Goal: Connect with others: Connect with other users

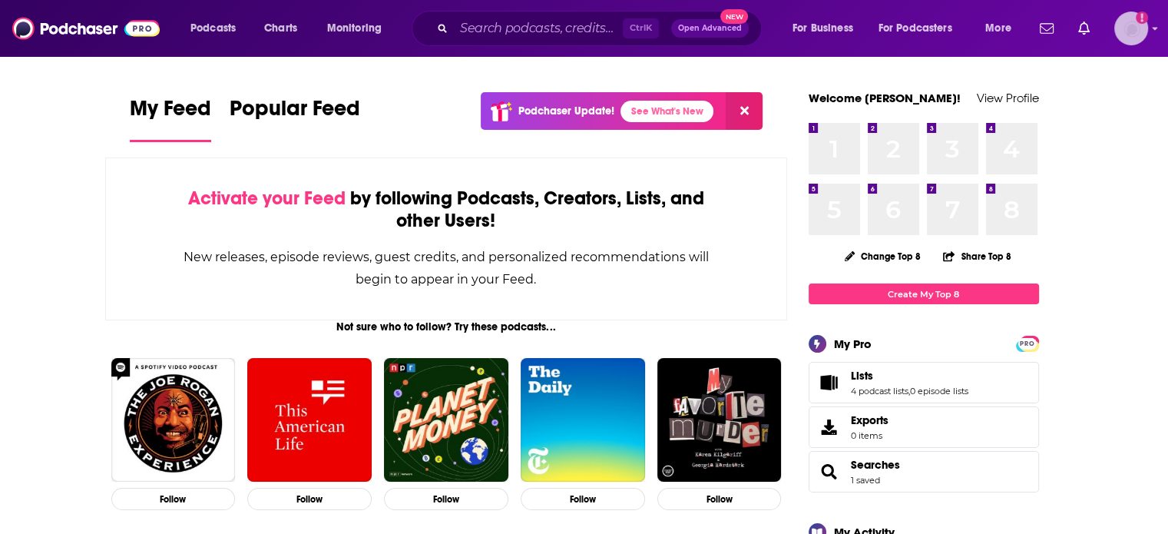
click at [1127, 33] on img "Logged in as ColinMcA" at bounding box center [1131, 29] width 34 height 34
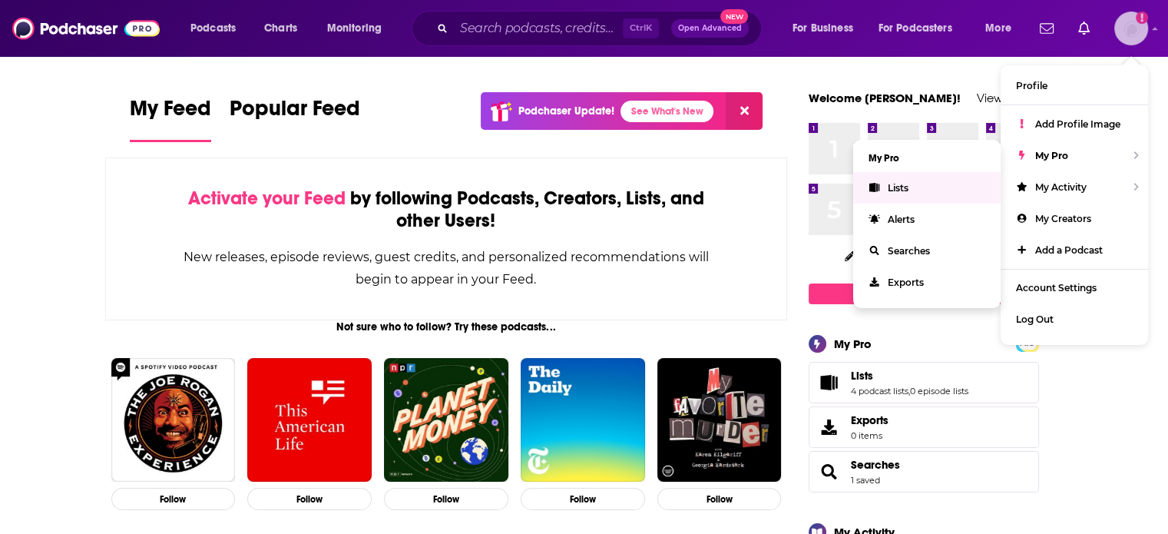
click at [934, 197] on link "Lists" at bounding box center [926, 187] width 147 height 31
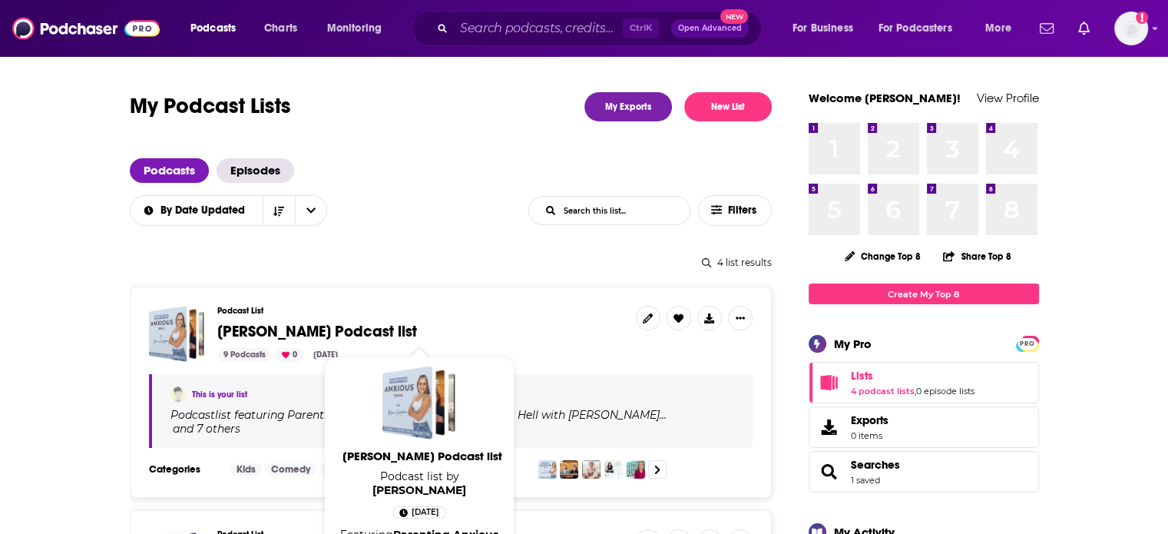
click at [316, 330] on span "[PERSON_NAME] Podcast list" at bounding box center [317, 331] width 200 height 19
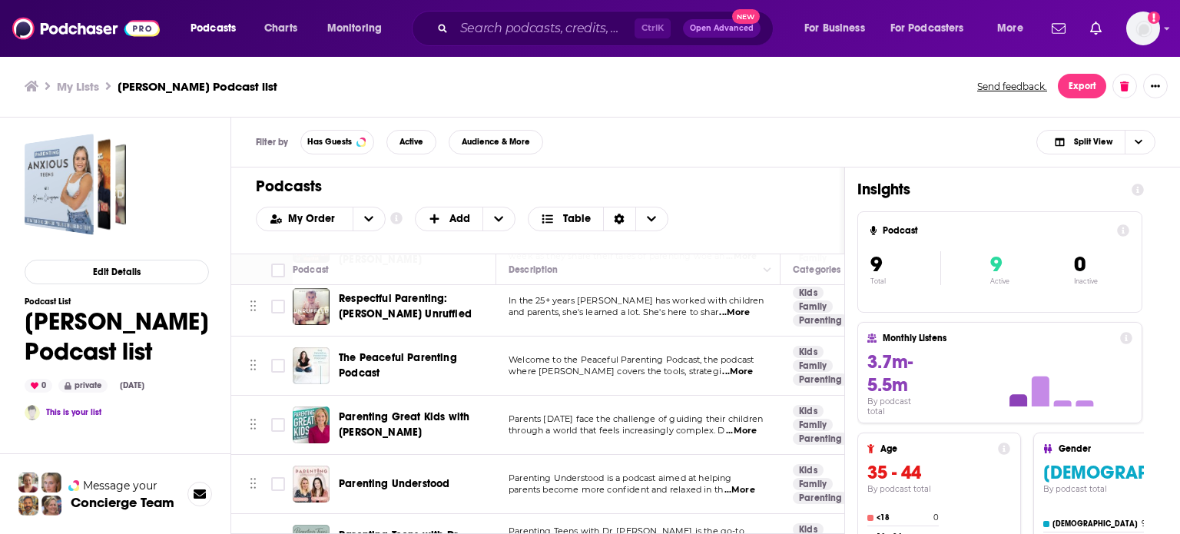
scroll to position [230, 0]
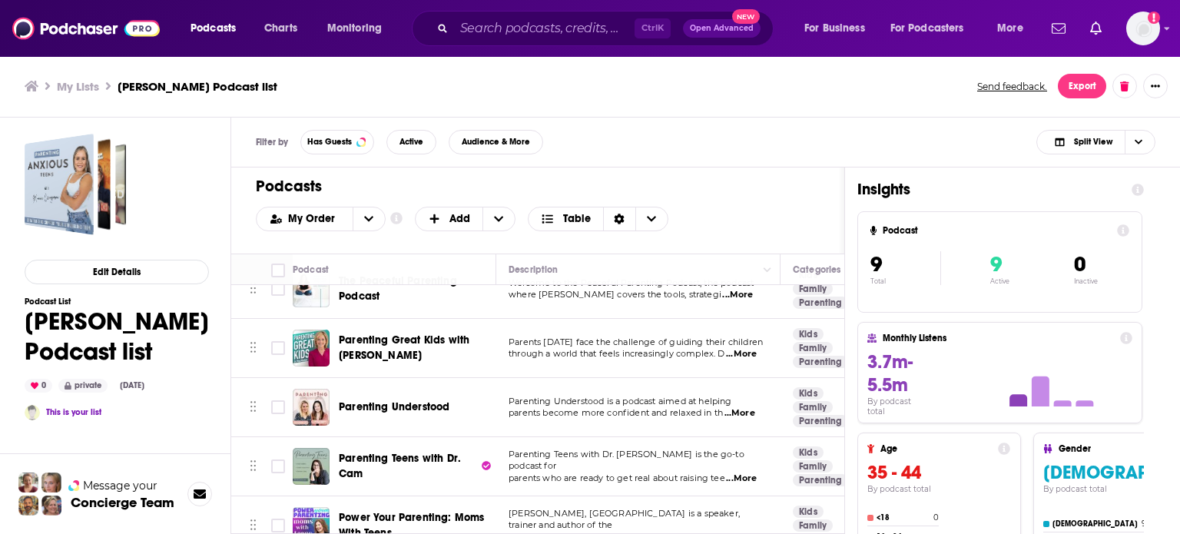
click at [746, 410] on span "...More" at bounding box center [739, 413] width 31 height 12
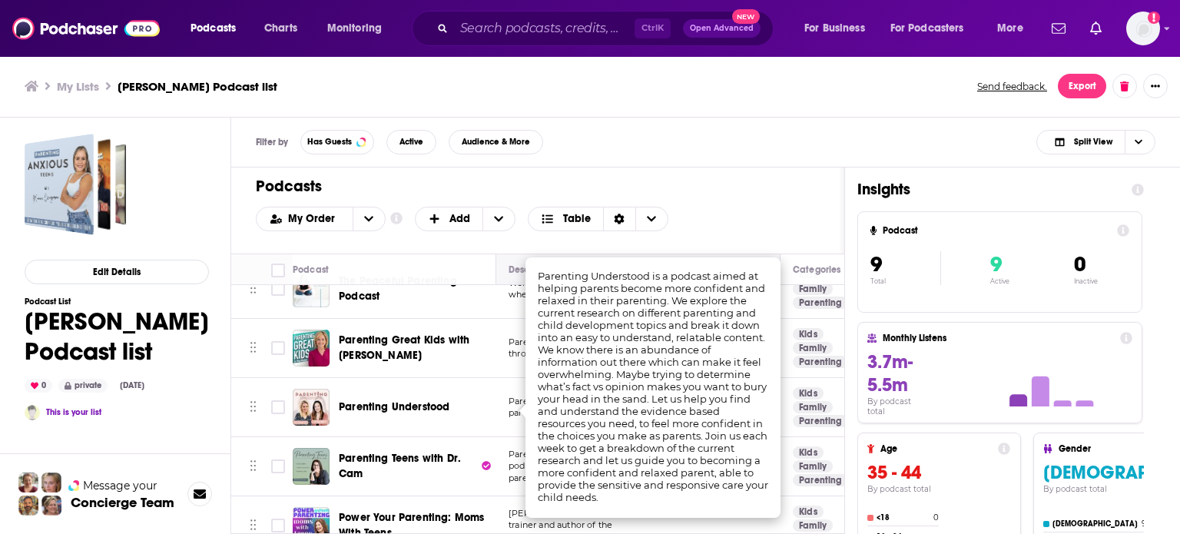
drag, startPoint x: 535, startPoint y: 273, endPoint x: 557, endPoint y: 278, distance: 22.0
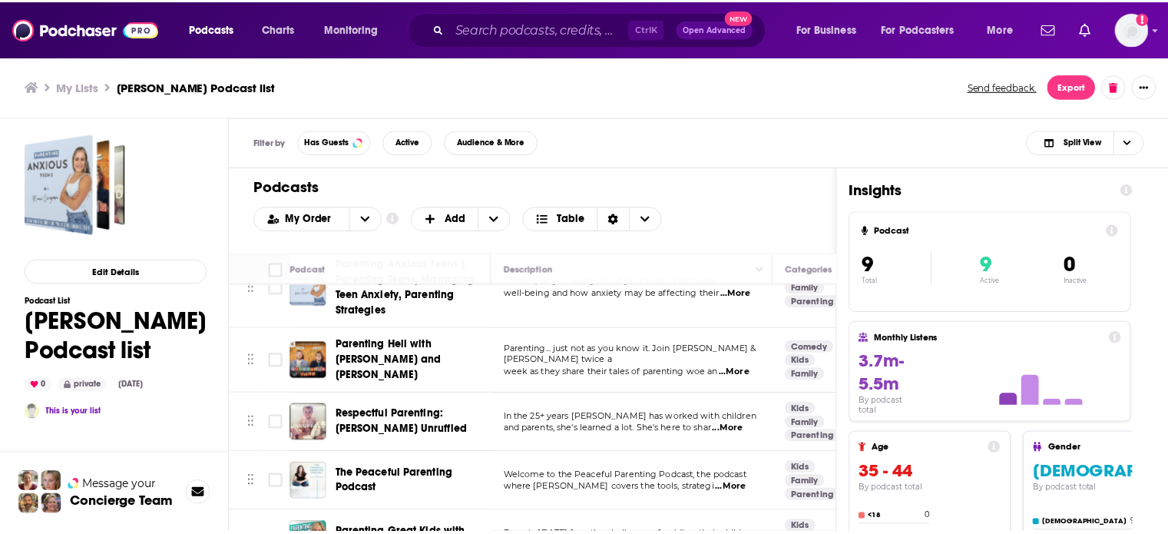
scroll to position [0, 0]
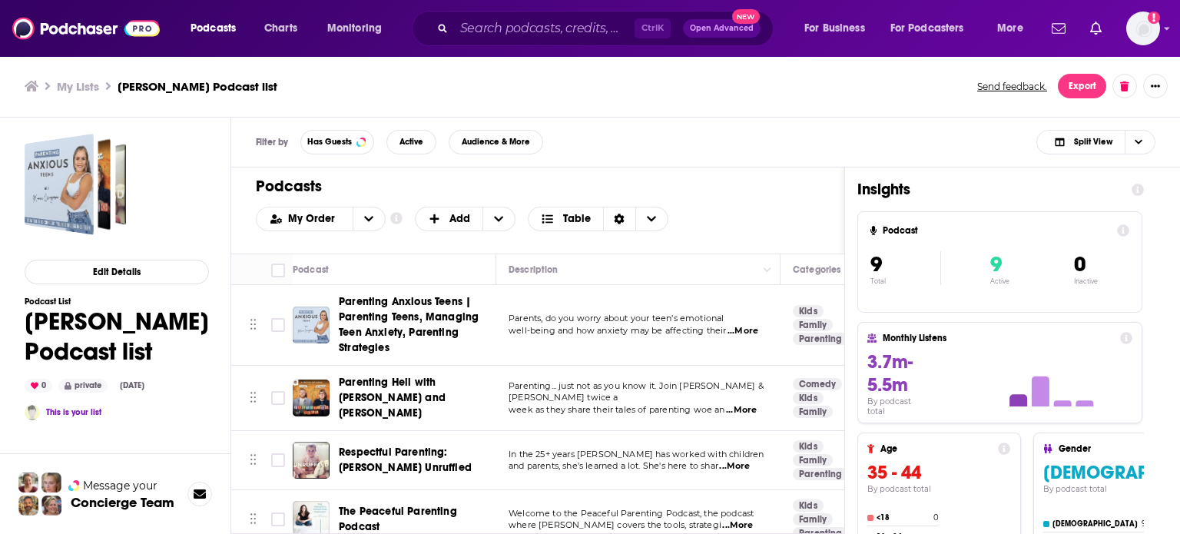
click at [394, 316] on div "Podcasts Charts Monitoring Ctrl K Open Advanced New For Business For Podcasters…" at bounding box center [590, 267] width 1180 height 534
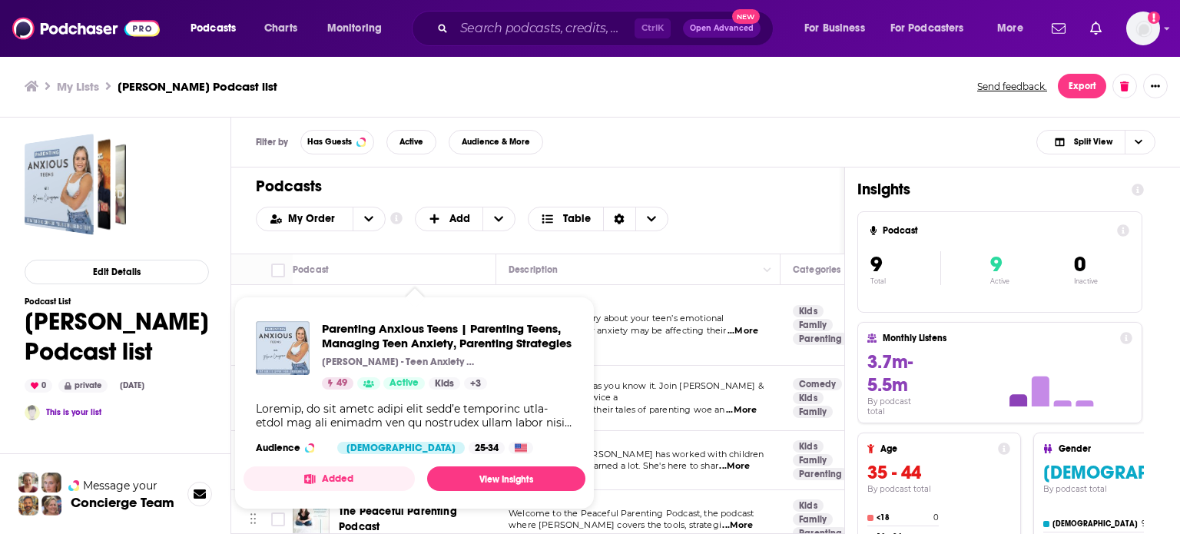
drag, startPoint x: 394, startPoint y: 316, endPoint x: 418, endPoint y: 313, distance: 23.9
click at [418, 313] on div "Parenting Anxious Teens | Parenting Teens, Managing Teen Anxiety, Parenting Str…" at bounding box center [414, 387] width 342 height 157
drag, startPoint x: 392, startPoint y: 319, endPoint x: 392, endPoint y: 331, distance: 12.3
click at [392, 323] on div "Parenting Anxious Teens | Parenting Teens, Managing Teen Anxiety, Parenting Str…" at bounding box center [414, 387] width 342 height 157
click at [392, 331] on span "Parenting Anxious Teens | Parenting Teens, Managing Teen Anxiety, Parenting Str…" at bounding box center [447, 335] width 251 height 29
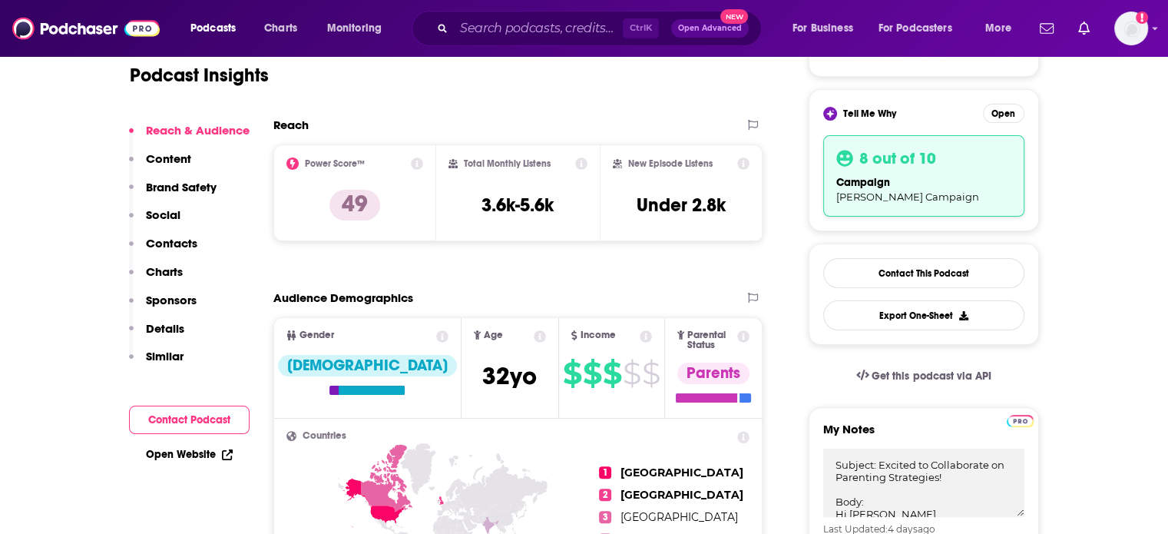
scroll to position [461, 0]
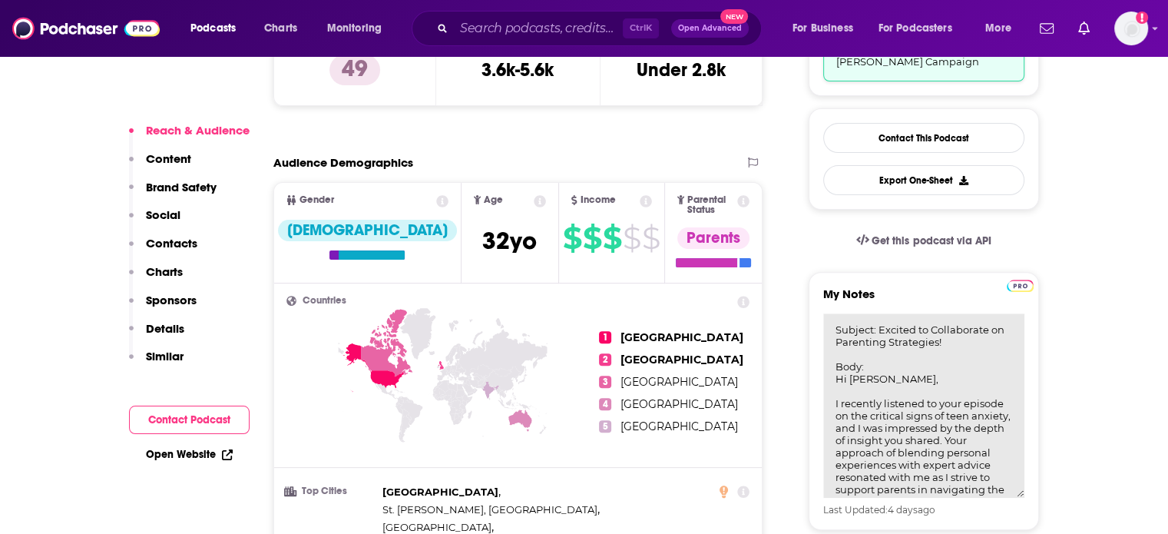
click at [902, 337] on textarea "Subject: Excited to Collaborate on Parenting Strategies! Body: Hi [PERSON_NAME]…" at bounding box center [923, 405] width 201 height 184
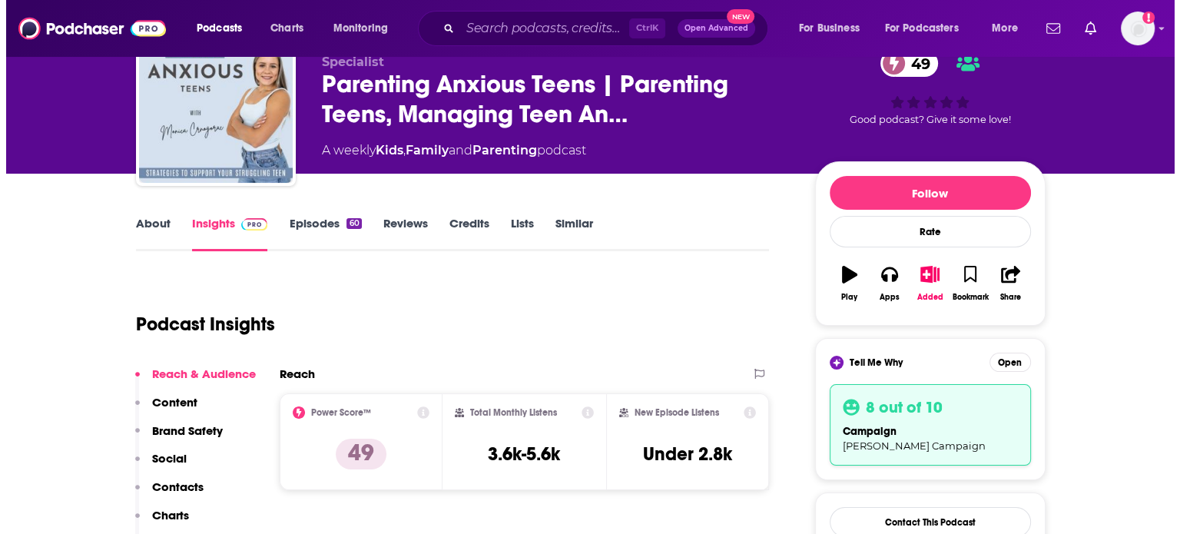
scroll to position [0, 0]
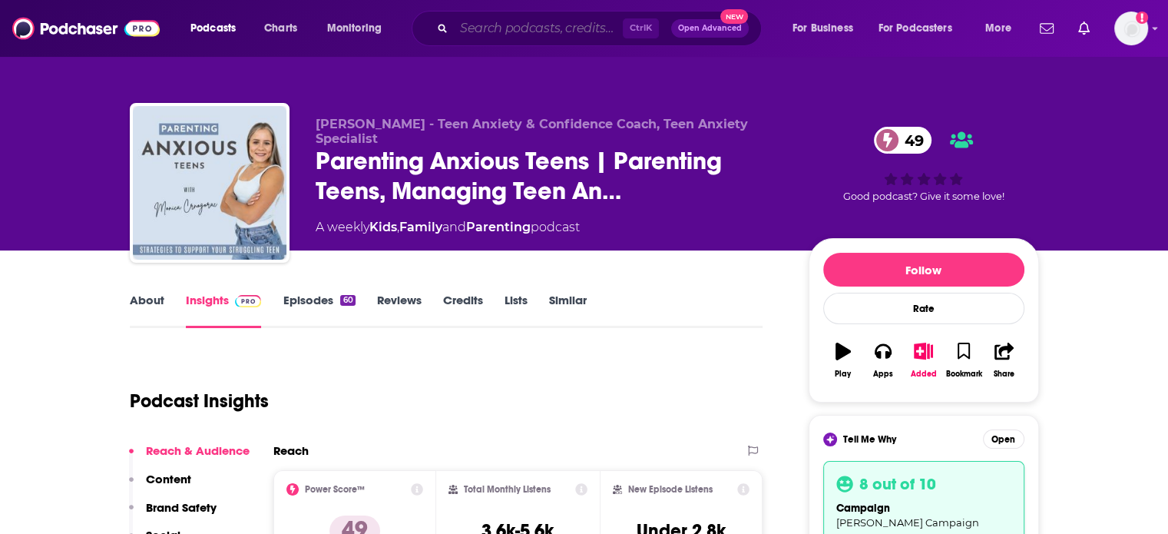
click at [478, 33] on input "Search podcasts, credits, & more..." at bounding box center [538, 28] width 169 height 25
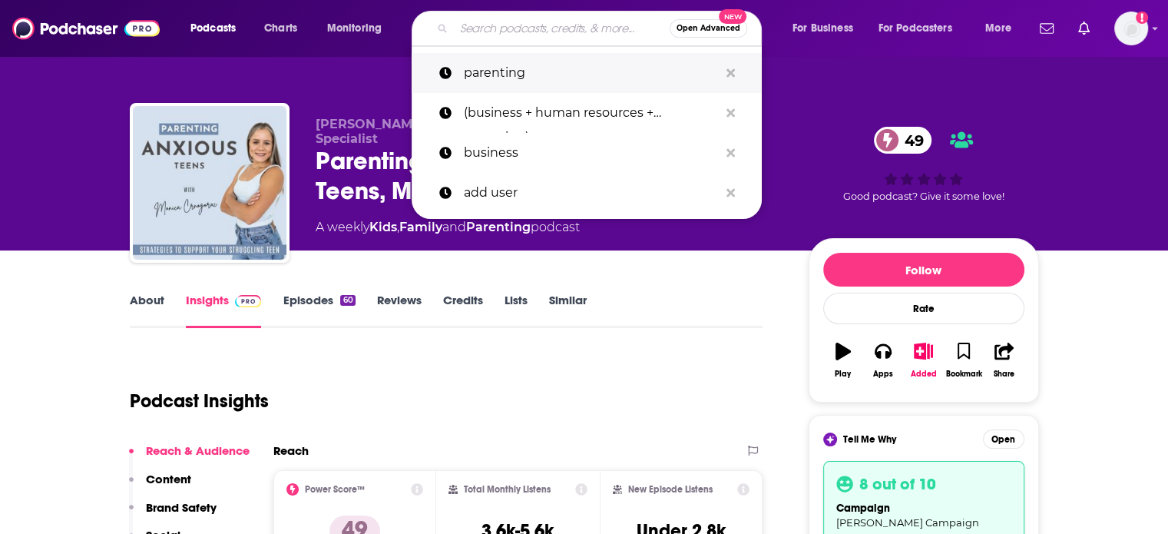
click at [495, 73] on p "parenting" at bounding box center [591, 73] width 255 height 40
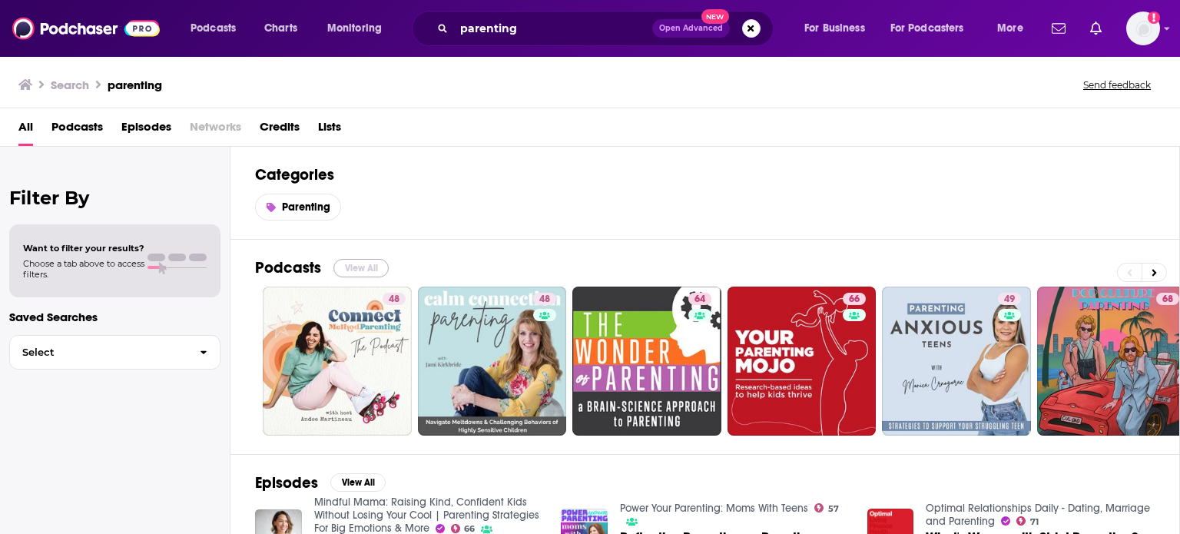
click at [358, 263] on button "View All" at bounding box center [360, 268] width 55 height 18
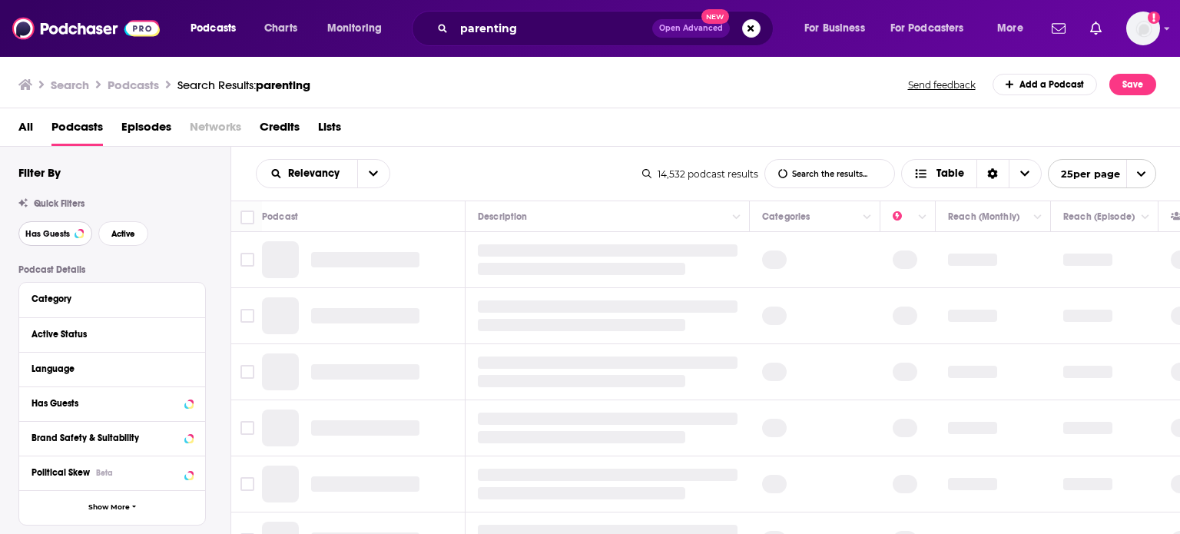
click at [48, 232] on span "Has Guests" at bounding box center [47, 234] width 45 height 8
click at [126, 234] on span "Active" at bounding box center [123, 234] width 24 height 8
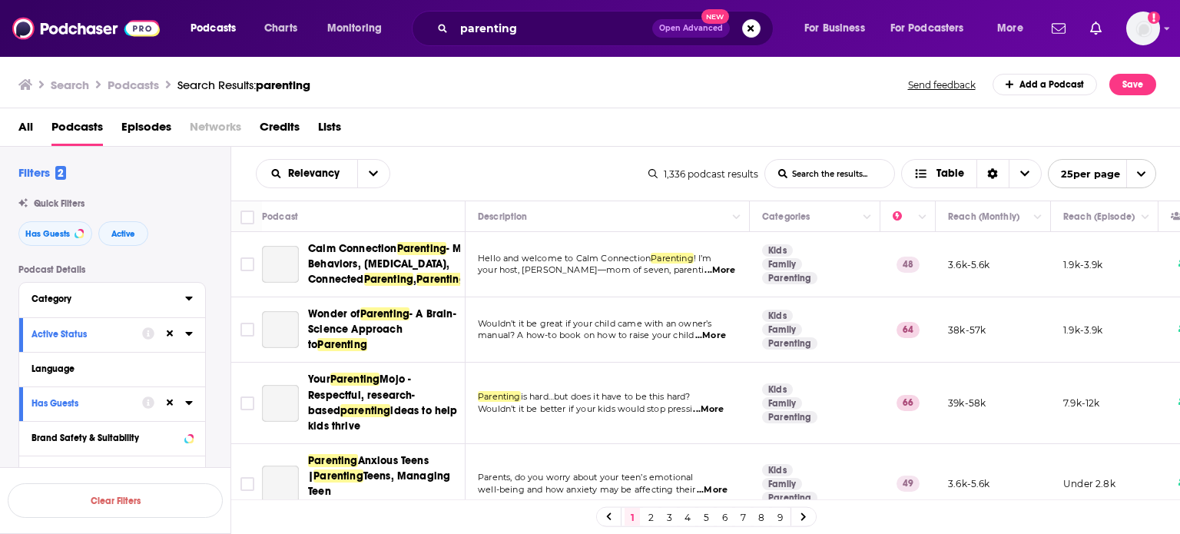
click at [102, 298] on div "Category" at bounding box center [103, 298] width 144 height 11
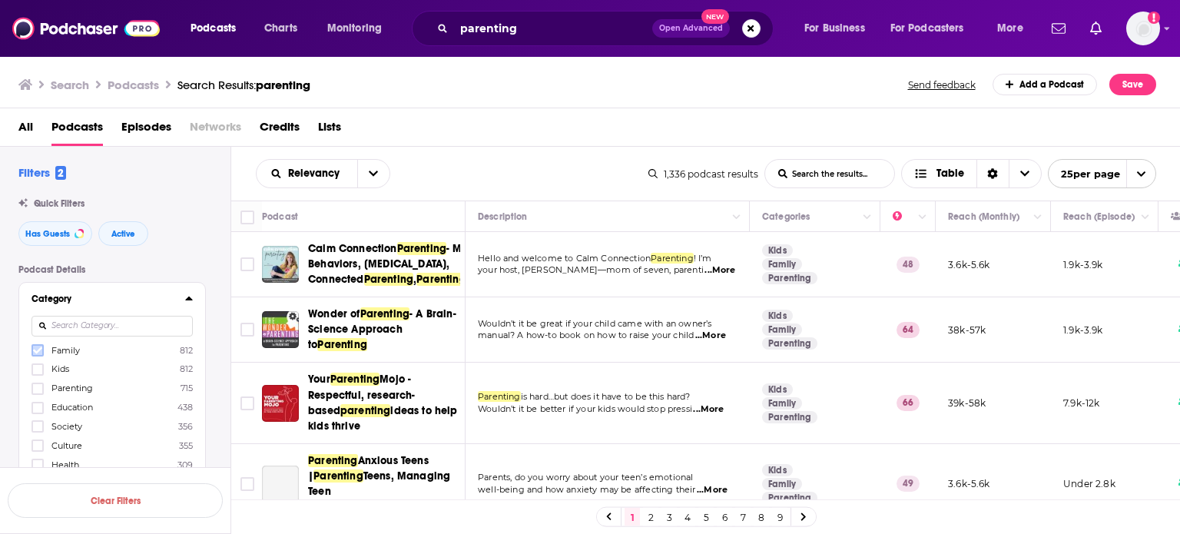
click at [35, 350] on icon at bounding box center [37, 350] width 9 height 9
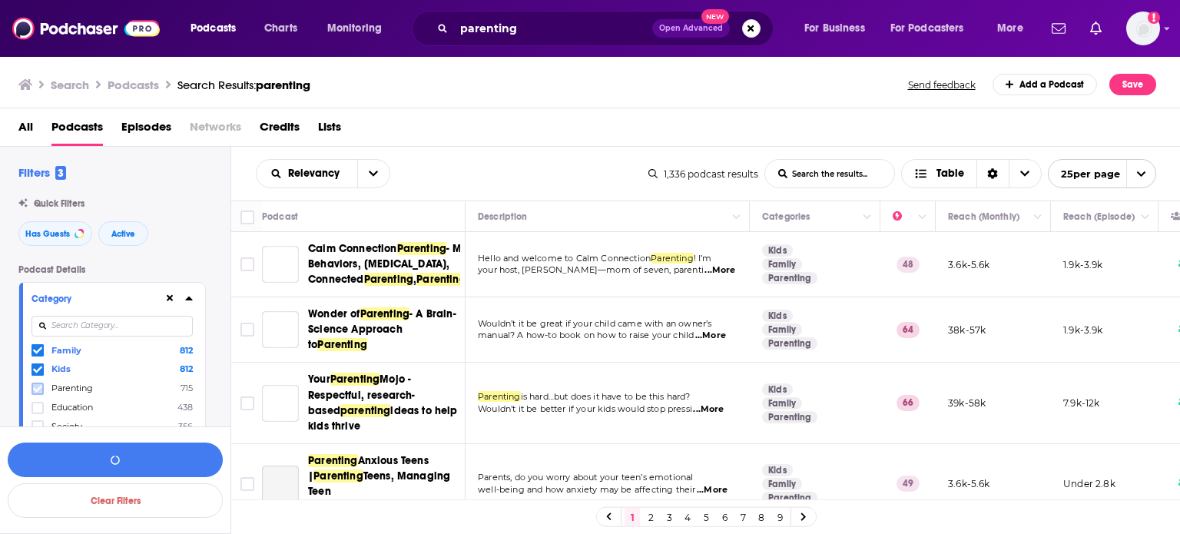
click at [38, 383] on label at bounding box center [37, 388] width 12 height 12
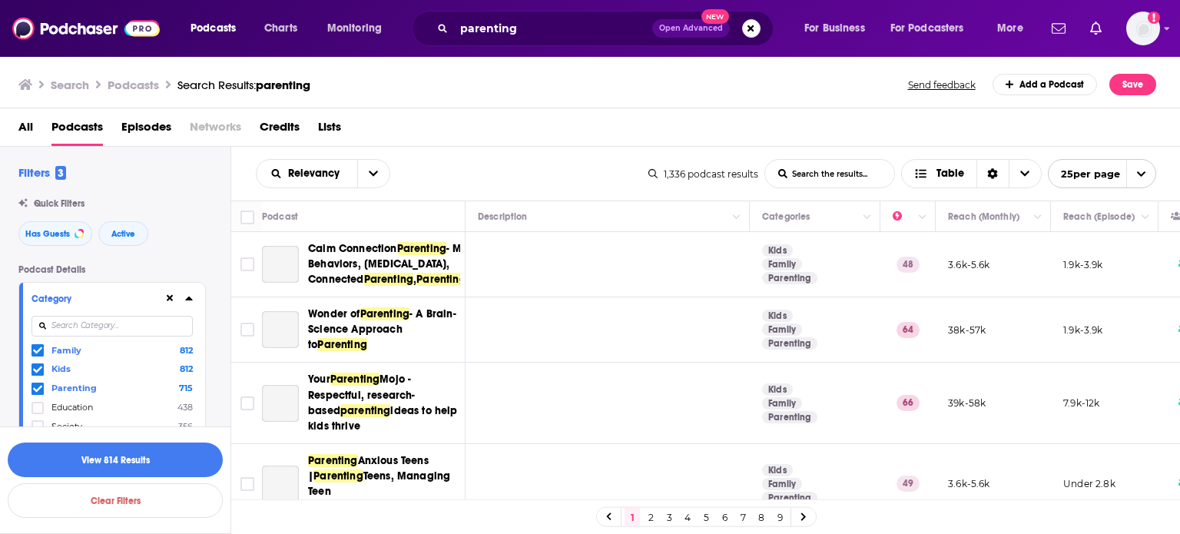
click at [670, 518] on link "3" at bounding box center [668, 517] width 15 height 18
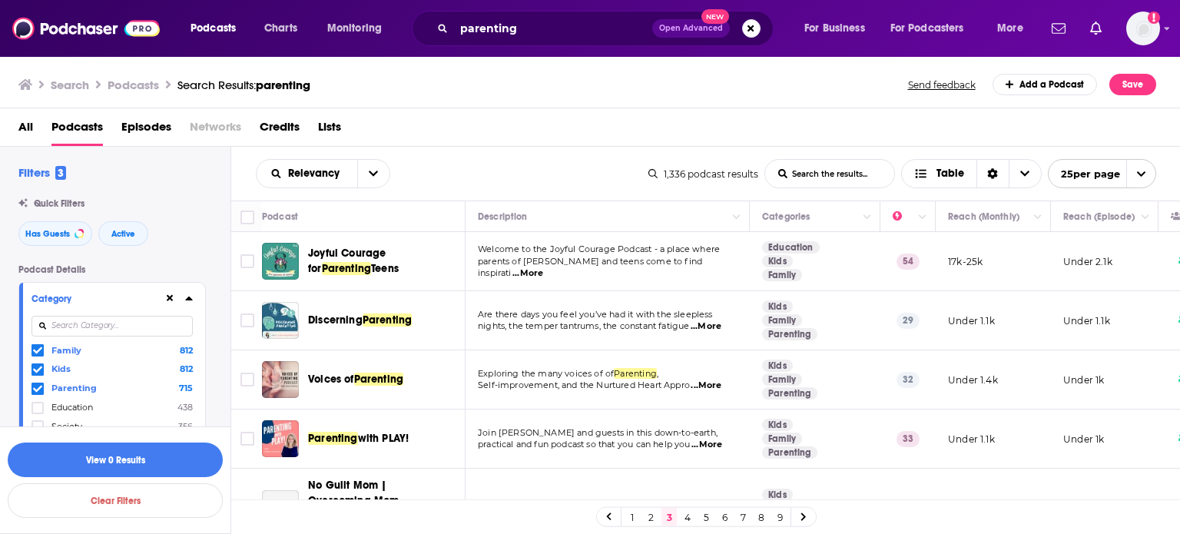
click at [543, 267] on span "...More" at bounding box center [527, 273] width 31 height 12
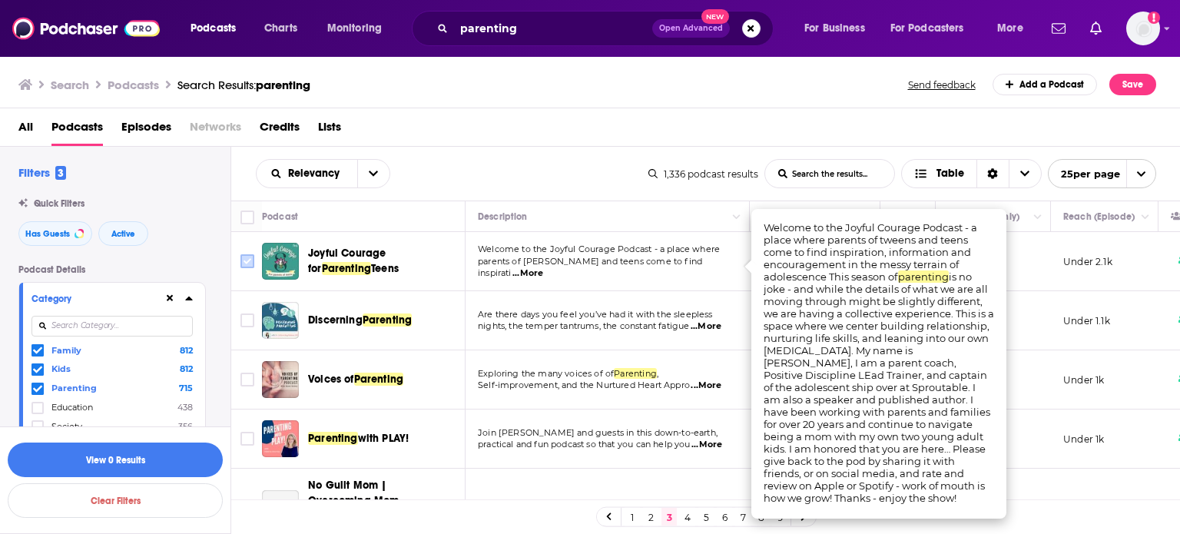
click at [240, 259] on input "Toggle select row" at bounding box center [247, 261] width 14 height 14
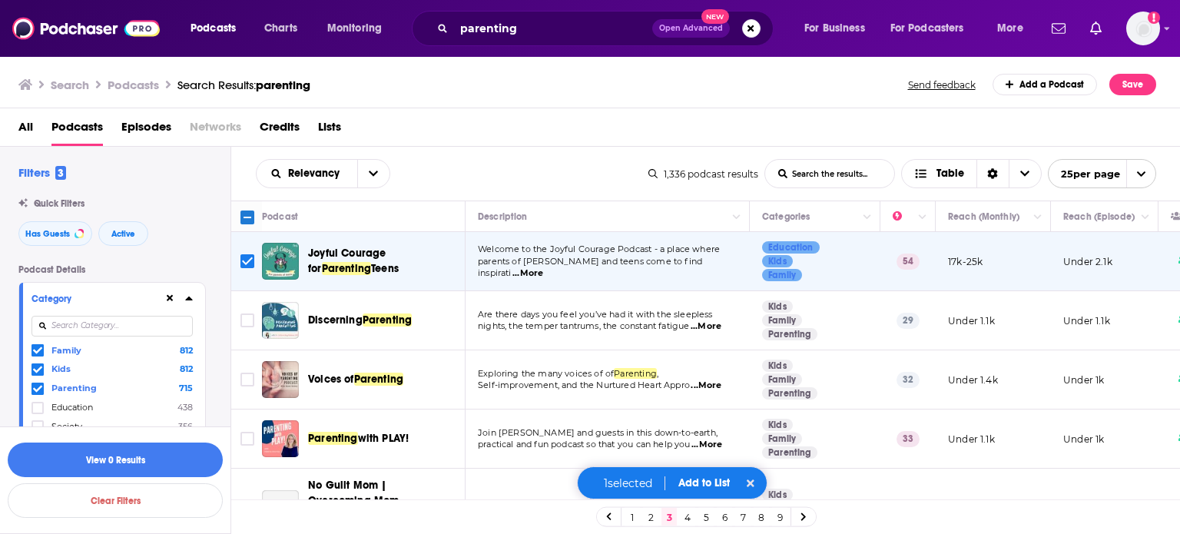
click at [721, 320] on span "...More" at bounding box center [705, 326] width 31 height 12
click at [609, 187] on div "Relevancy List Search Input Search the results... Table" at bounding box center [452, 173] width 392 height 29
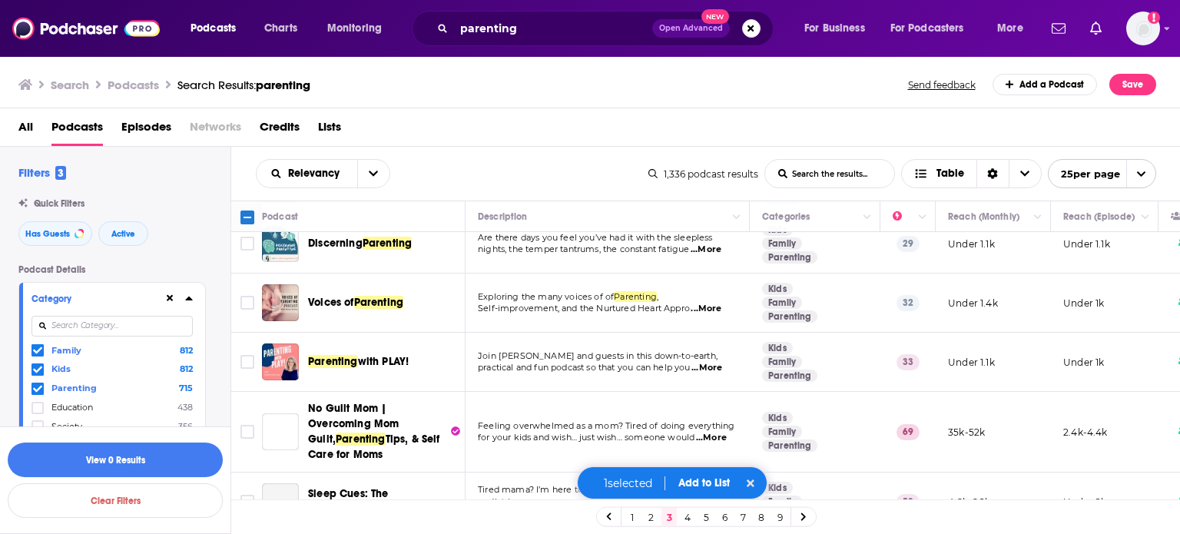
scroll to position [154, 0]
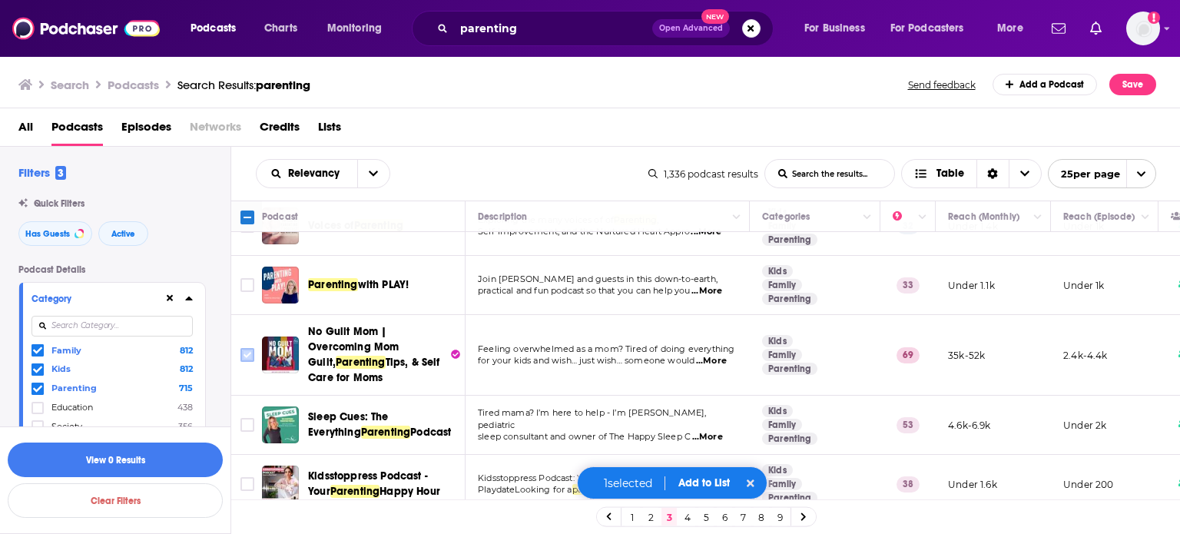
click at [249, 350] on input "Toggle select row" at bounding box center [247, 355] width 14 height 14
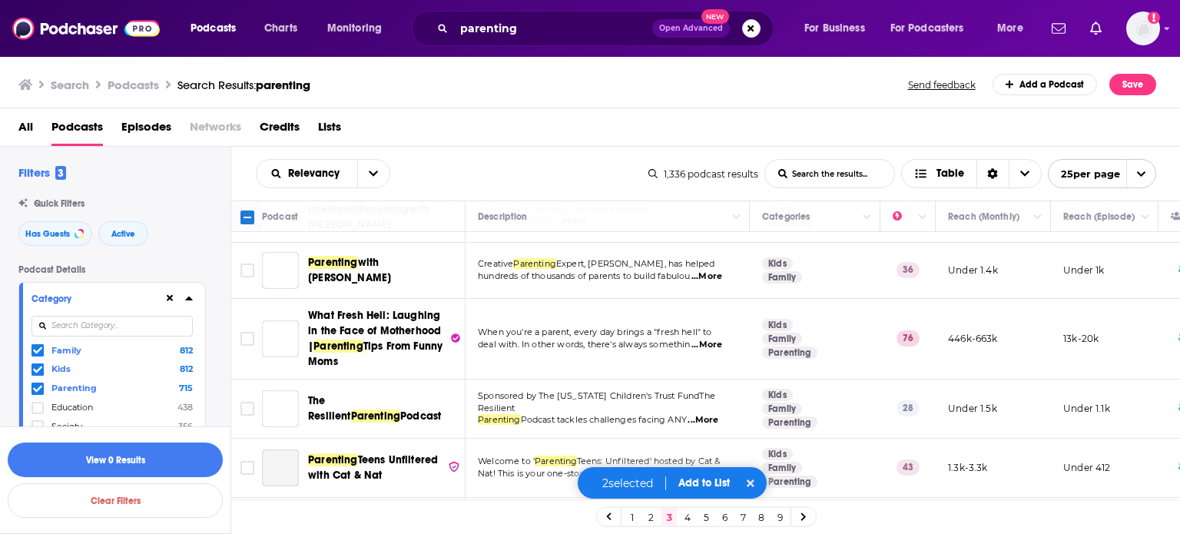
scroll to position [922, 0]
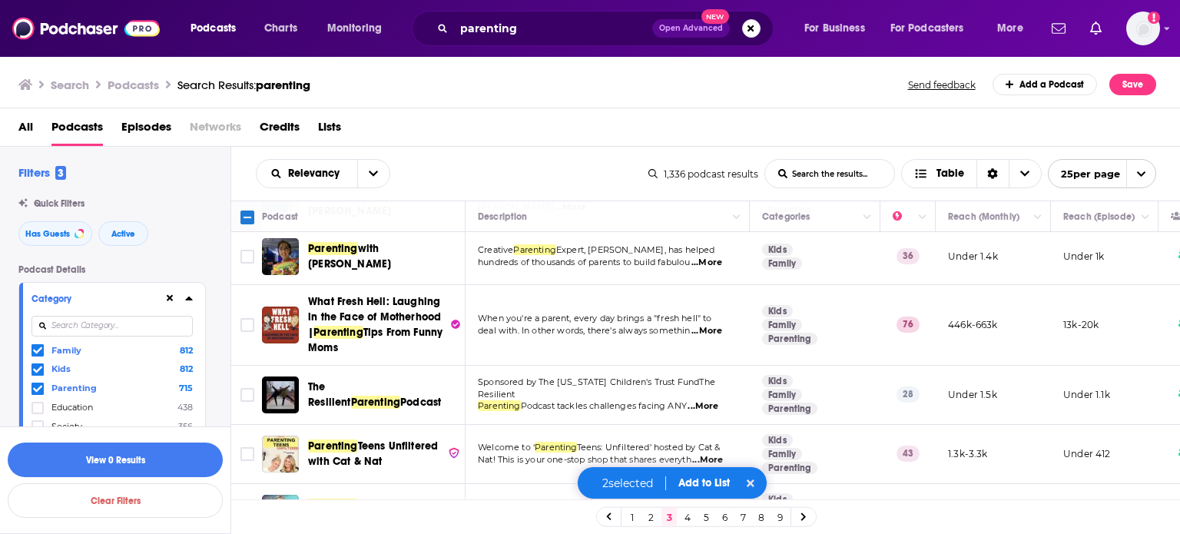
click at [716, 325] on span "...More" at bounding box center [706, 331] width 31 height 12
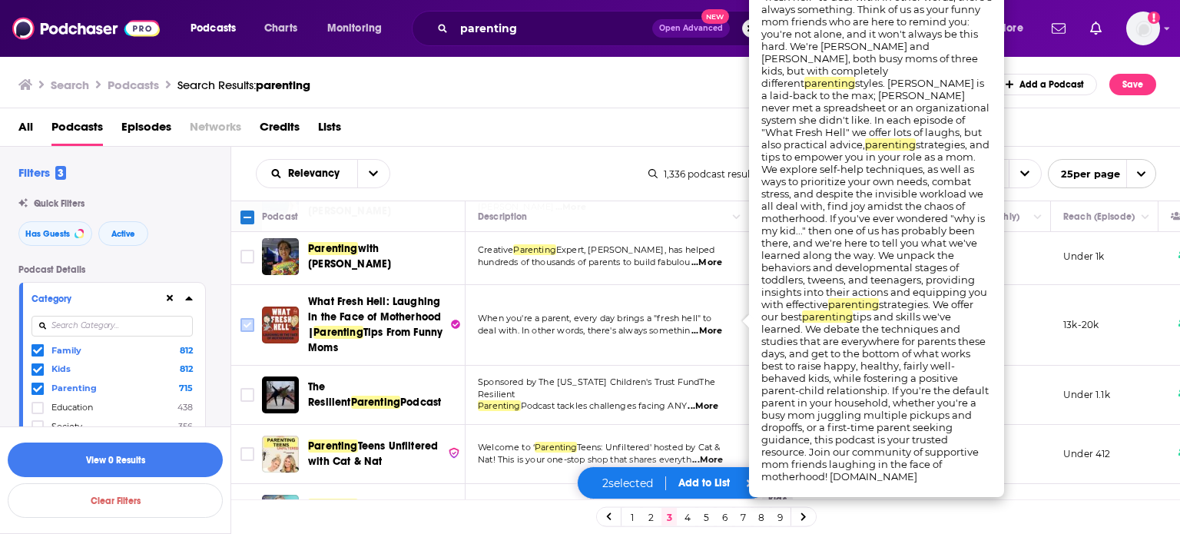
click at [245, 319] on input "Toggle select row" at bounding box center [247, 325] width 14 height 14
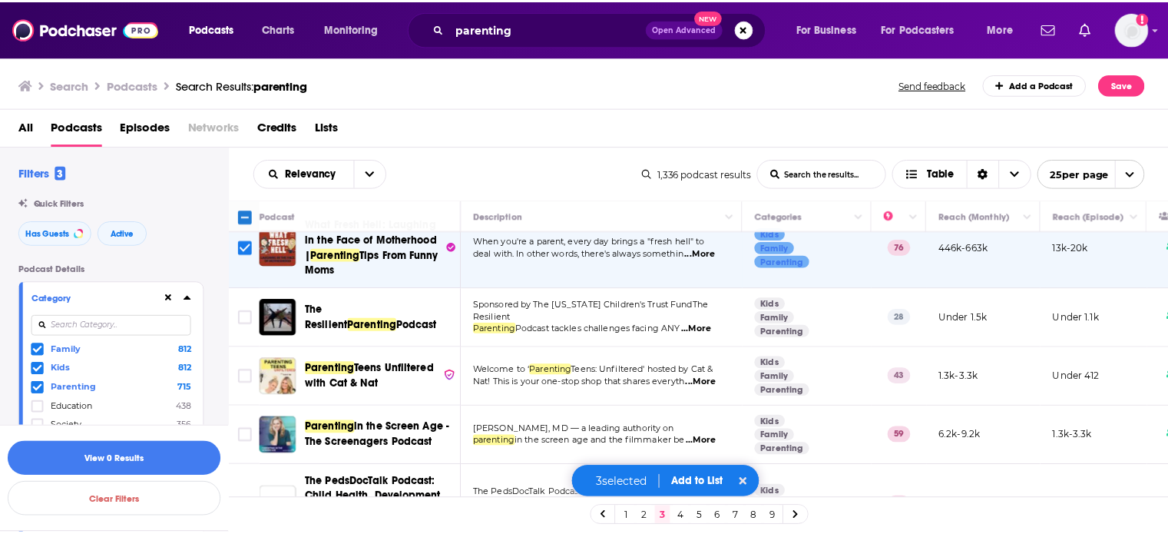
scroll to position [1075, 0]
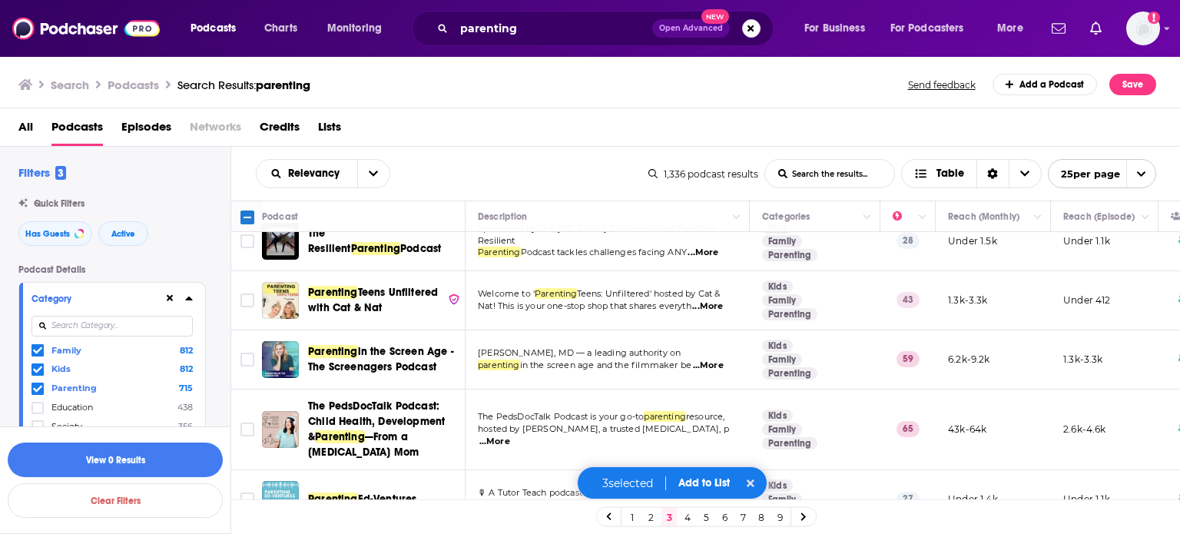
click at [721, 359] on span "...More" at bounding box center [708, 365] width 31 height 12
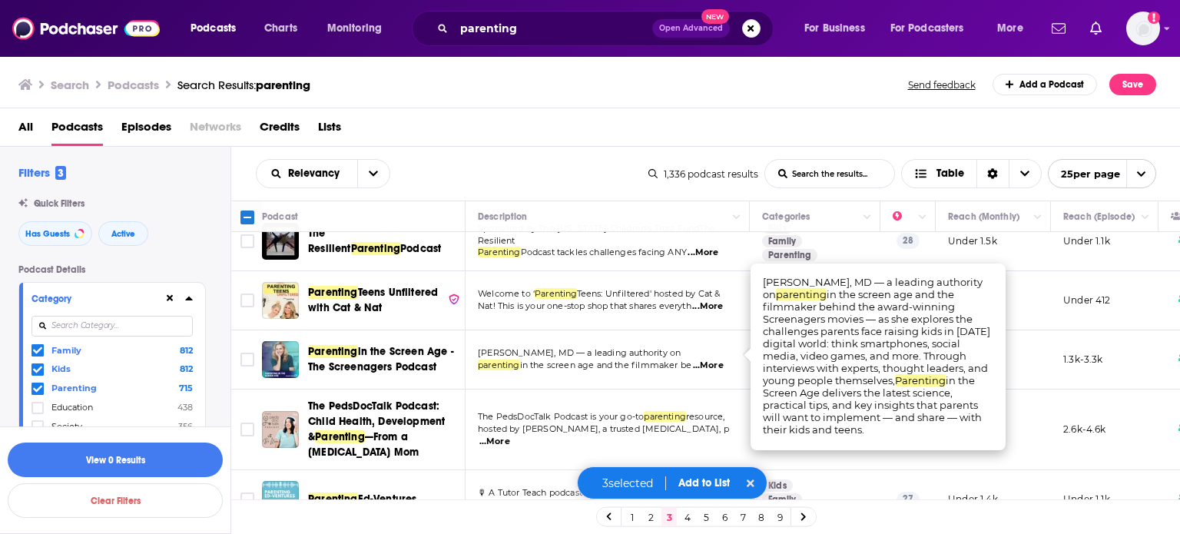
drag, startPoint x: 251, startPoint y: 349, endPoint x: 670, endPoint y: 466, distance: 434.5
click at [251, 353] on input "Toggle select row" at bounding box center [247, 360] width 14 height 14
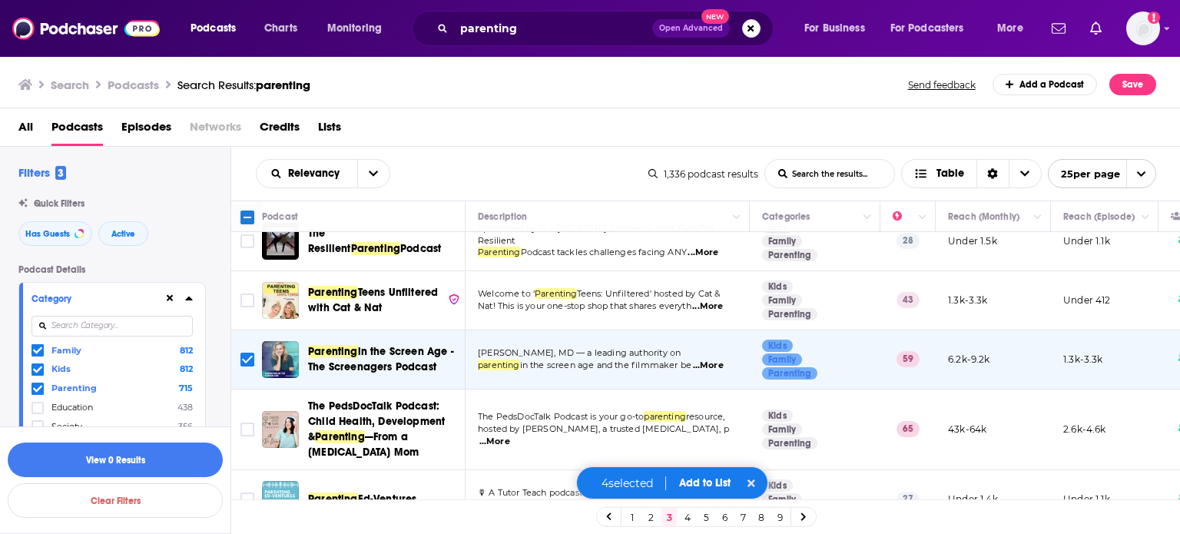
click at [707, 482] on button "Add to List" at bounding box center [705, 482] width 76 height 13
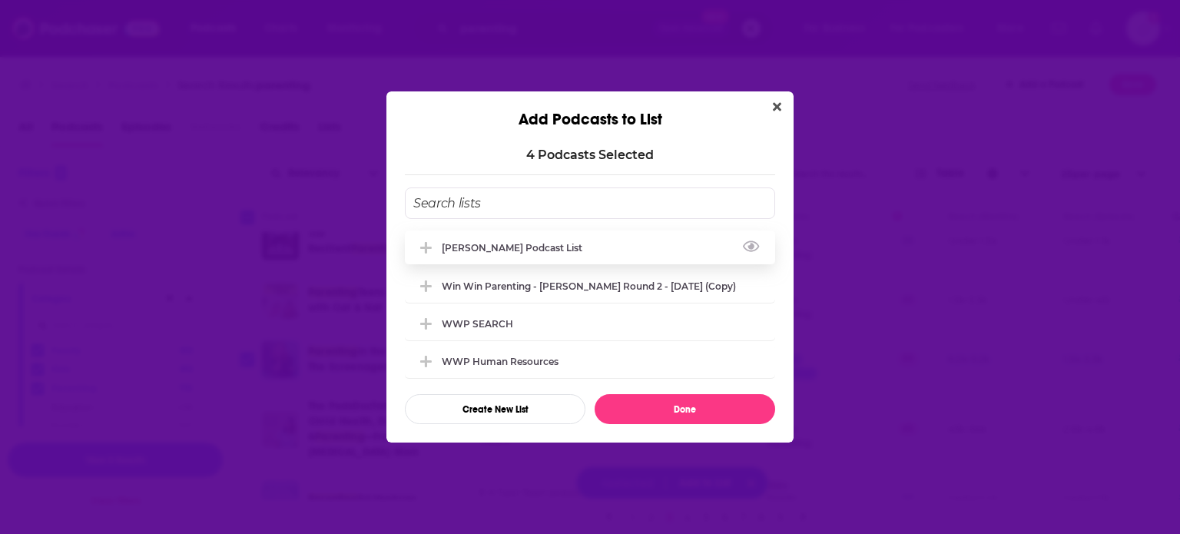
click at [501, 242] on div "[PERSON_NAME] Podcast list" at bounding box center [517, 248] width 150 height 12
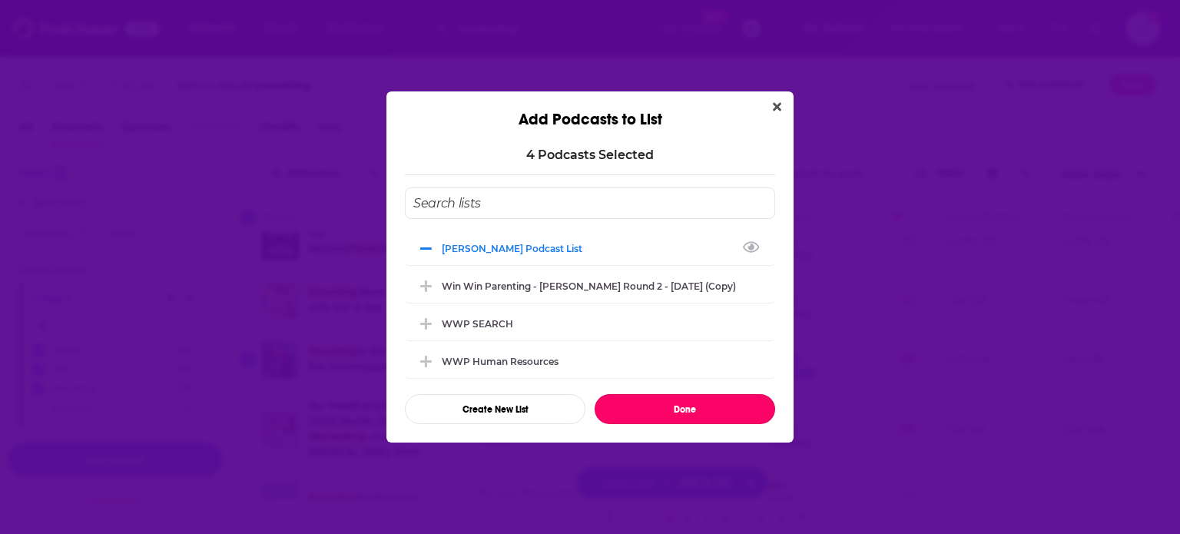
click at [695, 417] on button "Done" at bounding box center [684, 409] width 180 height 30
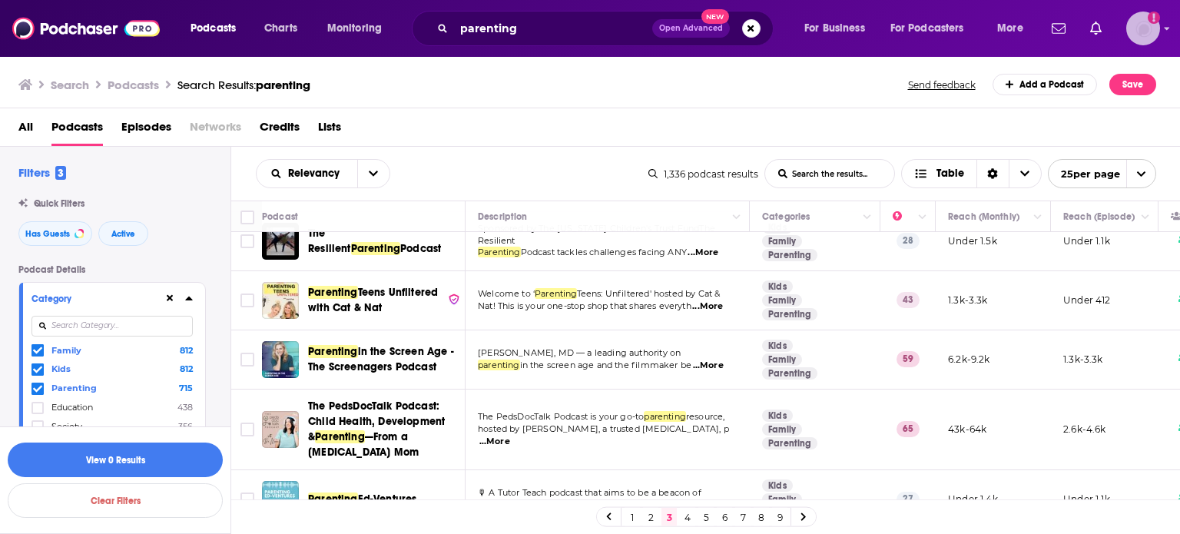
click at [1134, 33] on img "Logged in as ColinMcA" at bounding box center [1143, 29] width 34 height 34
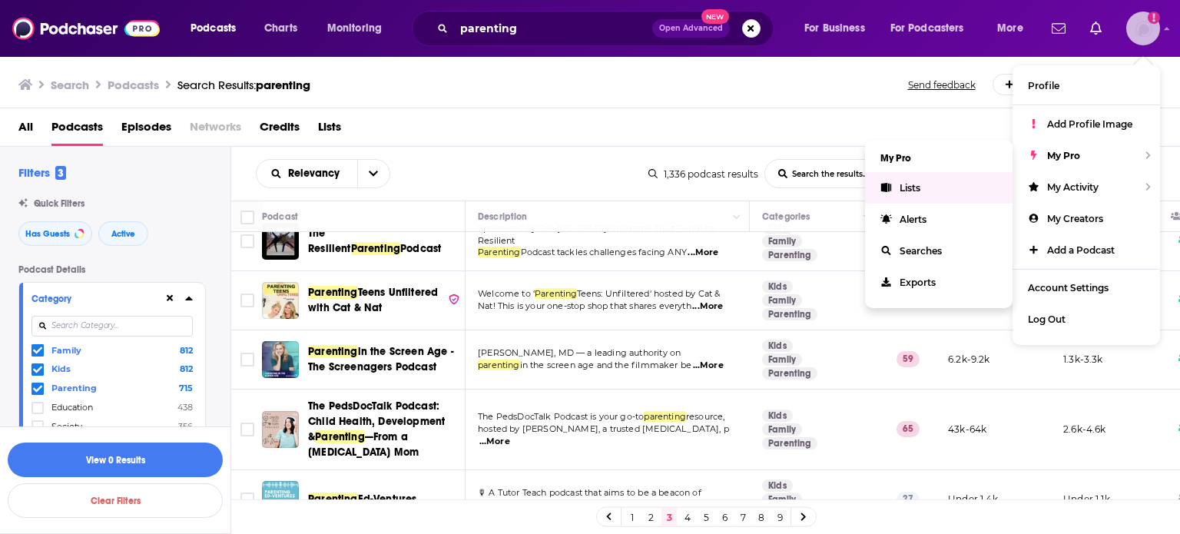
click at [922, 177] on link "Lists" at bounding box center [938, 187] width 147 height 31
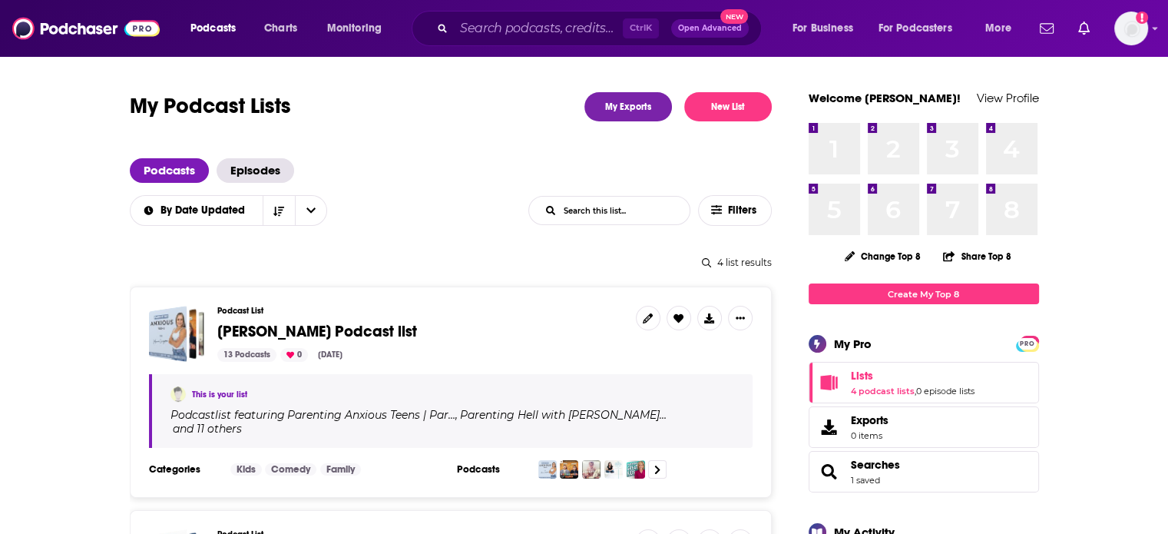
click at [329, 329] on span "[PERSON_NAME] Podcast list" at bounding box center [317, 331] width 200 height 19
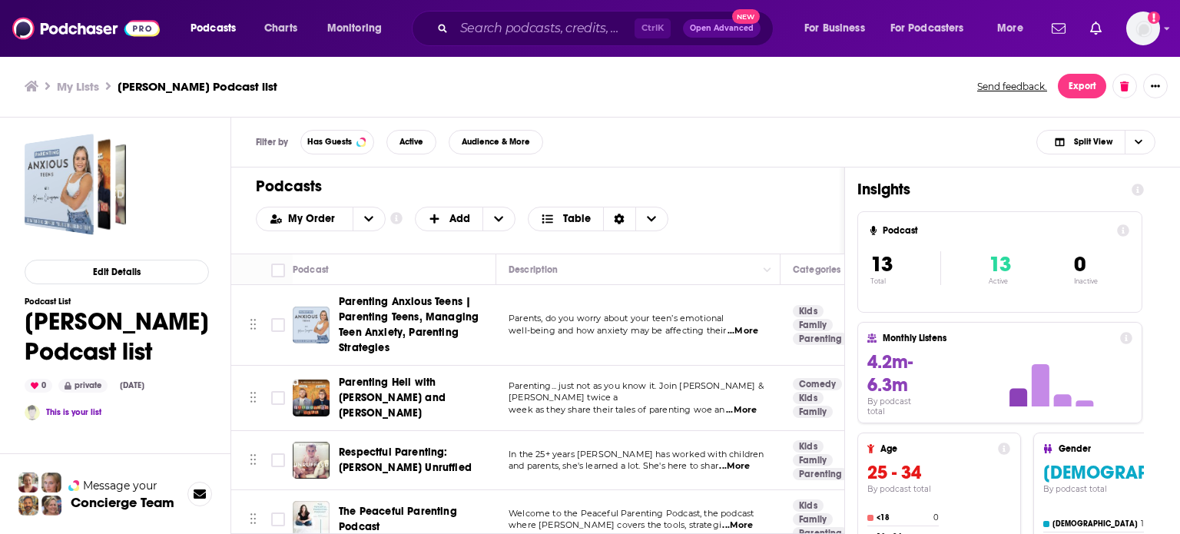
click at [406, 397] on span "Parenting Hell with [PERSON_NAME] and [PERSON_NAME]" at bounding box center [392, 398] width 107 height 44
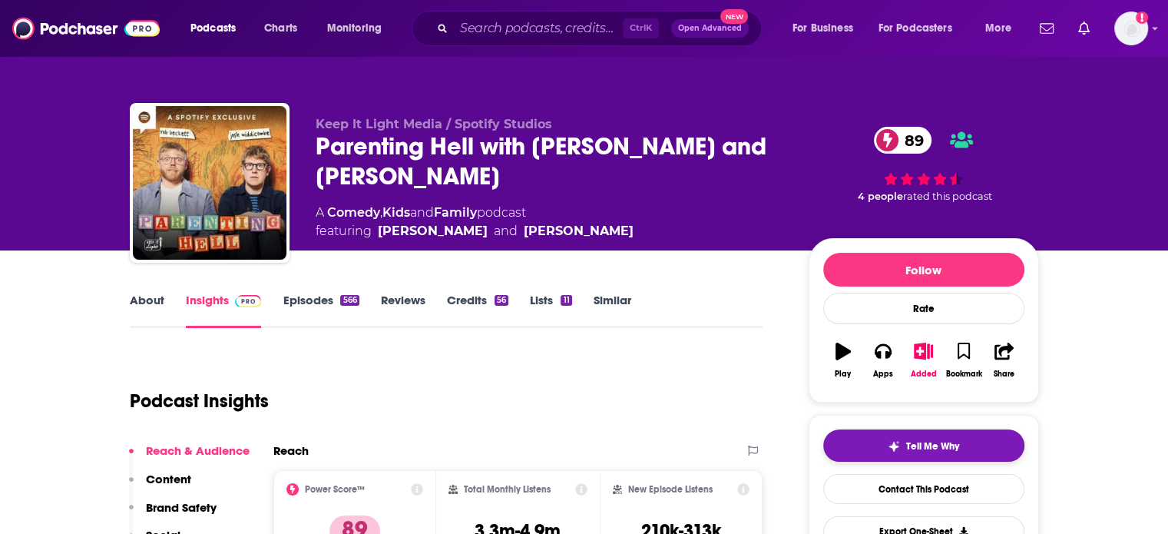
click at [942, 441] on span "Tell Me Why" at bounding box center [932, 446] width 53 height 12
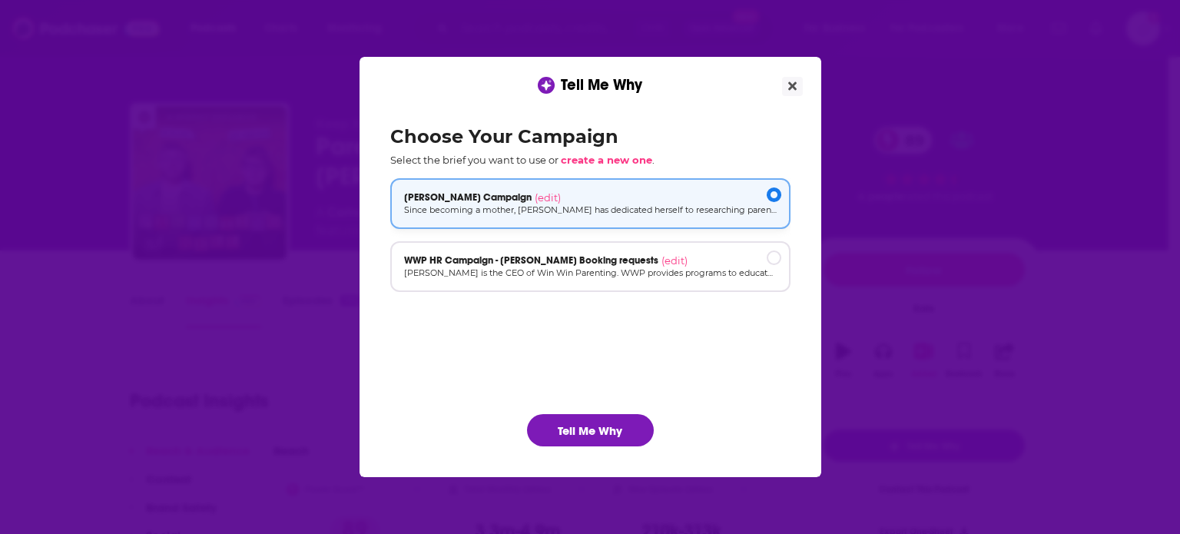
click at [583, 204] on p "Since becoming a mother, [PERSON_NAME] has dedicated herself to researching par…" at bounding box center [590, 210] width 372 height 13
click at [617, 431] on button "Tell Me Why" at bounding box center [590, 430] width 127 height 32
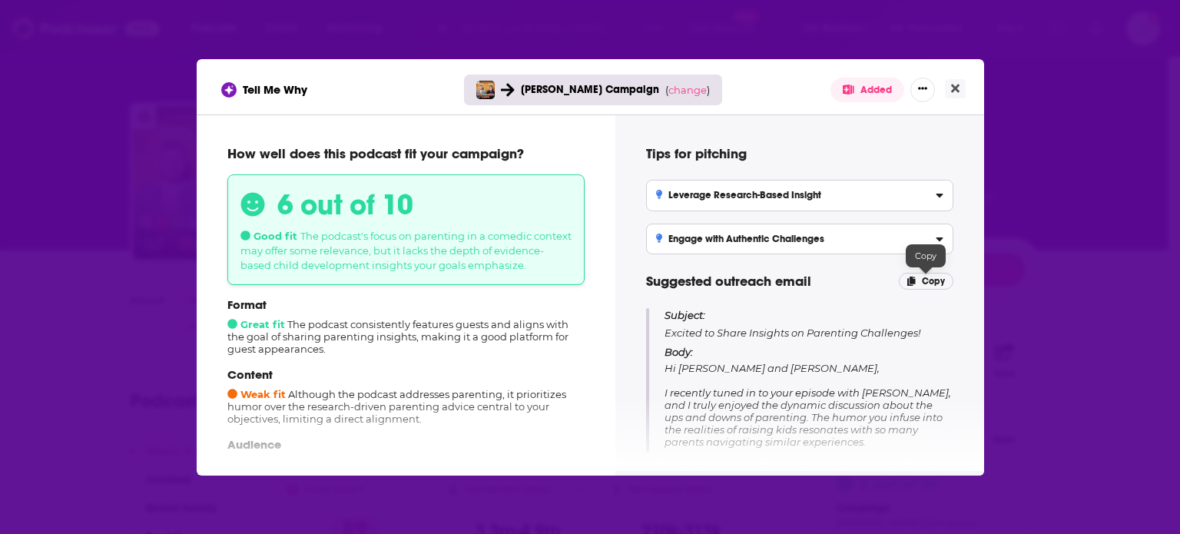
click at [919, 280] on p "Copy" at bounding box center [926, 281] width 55 height 17
click at [954, 91] on icon "Close" at bounding box center [955, 88] width 8 height 12
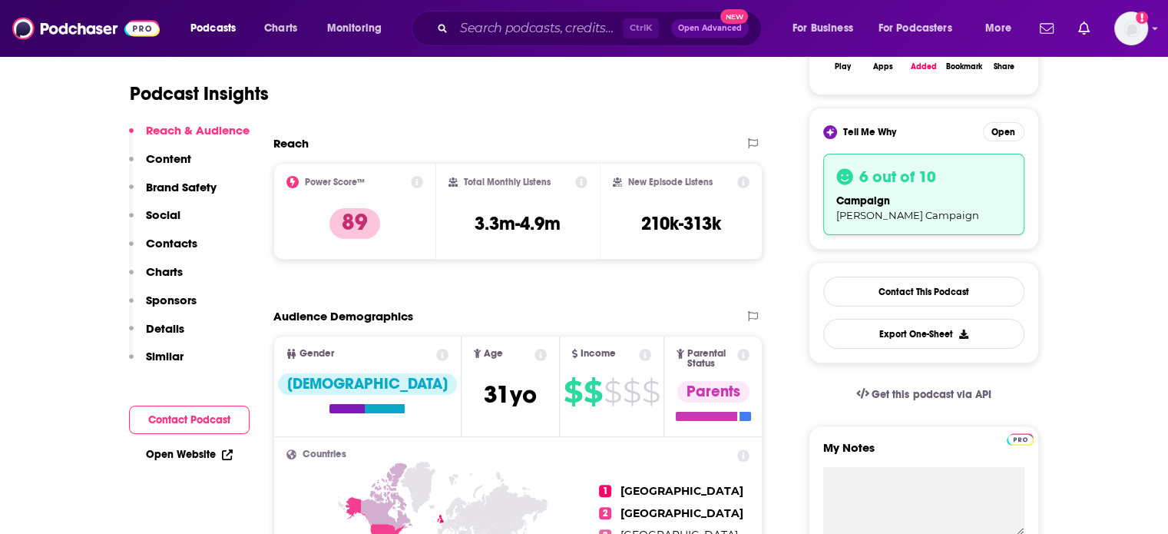
scroll to position [384, 0]
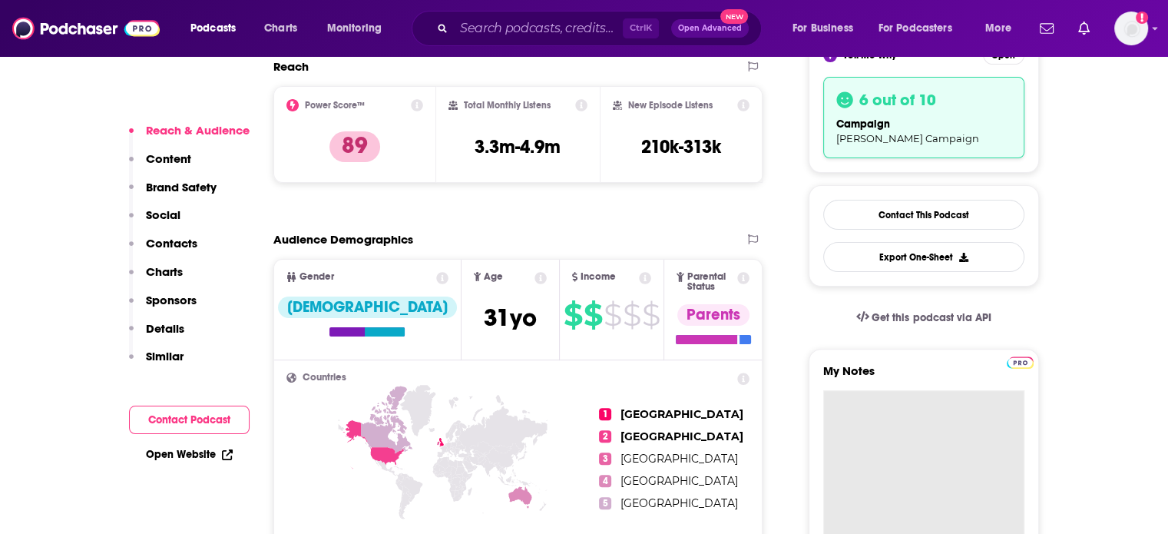
click at [909, 407] on textarea "My Notes" at bounding box center [923, 482] width 201 height 184
paste textarea "Subject: Excited to Share Insights on Parenting Challenges! Body: Hi [PERSON_NA…"
type textarea "Subject: Excited to Share Insights on Parenting Challenges! Body: Hi [PERSON_NA…"
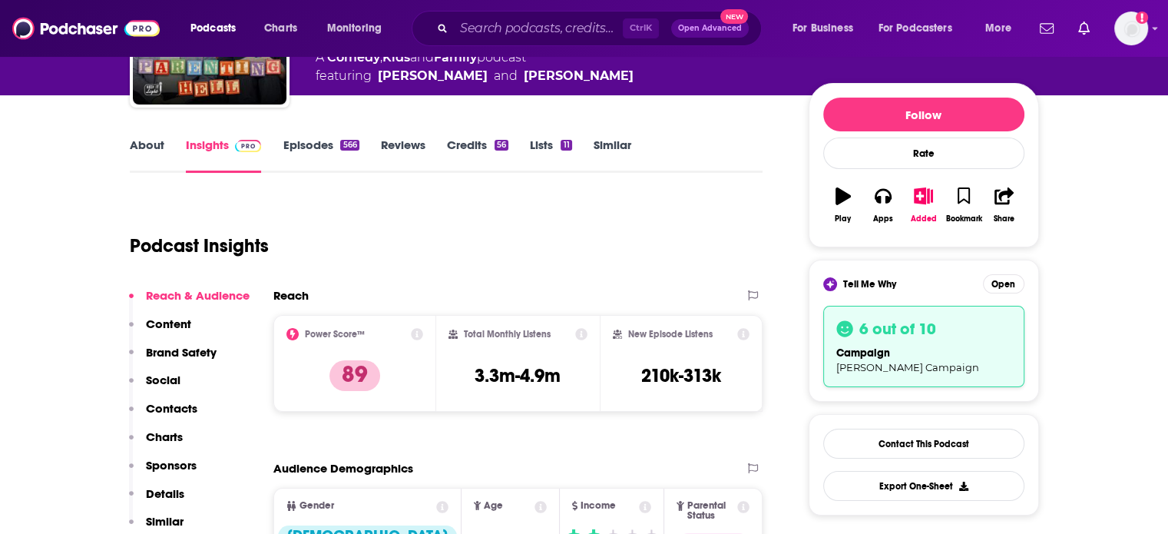
scroll to position [39, 0]
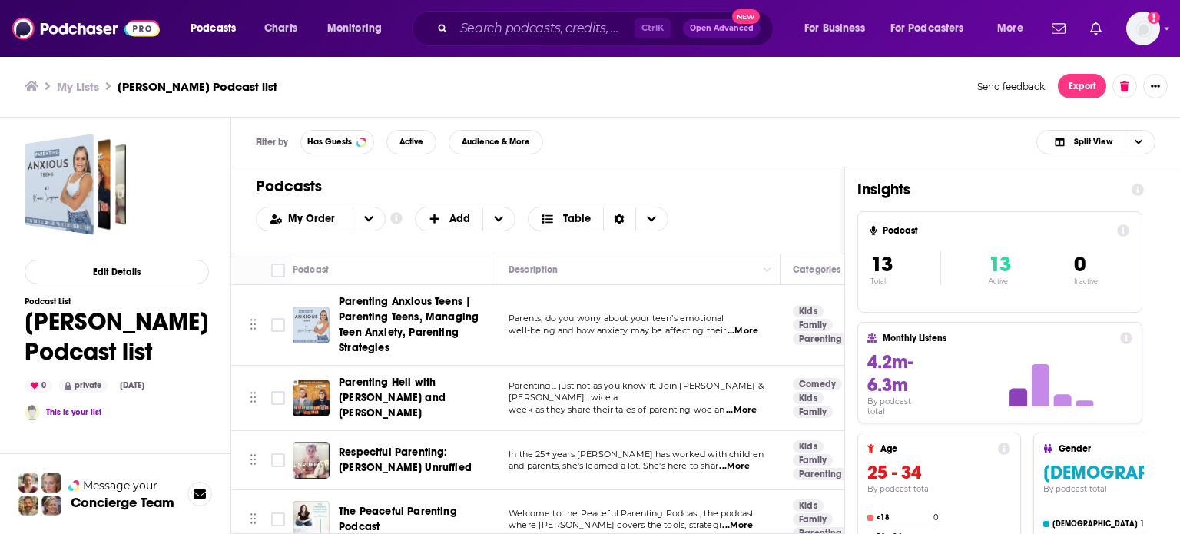
click at [385, 451] on span "Respectful Parenting: [PERSON_NAME] Unruffled" at bounding box center [405, 459] width 133 height 28
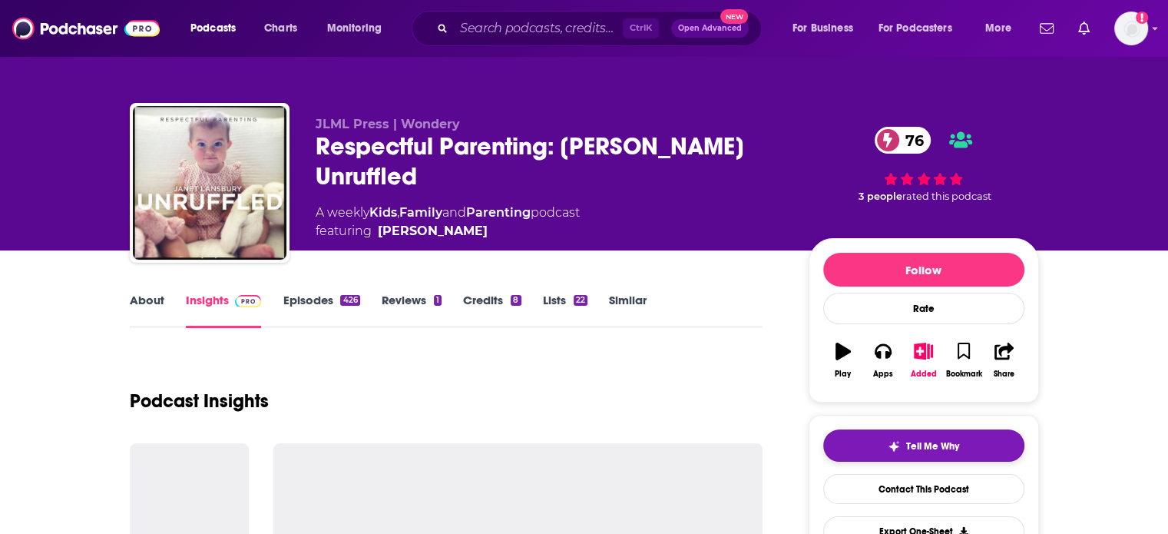
click at [909, 442] on span "Tell Me Why" at bounding box center [932, 446] width 53 height 12
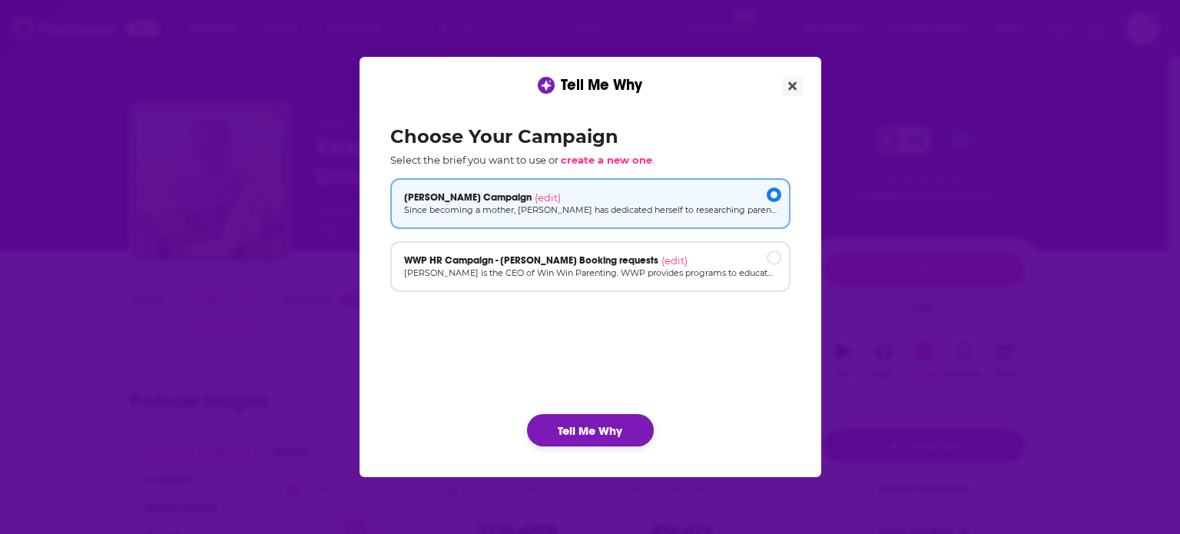
click at [609, 432] on button "Tell Me Why" at bounding box center [590, 430] width 127 height 32
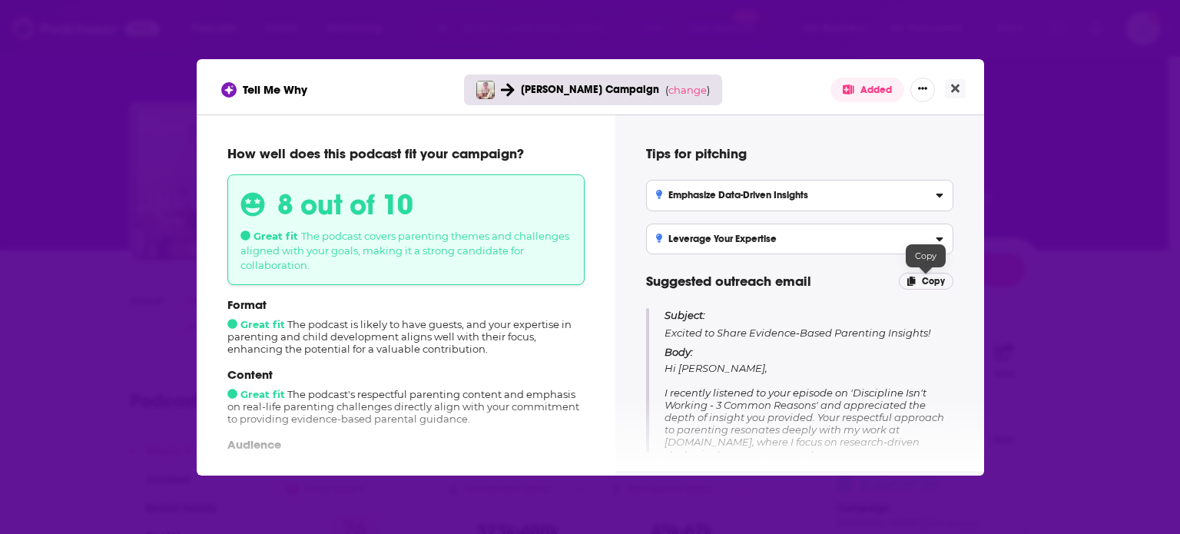
click at [935, 276] on span "Copy" at bounding box center [933, 281] width 23 height 11
click at [952, 79] on button "Close" at bounding box center [955, 88] width 21 height 19
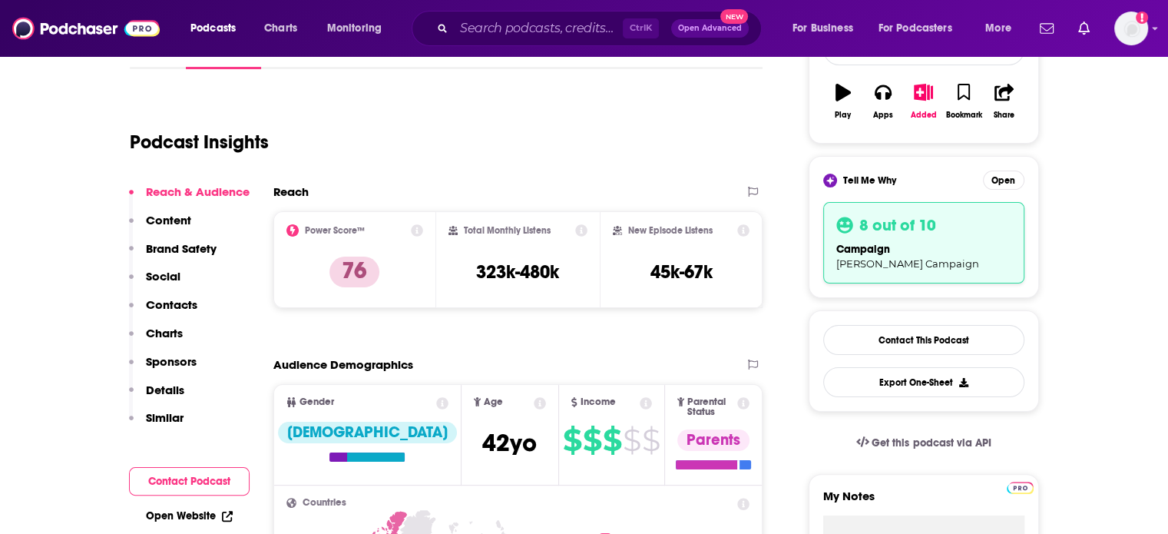
scroll to position [307, 0]
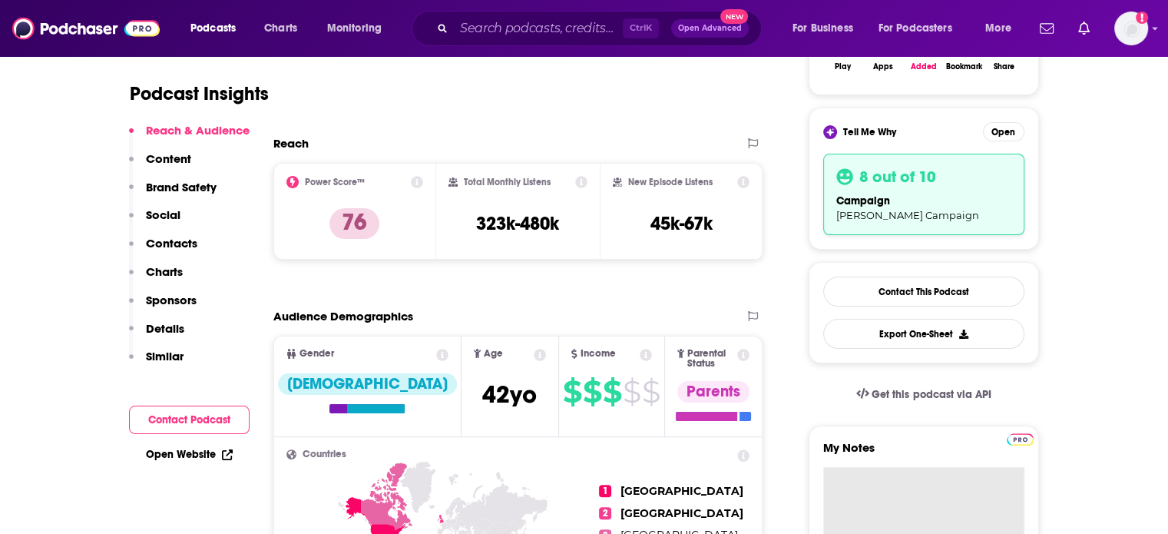
paste textarea "Subject: Excited to Share Evidence-Based Parenting Insights! Body: Hi [PERSON_N…"
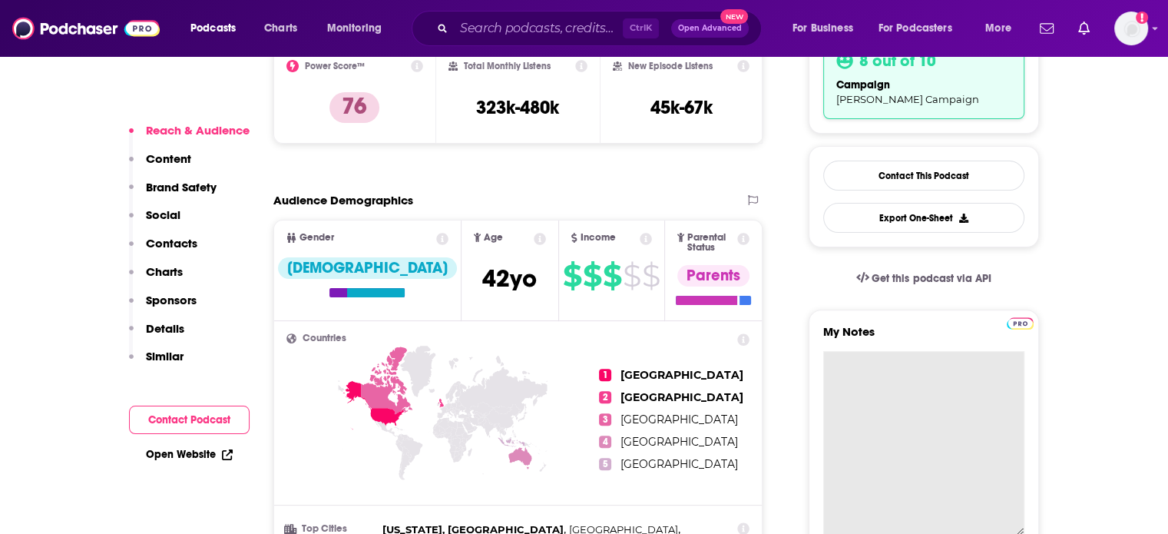
type textarea "Subject: Excited to Share Evidence-Based Parenting Insights! Body: Hi [PERSON_N…"
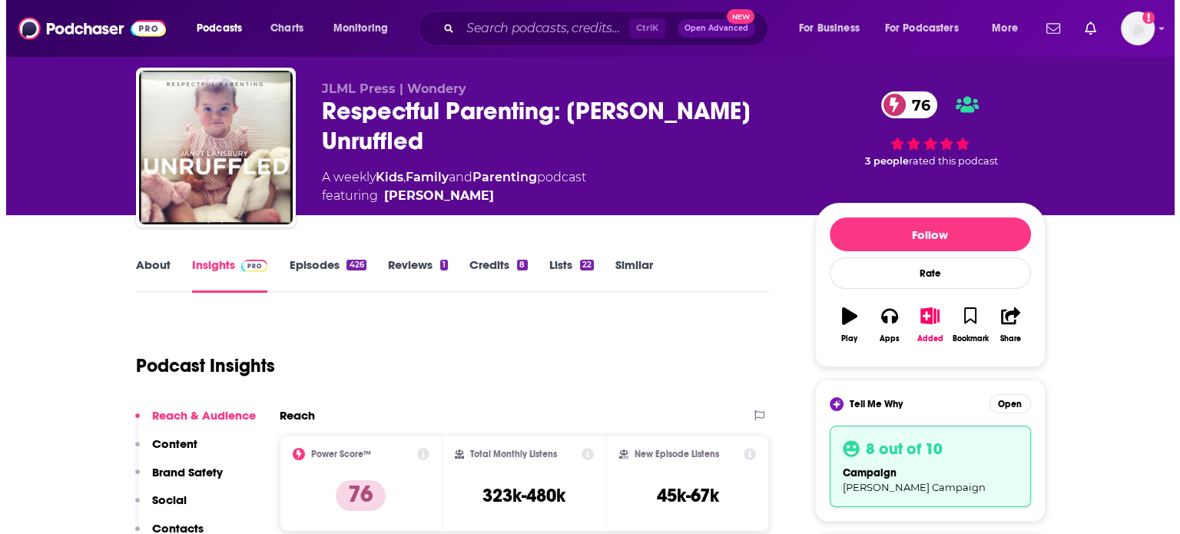
scroll to position [0, 0]
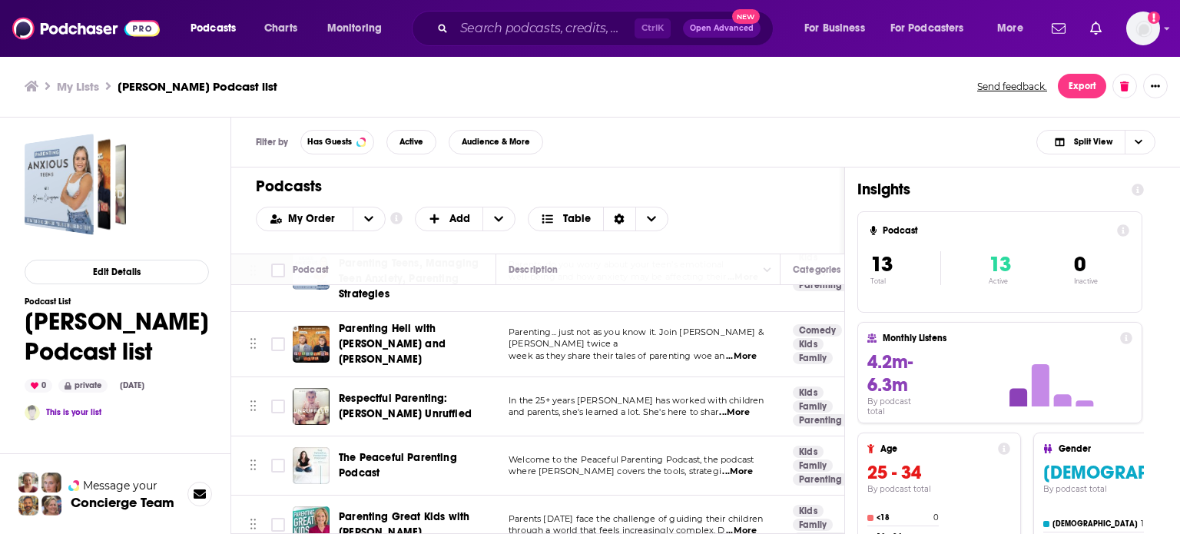
scroll to position [77, 0]
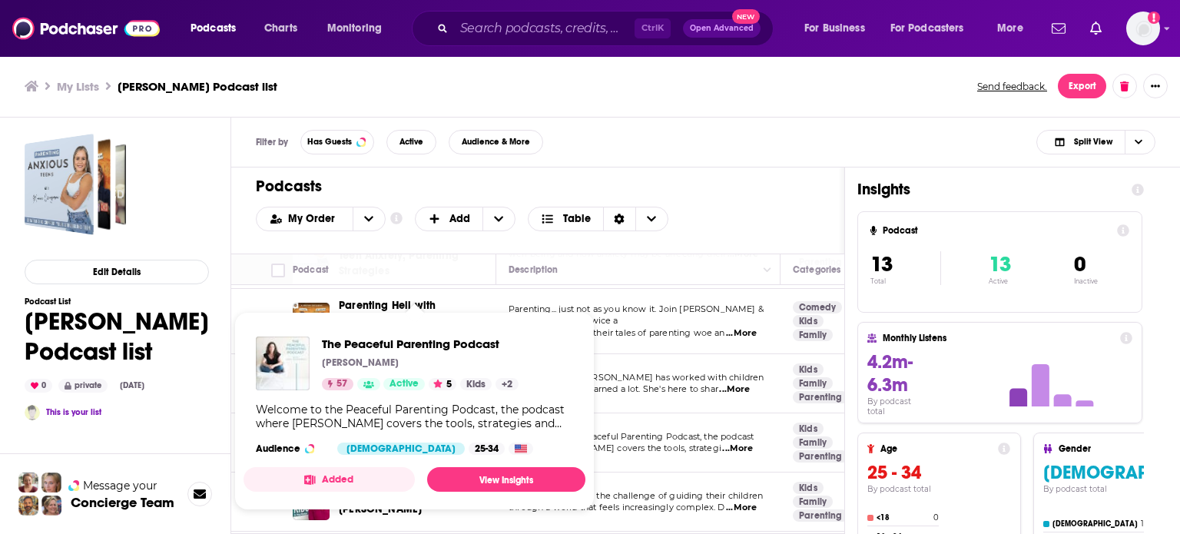
click at [393, 432] on div "The Peaceful Parenting Podcast Sarah Rosensweet 57 Active 5 Kids + 2 Welcome to…" at bounding box center [414, 395] width 342 height 143
click at [418, 332] on div "The Peaceful Parenting Podcast Sarah Rosensweet 57 Active 5 Kids + 2 Welcome to…" at bounding box center [414, 395] width 342 height 143
click at [416, 341] on span "The Peaceful Parenting Podcast" at bounding box center [420, 343] width 197 height 15
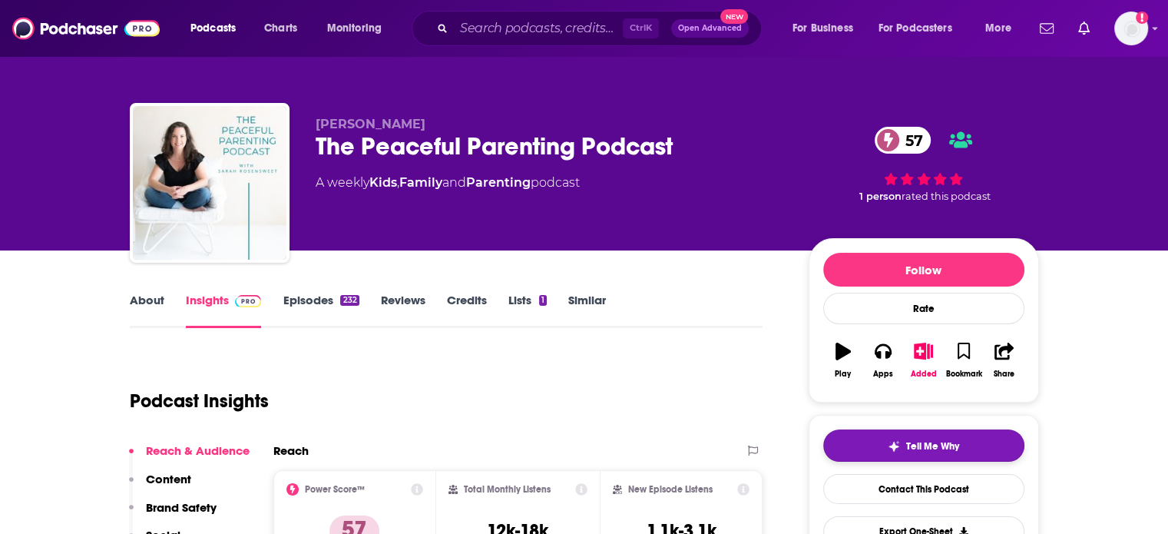
click at [900, 451] on div "Tell Me Why" at bounding box center [923, 446] width 71 height 12
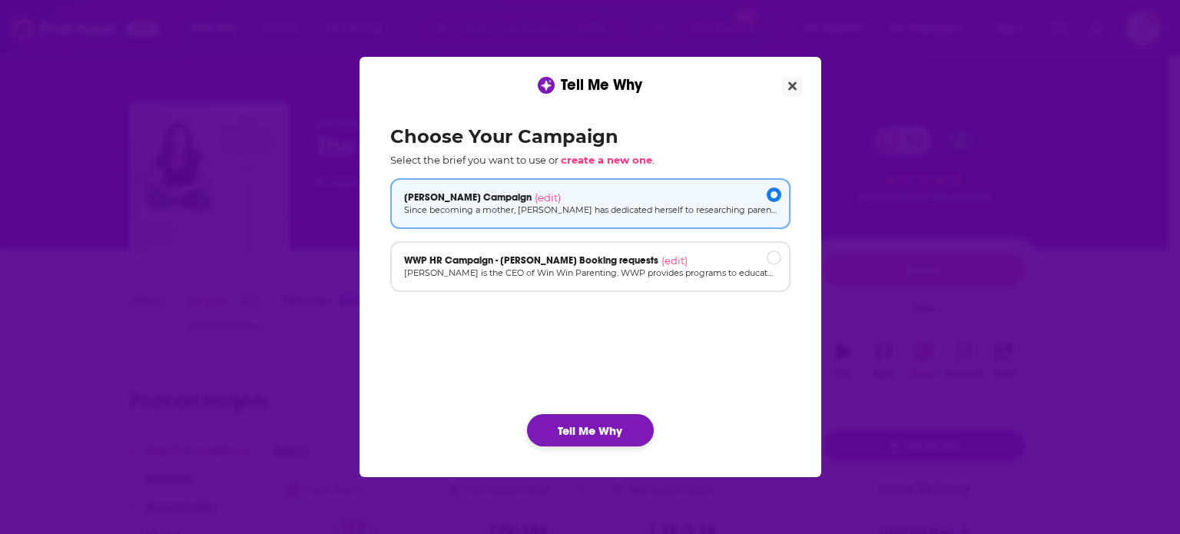
click at [600, 439] on button "Tell Me Why" at bounding box center [590, 430] width 127 height 32
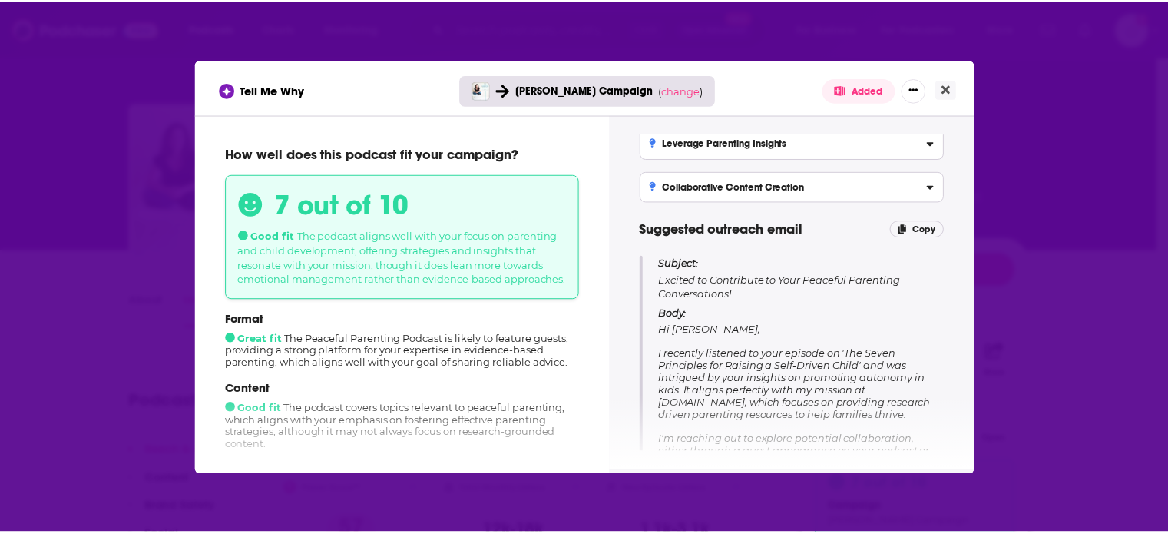
scroll to position [77, 0]
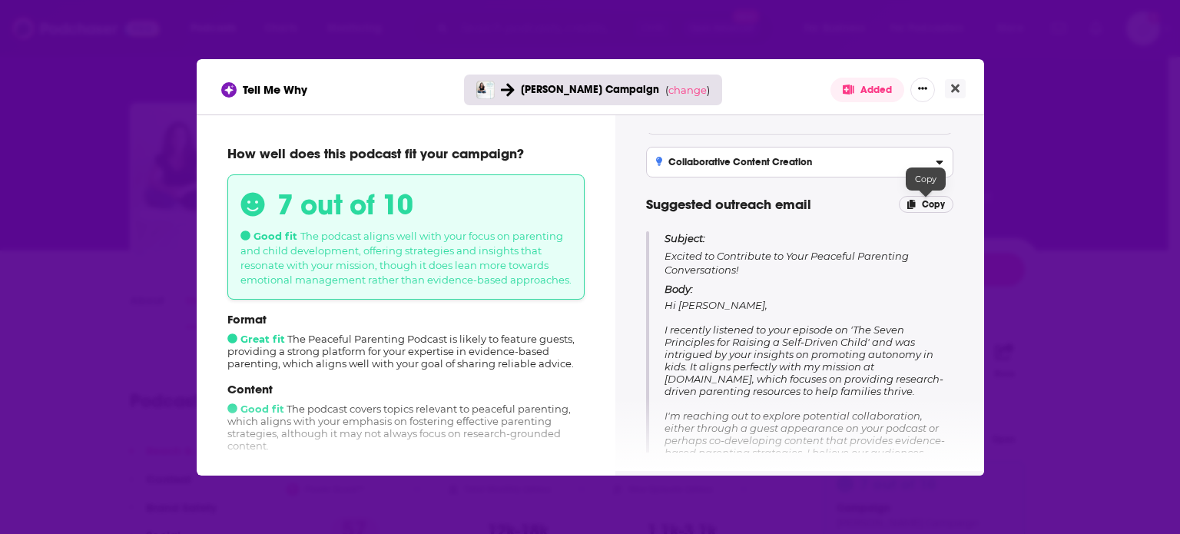
click at [935, 202] on span "Copy" at bounding box center [933, 204] width 23 height 11
click at [952, 85] on icon "Close" at bounding box center [955, 88] width 8 height 8
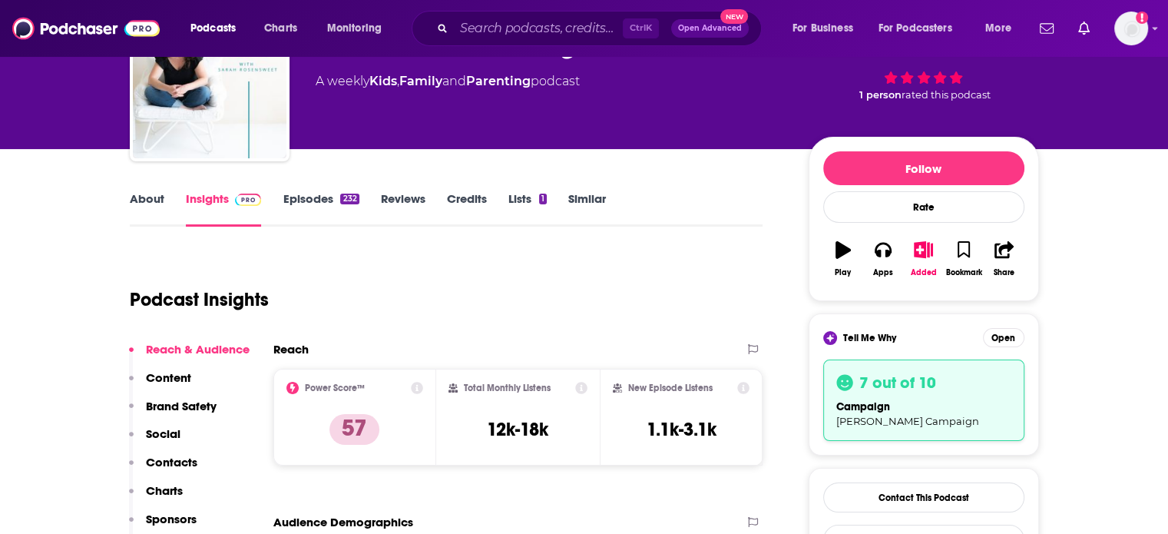
scroll to position [307, 0]
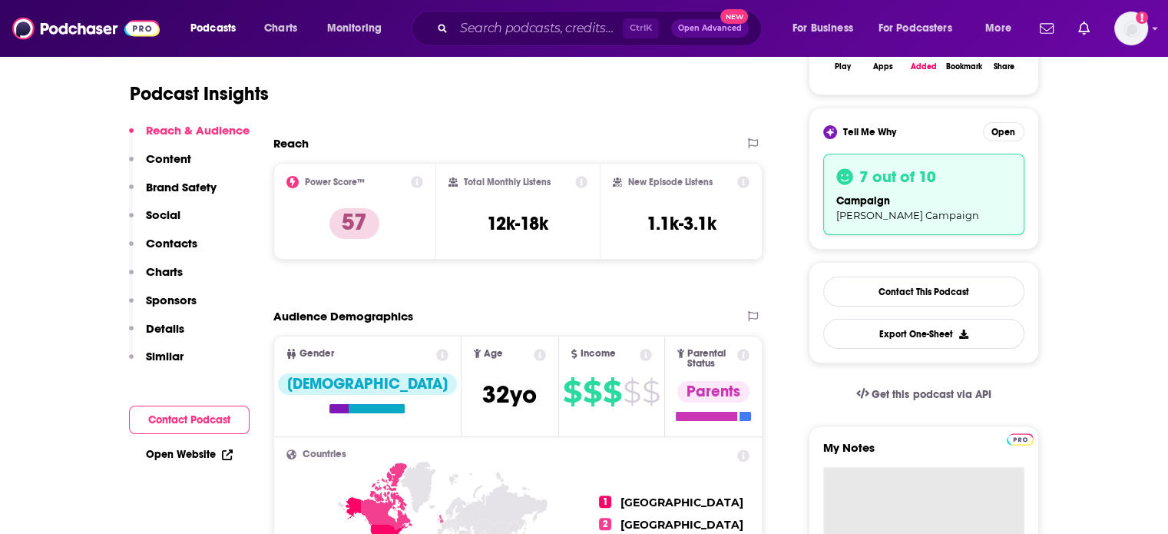
paste textarea "Subject: Excited to Contribute to Your Peaceful Parenting Conversations! Body: …"
type textarea "Subject: Excited to Contribute to Your Peaceful Parenting Conversations! Body: …"
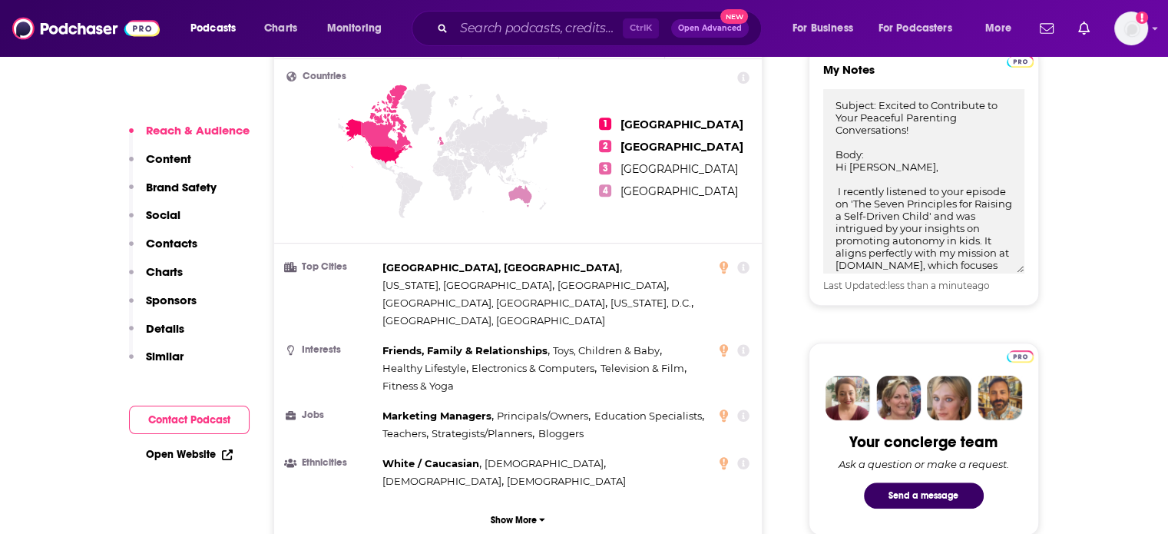
scroll to position [768, 0]
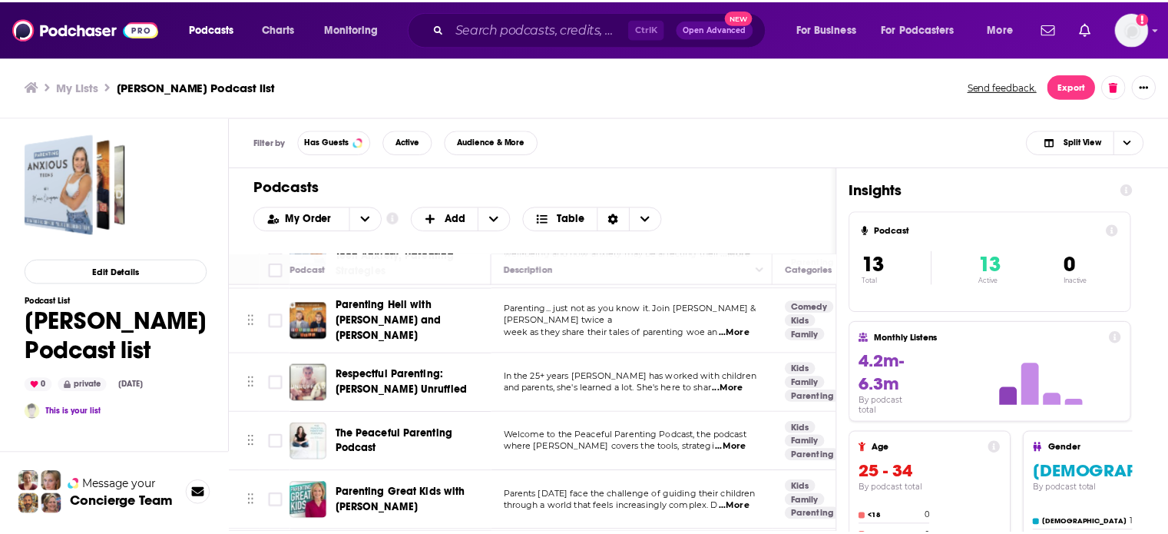
scroll to position [154, 0]
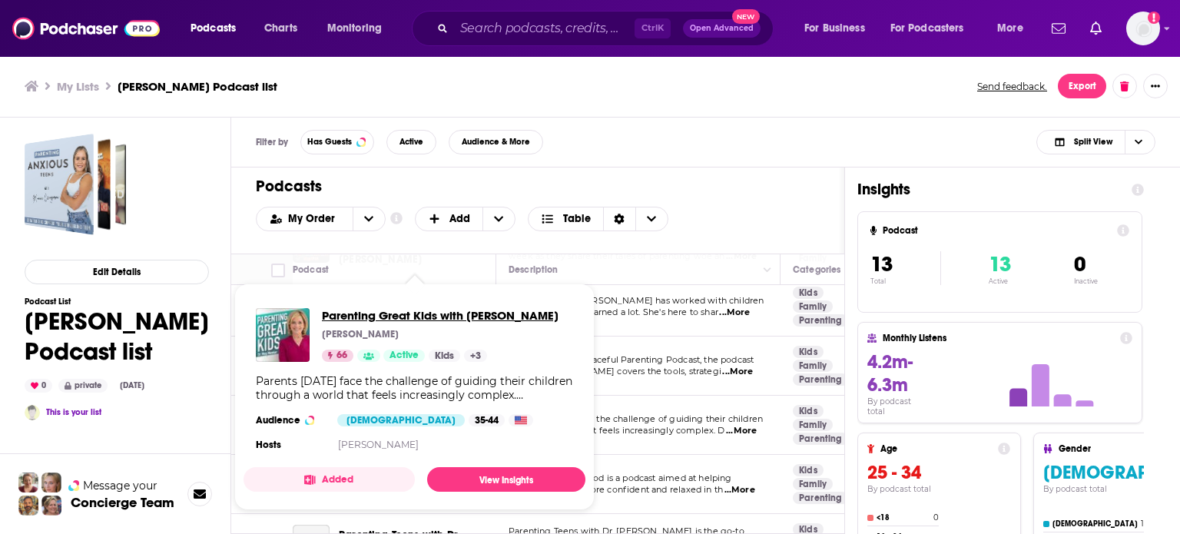
click at [389, 314] on span "Parenting Great Kids with [PERSON_NAME]" at bounding box center [440, 315] width 237 height 15
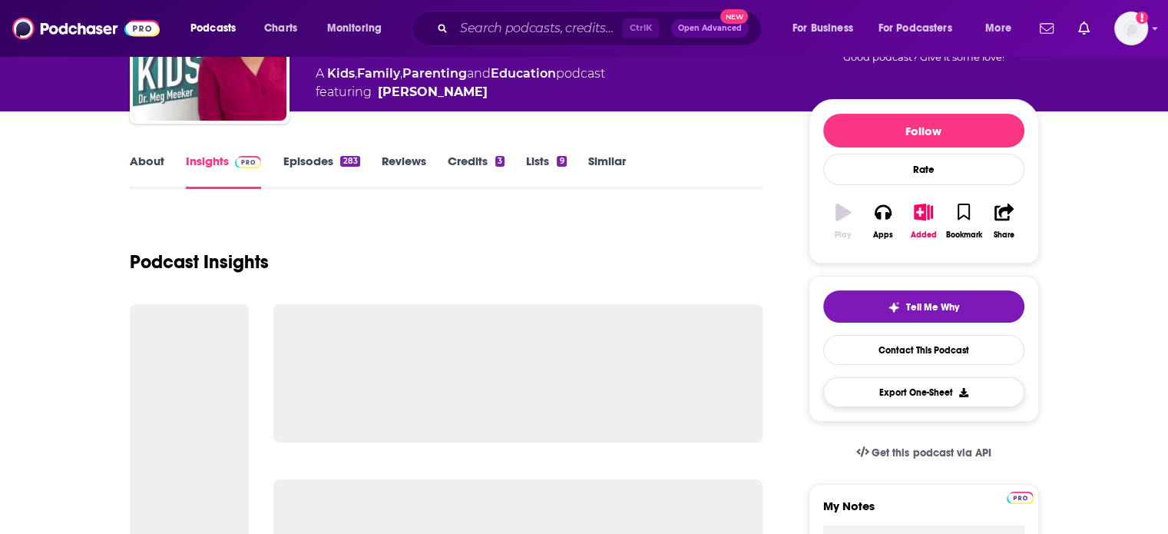
scroll to position [230, 0]
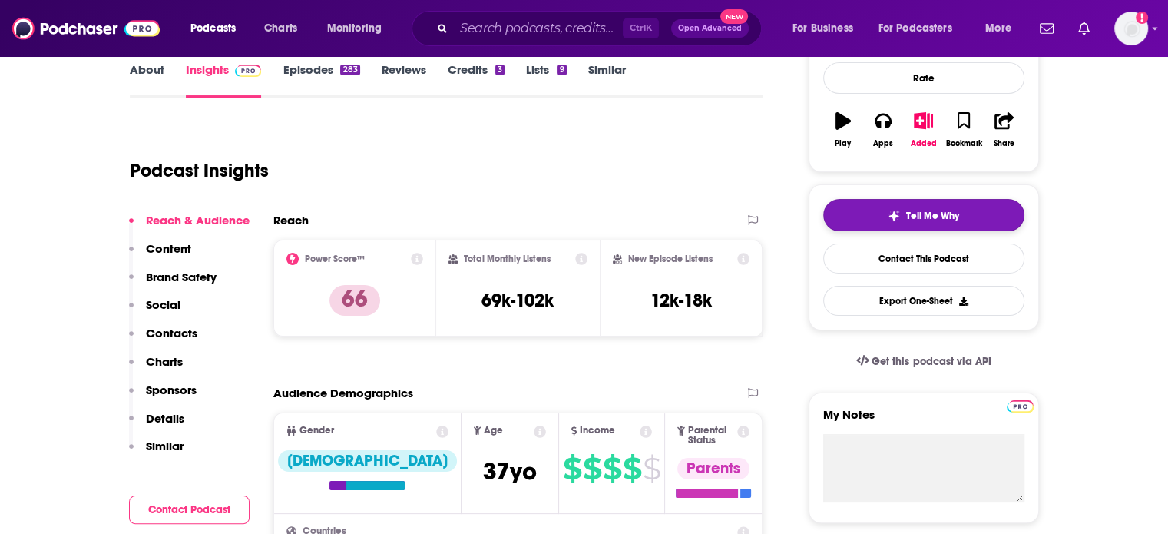
click at [938, 220] on span "Tell Me Why" at bounding box center [932, 216] width 53 height 12
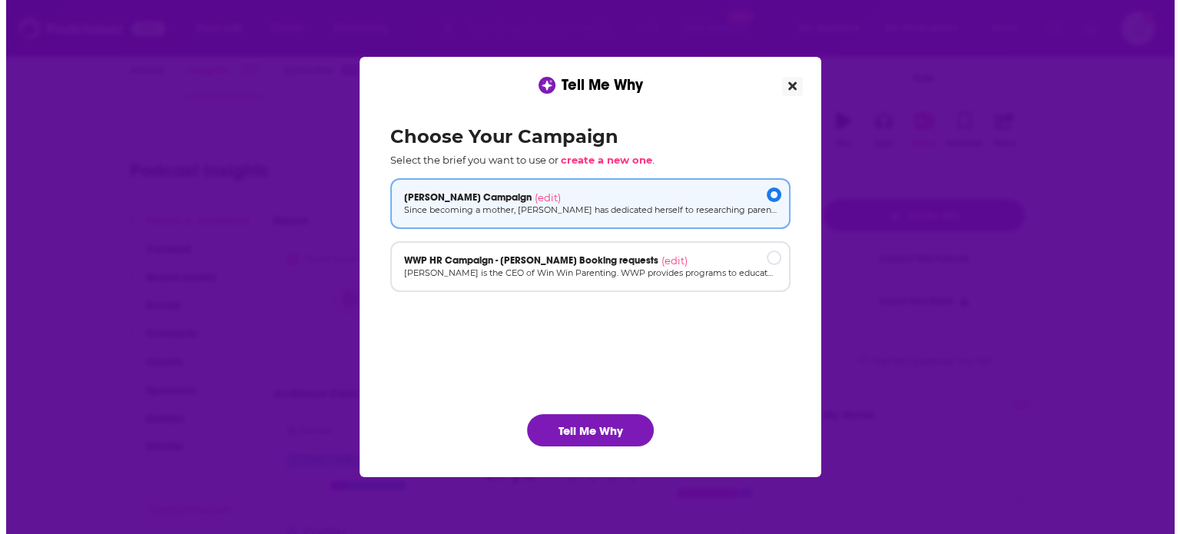
scroll to position [0, 0]
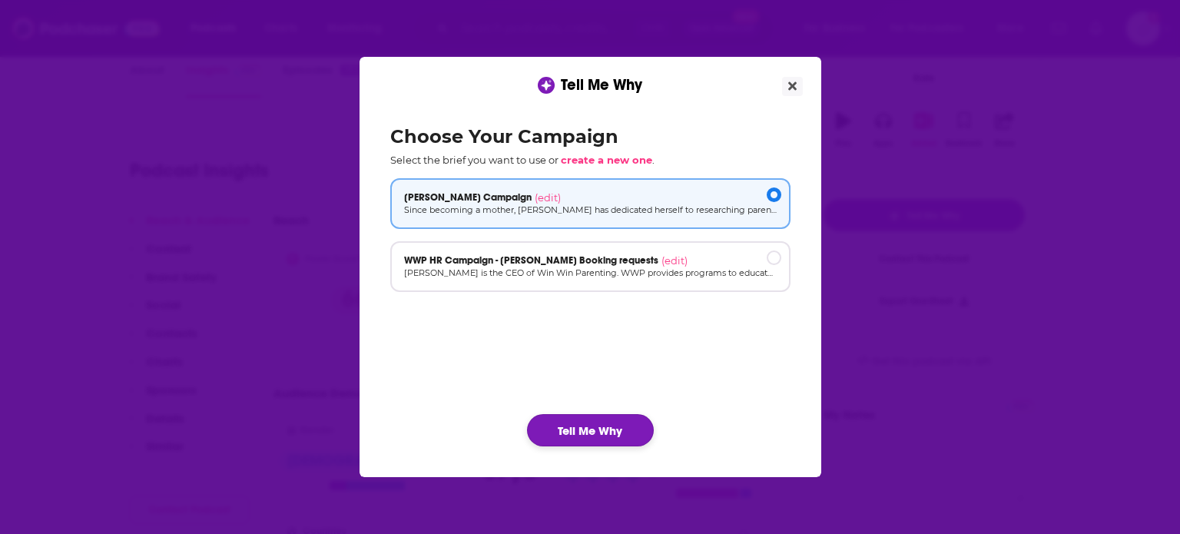
click at [617, 433] on button "Tell Me Why" at bounding box center [590, 430] width 127 height 32
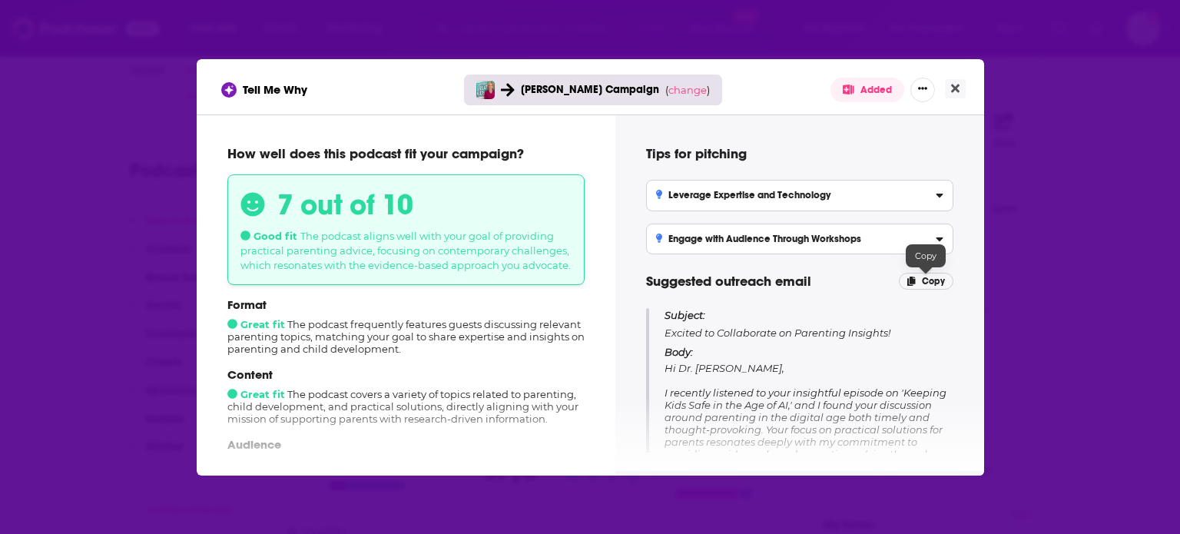
click at [937, 279] on span "Copy" at bounding box center [933, 281] width 23 height 11
click at [953, 79] on button "Close" at bounding box center [955, 88] width 21 height 19
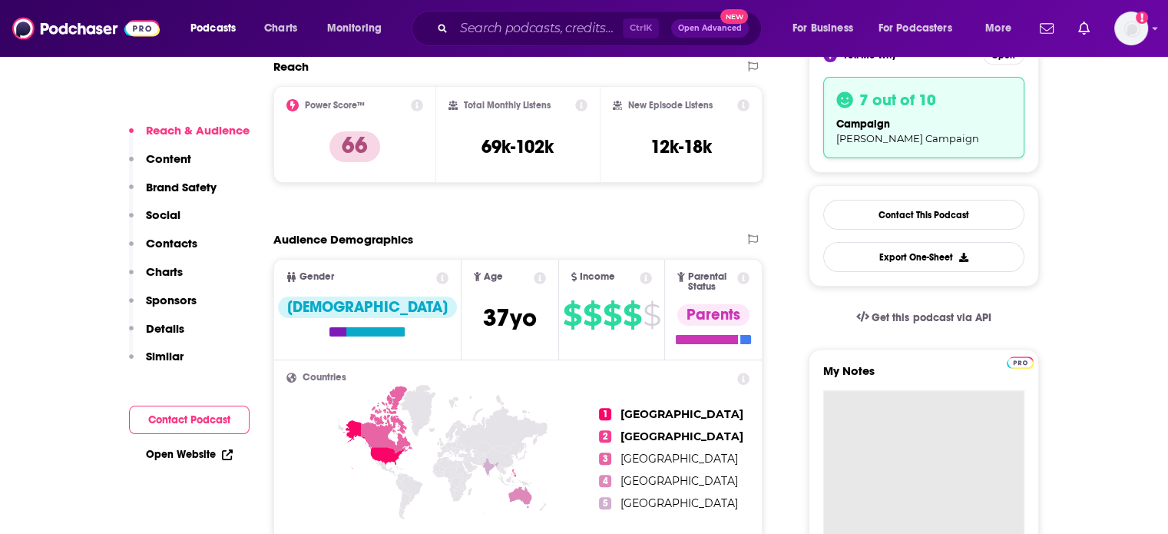
click at [922, 424] on textarea "My Notes" at bounding box center [923, 482] width 201 height 184
paste textarea "Subject: Excited to Collaborate on Parenting Insights! Body: Hi Dr. [PERSON_NAM…"
type textarea "Subject: Excited to Collaborate on Parenting Insights! Body: Hi Dr. [PERSON_NAM…"
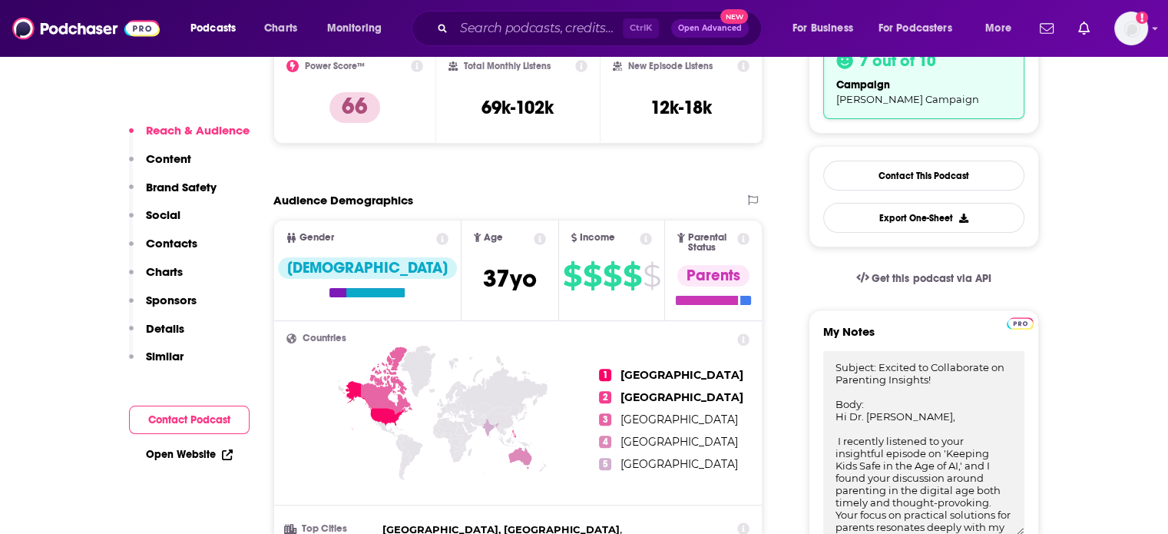
scroll to position [116, 0]
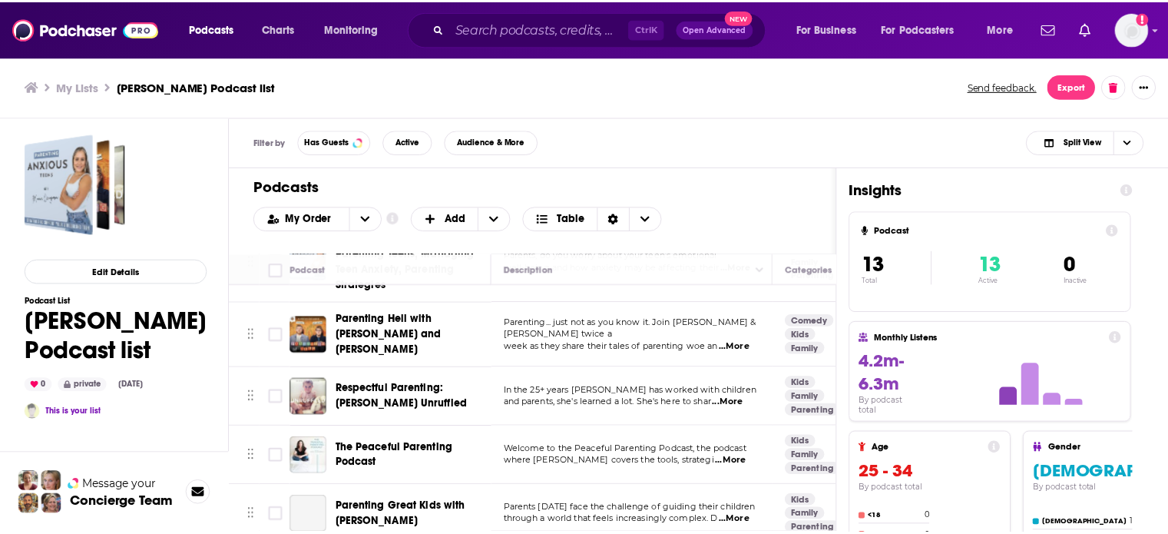
scroll to position [154, 0]
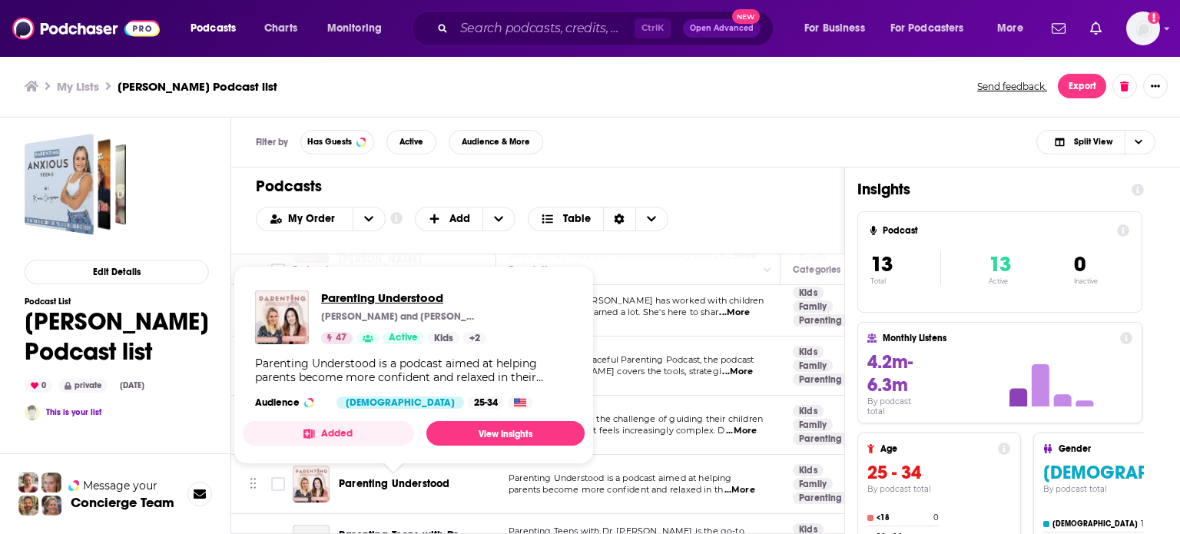
click at [393, 298] on span "Parenting Understood" at bounding box center [403, 297] width 165 height 15
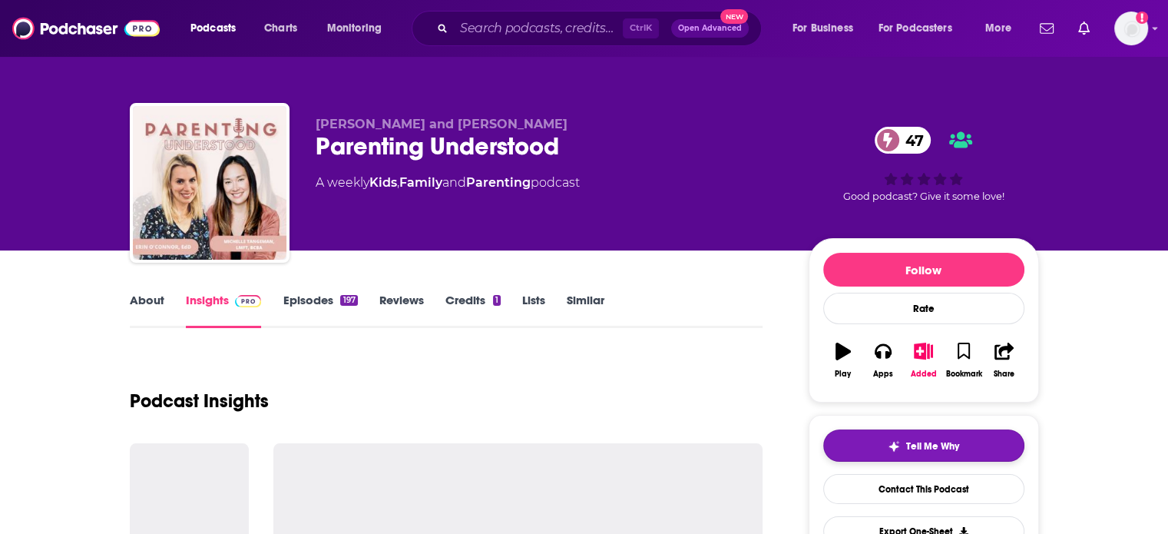
click at [944, 448] on span "Tell Me Why" at bounding box center [932, 446] width 53 height 12
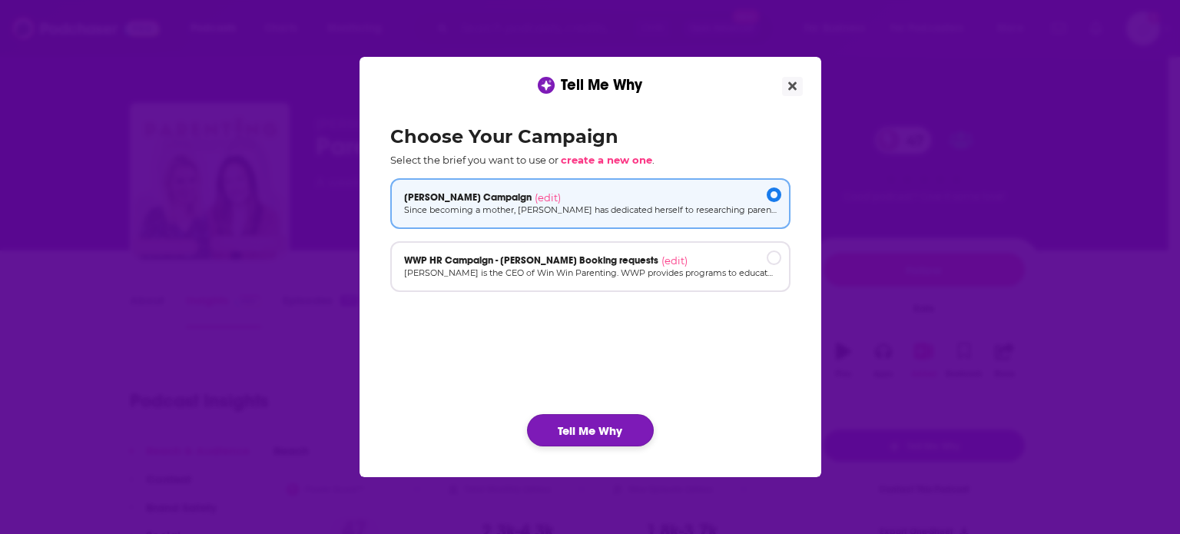
click at [595, 423] on button "Tell Me Why" at bounding box center [590, 430] width 127 height 32
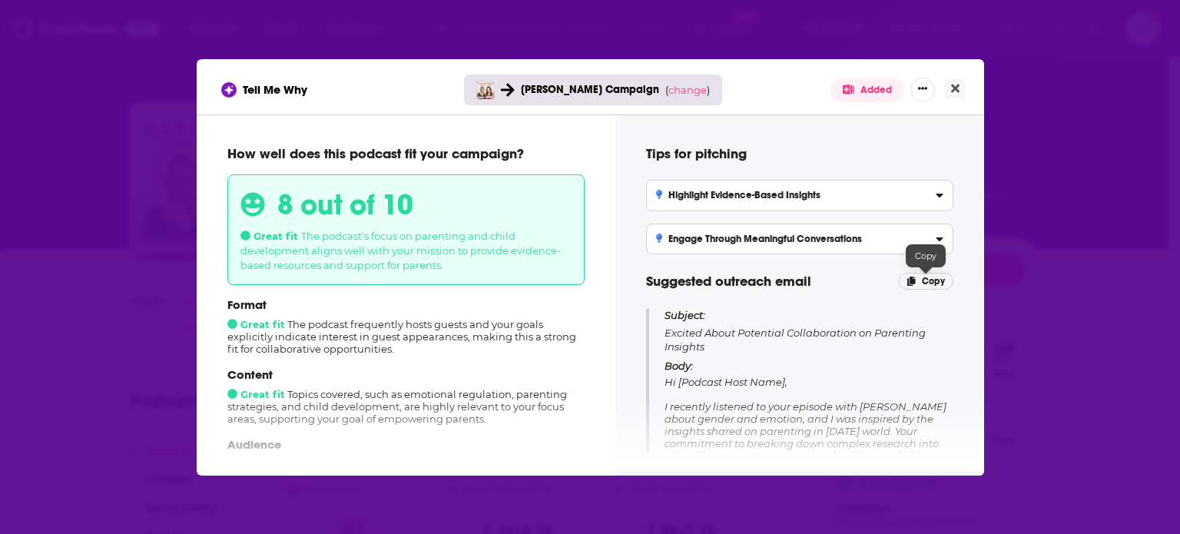
click at [932, 276] on span "Copy" at bounding box center [933, 281] width 23 height 11
click at [955, 85] on icon "Close" at bounding box center [955, 88] width 8 height 8
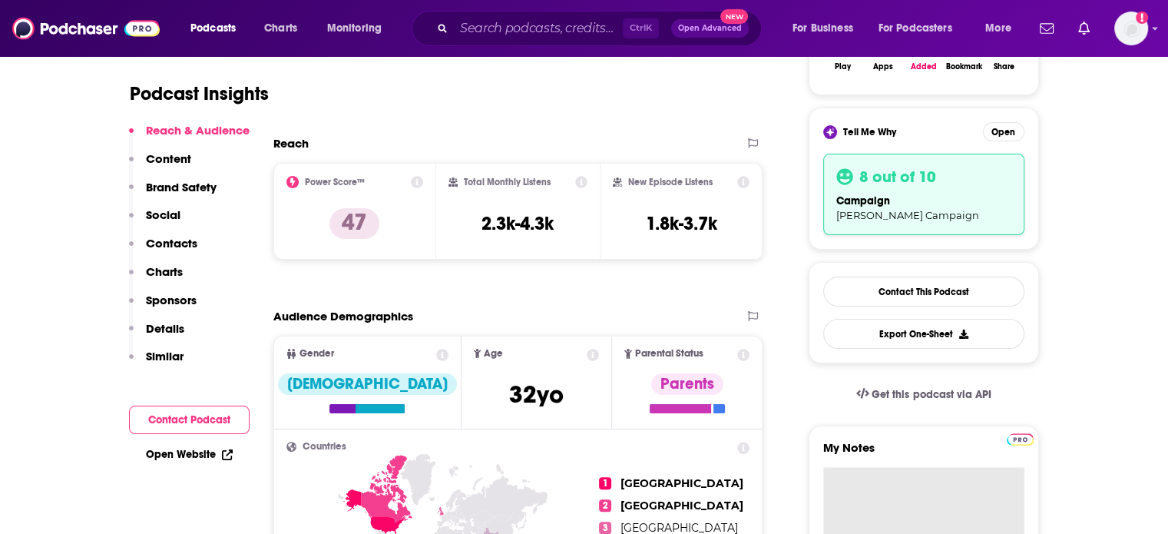
paste textarea "Subject: Excited About Potential Collaboration on Parenting Insights Body: Hi […"
type textarea "Subject: Excited About Potential Collaboration on Parenting Insights Body: Hi […"
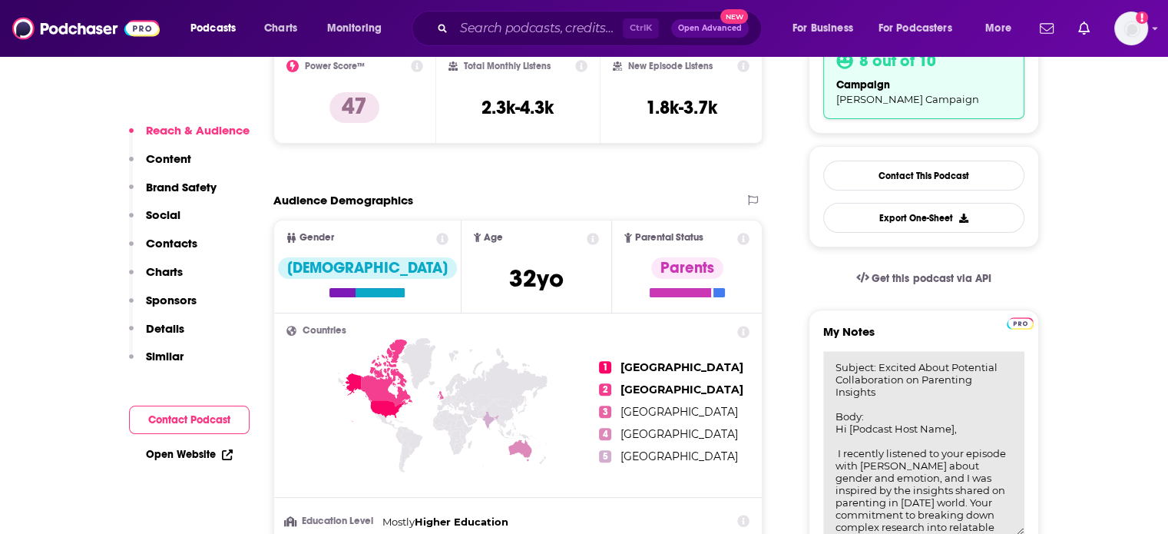
scroll to position [346, 0]
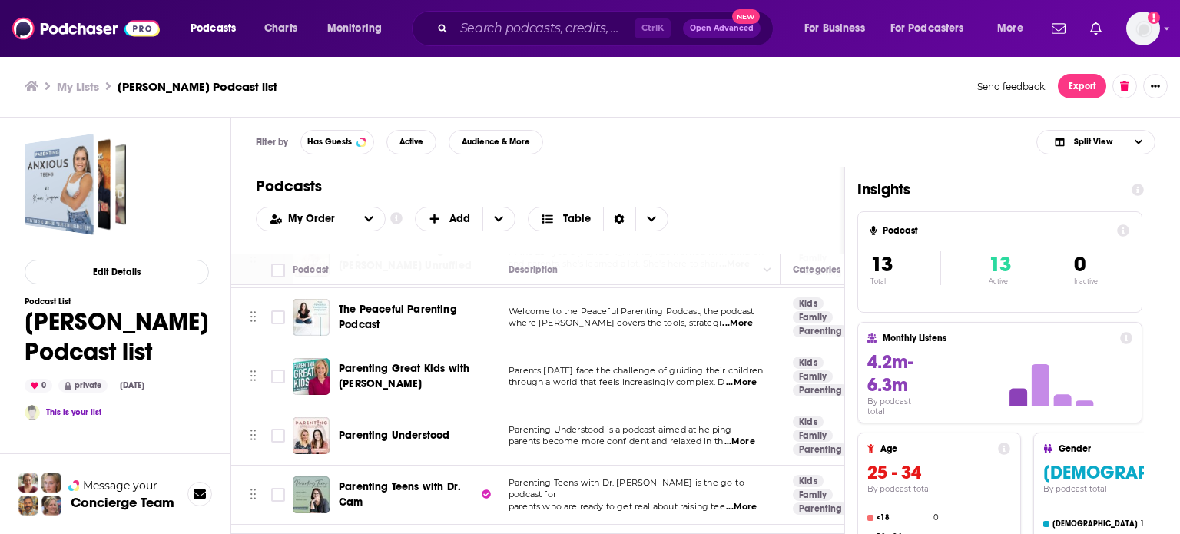
scroll to position [77, 0]
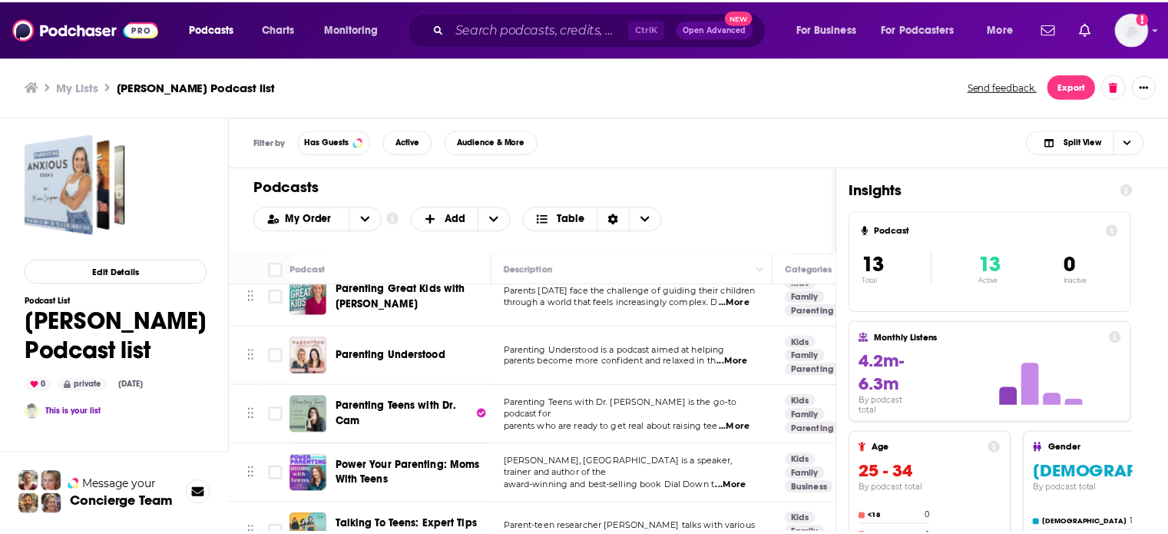
scroll to position [307, 0]
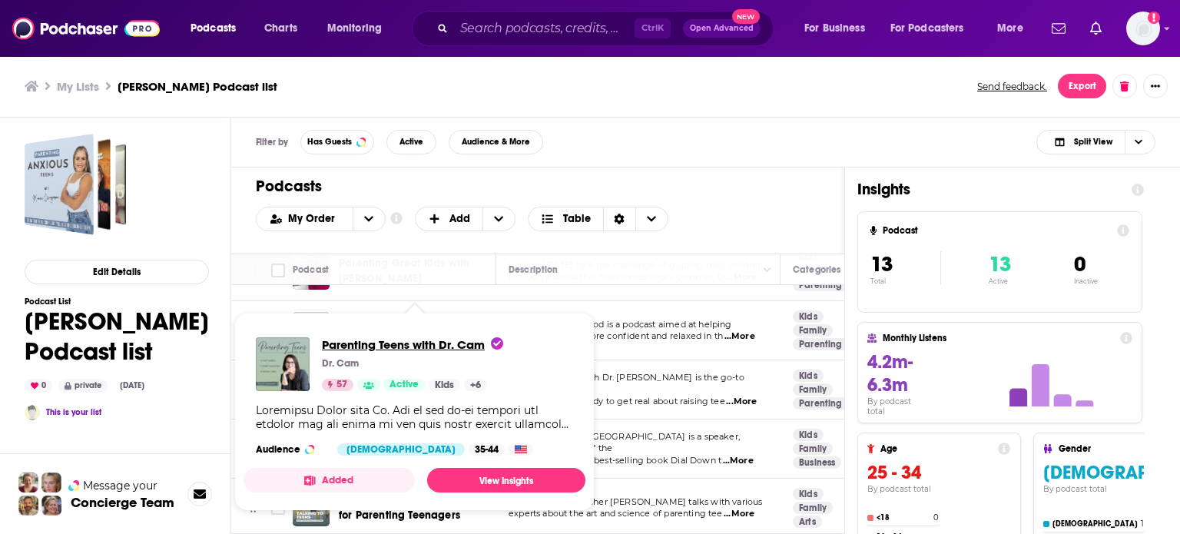
click at [386, 345] on span "Parenting Teens with Dr. Cam" at bounding box center [412, 344] width 181 height 15
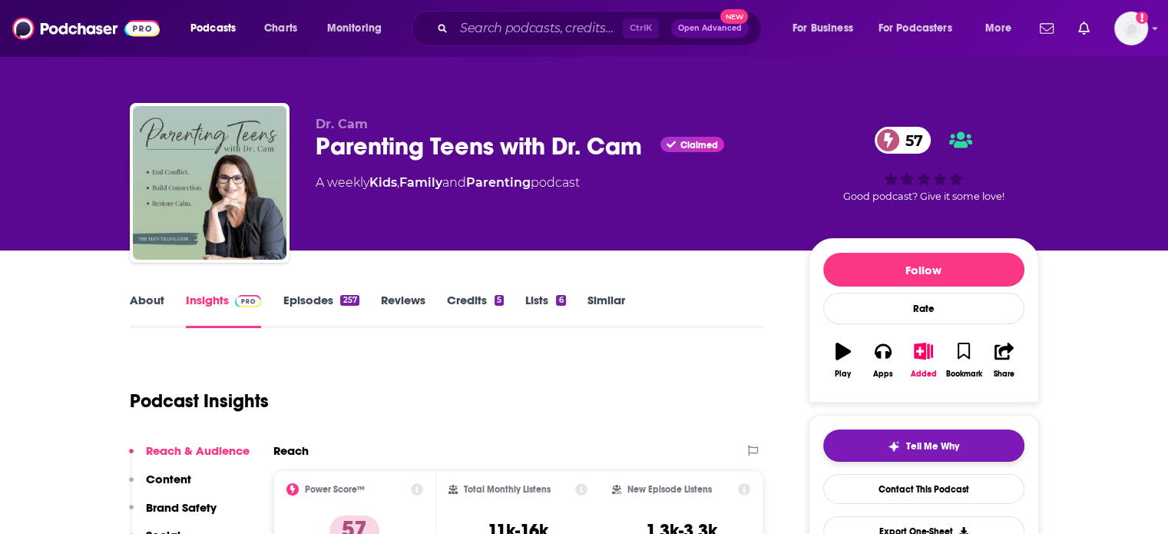
click at [949, 448] on span "Tell Me Why" at bounding box center [932, 446] width 53 height 12
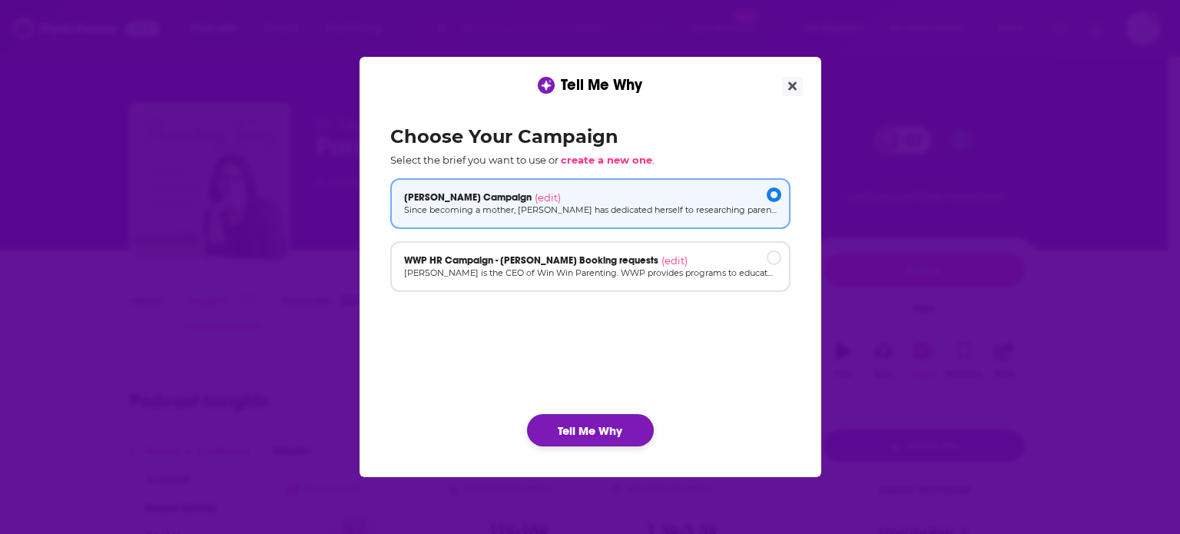
click at [615, 415] on button "Tell Me Why" at bounding box center [590, 430] width 127 height 32
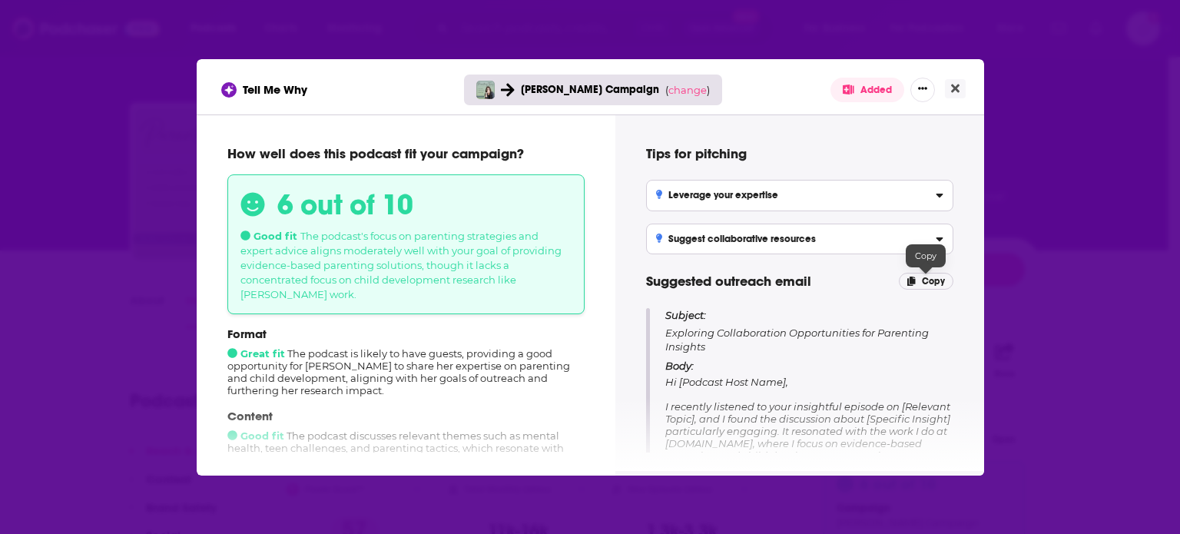
click at [921, 276] on p "Copy" at bounding box center [926, 281] width 55 height 17
click at [951, 90] on icon "Close" at bounding box center [955, 88] width 8 height 12
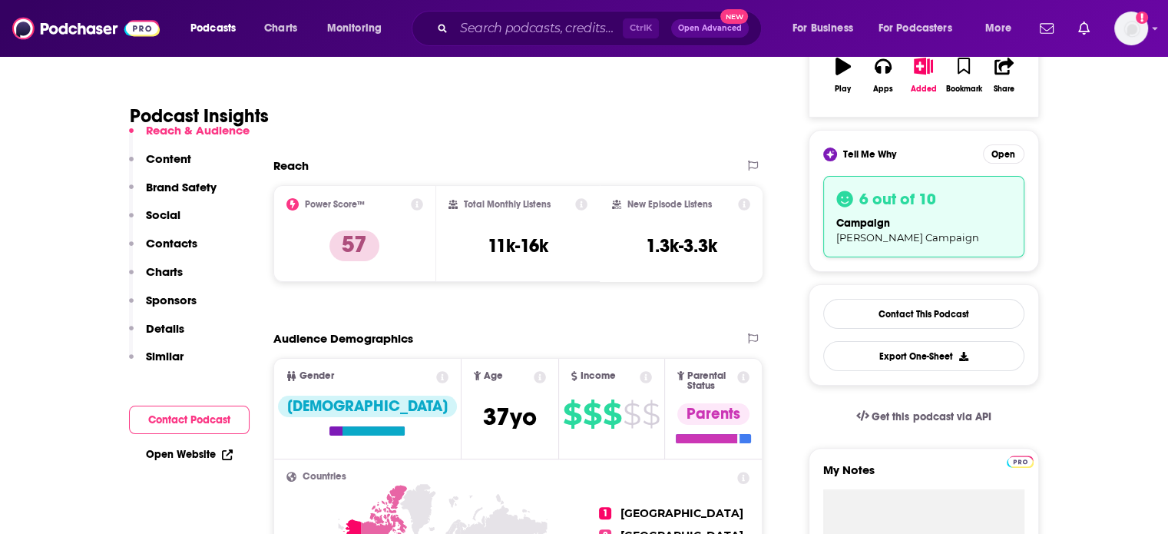
scroll to position [307, 0]
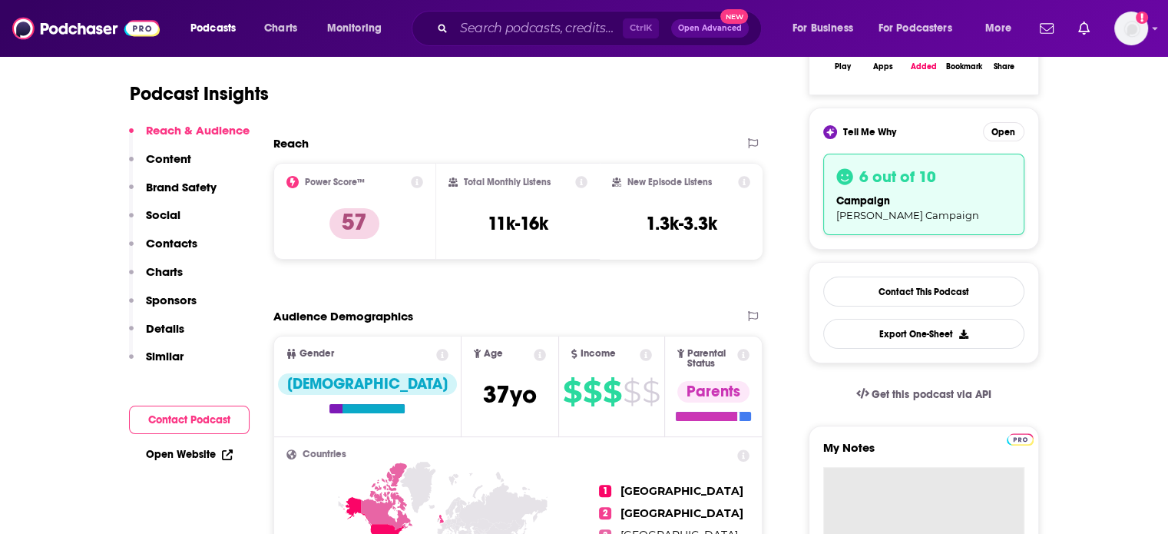
paste textarea "Subject: Exploring Collaboration Opportunities for Parenting Insights Body: Hi …"
type textarea "Subject: Exploring Collaboration Opportunities for Parenting Insights Body: Hi …"
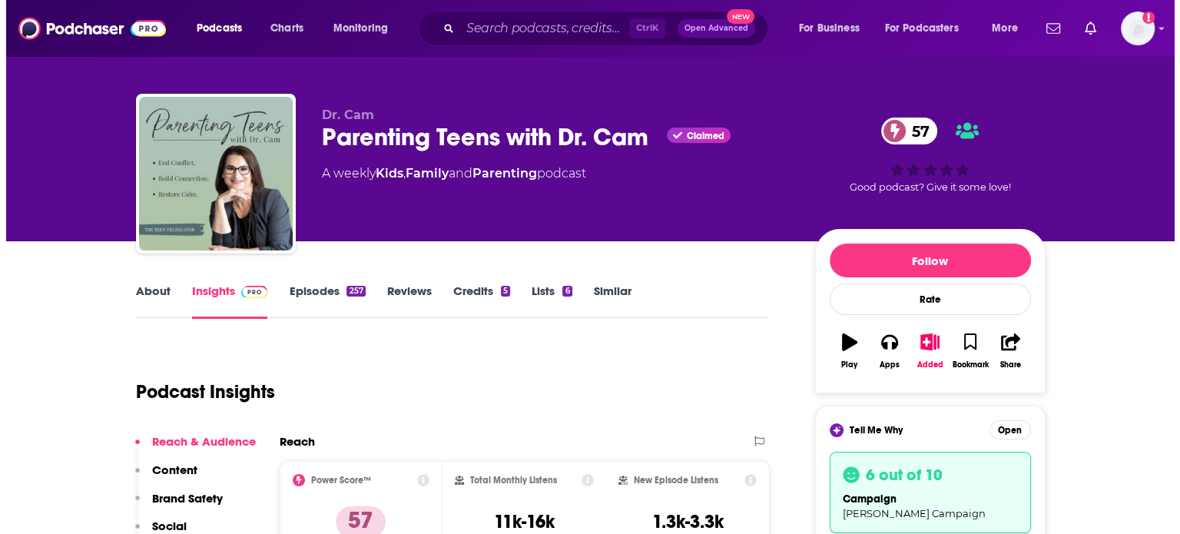
scroll to position [0, 0]
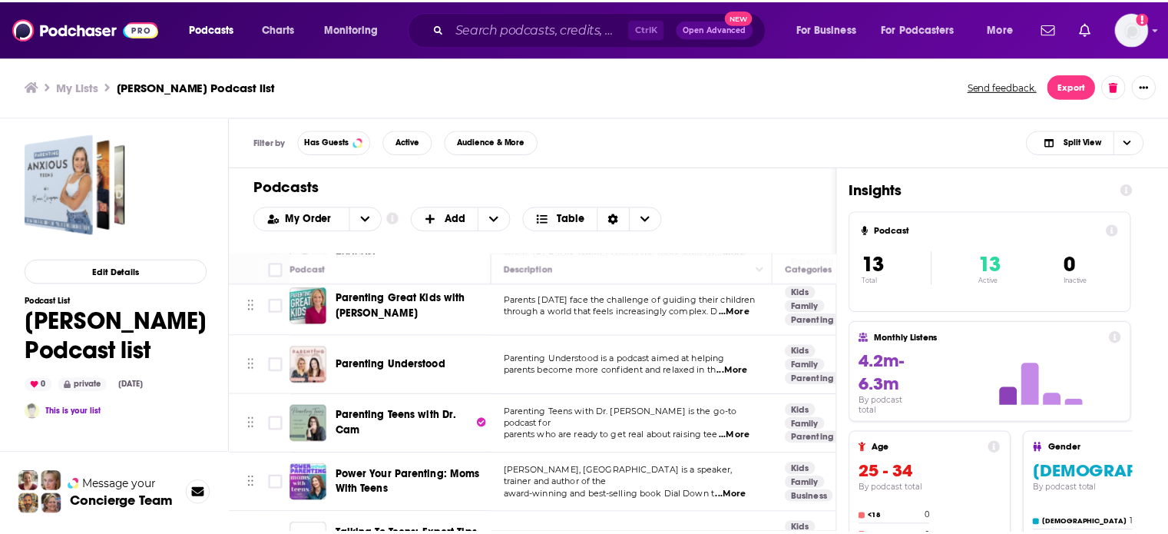
scroll to position [307, 0]
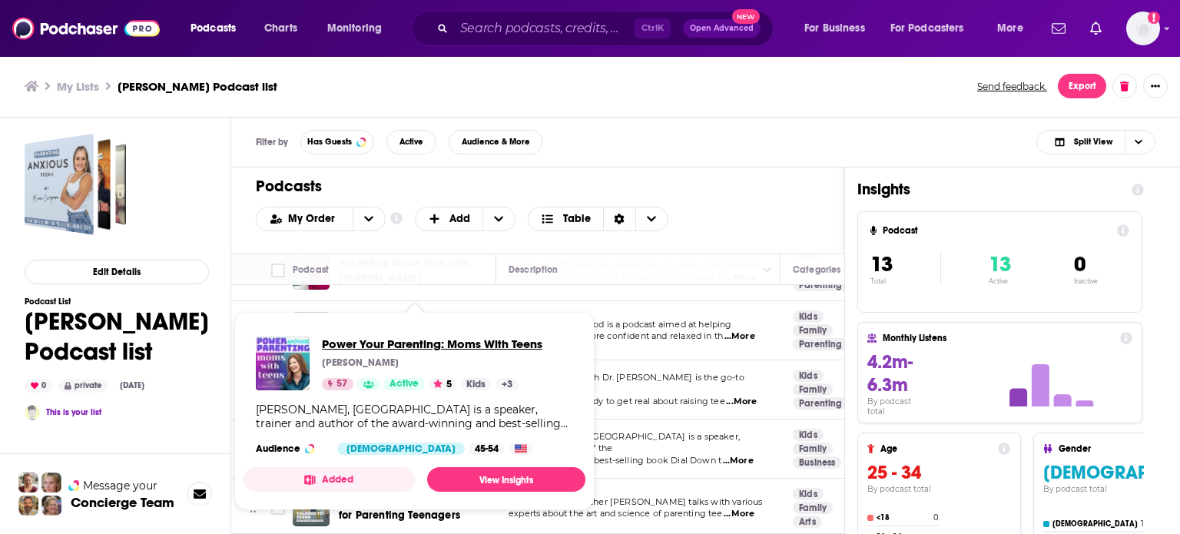
click at [389, 346] on span "Power Your Parenting: Moms With Teens" at bounding box center [432, 343] width 220 height 15
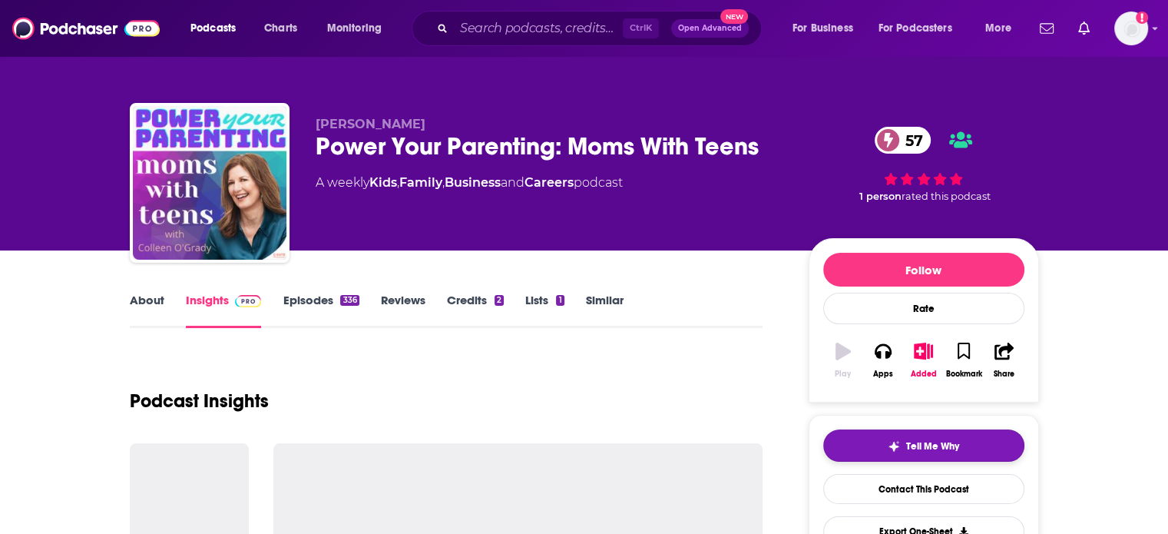
click at [945, 448] on span "Tell Me Why" at bounding box center [932, 446] width 53 height 12
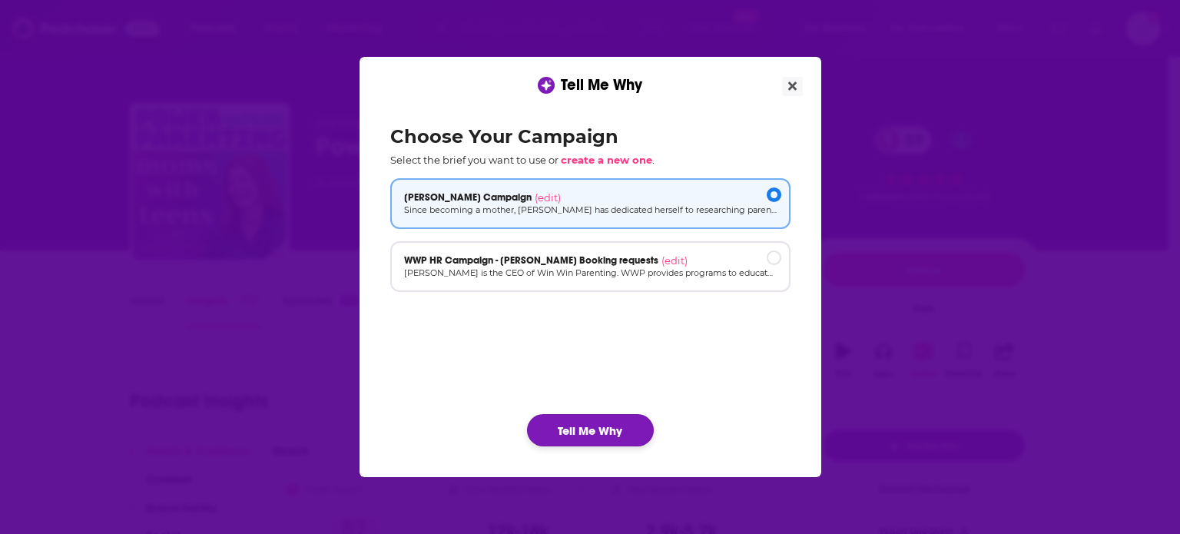
click at [599, 429] on button "Tell Me Why" at bounding box center [590, 430] width 127 height 32
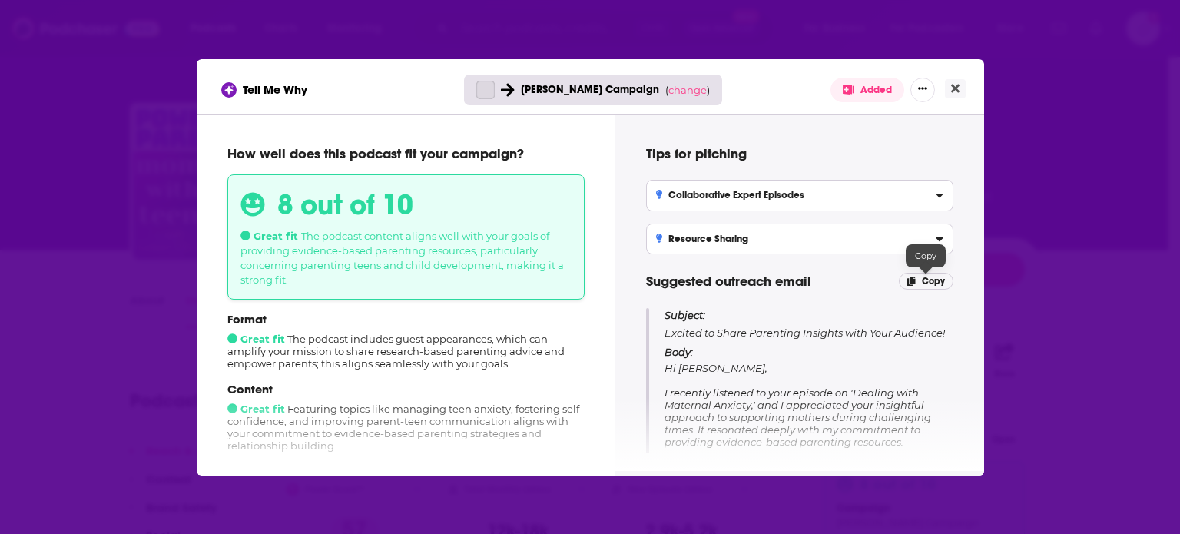
click at [925, 280] on span "Copy" at bounding box center [933, 281] width 23 height 11
click at [952, 90] on icon "Close" at bounding box center [955, 88] width 8 height 8
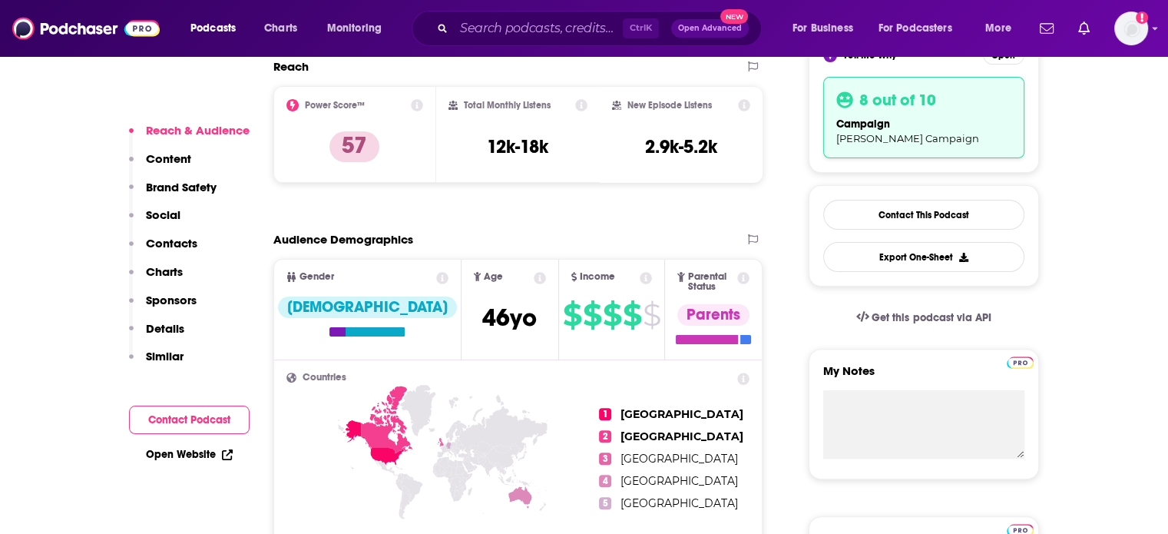
click at [895, 463] on div "My Notes" at bounding box center [924, 414] width 230 height 131
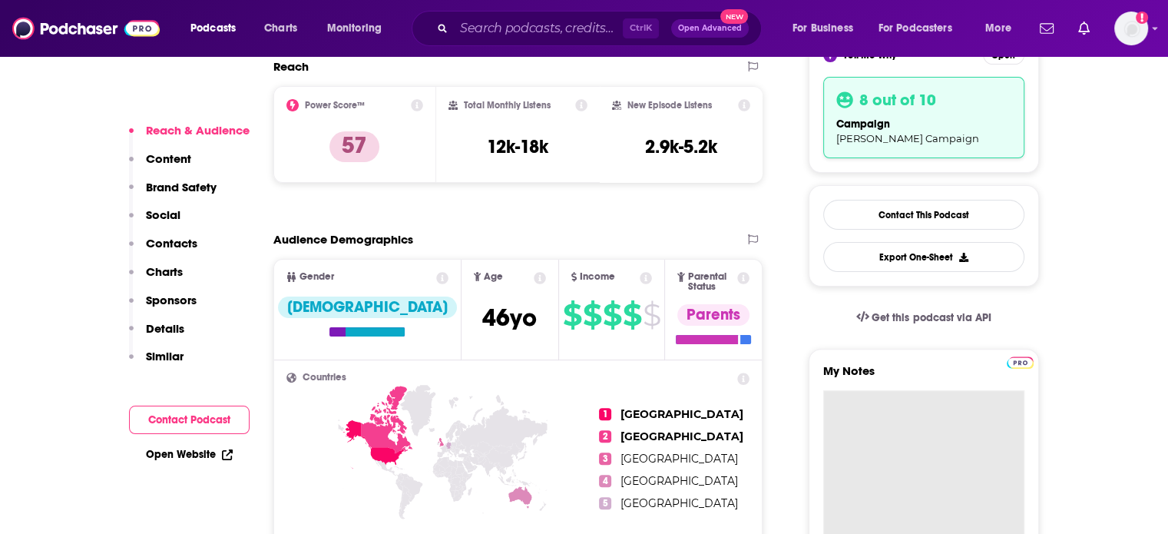
click at [900, 430] on textarea "My Notes" at bounding box center [923, 482] width 201 height 184
paste textarea "Subject: Excited to Share Parenting Insights with Your Audience! Body: Hi [PERS…"
type textarea "Subject: Excited to Share Parenting Insights with Your Audience! Body: Hi [PERS…"
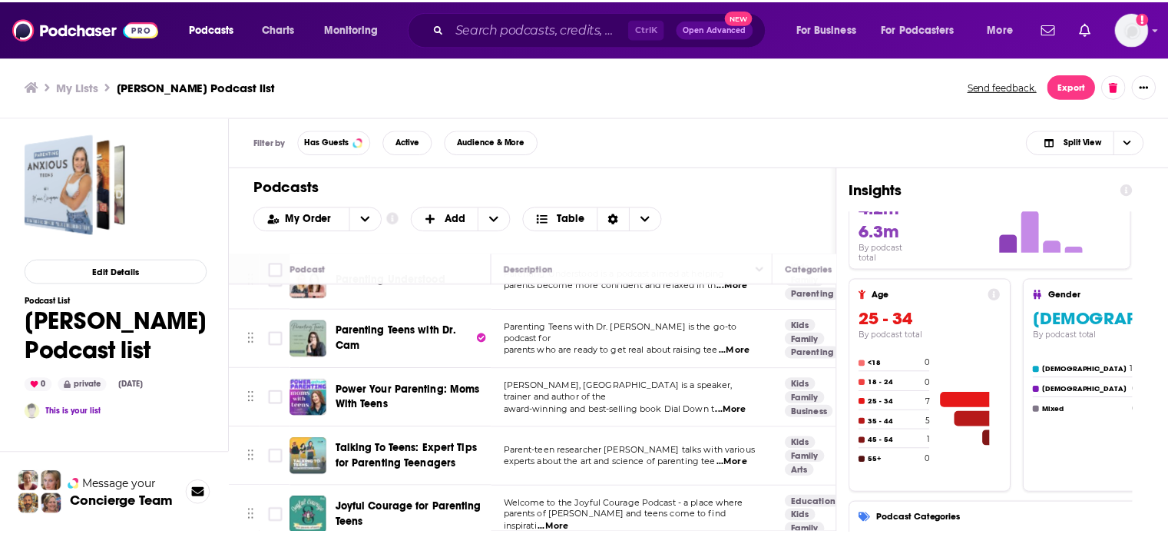
scroll to position [384, 0]
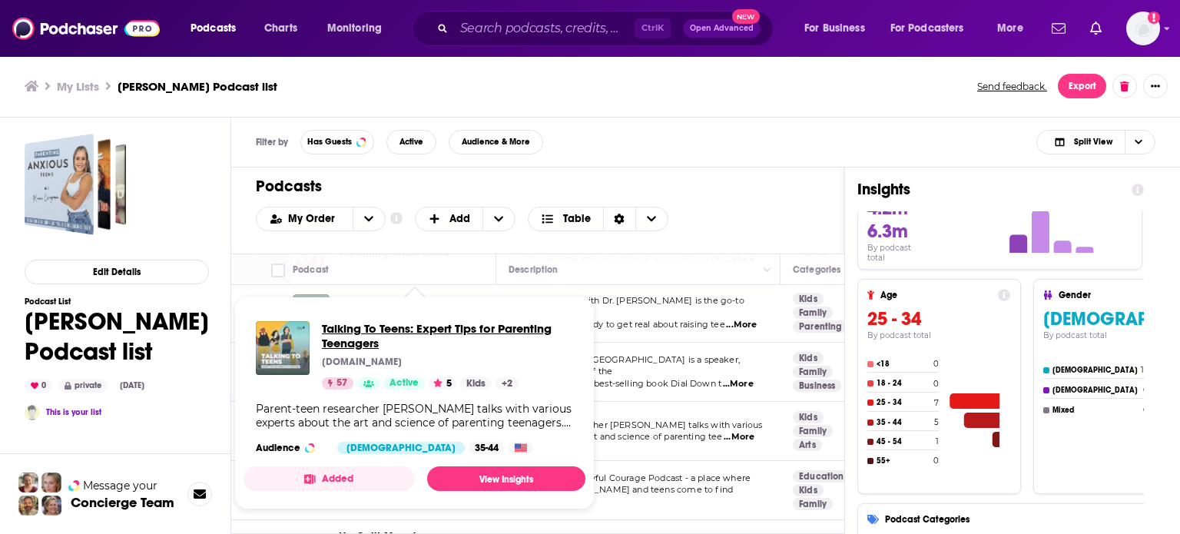
click at [449, 325] on span "Talking To Teens: Expert Tips for Parenting Teenagers" at bounding box center [447, 335] width 251 height 29
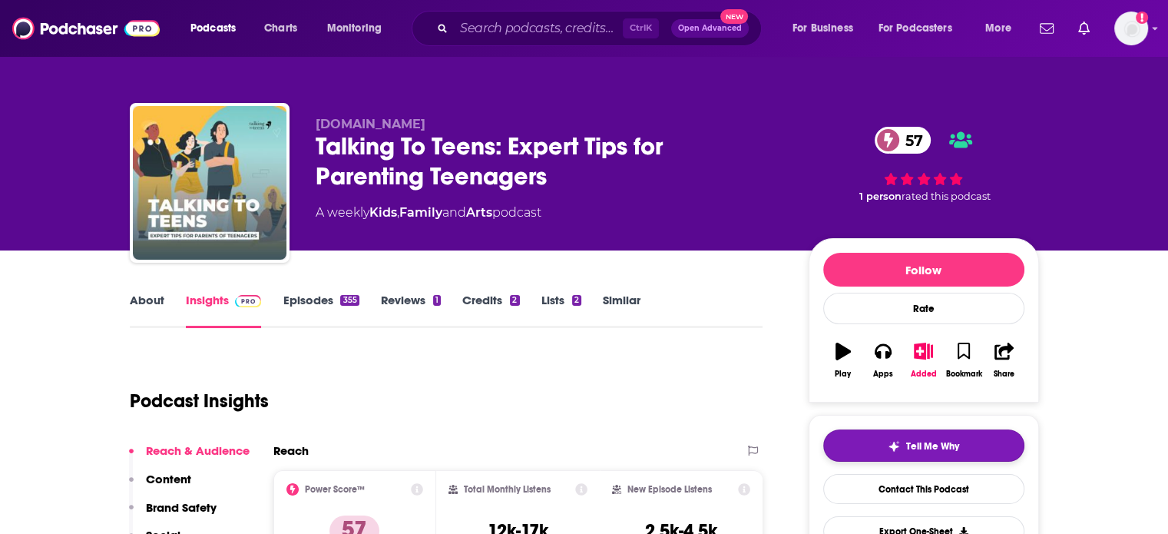
click at [890, 442] on img "button" at bounding box center [894, 446] width 12 height 12
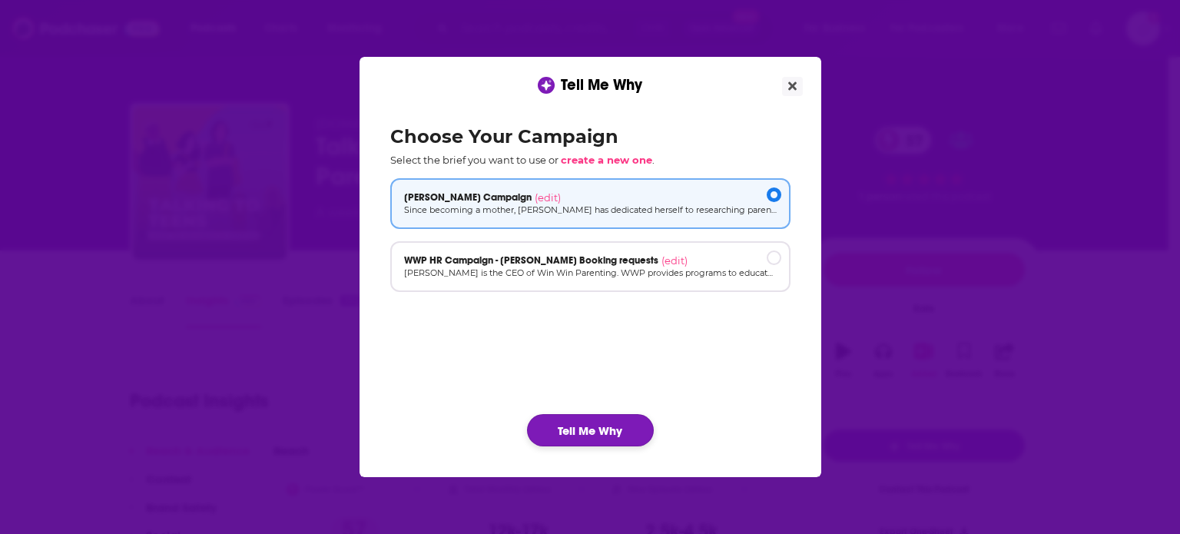
click at [613, 430] on button "Tell Me Why" at bounding box center [590, 430] width 127 height 32
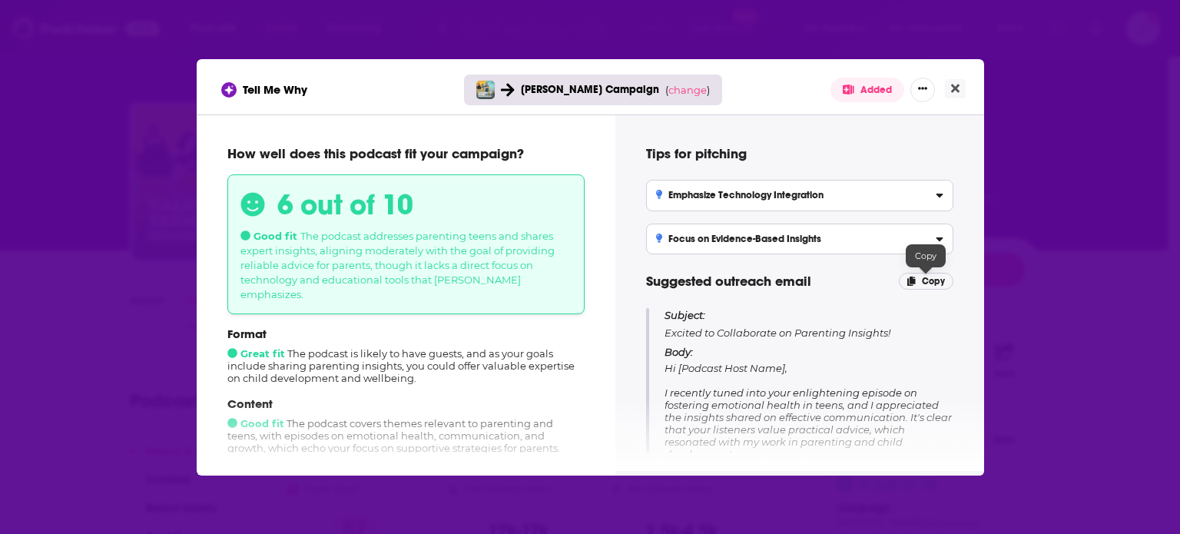
click at [914, 282] on icon "[object Object]" at bounding box center [911, 280] width 8 height 9
click at [952, 91] on icon "Close" at bounding box center [955, 88] width 8 height 8
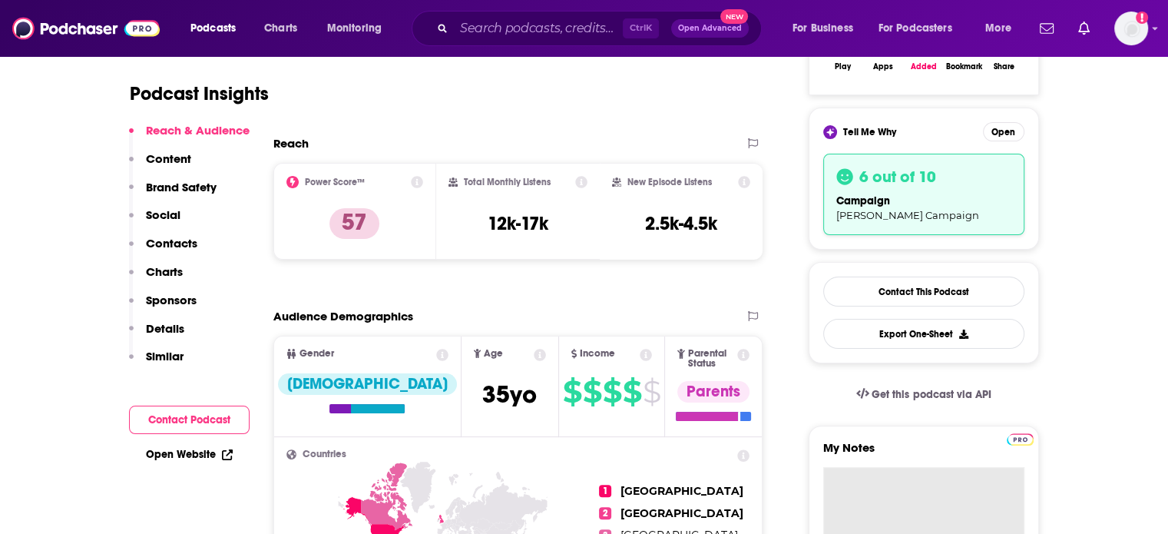
paste textarea "Subject: Excited to Collaborate on Parenting Insights! Body: Hi [Podcast Host N…"
type textarea "Subject: Excited to Collaborate on Parenting Insights! Body: Hi [Podcast Host N…"
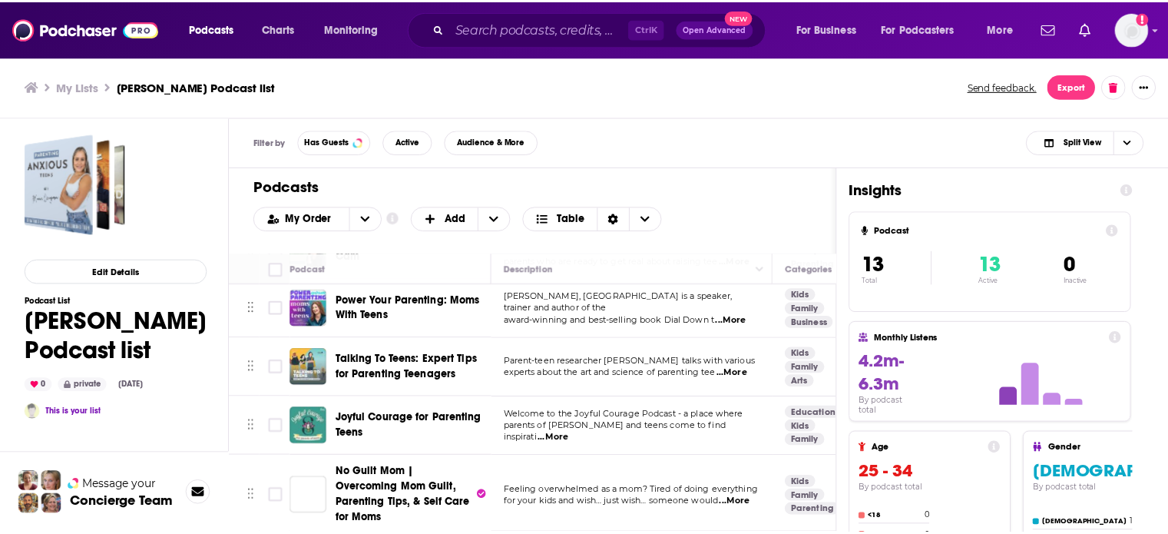
scroll to position [461, 0]
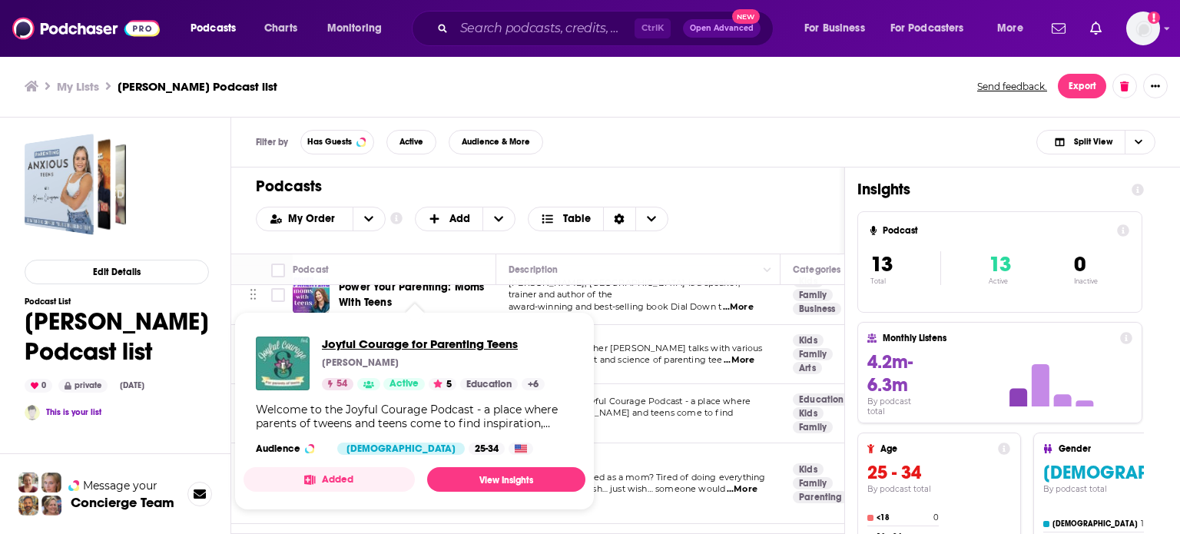
click at [402, 337] on span "Joyful Courage for Parenting Teens" at bounding box center [433, 343] width 223 height 15
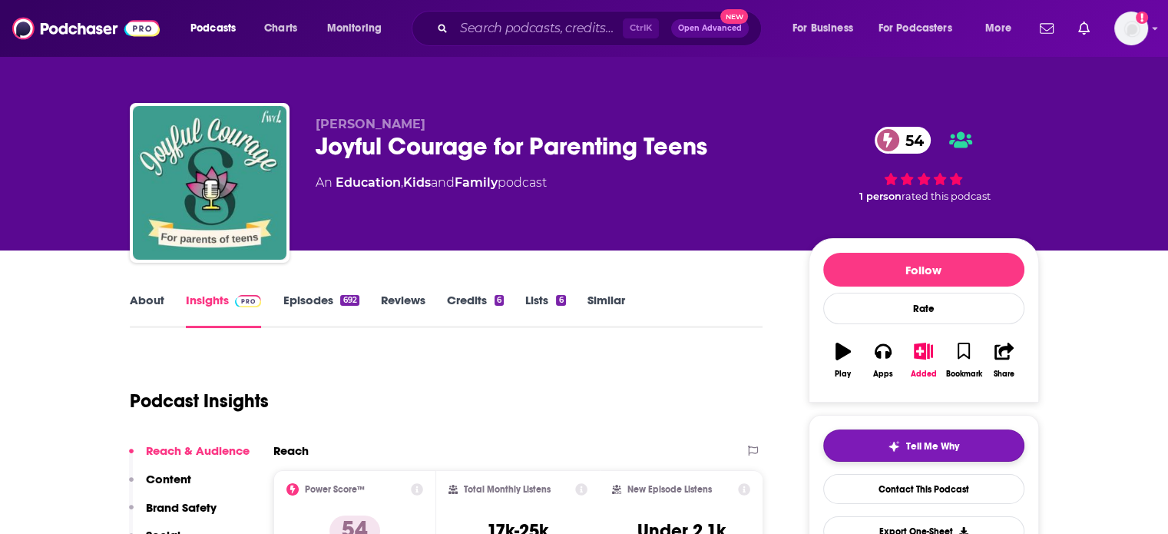
click at [928, 441] on span "Tell Me Why" at bounding box center [932, 446] width 53 height 12
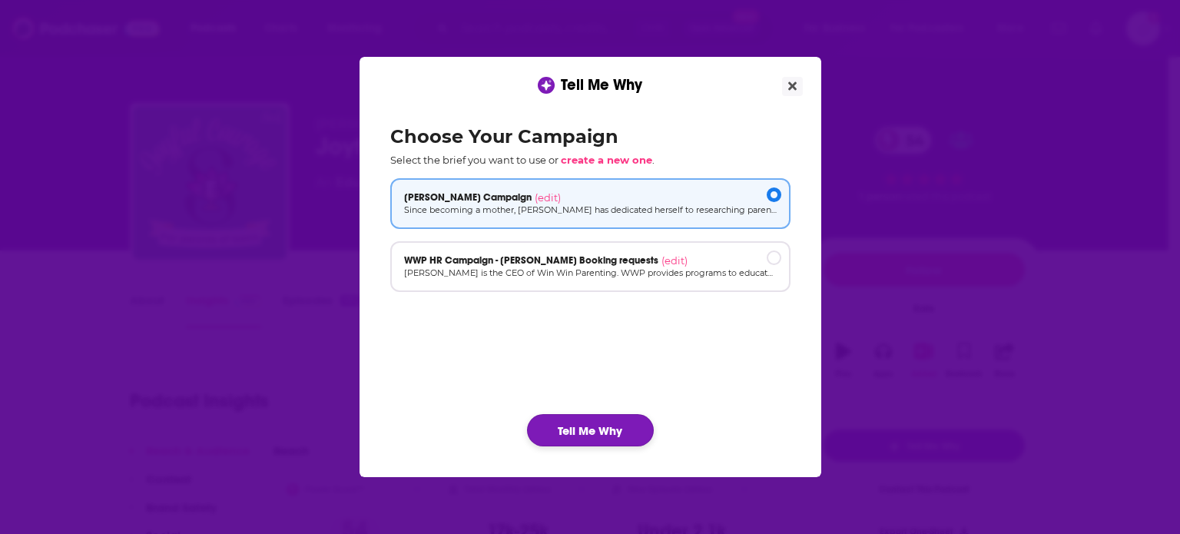
click at [614, 423] on button "Tell Me Why" at bounding box center [590, 430] width 127 height 32
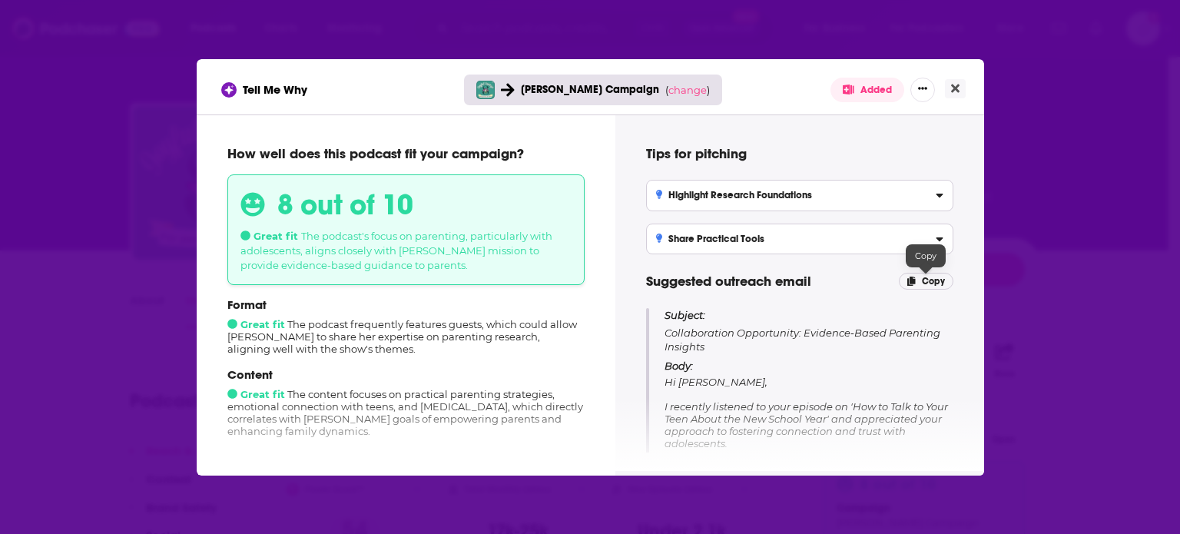
click at [925, 280] on span "Copy" at bounding box center [933, 281] width 23 height 11
click at [957, 83] on icon "Close" at bounding box center [955, 88] width 8 height 12
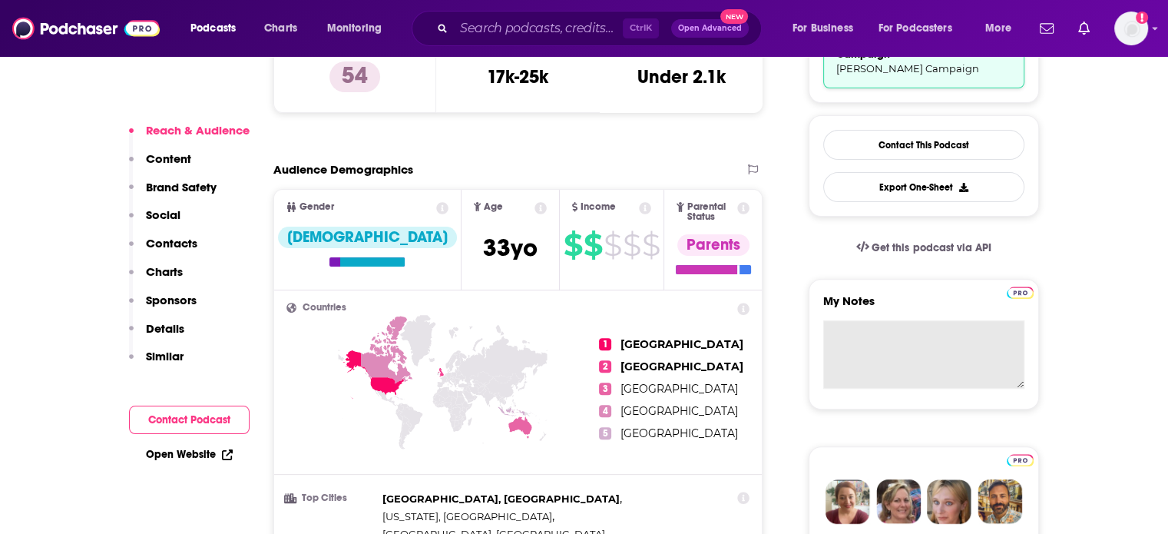
scroll to position [461, 0]
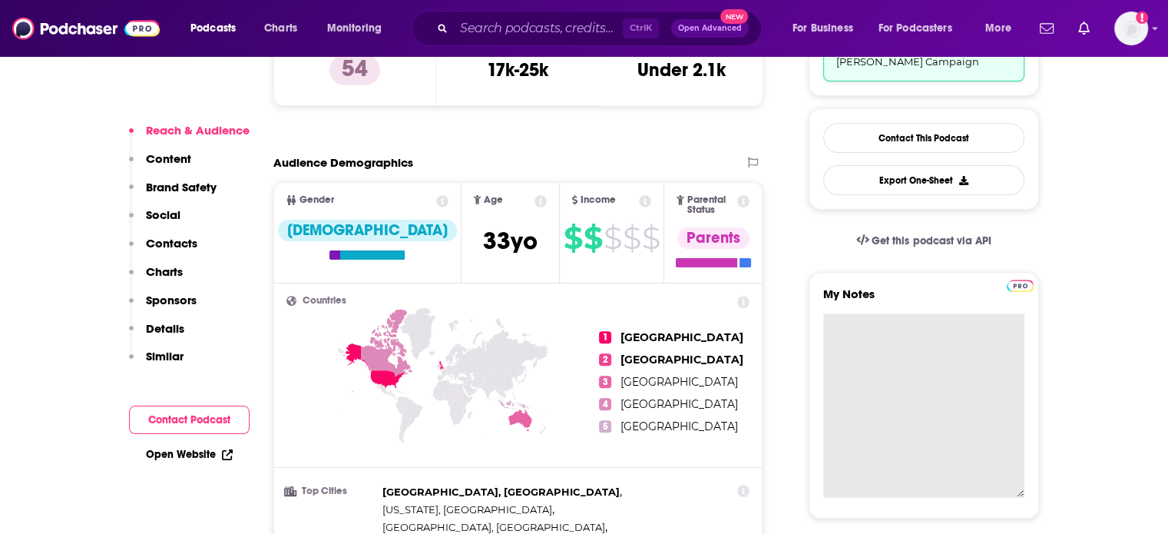
click at [948, 367] on textarea "My Notes" at bounding box center [923, 405] width 201 height 184
paste textarea "Subject: Collaboration Opportunity: Evidence-Based Parenting Insights Body: Hi …"
type textarea "Subject: Collaboration Opportunity: Evidence-Based Parenting Insights Body: Hi …"
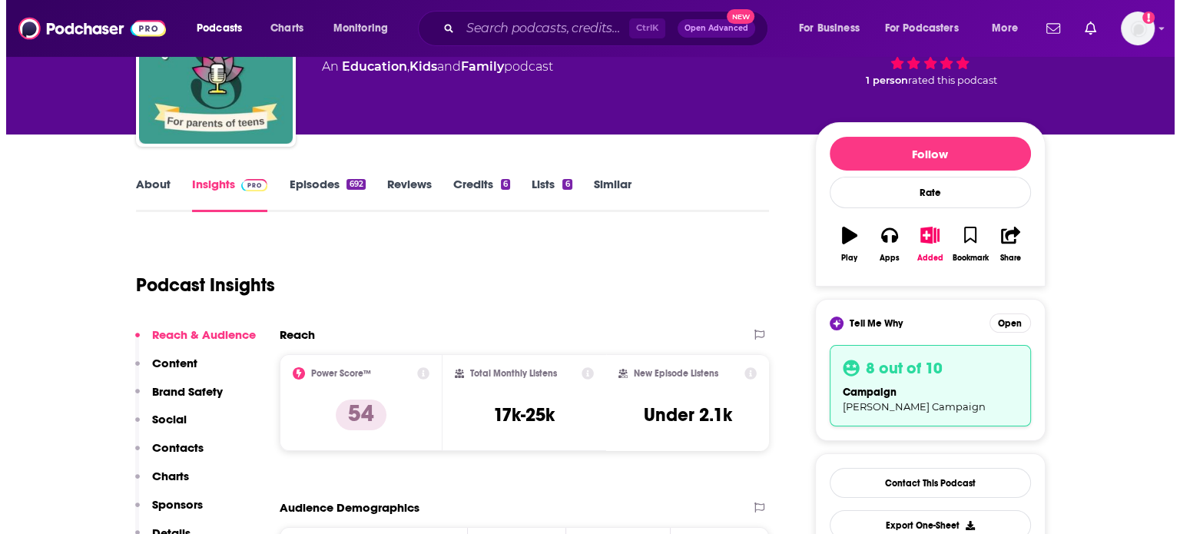
scroll to position [0, 0]
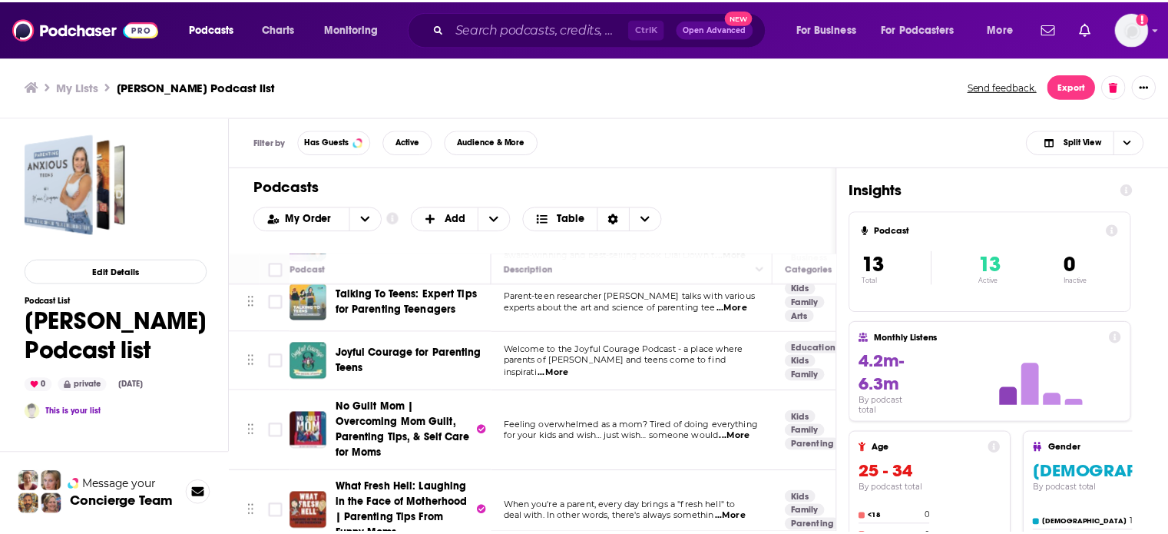
scroll to position [538, 0]
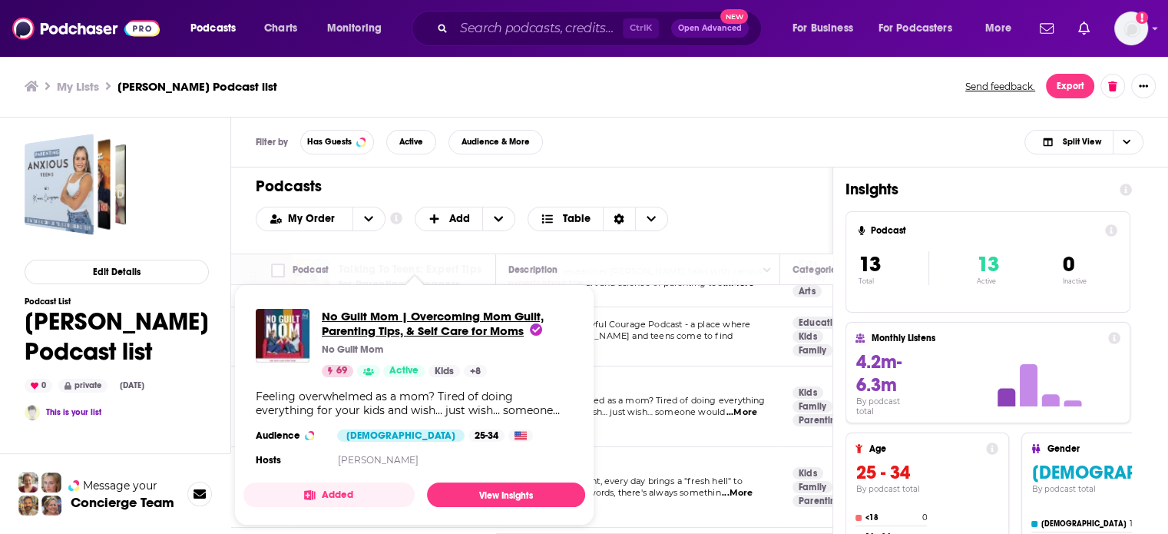
click at [392, 321] on span "No Guilt Mom | Overcoming Mom Guilt, Parenting Tips, & Self Care for Moms" at bounding box center [433, 323] width 222 height 29
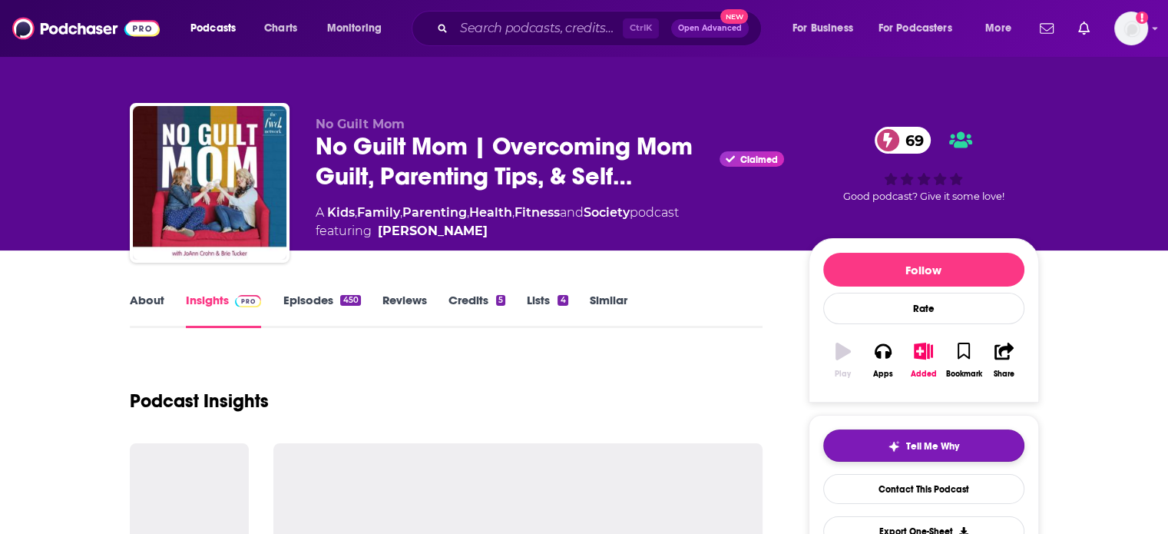
click at [895, 435] on button "Tell Me Why" at bounding box center [923, 445] width 201 height 32
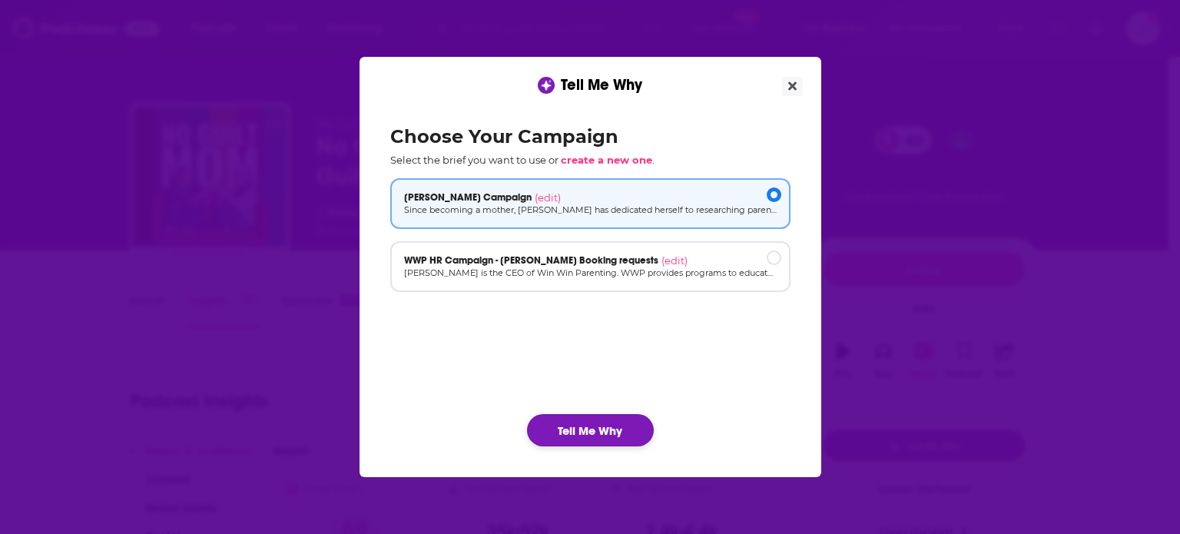
click at [620, 432] on button "Tell Me Why" at bounding box center [590, 430] width 127 height 32
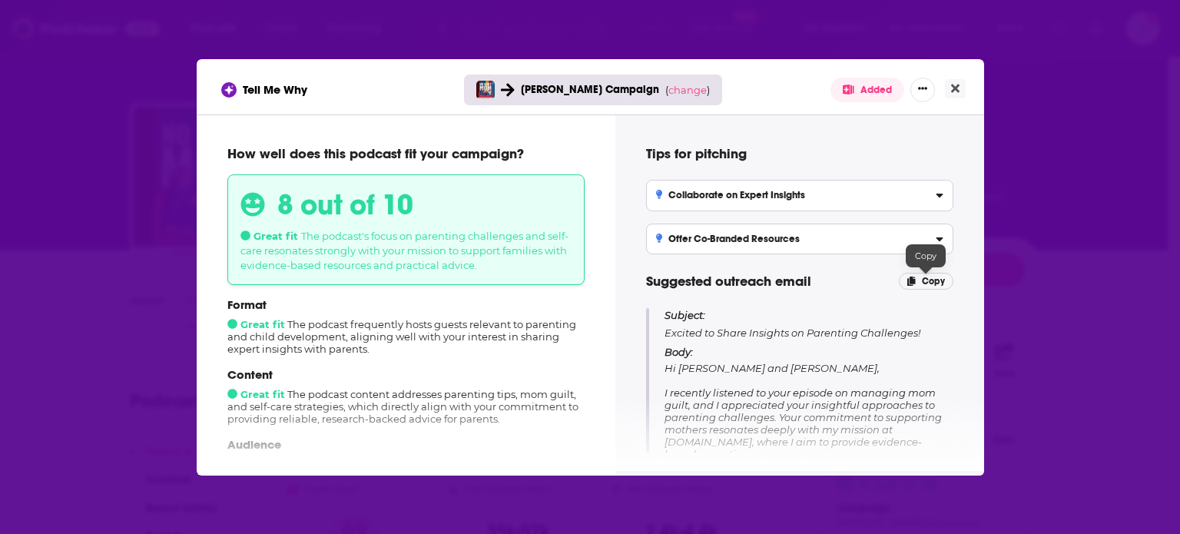
click at [927, 280] on span "Copy" at bounding box center [933, 281] width 23 height 11
click at [956, 88] on icon "Close" at bounding box center [955, 88] width 8 height 8
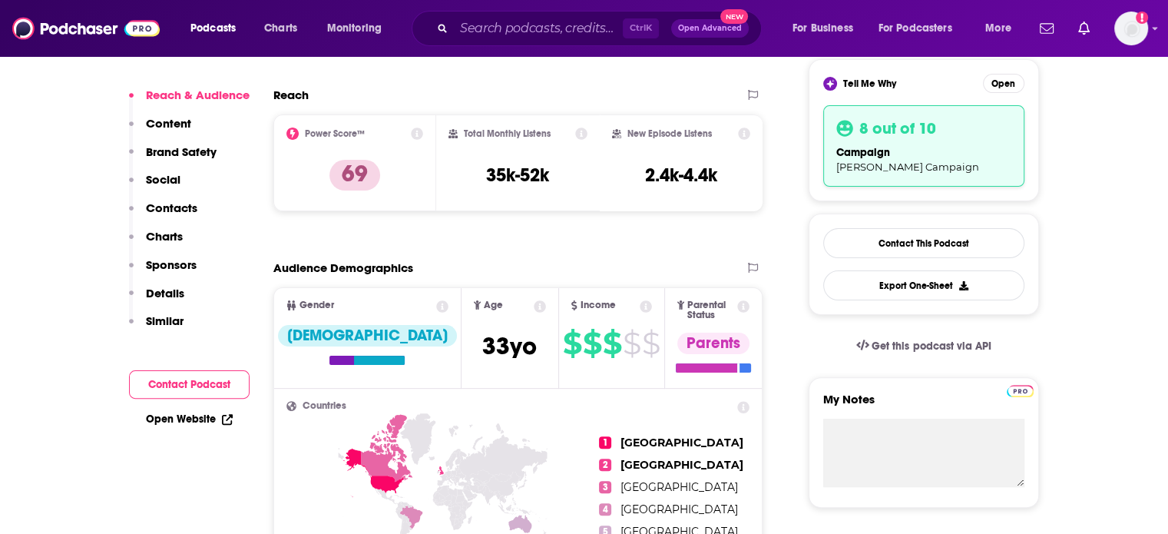
scroll to position [384, 0]
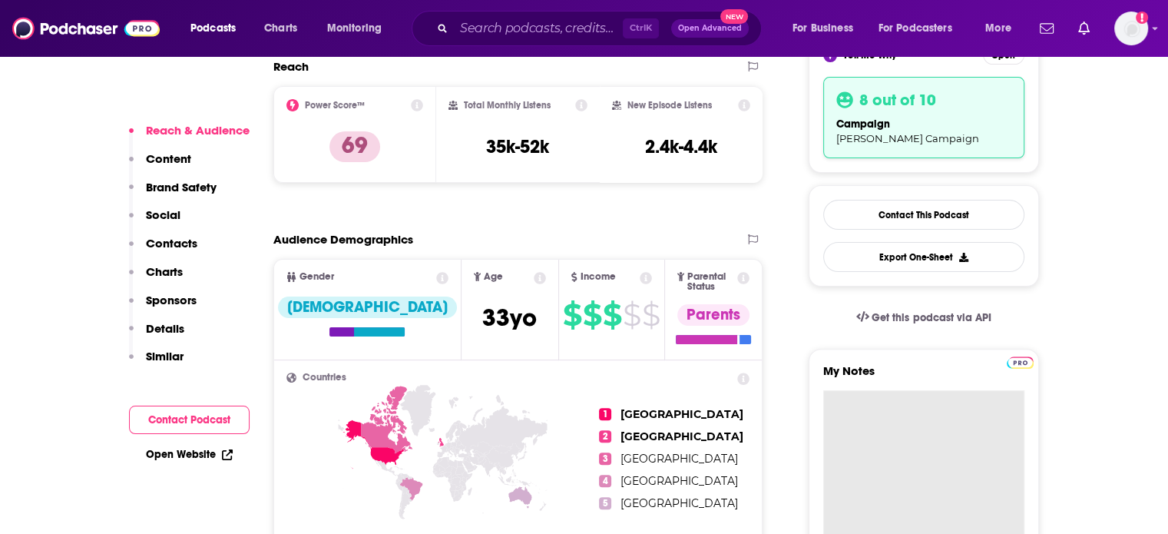
click at [873, 439] on textarea "My Notes" at bounding box center [923, 482] width 201 height 184
paste textarea "Subject: Excited to Share Insights on Parenting Challenges! Body: Hi [PERSON_NA…"
type textarea "Subject: Excited to Share Insights on Parenting Challenges! Body: Hi [PERSON_NA…"
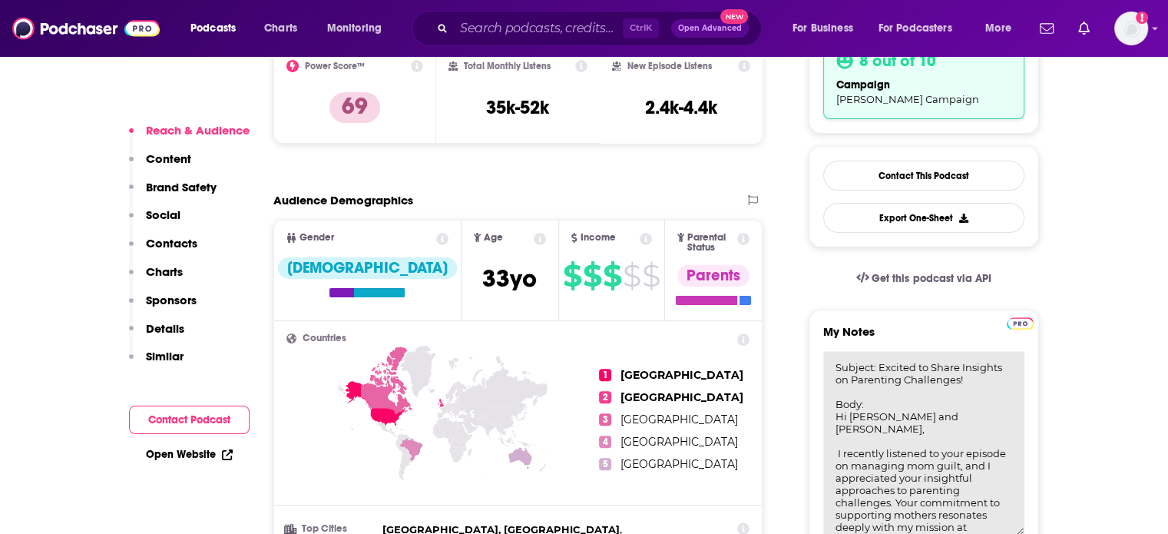
scroll to position [346, 0]
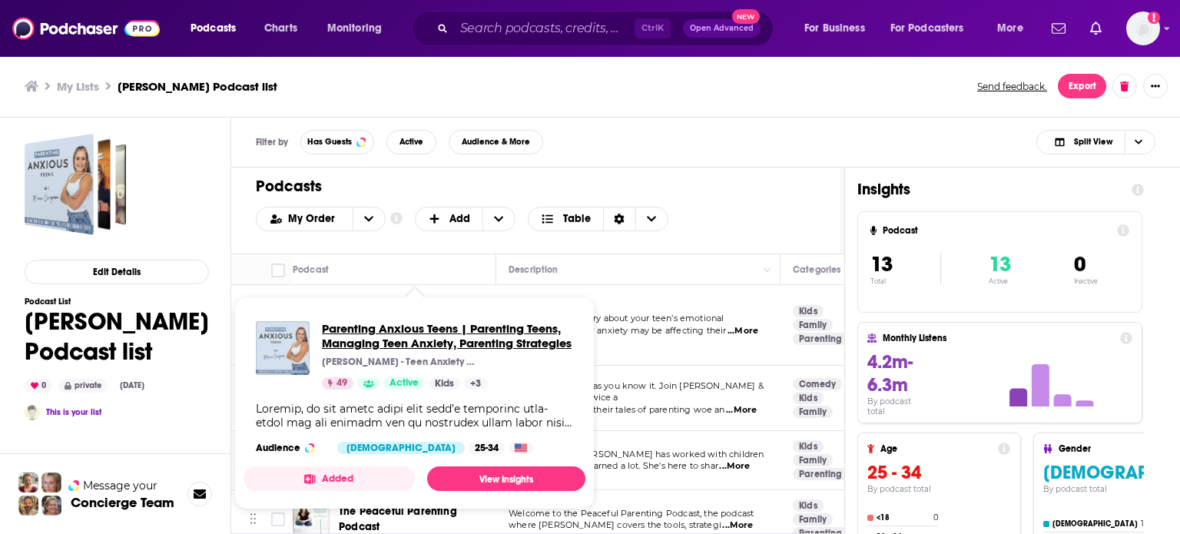
click at [409, 326] on span "Parenting Anxious Teens | Parenting Teens, Managing Teen Anxiety, Parenting Str…" at bounding box center [447, 335] width 251 height 29
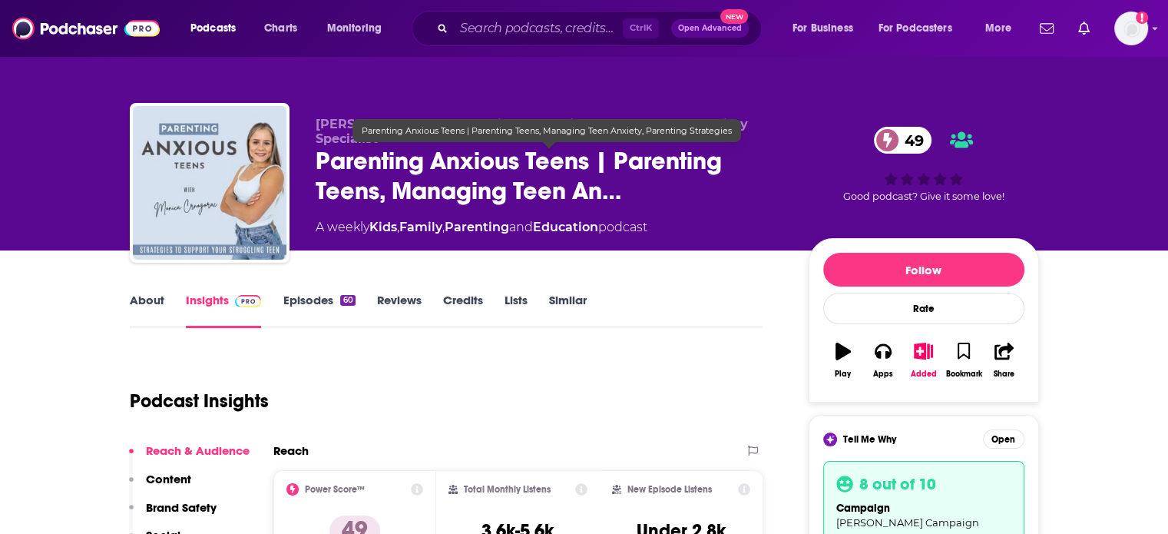
click at [596, 194] on span "Parenting Anxious Teens | Parenting Teens, Managing Teen An…" at bounding box center [550, 176] width 468 height 60
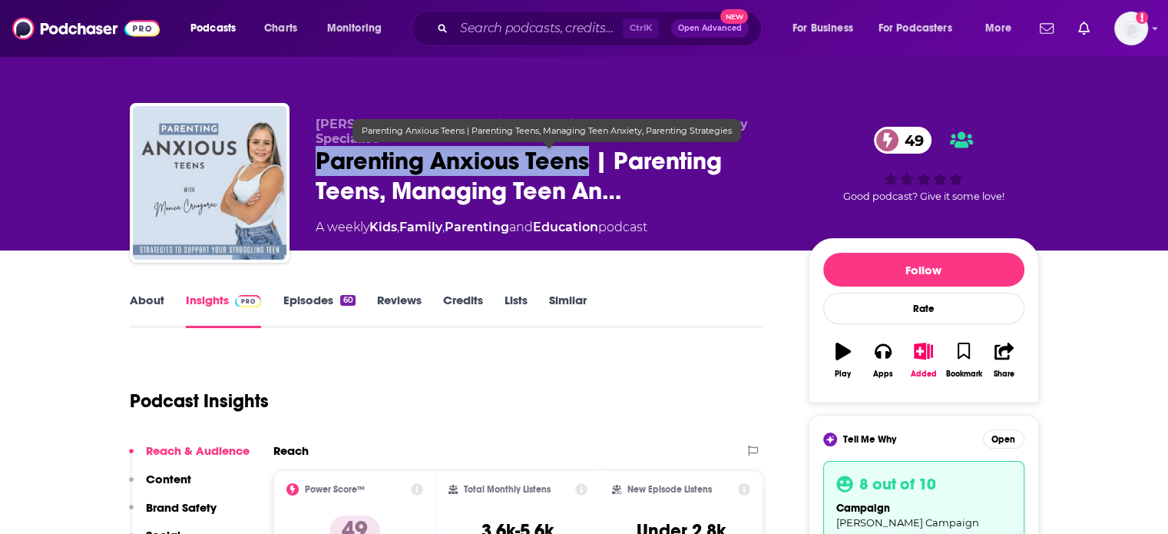
drag, startPoint x: 592, startPoint y: 162, endPoint x: 316, endPoint y: 164, distance: 276.5
click at [316, 164] on span "Parenting Anxious Teens | Parenting Teens, Managing Teen An…" at bounding box center [550, 176] width 468 height 60
copy h2 "Parenting Anxious Teens"
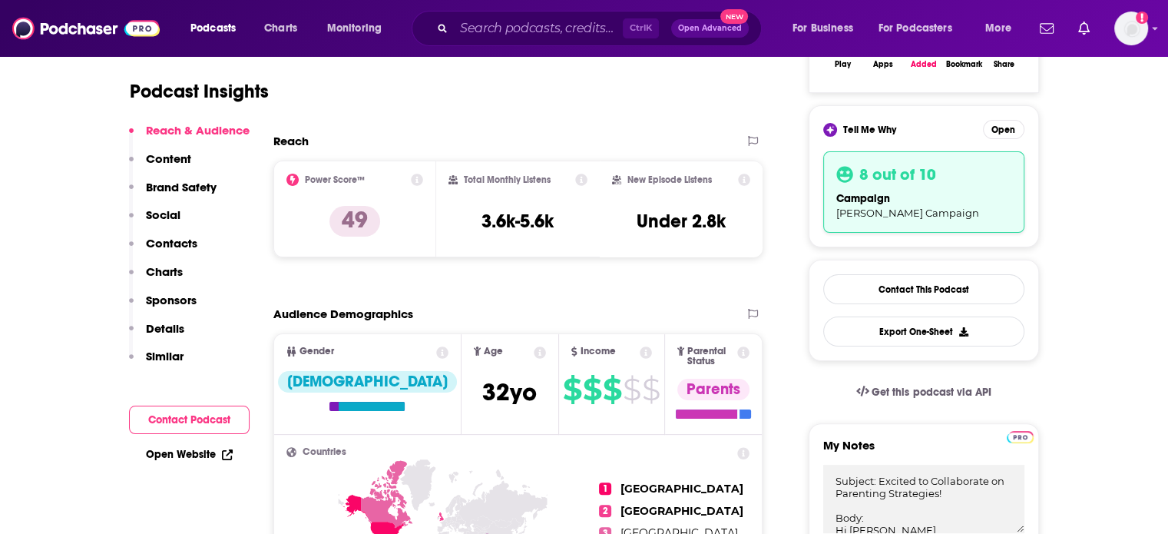
scroll to position [461, 0]
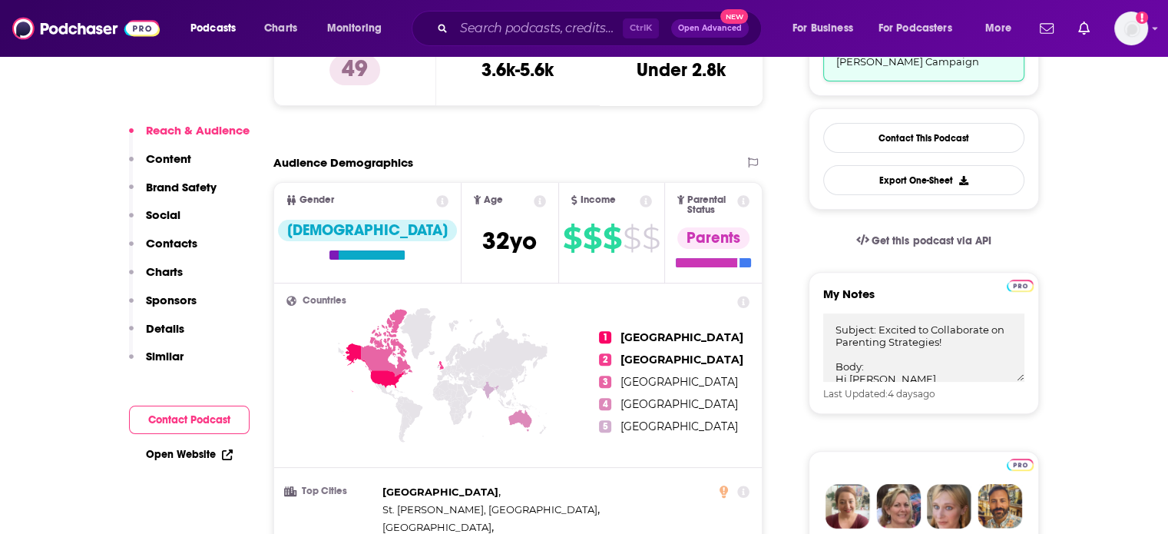
click at [168, 248] on p "Contacts" at bounding box center [171, 243] width 51 height 15
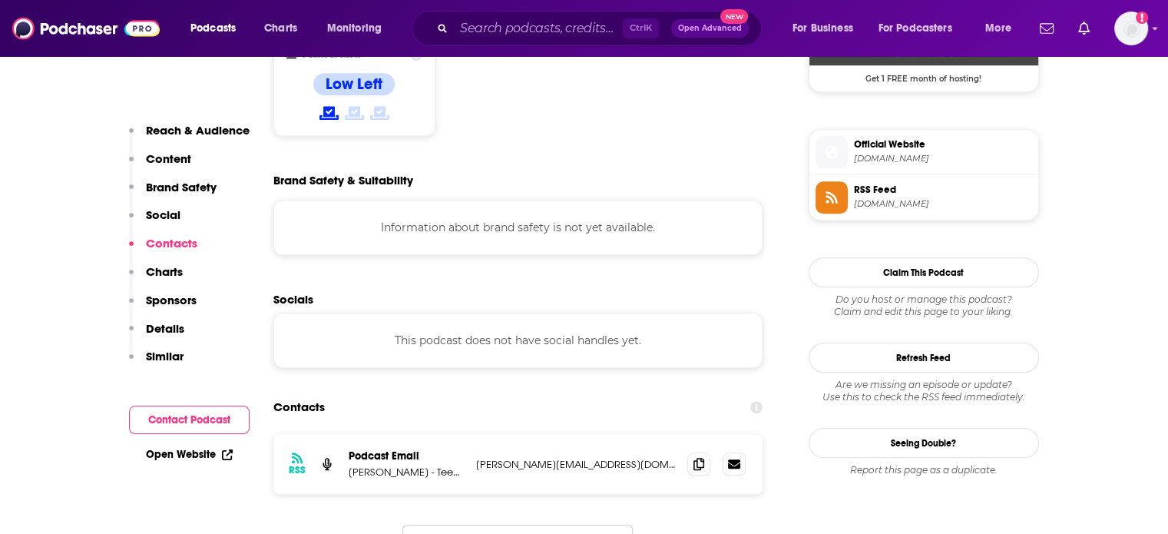
scroll to position [1362, 0]
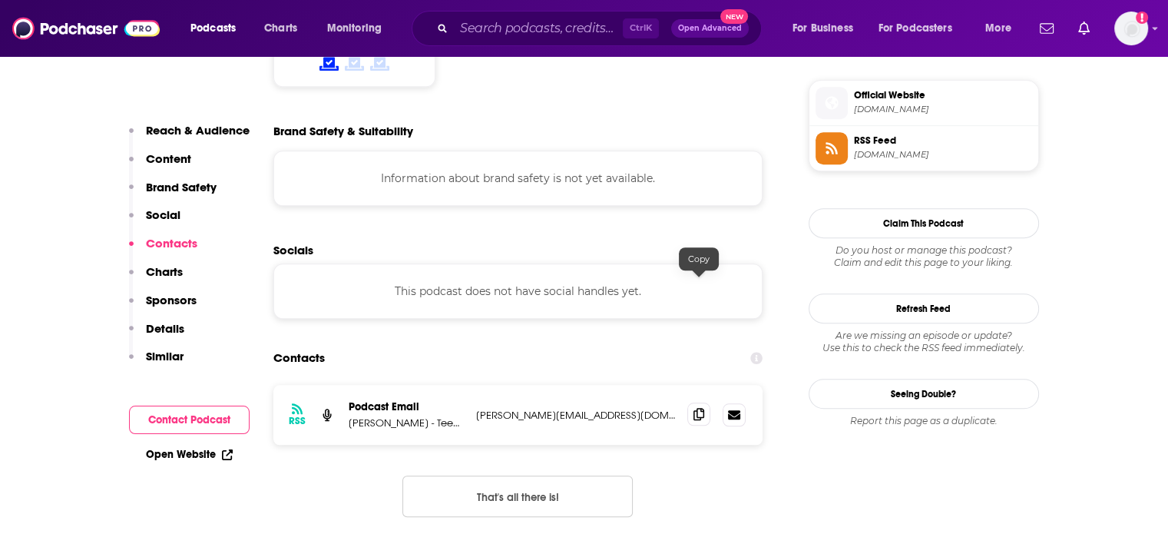
click at [699, 408] on icon at bounding box center [699, 414] width 11 height 12
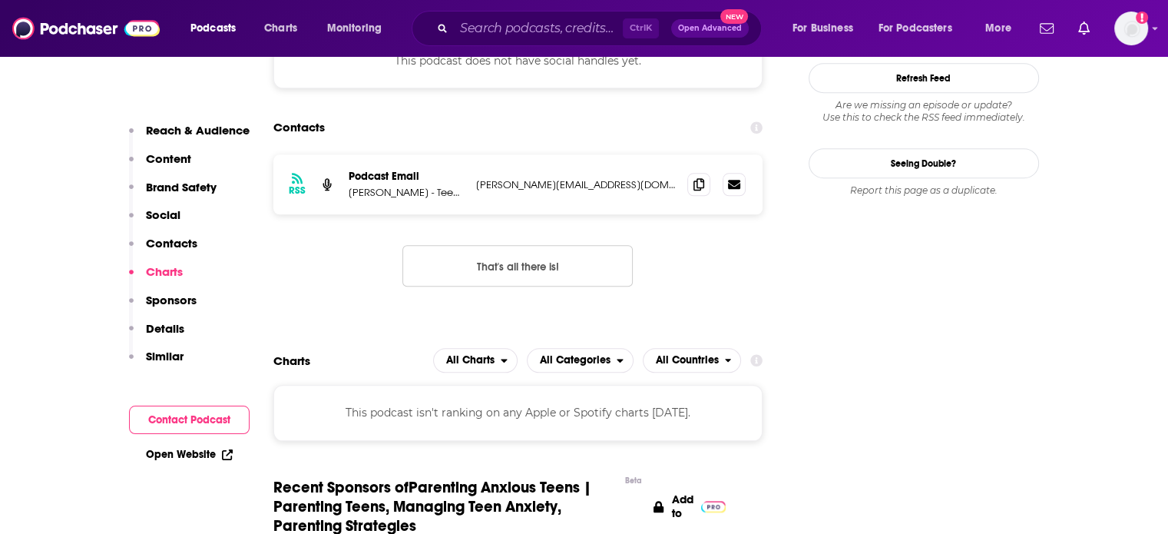
scroll to position [1670, 0]
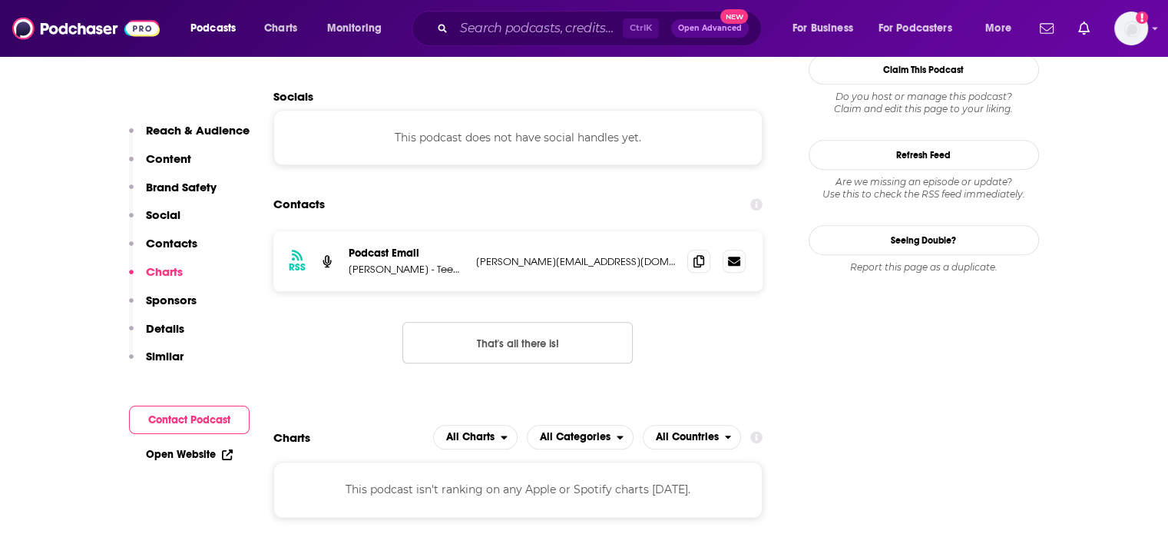
click at [194, 130] on p "Reach & Audience" at bounding box center [198, 130] width 104 height 15
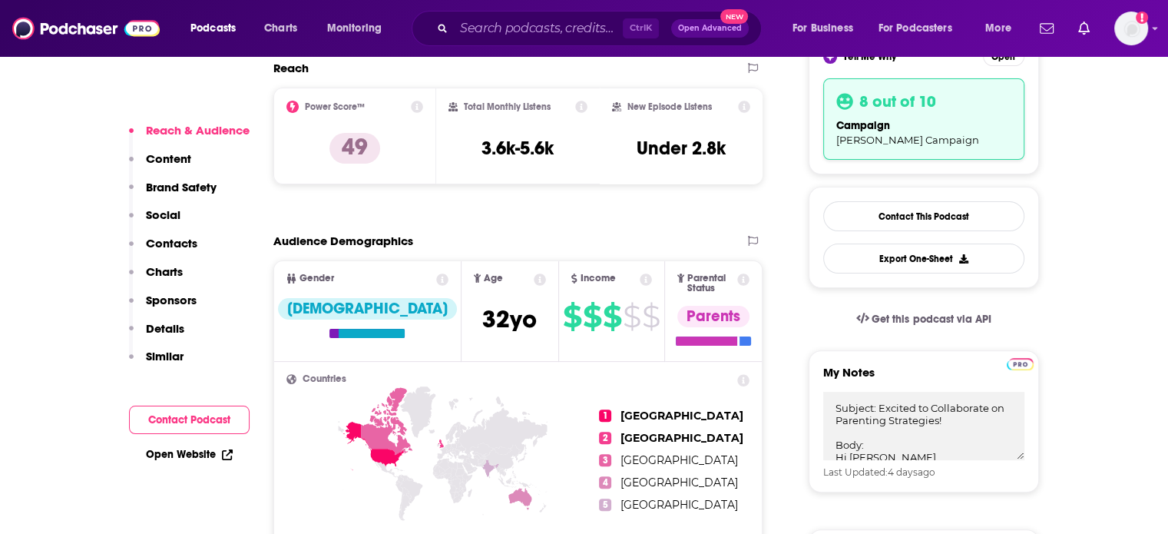
scroll to position [536, 0]
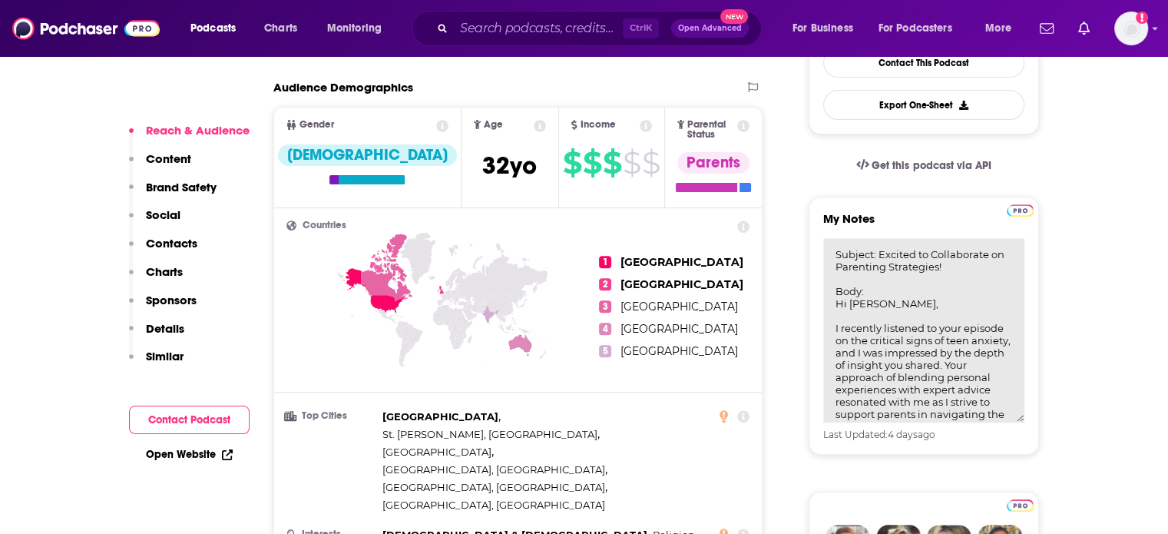
click at [927, 291] on textarea "Subject: Excited to Collaborate on Parenting Strategies! Body: Hi [PERSON_NAME]…" at bounding box center [923, 330] width 201 height 184
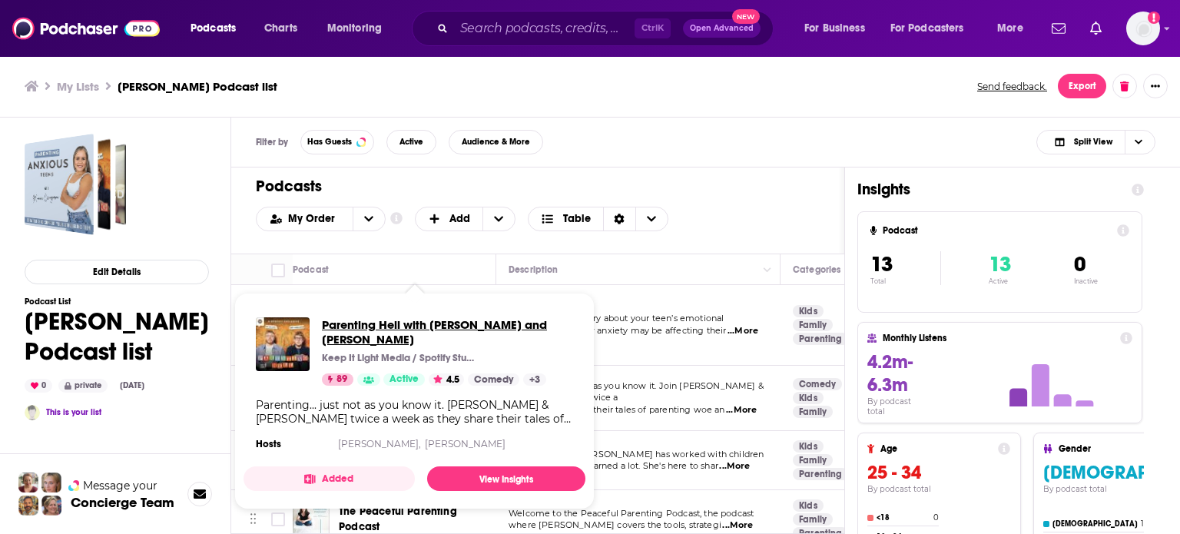
click at [396, 323] on span "Parenting Hell with [PERSON_NAME] and [PERSON_NAME]" at bounding box center [447, 331] width 251 height 29
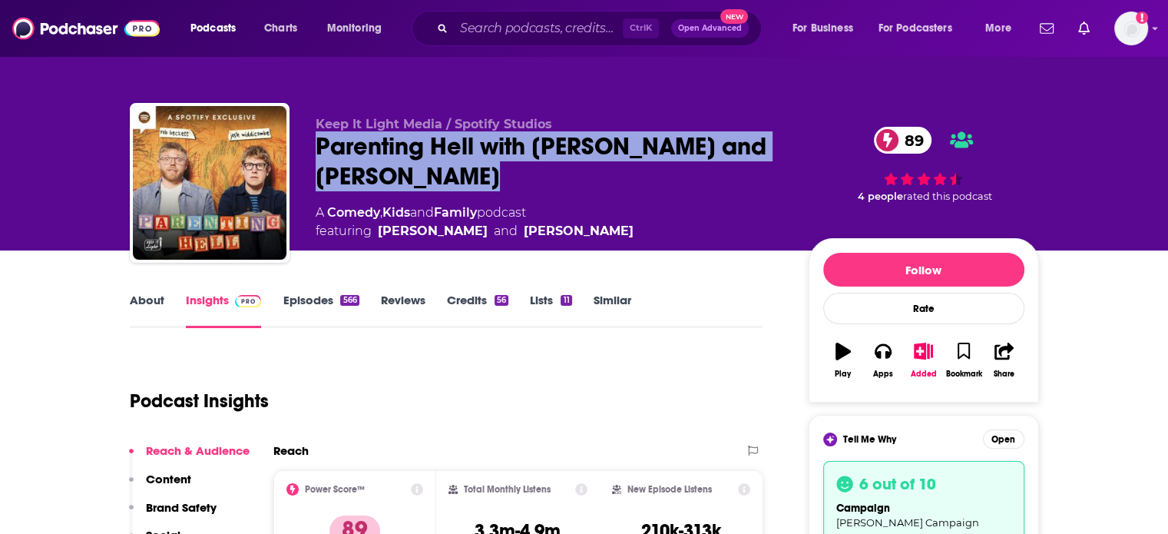
drag, startPoint x: 532, startPoint y: 180, endPoint x: 319, endPoint y: 149, distance: 215.1
click at [319, 149] on div "Parenting Hell with [PERSON_NAME] and [PERSON_NAME] 89" at bounding box center [550, 161] width 468 height 60
copy h2 "Parenting Hell with [PERSON_NAME] and [PERSON_NAME]"
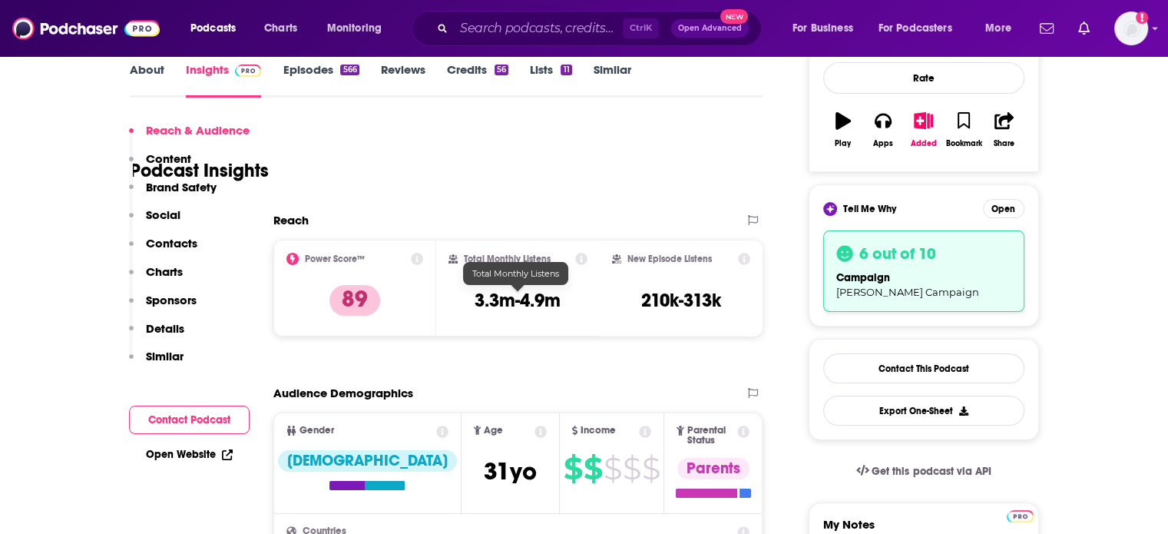
scroll to position [307, 0]
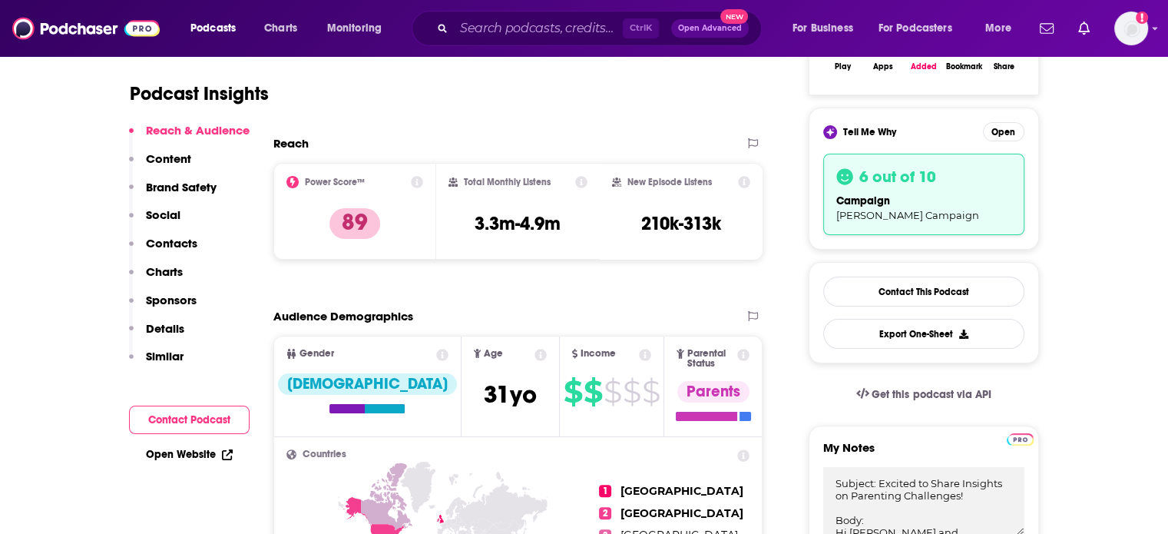
click at [191, 243] on p "Contacts" at bounding box center [171, 243] width 51 height 15
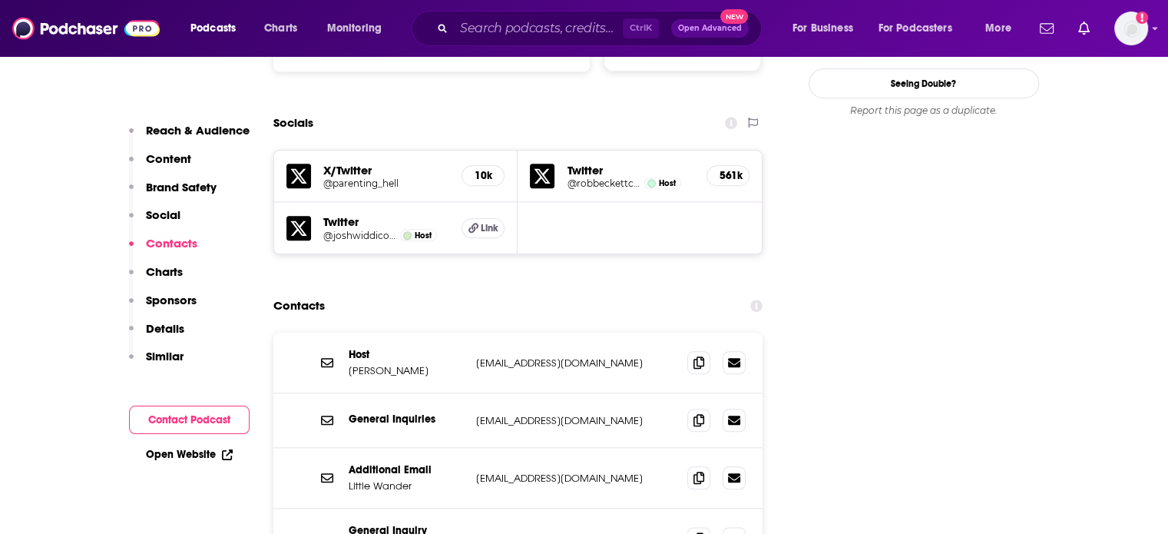
scroll to position [1703, 0]
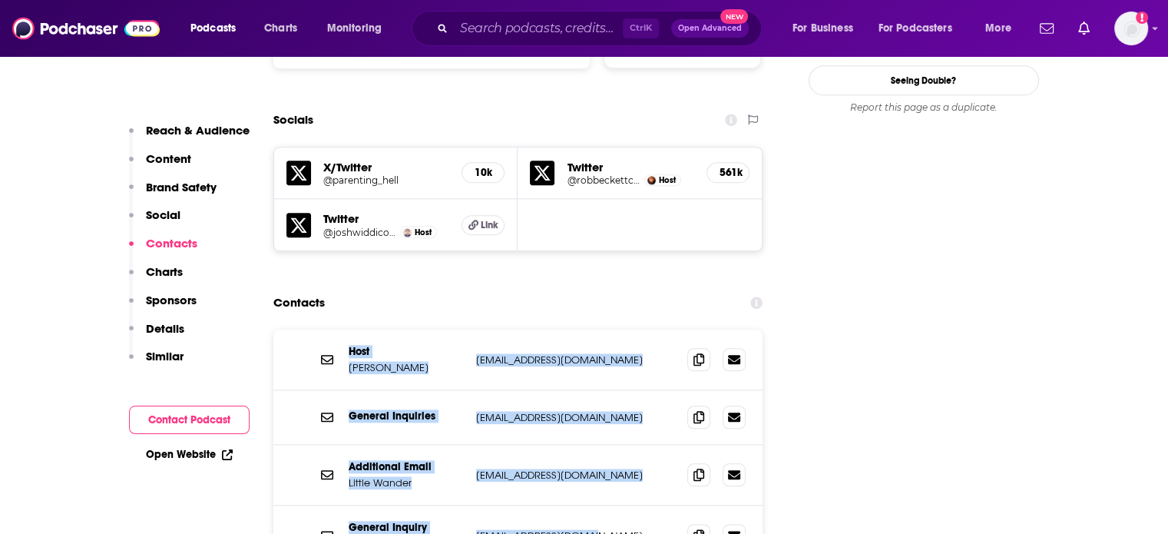
drag, startPoint x: 332, startPoint y: 275, endPoint x: 582, endPoint y: 463, distance: 313.2
click at [582, 463] on div "Host [PERSON_NAME] [EMAIL_ADDRESS][DOMAIN_NAME] [EMAIL_ADDRESS][DOMAIN_NAME] Ge…" at bounding box center [518, 447] width 490 height 236
copy div "Host [PERSON_NAME] [EMAIL_ADDRESS][DOMAIN_NAME] [EMAIL_ADDRESS][DOMAIN_NAME] Ge…"
click at [162, 125] on p "Reach & Audience" at bounding box center [198, 130] width 104 height 15
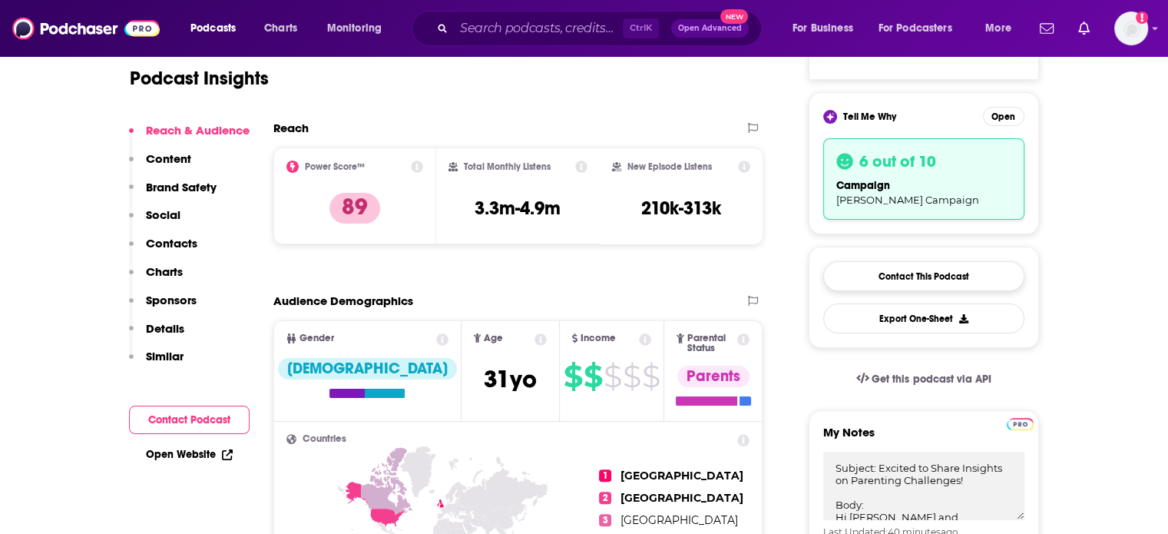
scroll to position [382, 0]
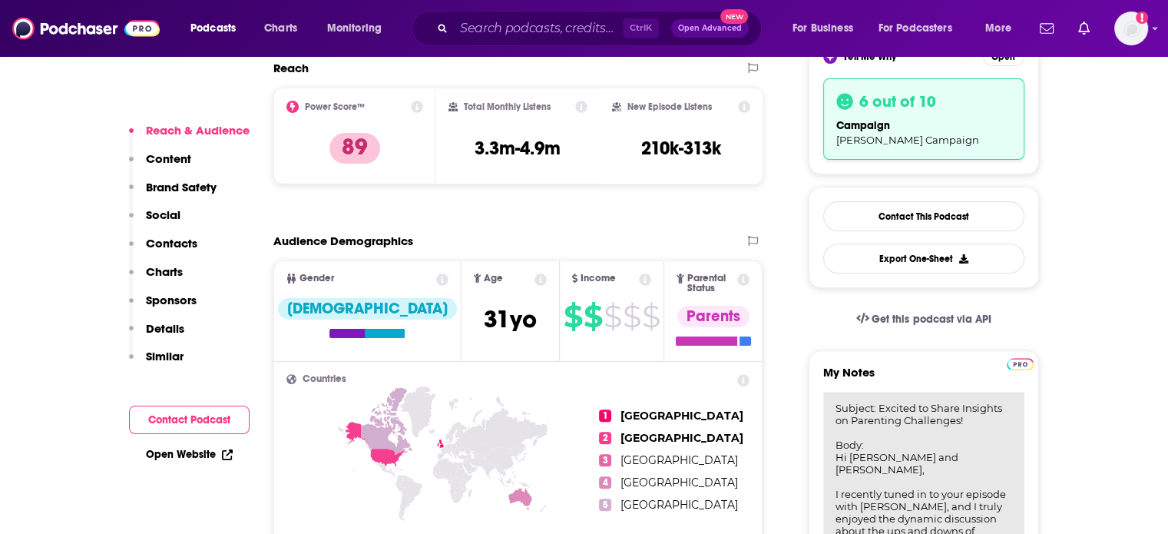
click at [886, 411] on textarea "Subject: Excited to Share Insights on Parenting Challenges! Body: Hi [PERSON_NA…" at bounding box center [923, 484] width 201 height 184
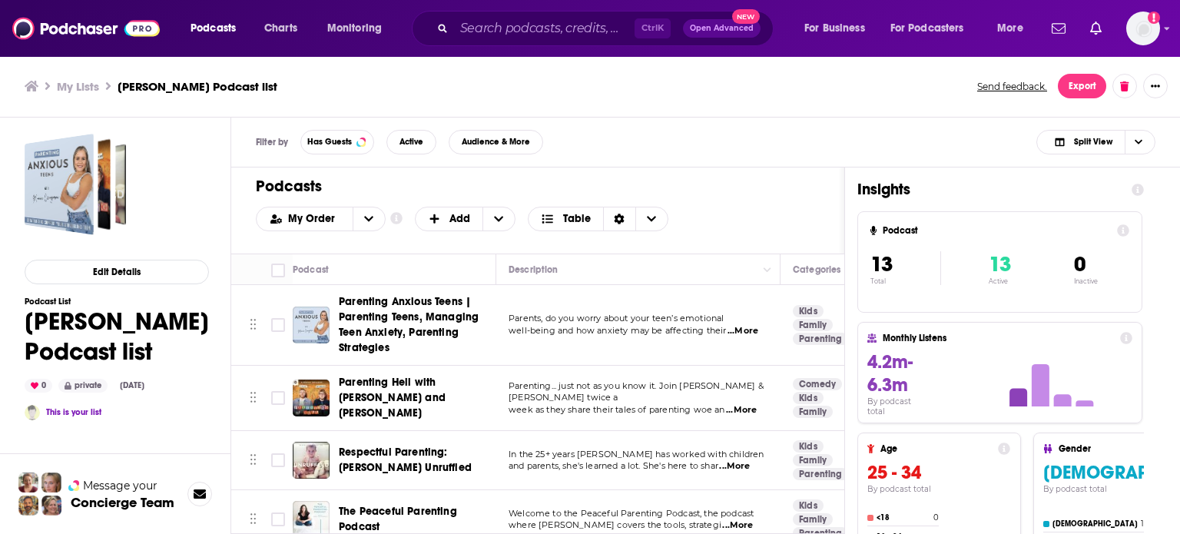
click at [370, 450] on span "Respectful Parenting: [PERSON_NAME] Unruffled" at bounding box center [405, 459] width 133 height 28
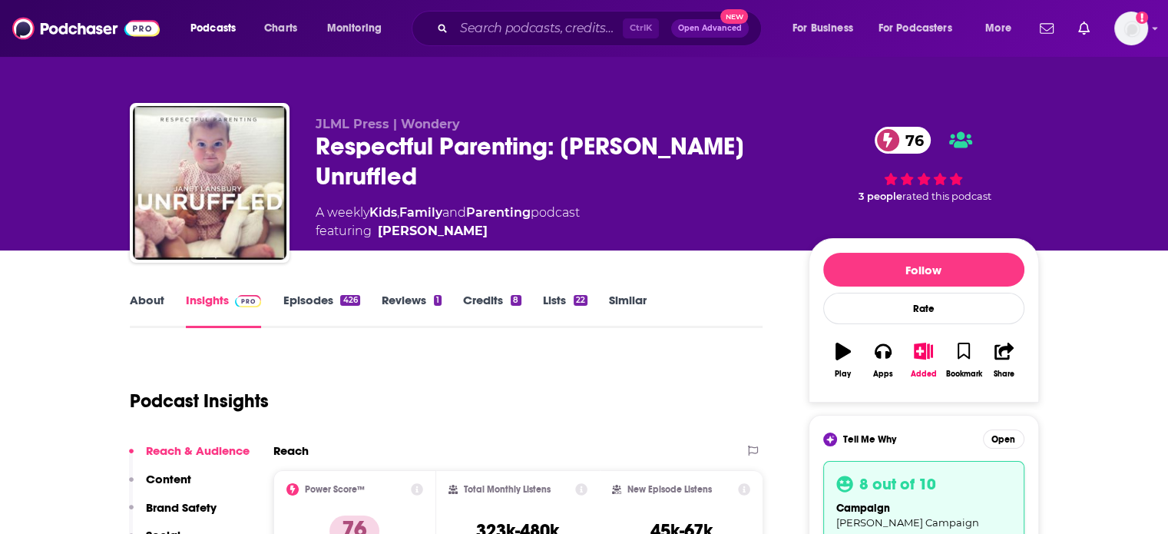
drag, startPoint x: 430, startPoint y: 177, endPoint x: 312, endPoint y: 139, distance: 124.3
click at [312, 139] on div "JLML Press | Wondery Respectful Parenting: [PERSON_NAME] Unruffled 76 A weekly …" at bounding box center [584, 186] width 909 height 166
copy h2 "Respectful Parenting: [PERSON_NAME] Unruffled"
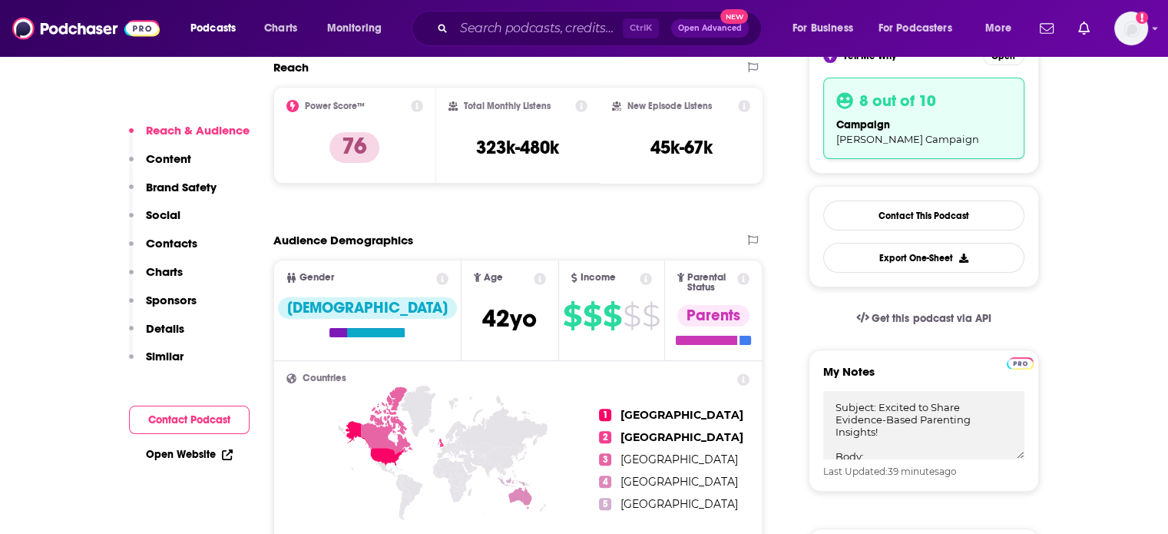
scroll to position [384, 0]
drag, startPoint x: 155, startPoint y: 241, endPoint x: 198, endPoint y: 242, distance: 43.0
click at [156, 241] on p "Contacts" at bounding box center [171, 243] width 51 height 15
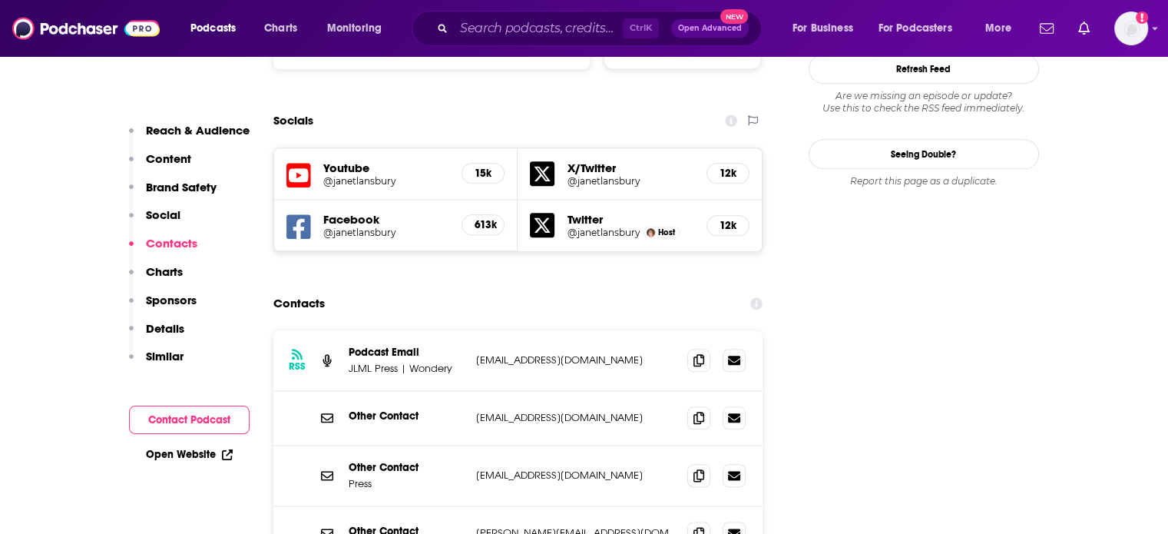
scroll to position [1797, 0]
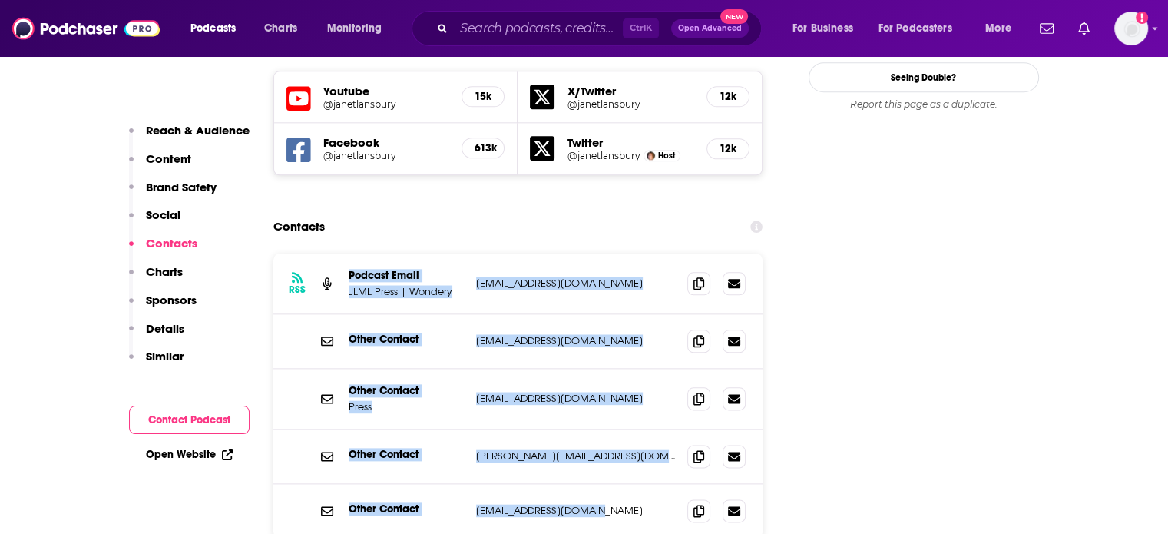
drag, startPoint x: 340, startPoint y: 197, endPoint x: 599, endPoint y: 431, distance: 348.6
click at [599, 431] on div "RSS Podcast Email JLML Press | Wondery [EMAIL_ADDRESS][DOMAIN_NAME] [EMAIL_ADDR…" at bounding box center [518, 395] width 490 height 284
copy div "Podcast Email JLML Press | Wondery [EMAIL_ADDRESS][DOMAIN_NAME] [EMAIL_ADDRESS]…"
click at [181, 129] on p "Reach & Audience" at bounding box center [198, 130] width 104 height 15
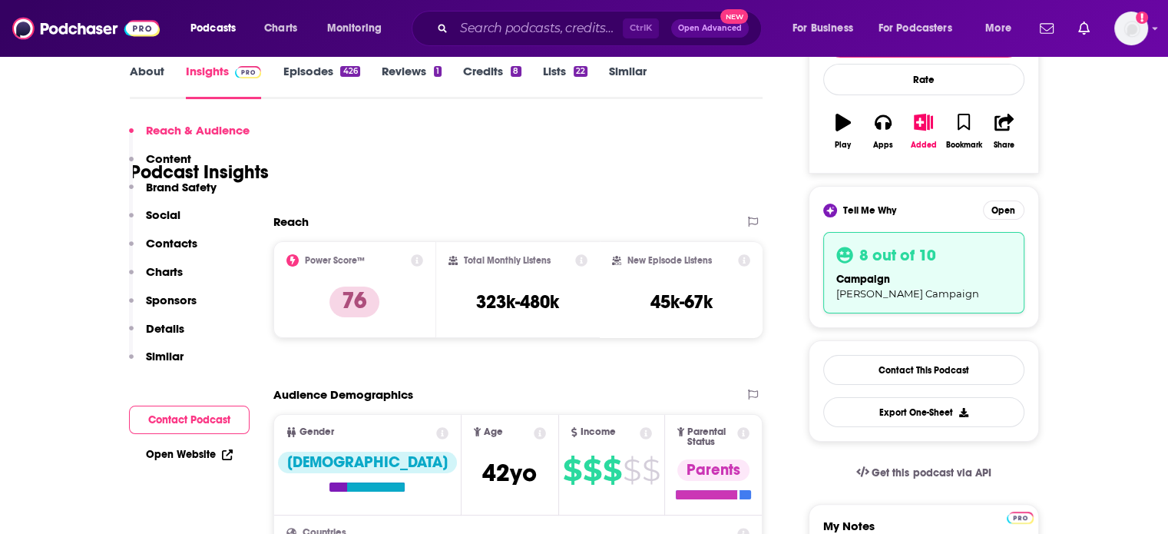
scroll to position [459, 0]
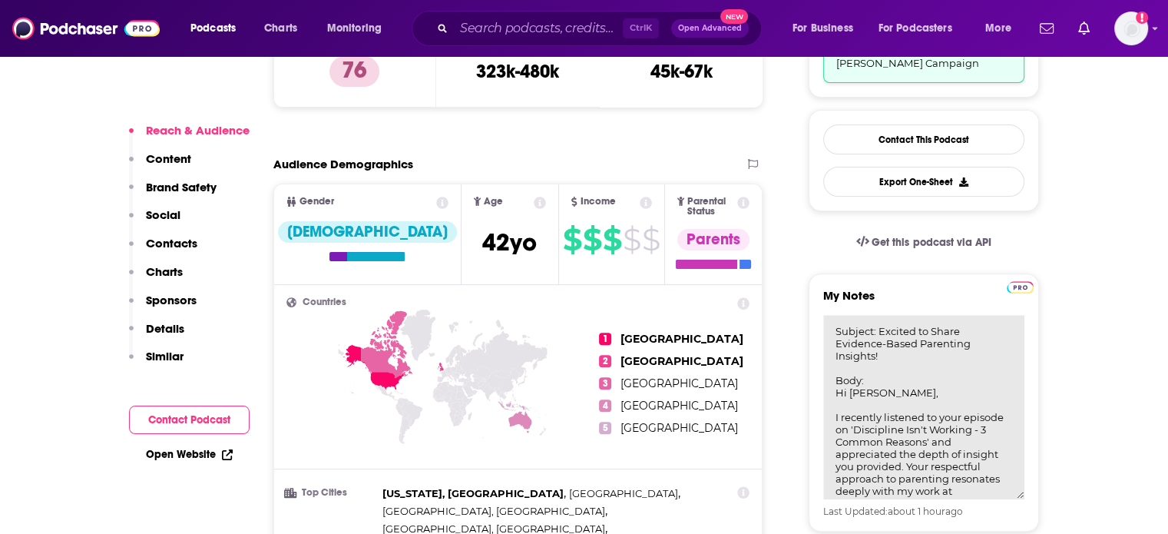
click at [922, 349] on textarea "Subject: Excited to Share Evidence-Based Parenting Insights! Body: Hi [PERSON_N…" at bounding box center [923, 407] width 201 height 184
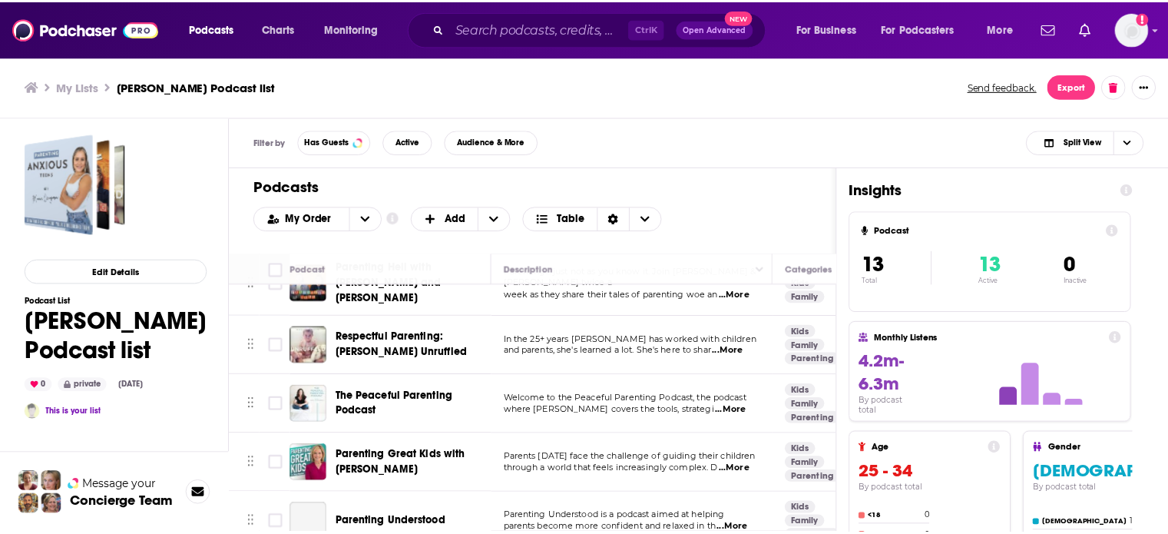
scroll to position [154, 0]
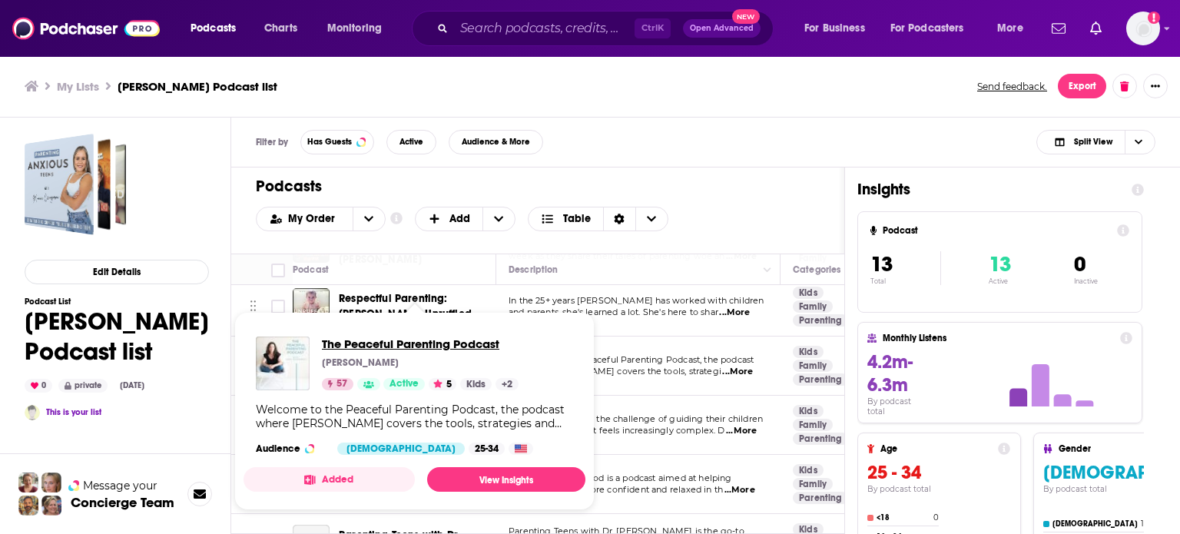
click at [399, 343] on span "The Peaceful Parenting Podcast" at bounding box center [420, 343] width 197 height 15
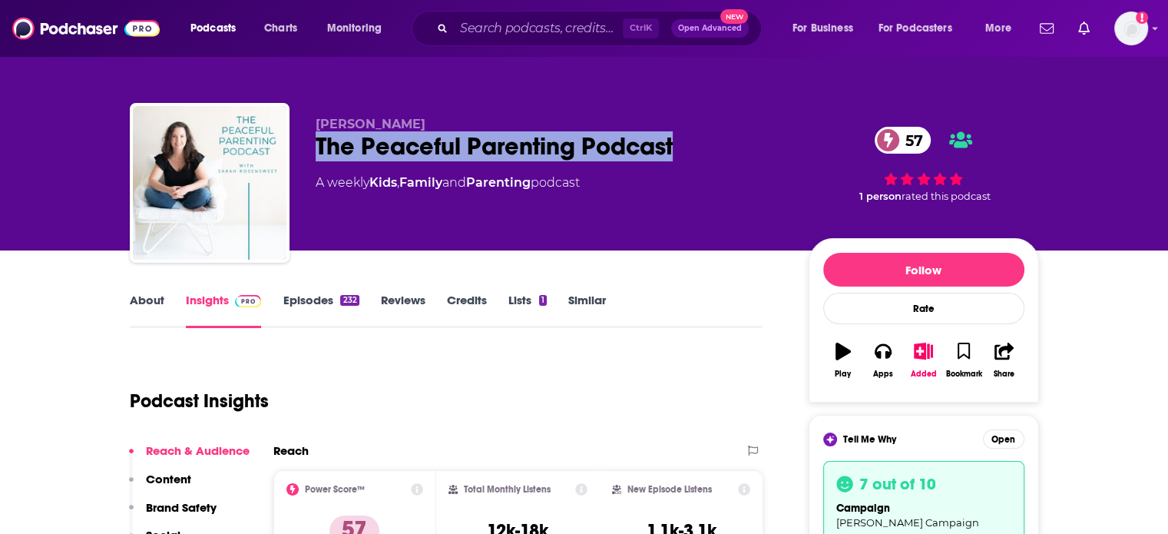
drag, startPoint x: 676, startPoint y: 144, endPoint x: 315, endPoint y: 143, distance: 361.0
click at [316, 143] on div "The Peaceful Parenting Podcast 57" at bounding box center [550, 146] width 468 height 30
copy h2 "The Peaceful Parenting Podcast"
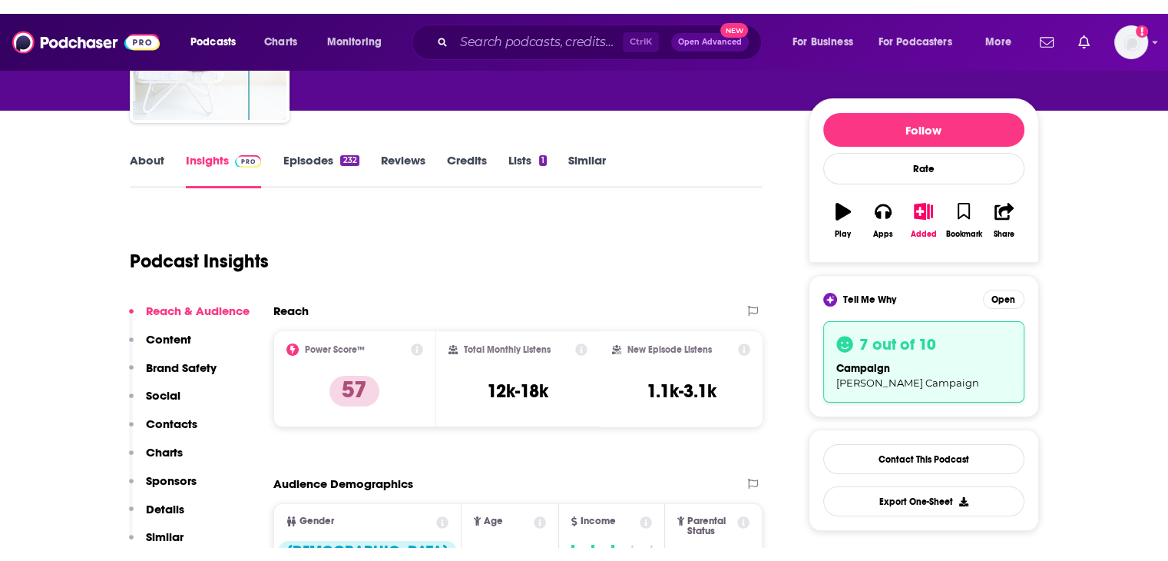
scroll to position [307, 0]
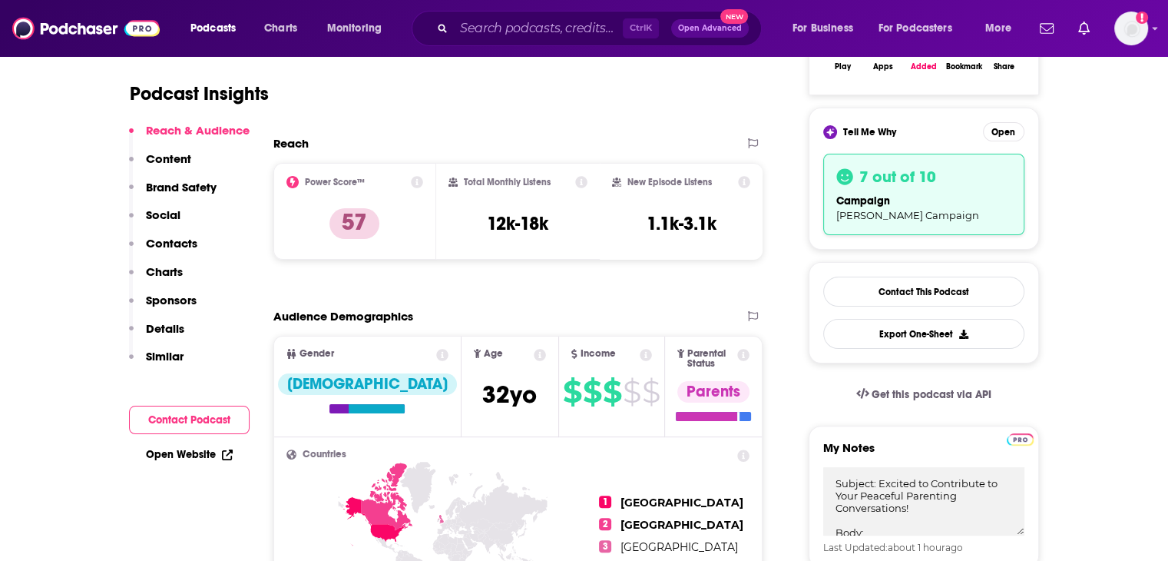
click at [172, 241] on p "Contacts" at bounding box center [171, 243] width 51 height 15
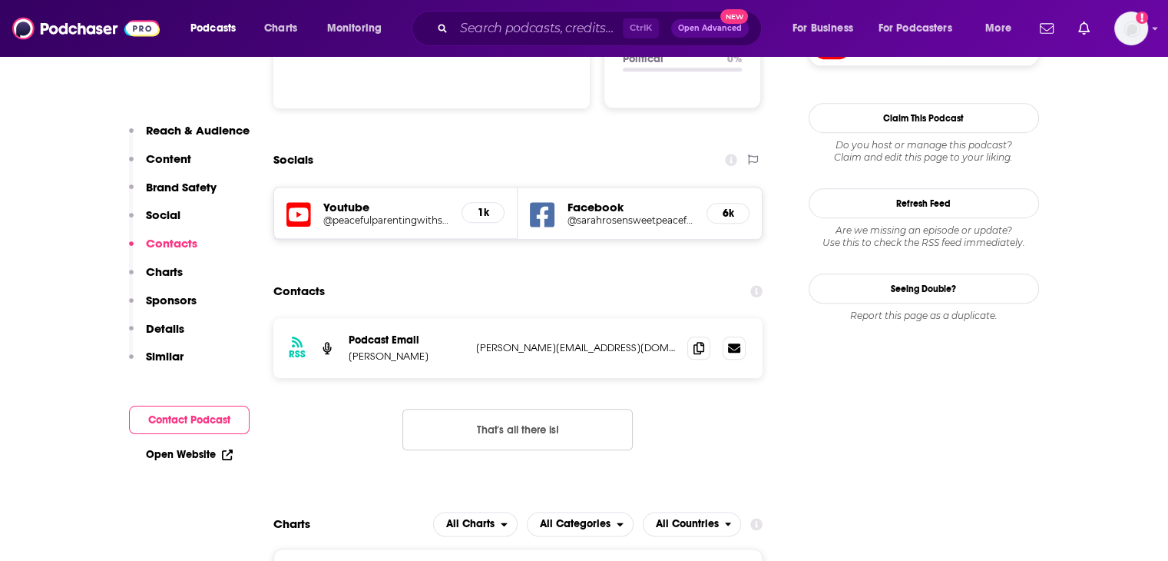
scroll to position [1686, 0]
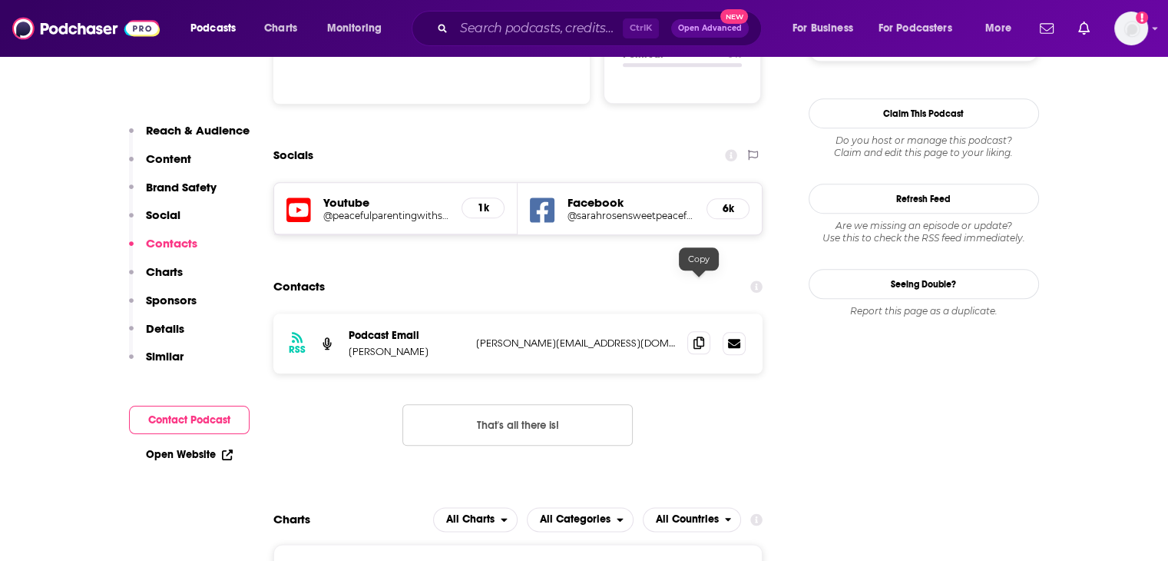
click at [703, 336] on icon at bounding box center [699, 342] width 11 height 12
drag, startPoint x: 349, startPoint y: 276, endPoint x: 436, endPoint y: 290, distance: 87.8
click at [436, 329] on div "Podcast Email [PERSON_NAME]" at bounding box center [406, 343] width 115 height 29
copy div "Podcast Email [PERSON_NAME]"
click at [236, 128] on p "Reach & Audience" at bounding box center [198, 130] width 104 height 15
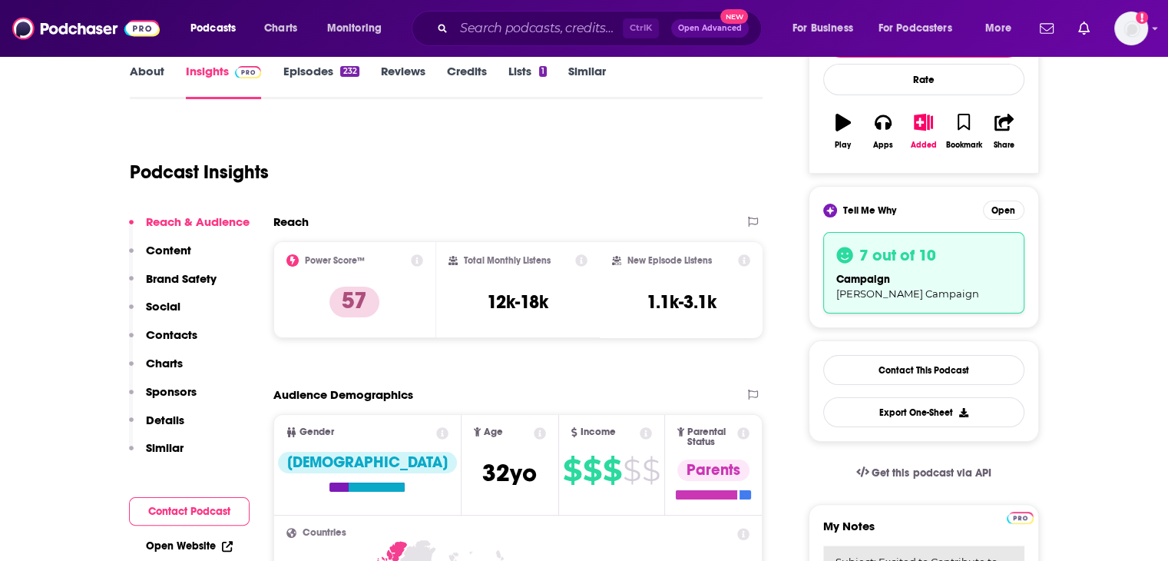
scroll to position [382, 0]
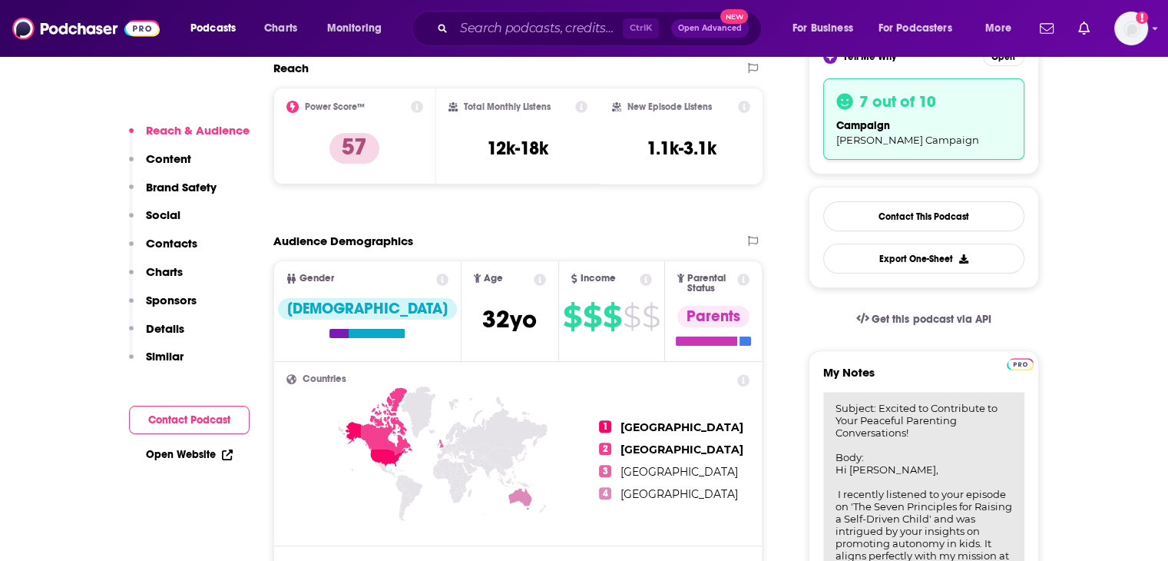
click at [929, 425] on textarea "Subject: Excited to Contribute to Your Peaceful Parenting Conversations! Body: …" at bounding box center [923, 484] width 201 height 184
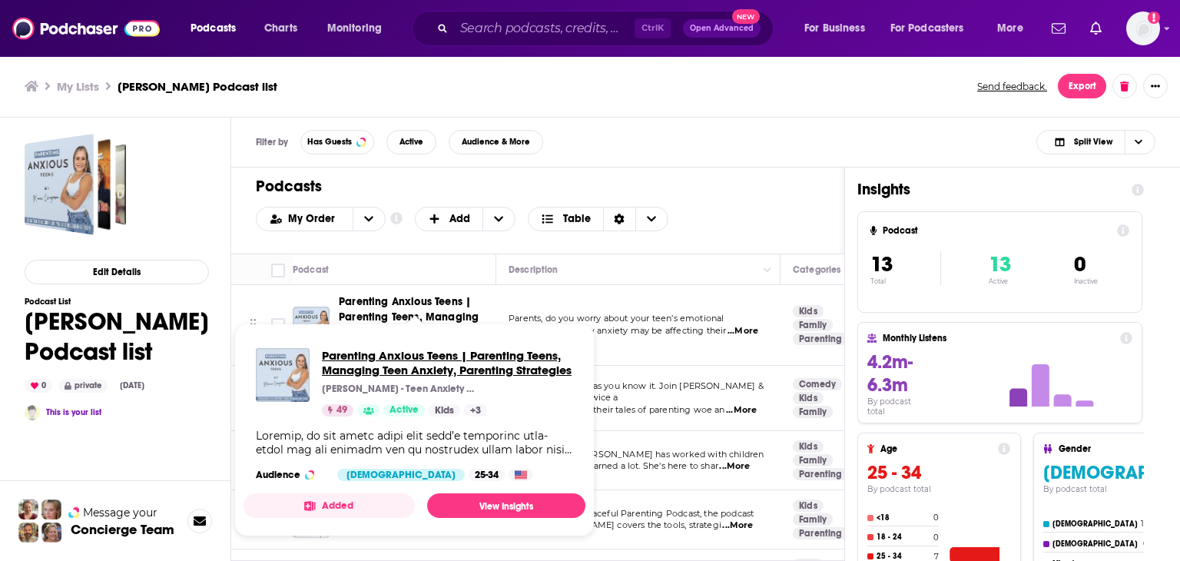
click at [380, 357] on span "Parenting Anxious Teens | Parenting Teens, Managing Teen Anxiety, Parenting Str…" at bounding box center [447, 362] width 251 height 29
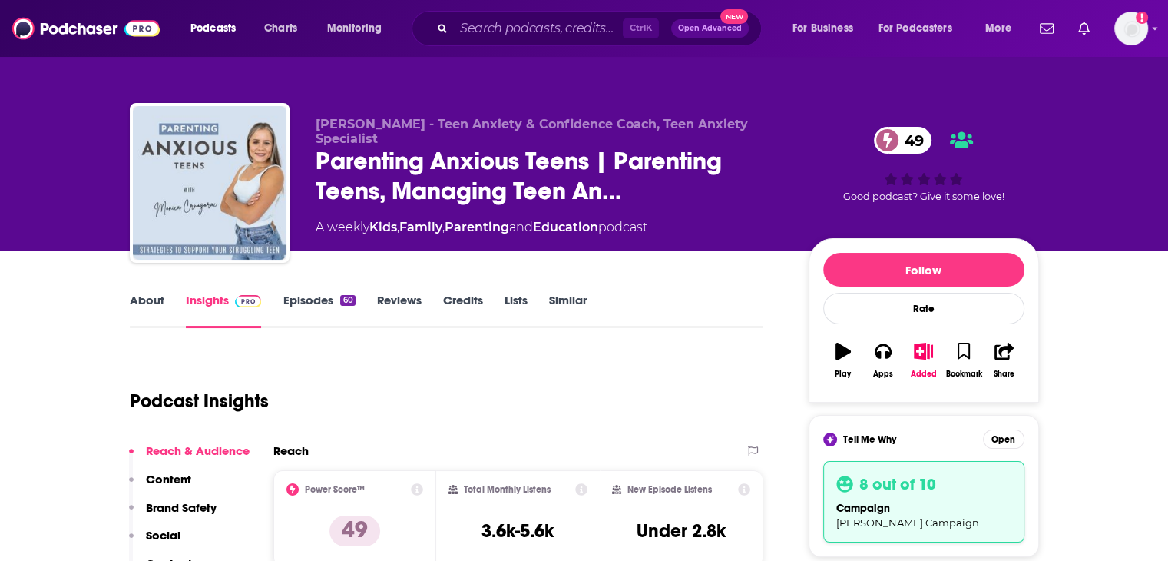
scroll to position [154, 0]
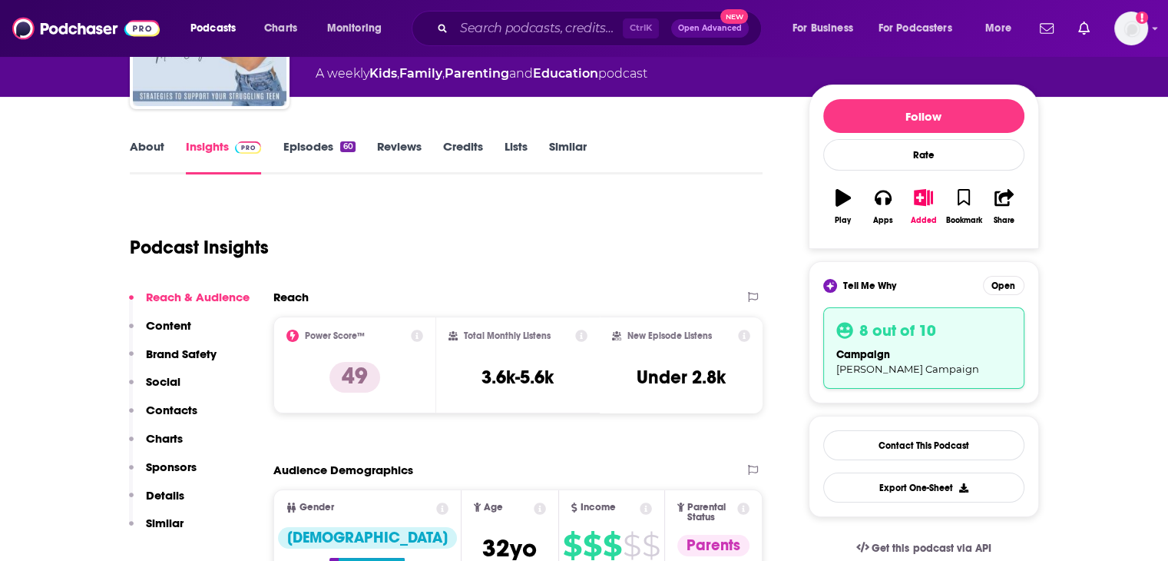
click at [164, 411] on p "Contacts" at bounding box center [171, 409] width 51 height 15
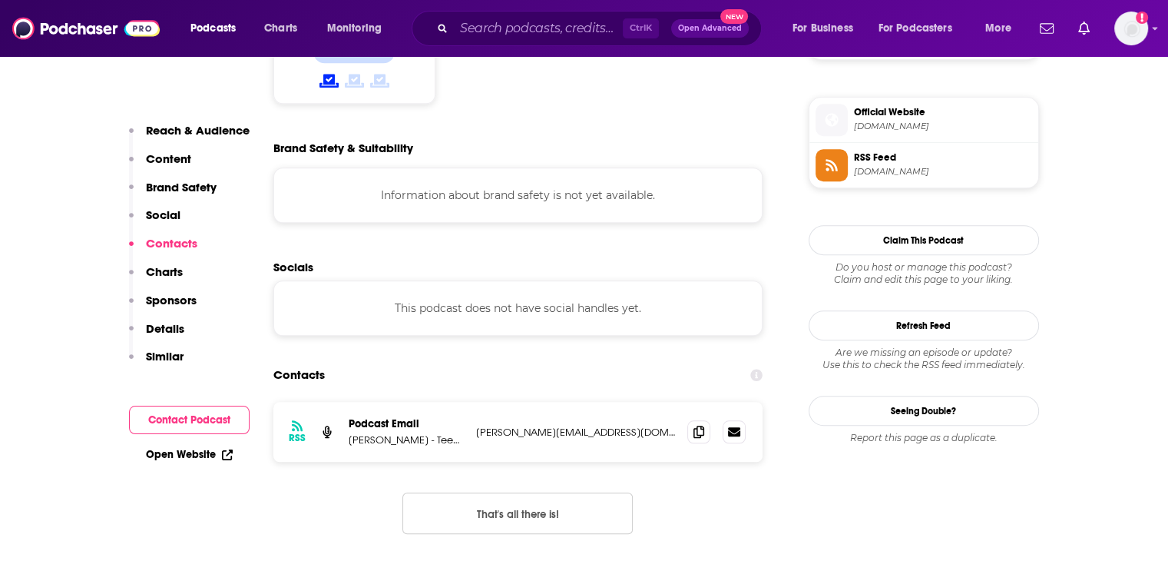
scroll to position [1362, 0]
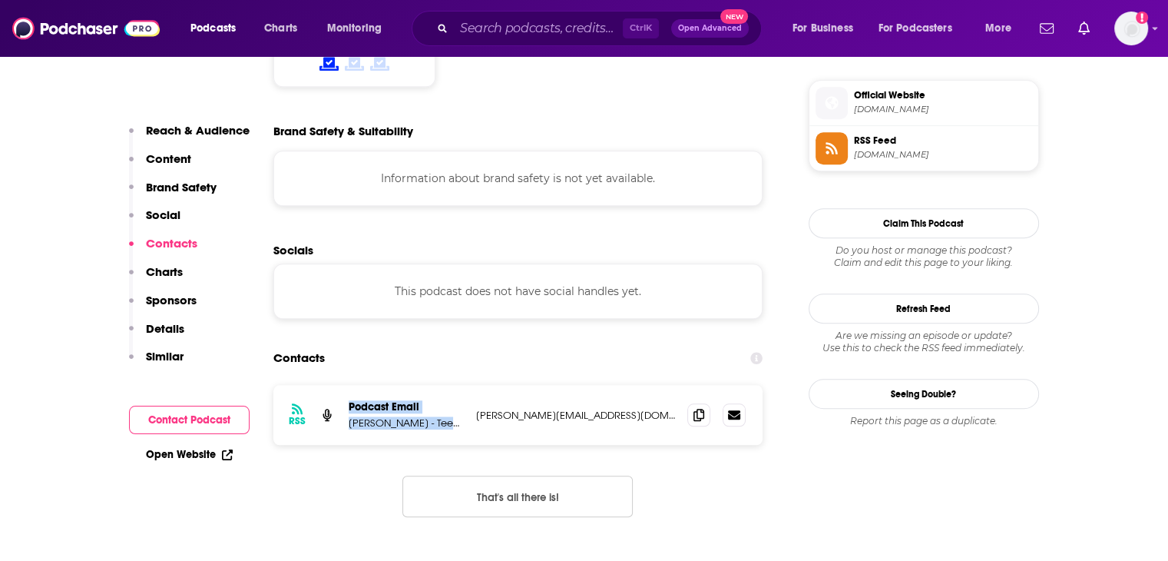
drag, startPoint x: 346, startPoint y: 271, endPoint x: 462, endPoint y: 296, distance: 118.5
click at [462, 385] on div "RSS Podcast Email [PERSON_NAME] - Teen Anxiety & Confidence Coach, Teen Anxiety…" at bounding box center [518, 415] width 490 height 60
copy div "Podcast Email [PERSON_NAME] - Tee"
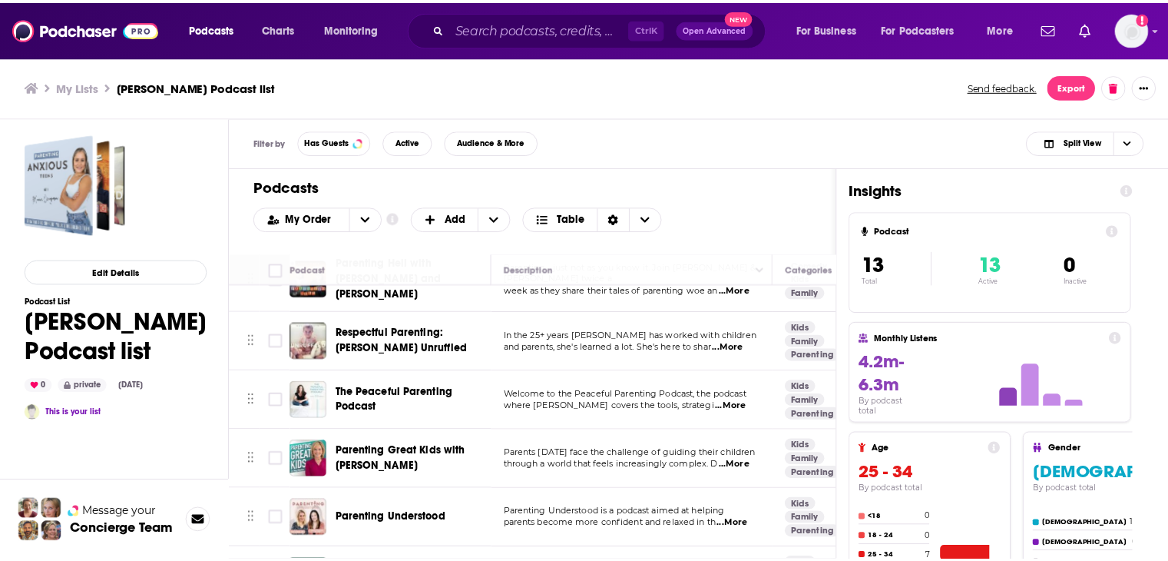
scroll to position [154, 0]
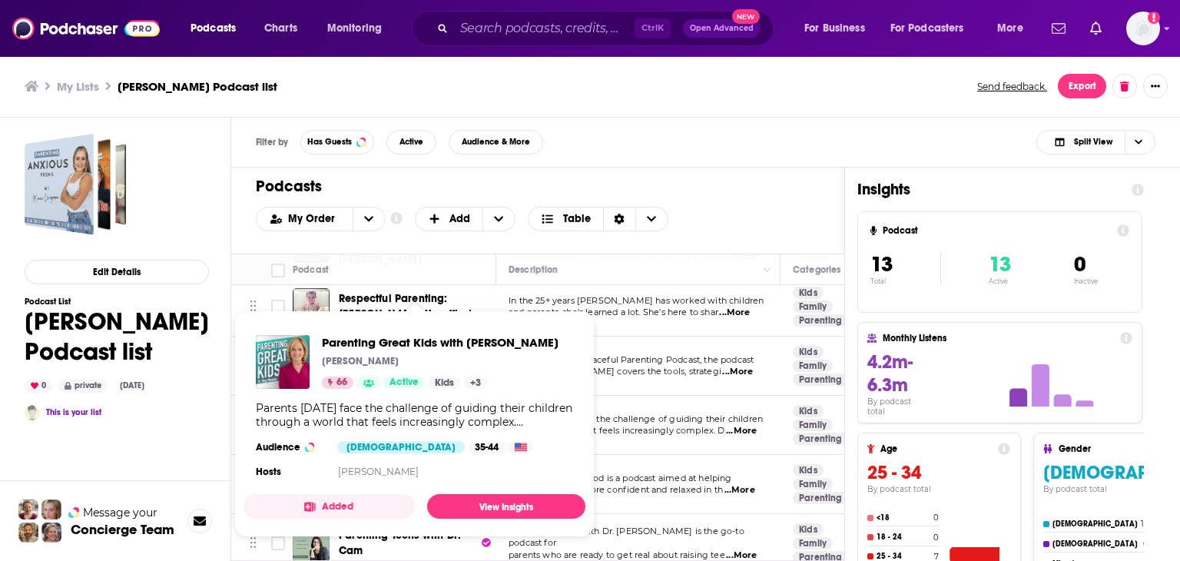
click at [393, 416] on div "Parents [DATE] face the challenge of guiding their children through a world tha…" at bounding box center [414, 415] width 317 height 28
click at [409, 345] on span "Parenting Great Kids with [PERSON_NAME]" at bounding box center [440, 342] width 237 height 15
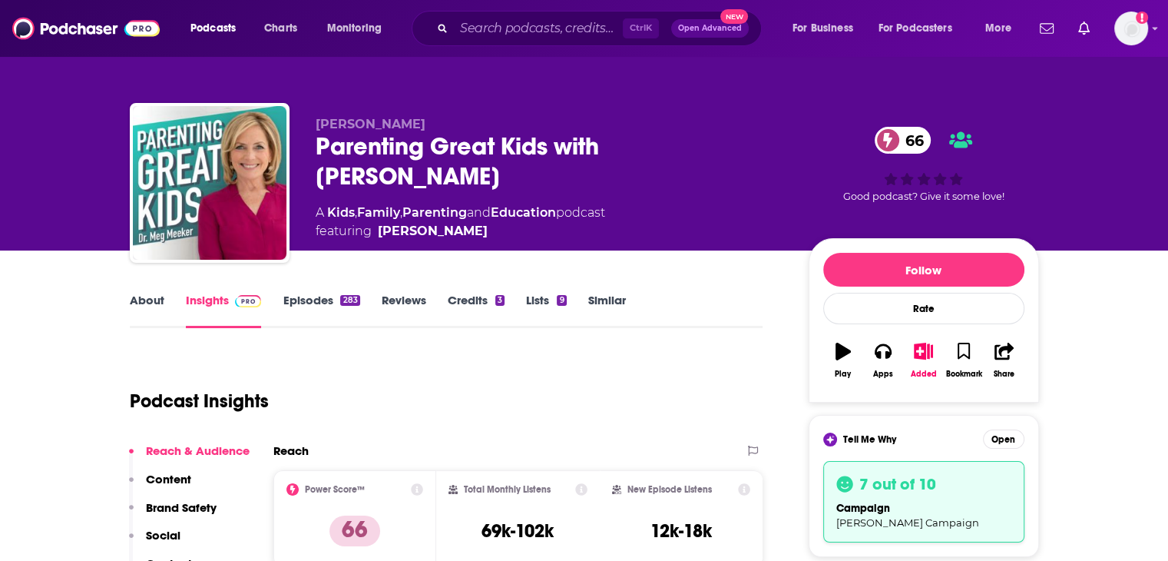
drag, startPoint x: 419, startPoint y: 173, endPoint x: 310, endPoint y: 148, distance: 112.5
click at [310, 148] on div "[PERSON_NAME] Parenting Great Kids with [PERSON_NAME] 66 A Kids , Family , Pare…" at bounding box center [584, 186] width 909 height 166
copy h2 "Parenting Great Kids with [PERSON_NAME]"
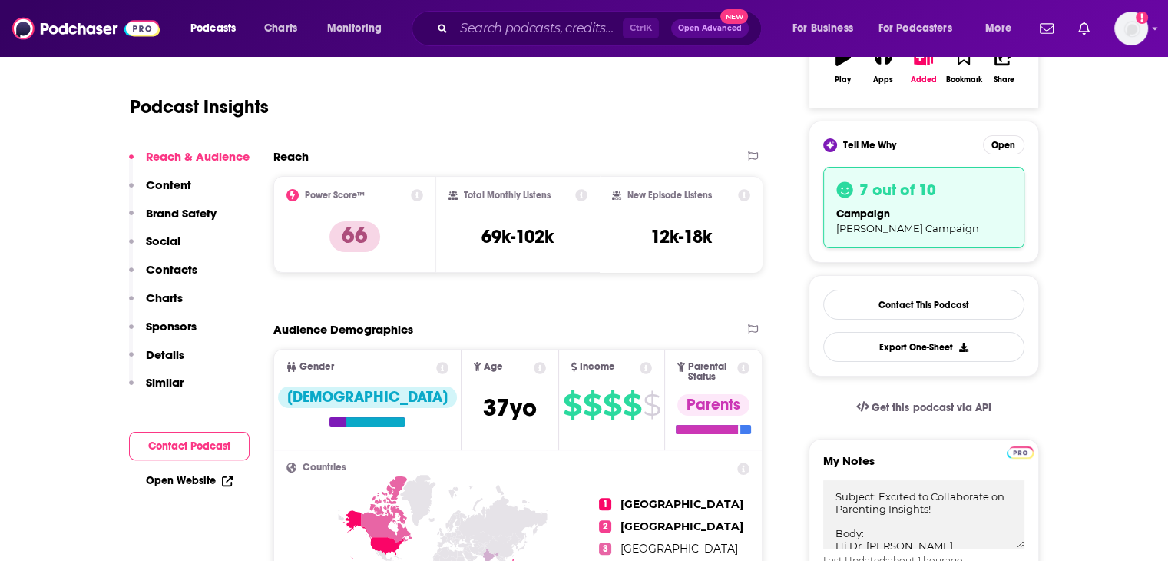
scroll to position [384, 0]
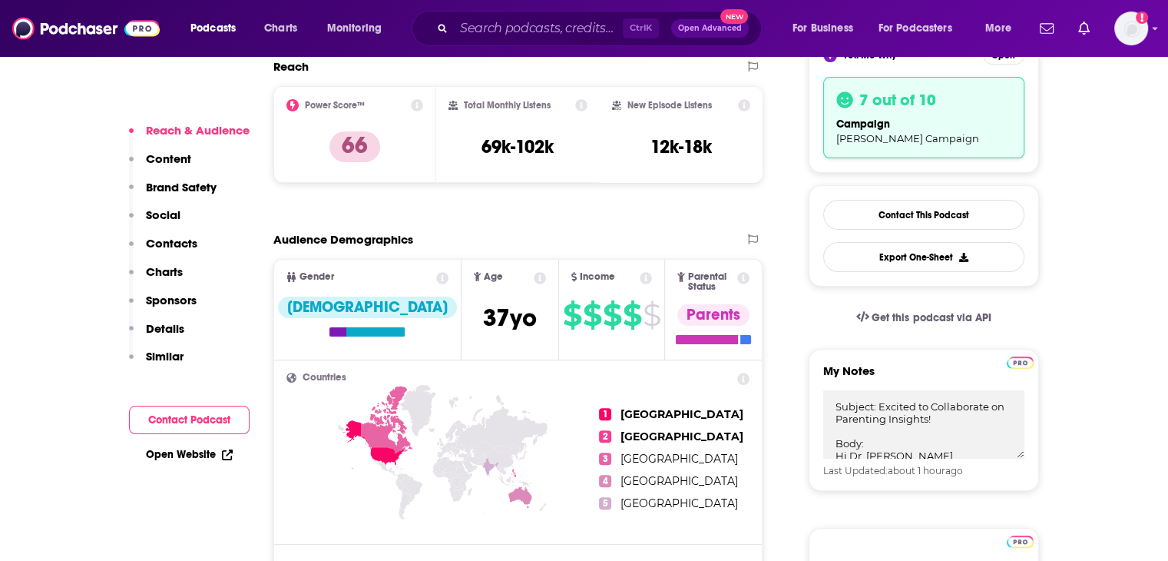
click at [181, 247] on p "Contacts" at bounding box center [171, 243] width 51 height 15
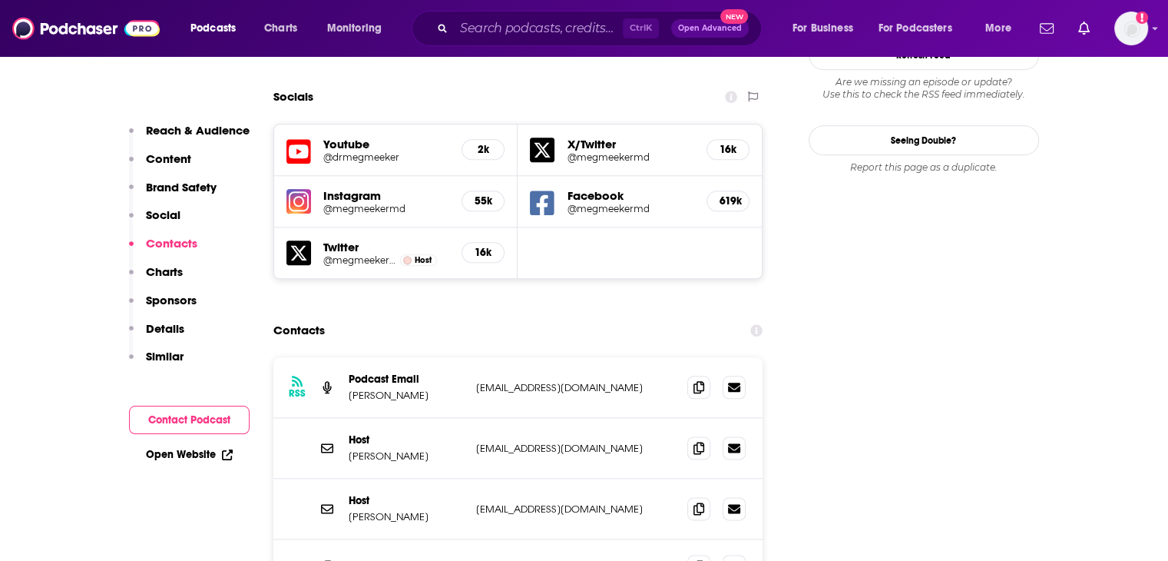
scroll to position [1790, 0]
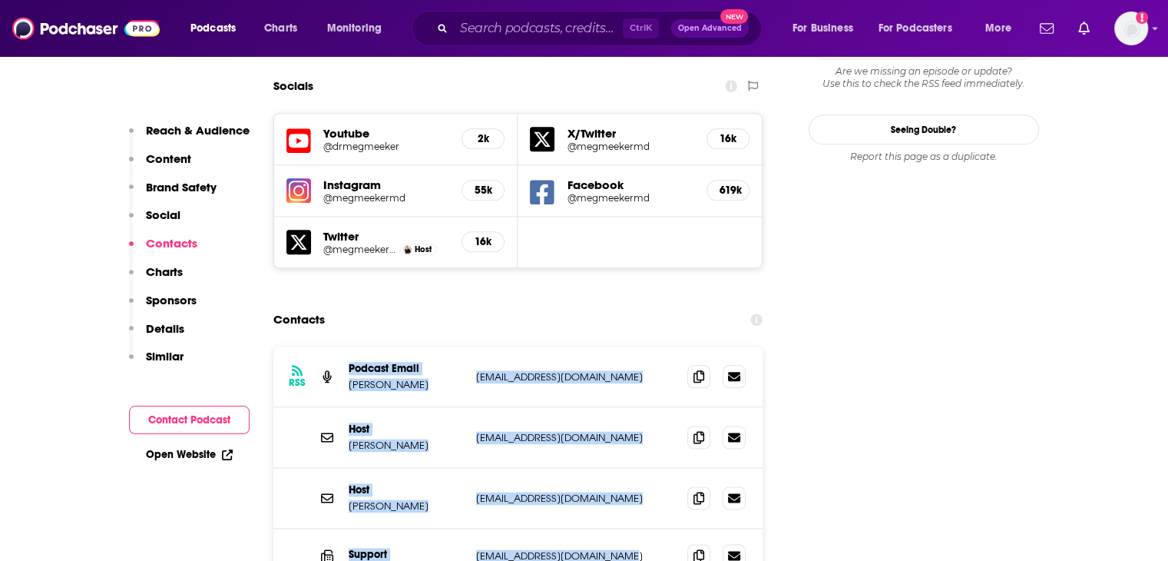
drag, startPoint x: 344, startPoint y: 274, endPoint x: 634, endPoint y: 458, distance: 343.9
click at [634, 458] on div "RSS Podcast Email [PERSON_NAME] [EMAIL_ADDRESS][DOMAIN_NAME] [EMAIL_ADDRESS][DO…" at bounding box center [518, 464] width 490 height 236
copy div "Podcast Email [PERSON_NAME] [EMAIL_ADDRESS][DOMAIN_NAME] [EMAIL_ADDRESS][DOMAIN…"
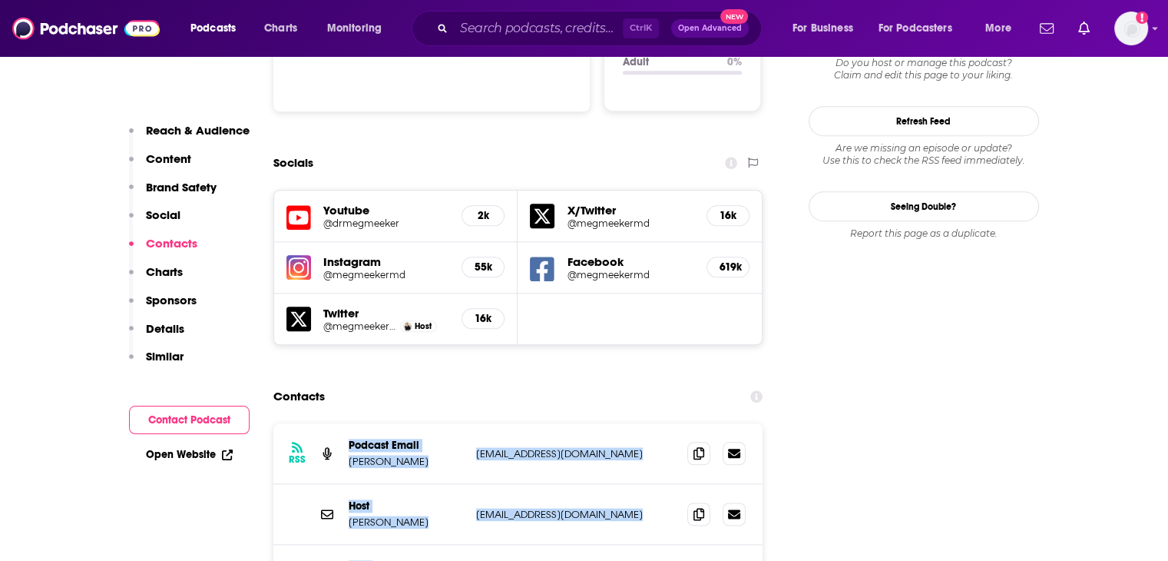
click at [185, 128] on p "Reach & Audience" at bounding box center [198, 130] width 104 height 15
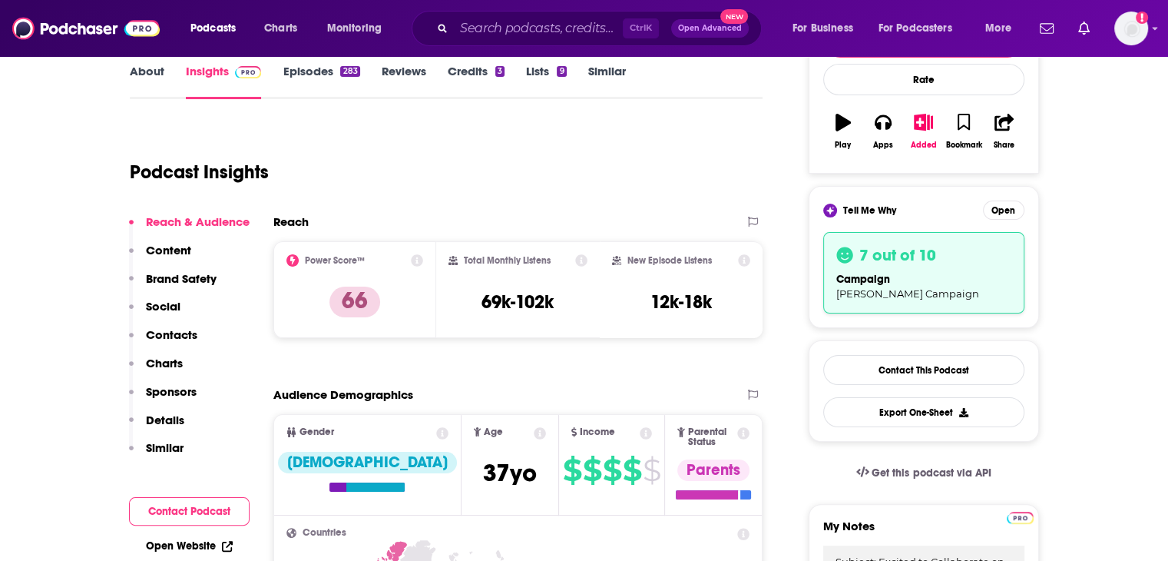
scroll to position [382, 0]
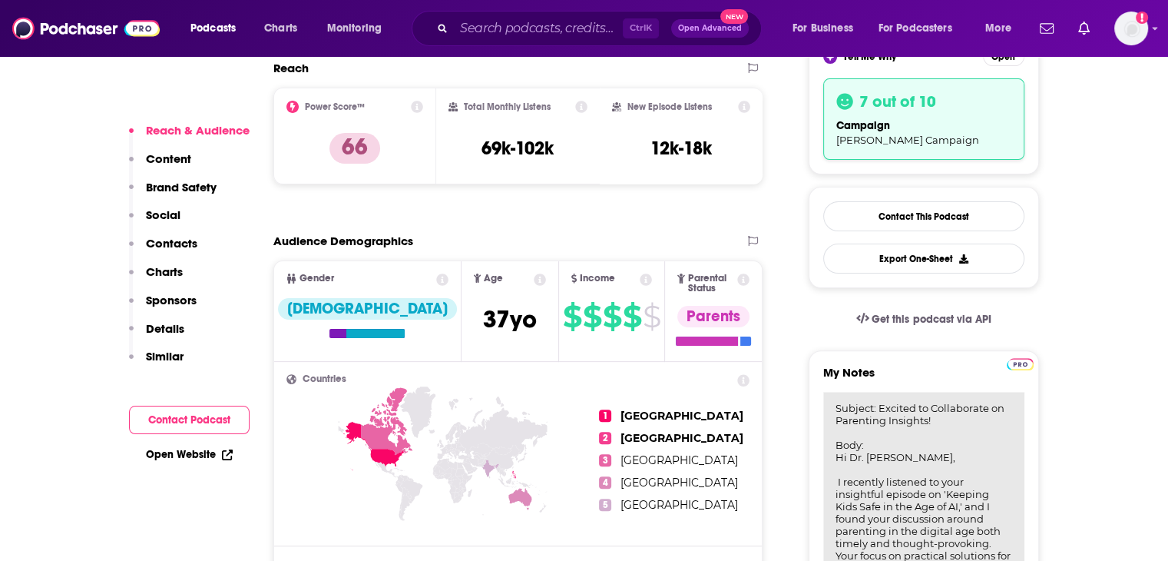
click at [876, 451] on textarea "Subject: Excited to Collaborate on Parenting Insights! Body: Hi Dr. [PERSON_NAM…" at bounding box center [923, 484] width 201 height 184
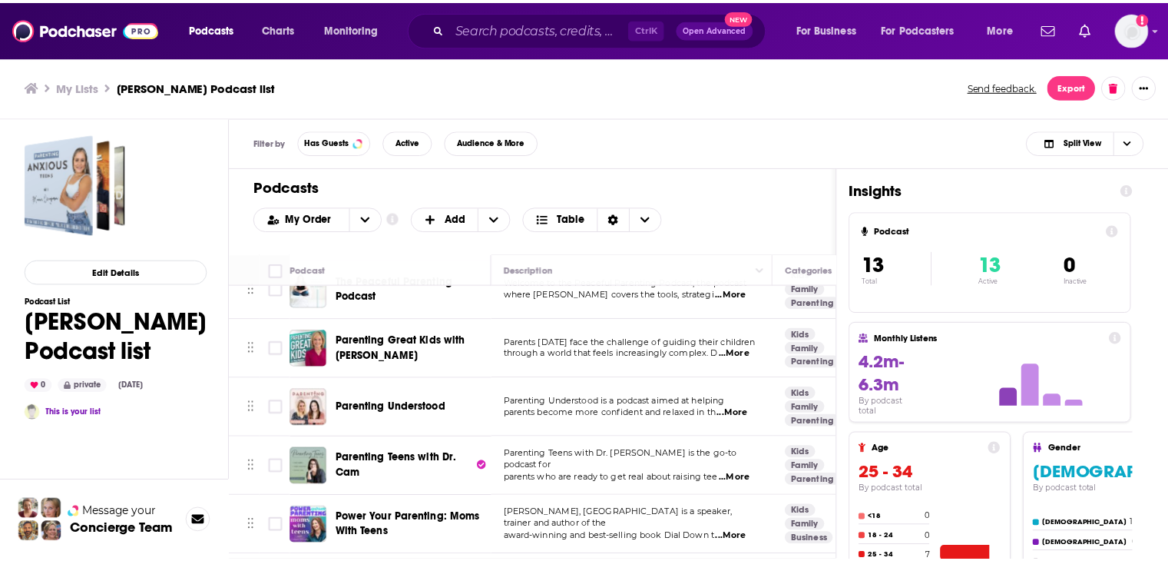
scroll to position [307, 0]
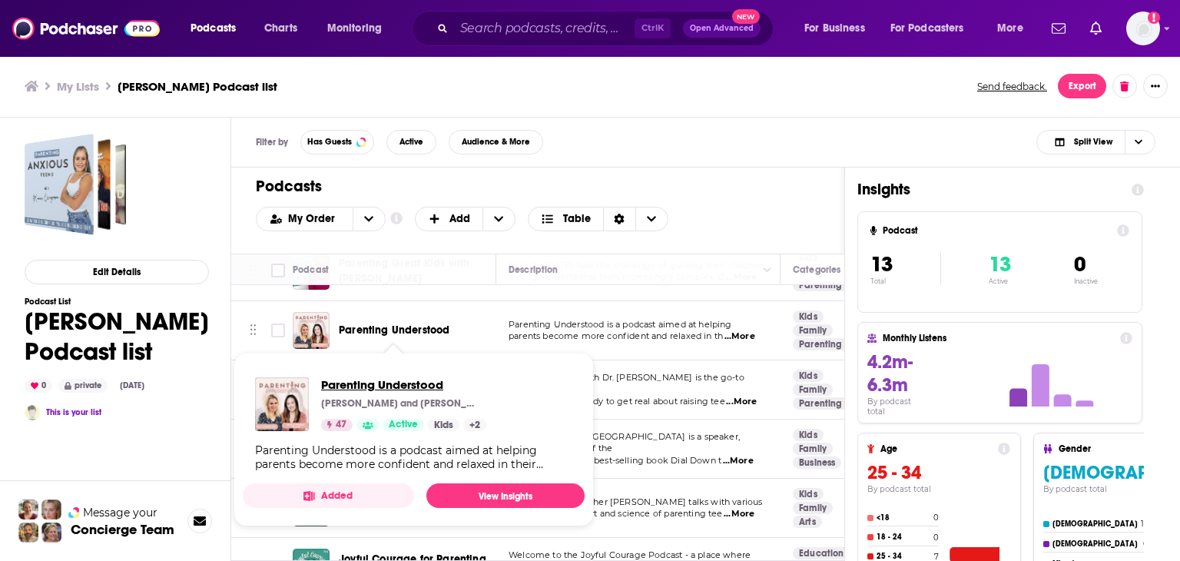
click at [392, 385] on span "Parenting Understood" at bounding box center [403, 384] width 165 height 15
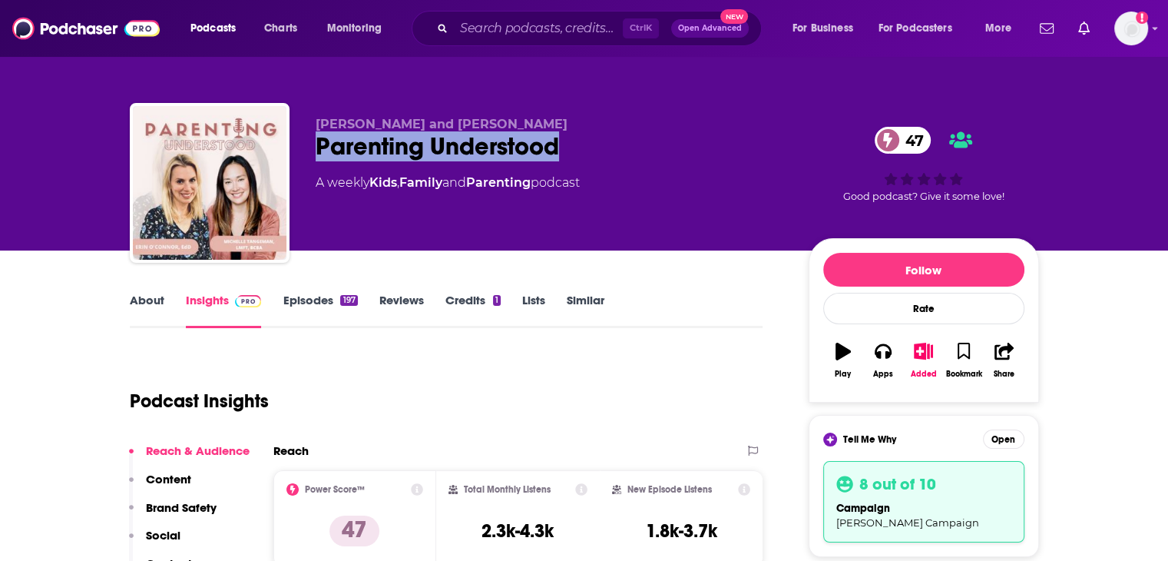
drag, startPoint x: 318, startPoint y: 149, endPoint x: 547, endPoint y: 150, distance: 228.9
click at [586, 157] on div "Parenting Understood 47" at bounding box center [550, 146] width 468 height 30
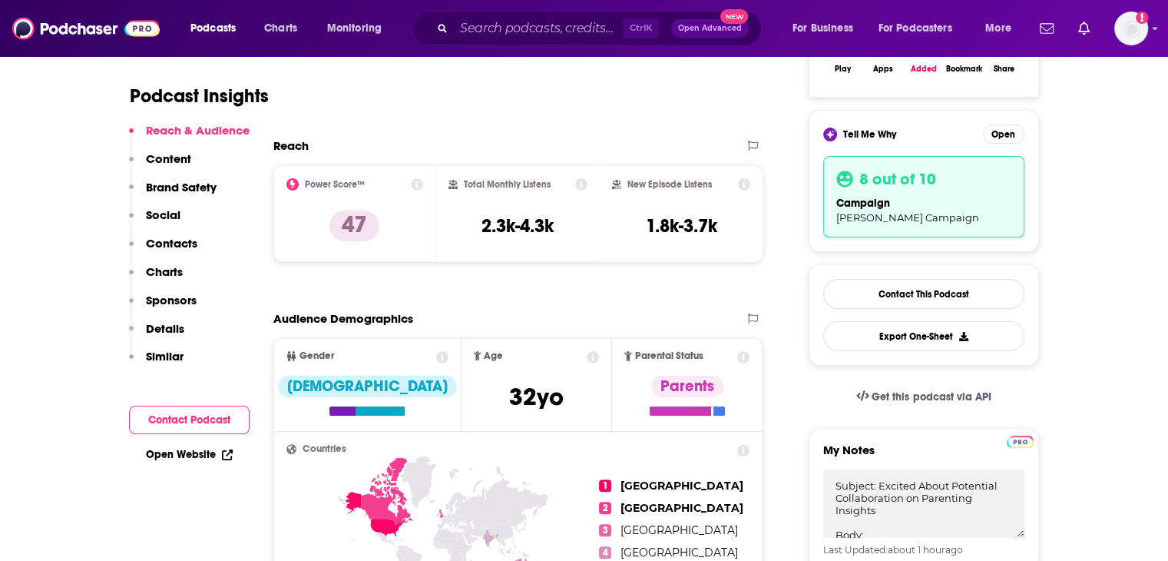
scroll to position [307, 0]
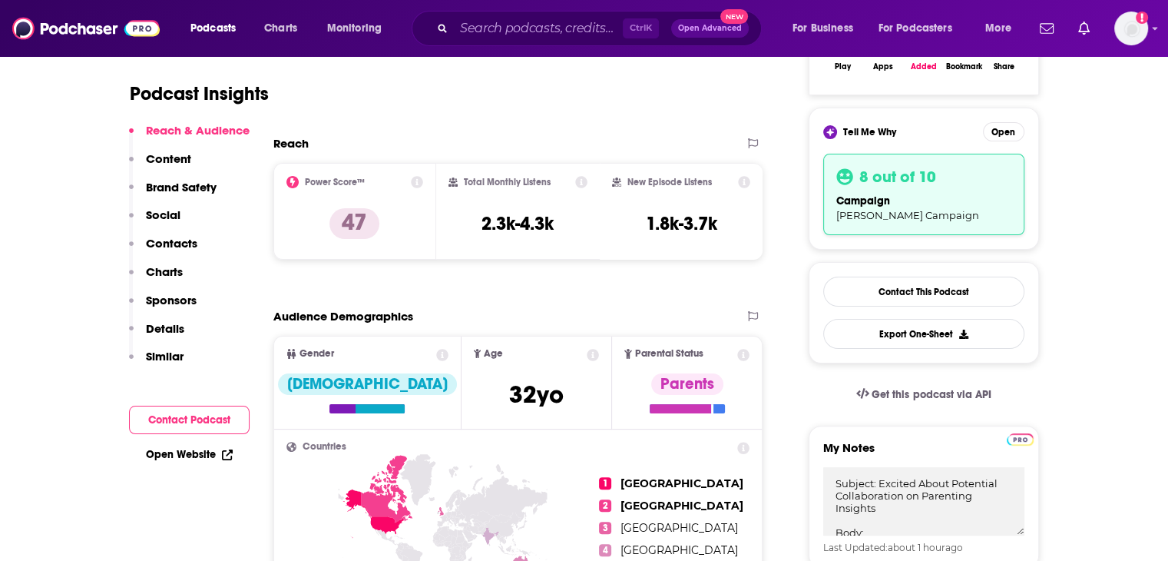
click at [177, 243] on p "Contacts" at bounding box center [171, 243] width 51 height 15
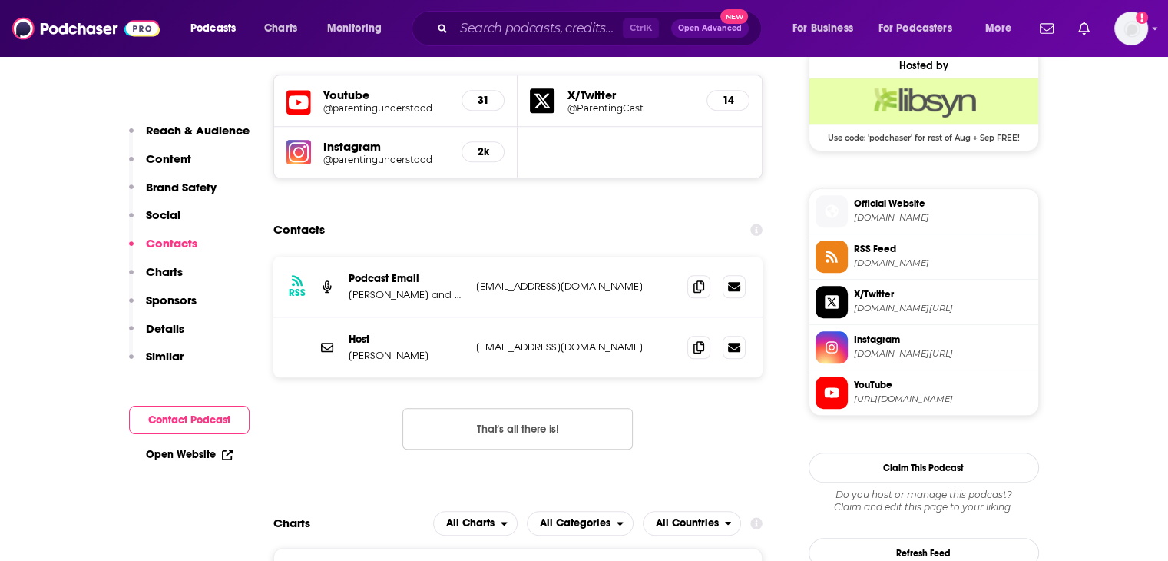
scroll to position [1256, 0]
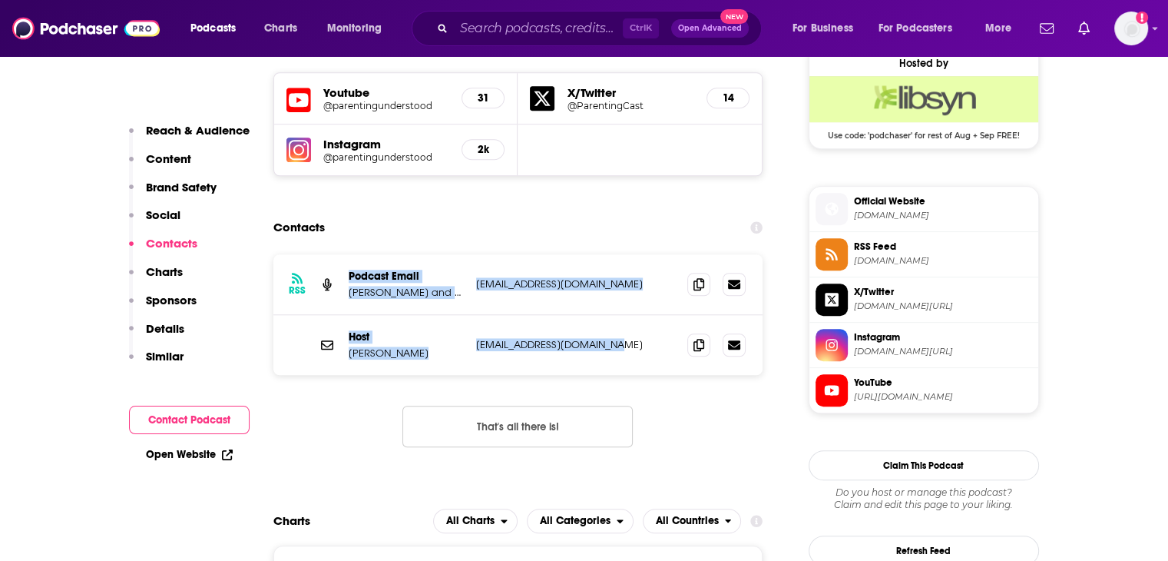
drag, startPoint x: 346, startPoint y: 276, endPoint x: 618, endPoint y: 341, distance: 280.3
click at [618, 341] on div "RSS Podcast Email [PERSON_NAME] and [PERSON_NAME] [EMAIL_ADDRESS][DOMAIN_NAME] …" at bounding box center [518, 314] width 490 height 121
drag, startPoint x: 190, startPoint y: 132, endPoint x: 233, endPoint y: 150, distance: 45.8
click at [190, 132] on p "Reach & Audience" at bounding box center [198, 130] width 104 height 15
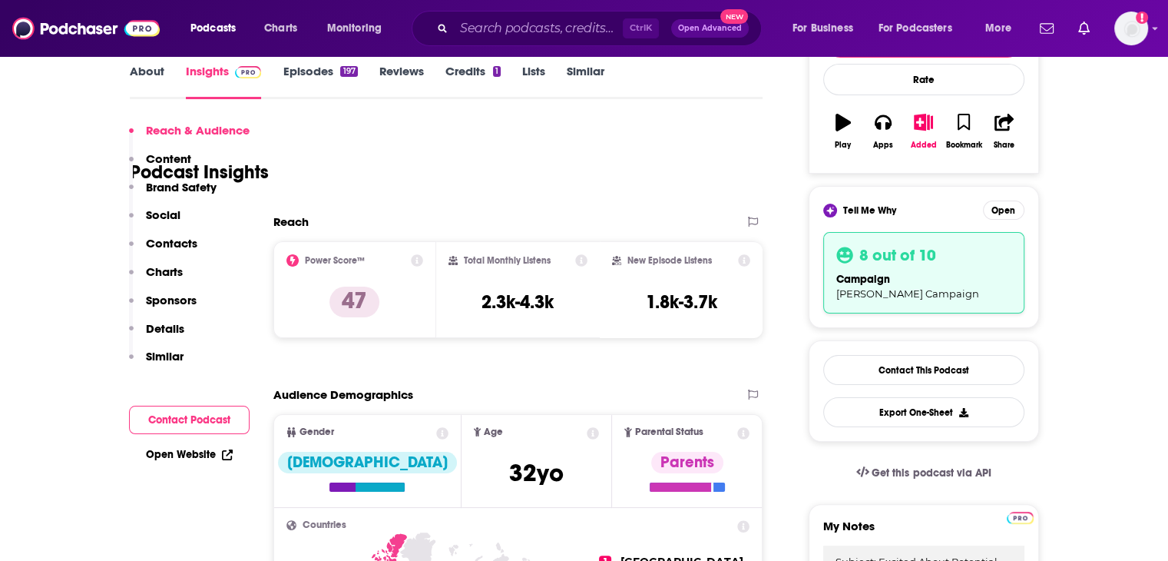
scroll to position [382, 0]
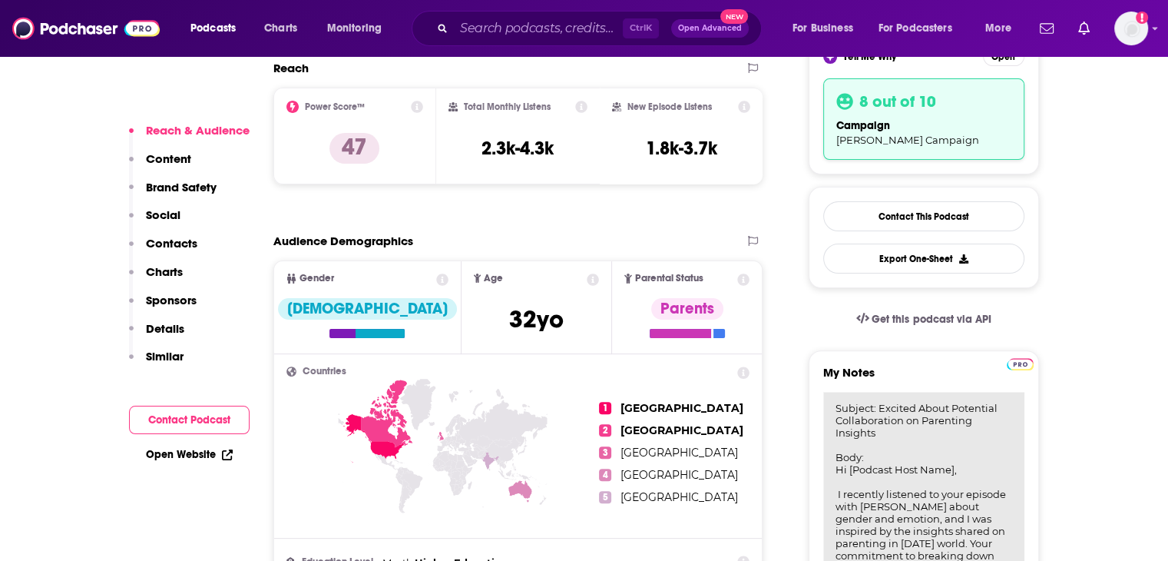
click at [872, 407] on textarea "Subject: Excited About Potential Collaboration on Parenting Insights Body: Hi […" at bounding box center [923, 484] width 201 height 184
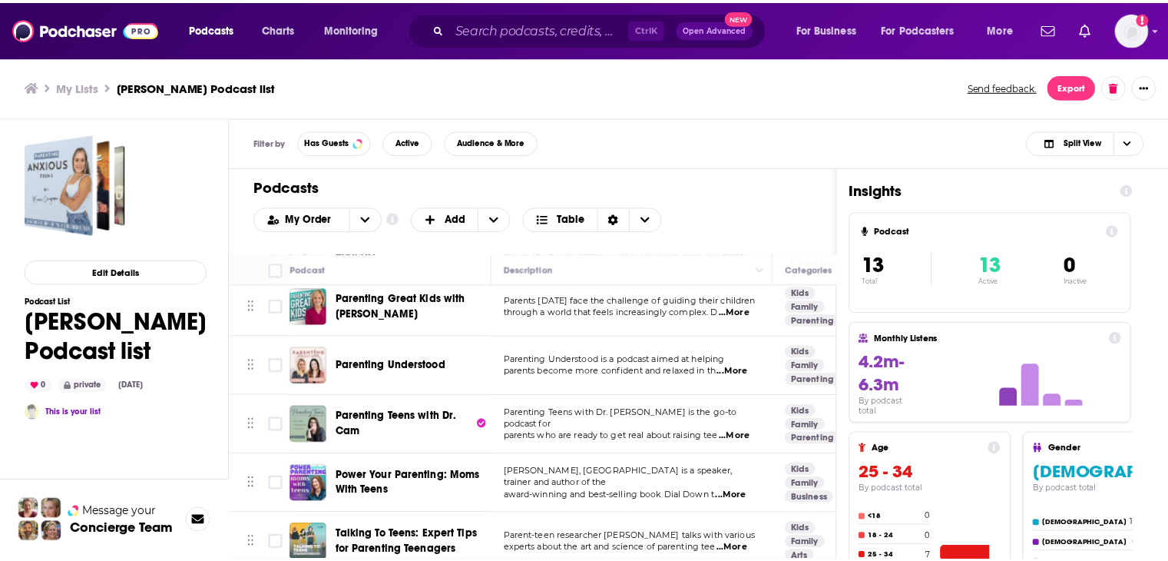
scroll to position [307, 0]
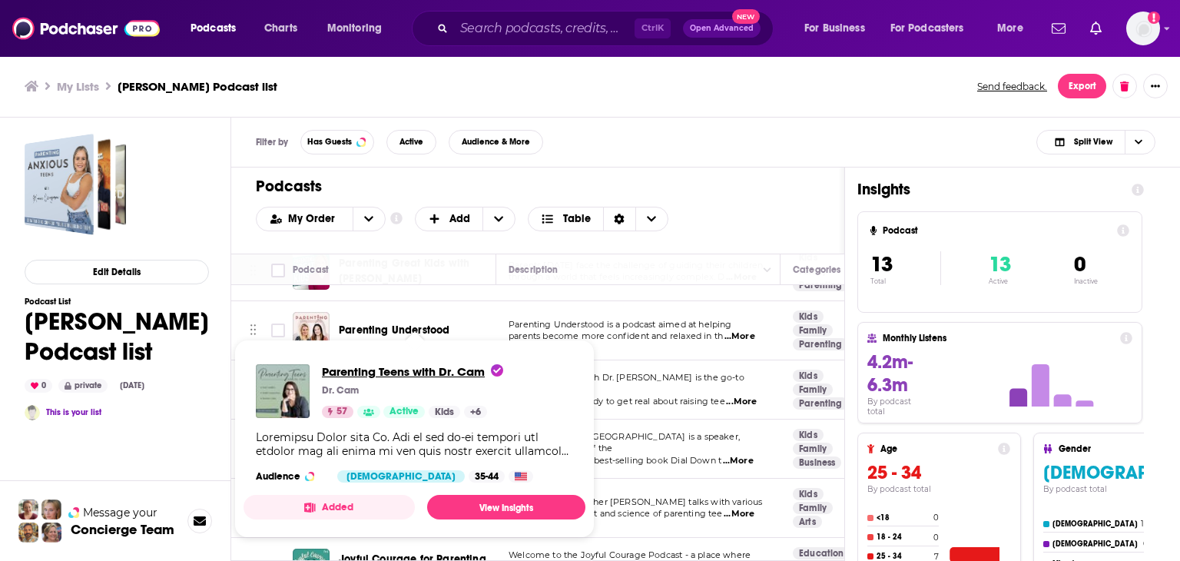
click at [402, 373] on span "Parenting Teens with Dr. Cam" at bounding box center [412, 371] width 181 height 15
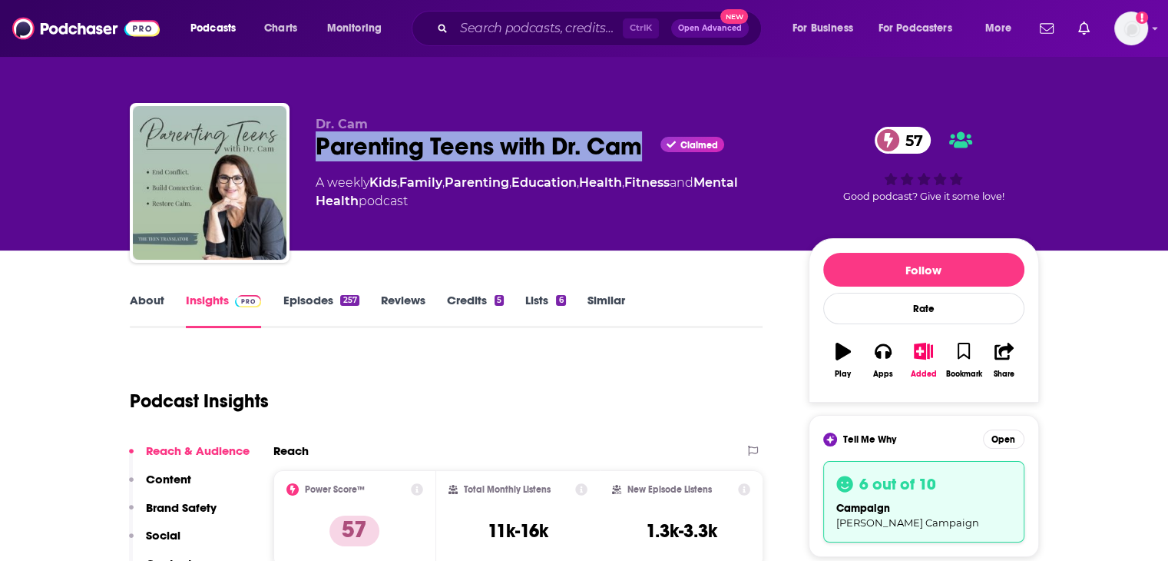
drag, startPoint x: 642, startPoint y: 150, endPoint x: 319, endPoint y: 147, distance: 323.3
click at [319, 147] on div "Parenting Teens with Dr. Cam Claimed 57" at bounding box center [550, 146] width 468 height 30
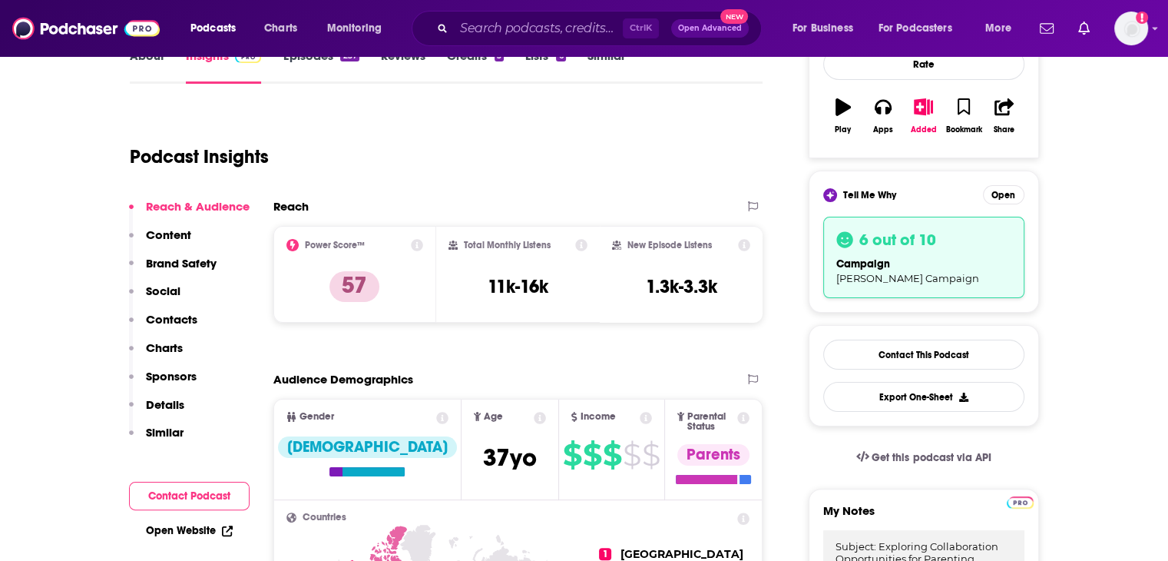
scroll to position [307, 0]
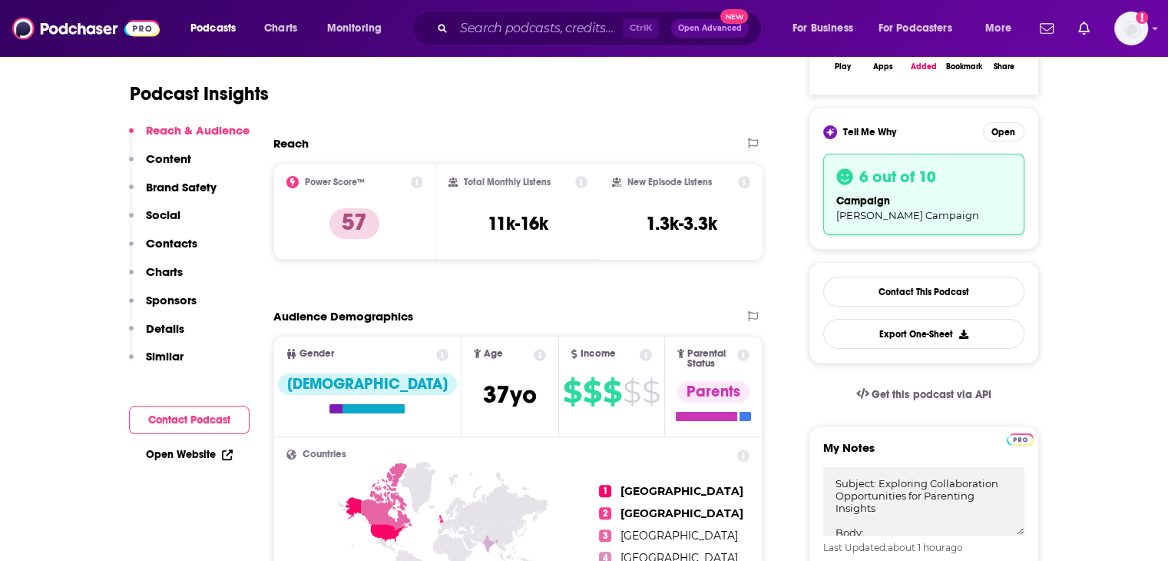
click at [183, 244] on p "Contacts" at bounding box center [171, 243] width 51 height 15
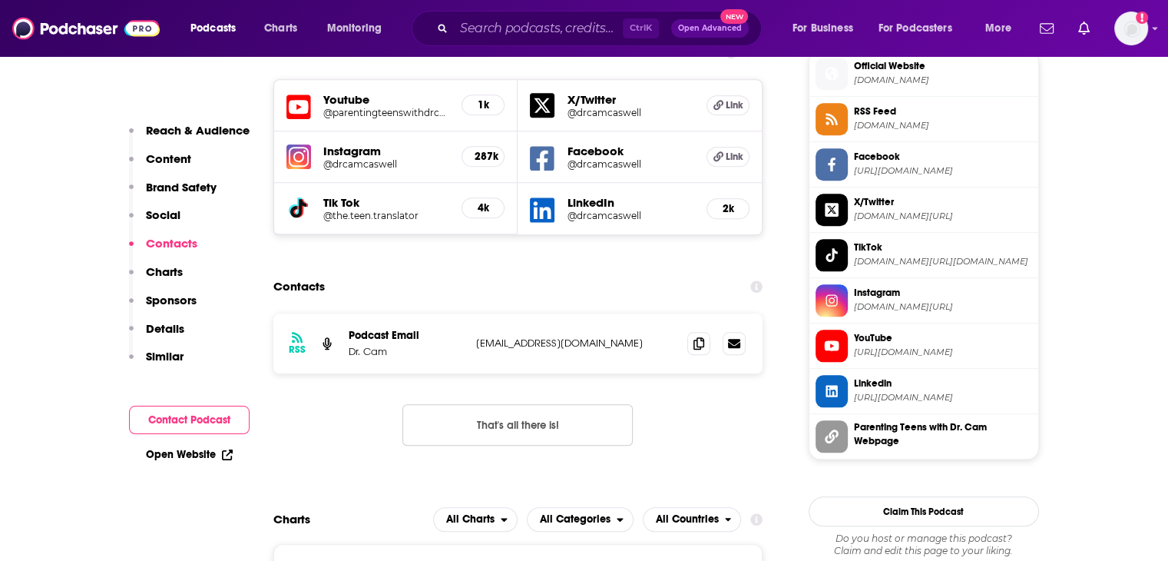
scroll to position [1514, 0]
drag, startPoint x: 346, startPoint y: 275, endPoint x: 639, endPoint y: 282, distance: 292.7
click at [639, 313] on div "RSS Podcast Email Dr. Cam [EMAIL_ADDRESS][DOMAIN_NAME] [EMAIL_ADDRESS][DOMAIN_N…" at bounding box center [518, 343] width 490 height 60
click at [396, 313] on div "RSS Podcast Email Dr. Cam [EMAIL_ADDRESS][DOMAIN_NAME] [EMAIL_ADDRESS][DOMAIN_N…" at bounding box center [518, 343] width 490 height 60
drag, startPoint x: 346, startPoint y: 298, endPoint x: 621, endPoint y: 286, distance: 275.2
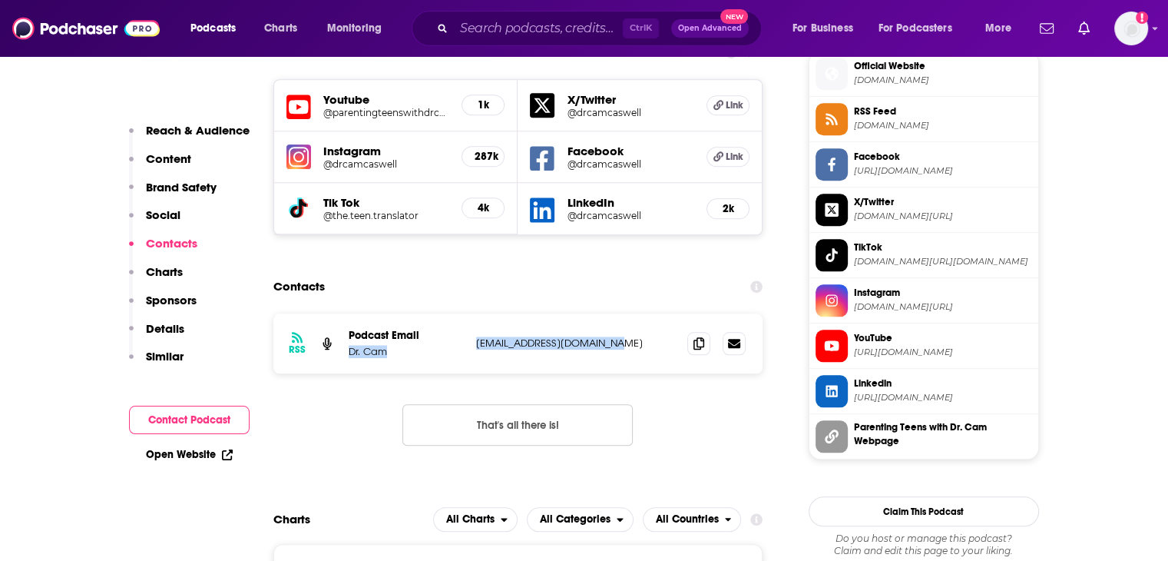
click at [621, 313] on div "RSS Podcast Email Dr. Cam [EMAIL_ADDRESS][DOMAIN_NAME] [EMAIL_ADDRESS][DOMAIN_N…" at bounding box center [518, 343] width 490 height 60
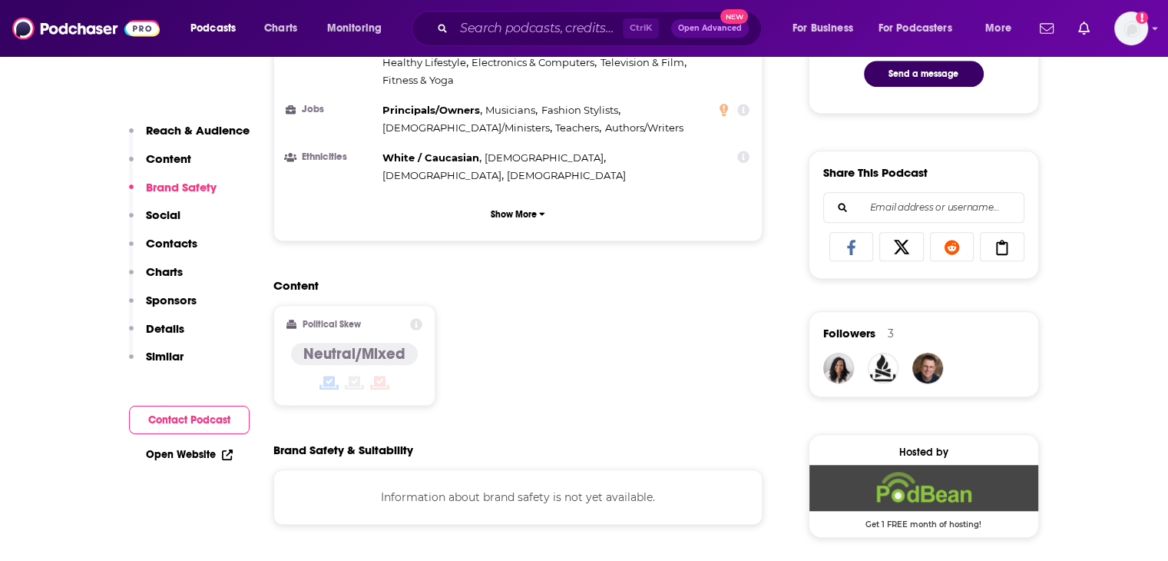
scroll to position [977, 0]
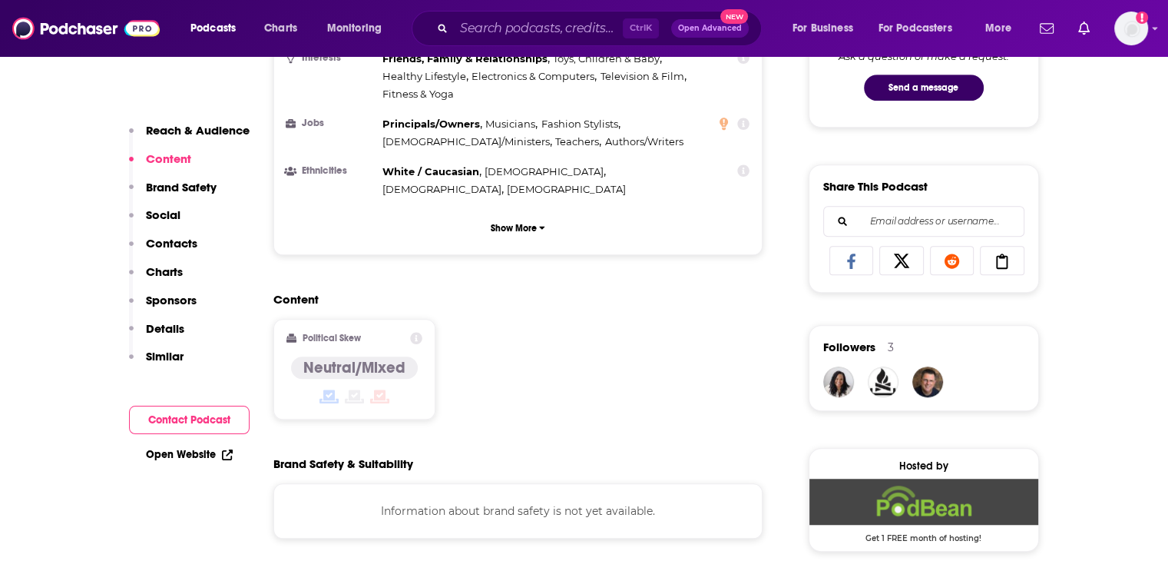
click at [215, 134] on p "Reach & Audience" at bounding box center [198, 130] width 104 height 15
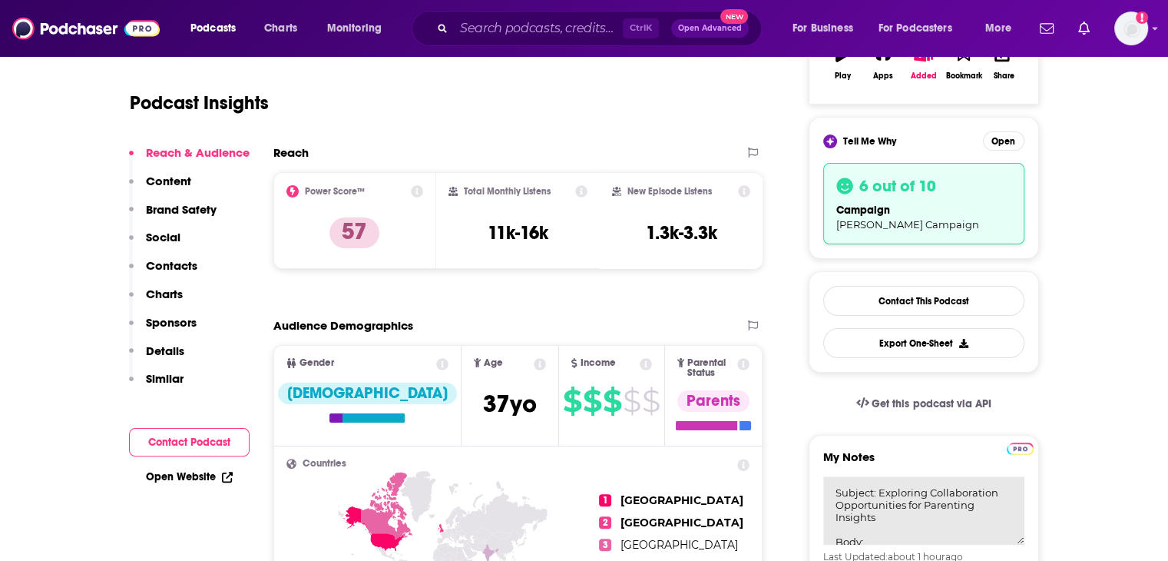
scroll to position [306, 0]
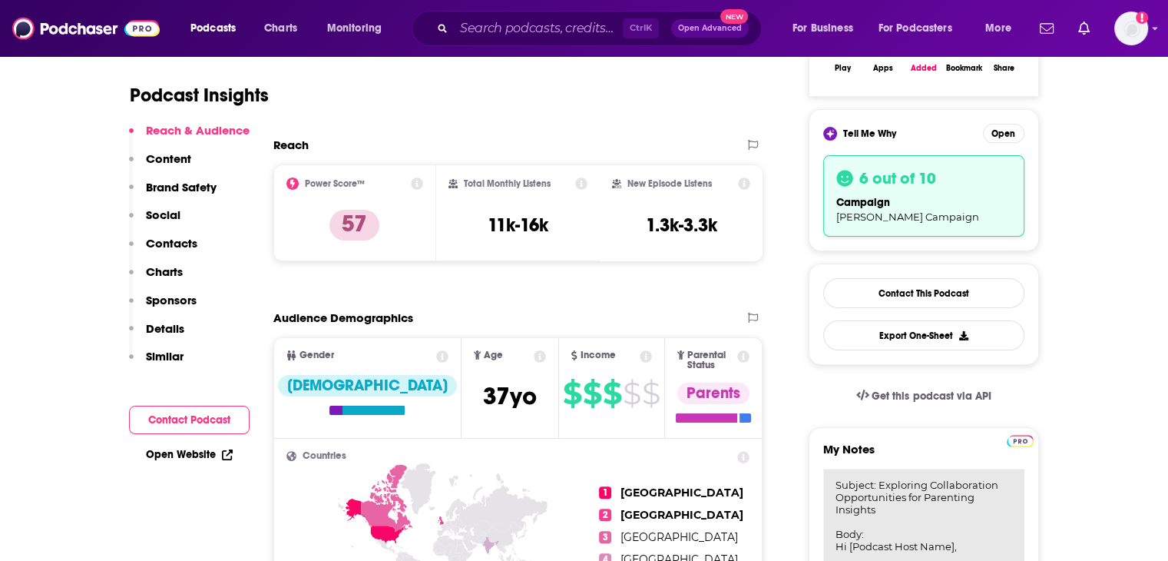
click at [902, 498] on textarea "Subject: Exploring Collaboration Opportunities for Parenting Insights Body: Hi …" at bounding box center [923, 560] width 201 height 184
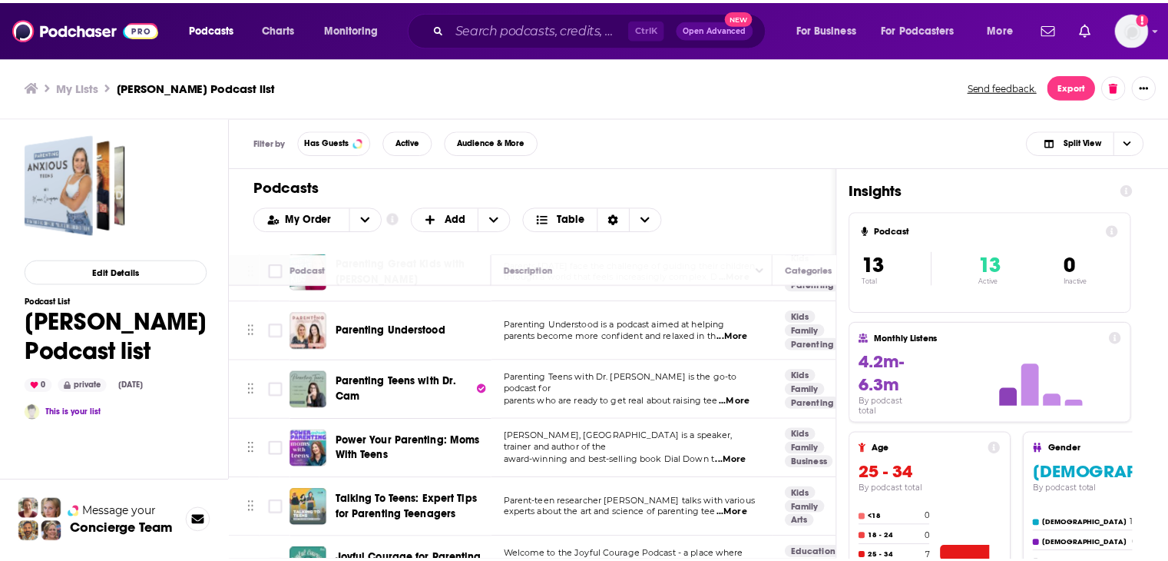
scroll to position [384, 0]
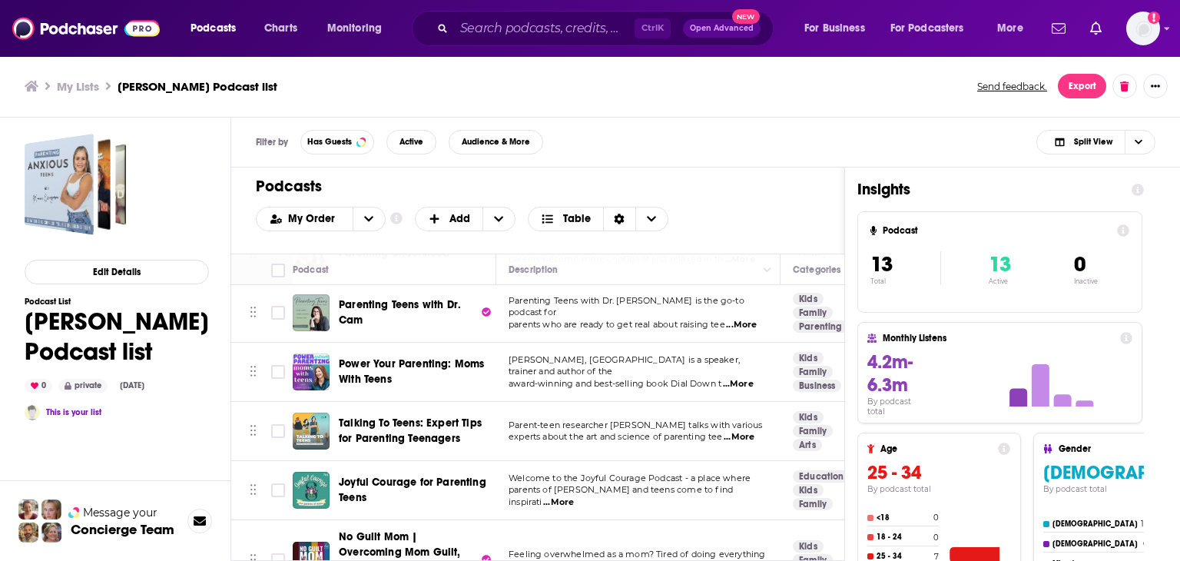
click at [371, 372] on div "Podcasts Charts Monitoring Ctrl K Open Advanced New For Business For Podcasters…" at bounding box center [590, 280] width 1180 height 561
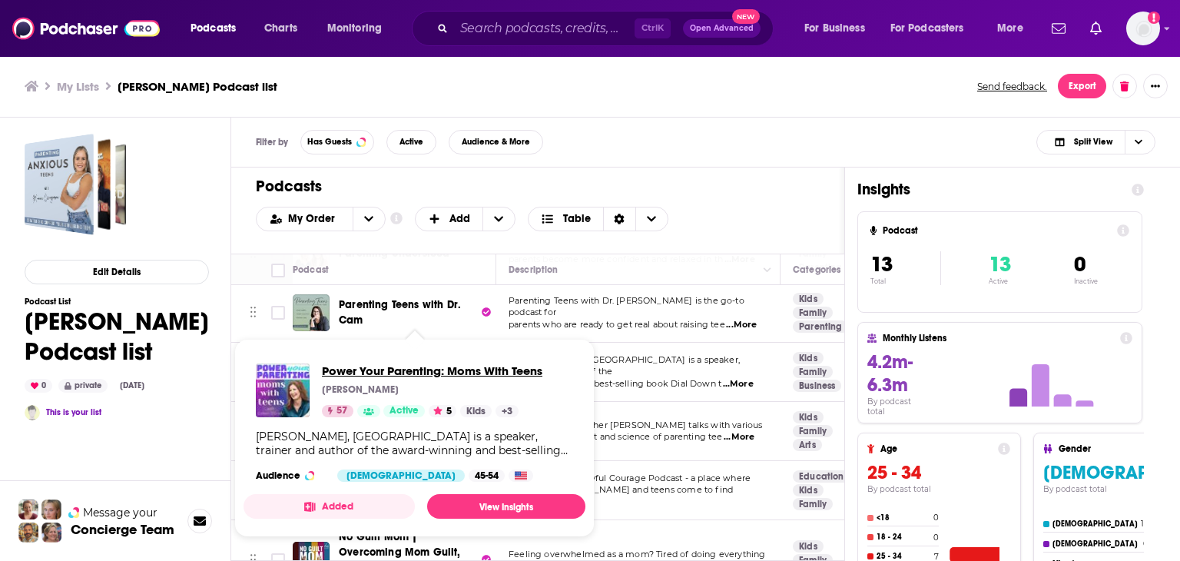
click at [395, 373] on span "Power Your Parenting: Moms With Teens" at bounding box center [432, 370] width 220 height 15
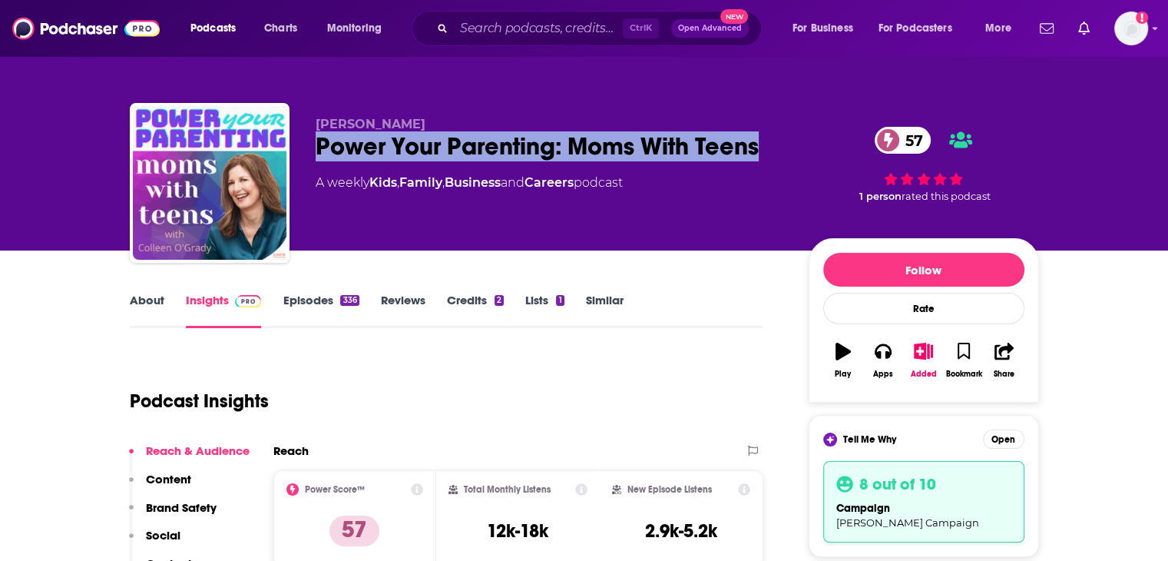
drag, startPoint x: 763, startPoint y: 149, endPoint x: 319, endPoint y: 151, distance: 443.1
click at [319, 151] on div "Power Your Parenting: Moms With Teens 57" at bounding box center [550, 146] width 468 height 30
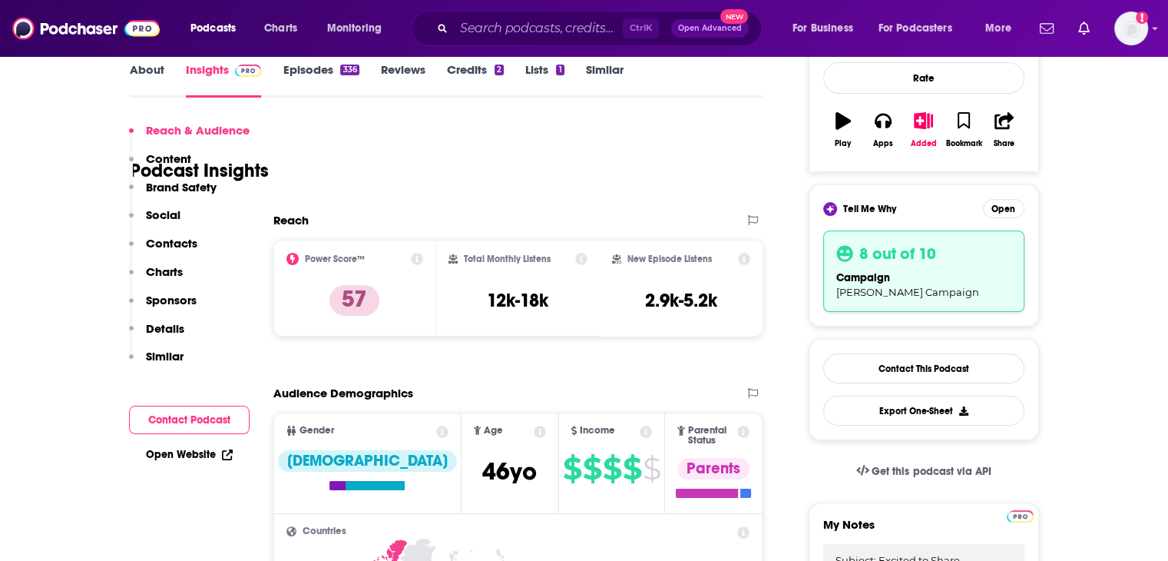
scroll to position [307, 0]
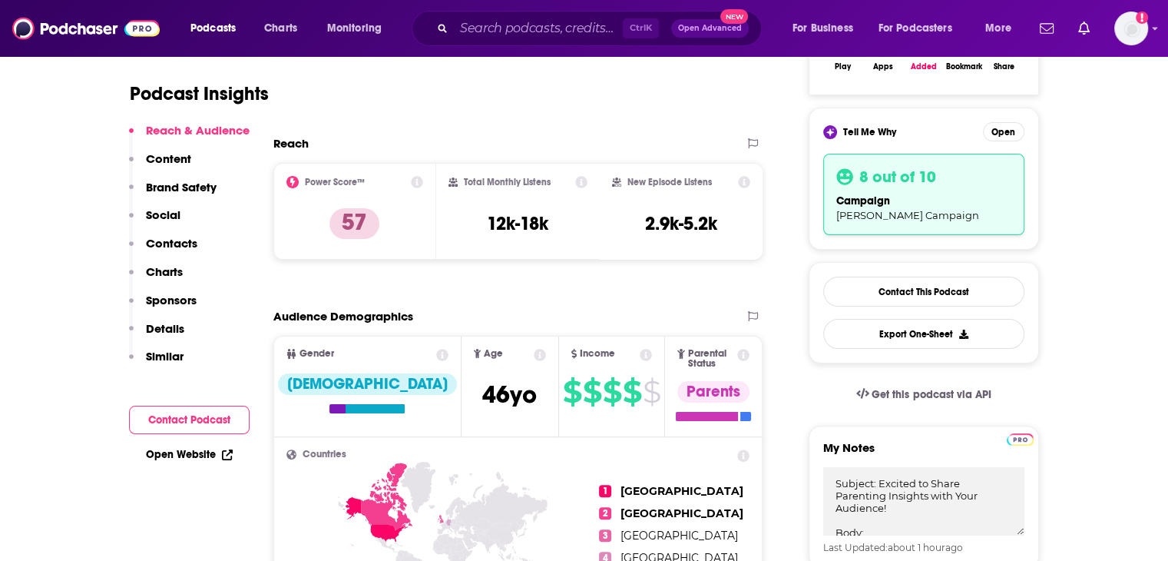
click at [171, 237] on p "Contacts" at bounding box center [171, 243] width 51 height 15
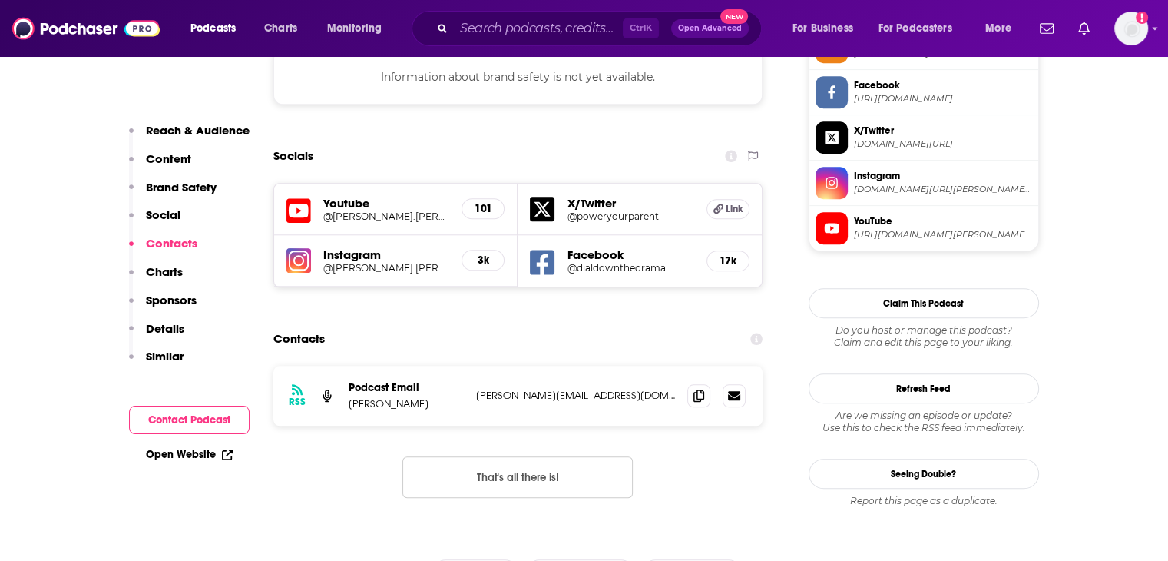
scroll to position [1462, 0]
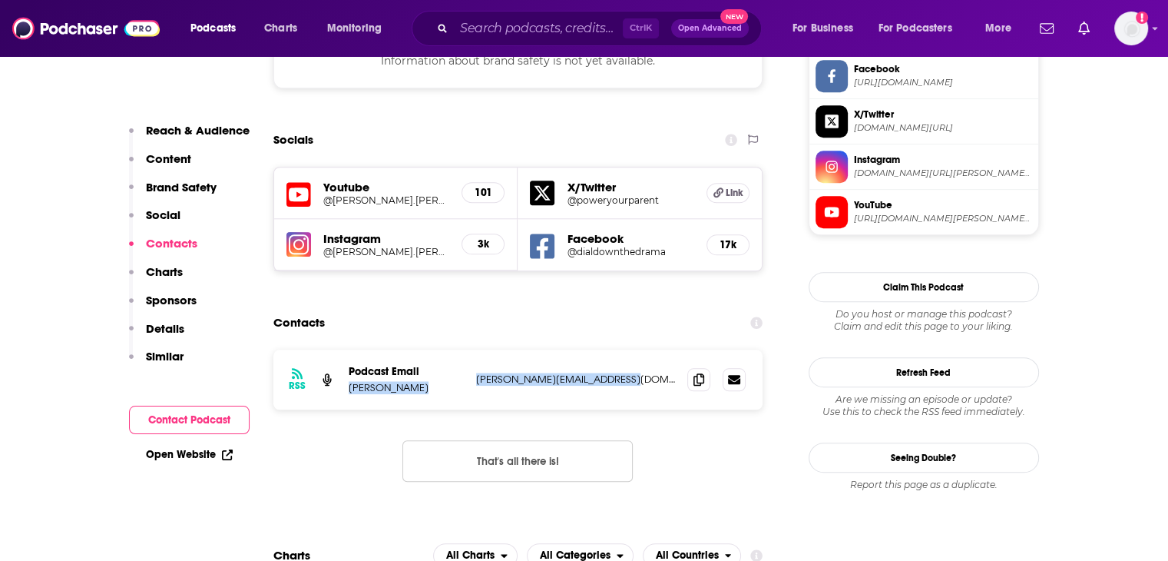
drag, startPoint x: 398, startPoint y: 295, endPoint x: 725, endPoint y: 111, distance: 375.5
click at [639, 349] on div "RSS Podcast Email [PERSON_NAME] [PERSON_NAME][EMAIL_ADDRESS][DOMAIN_NAME] [PERS…" at bounding box center [518, 379] width 490 height 60
drag, startPoint x: 204, startPoint y: 127, endPoint x: 218, endPoint y: 138, distance: 18.0
click at [204, 127] on p "Reach & Audience" at bounding box center [198, 130] width 104 height 15
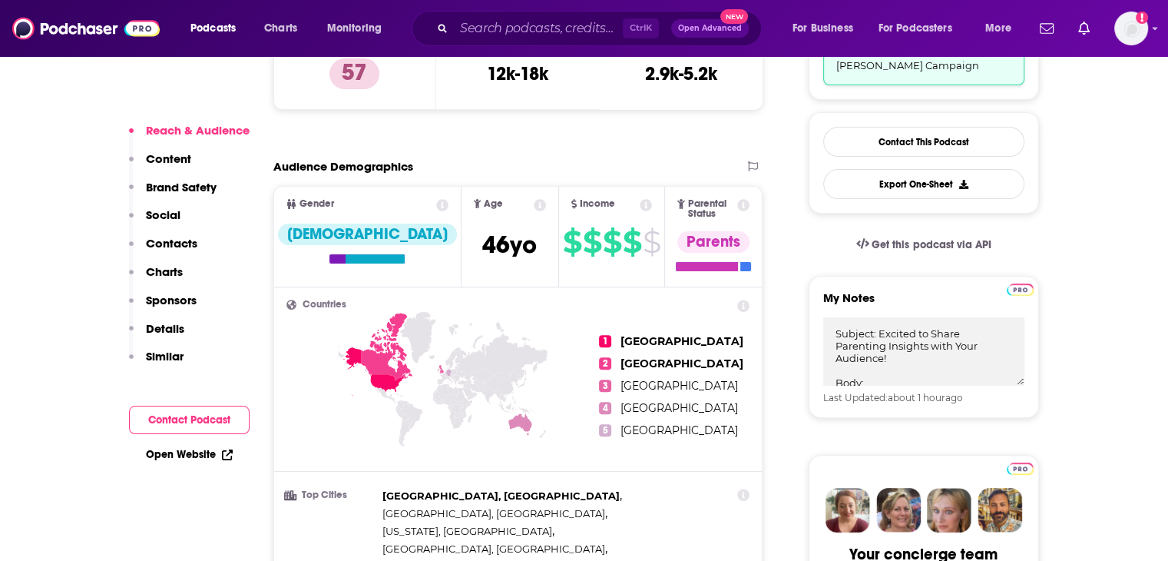
scroll to position [459, 0]
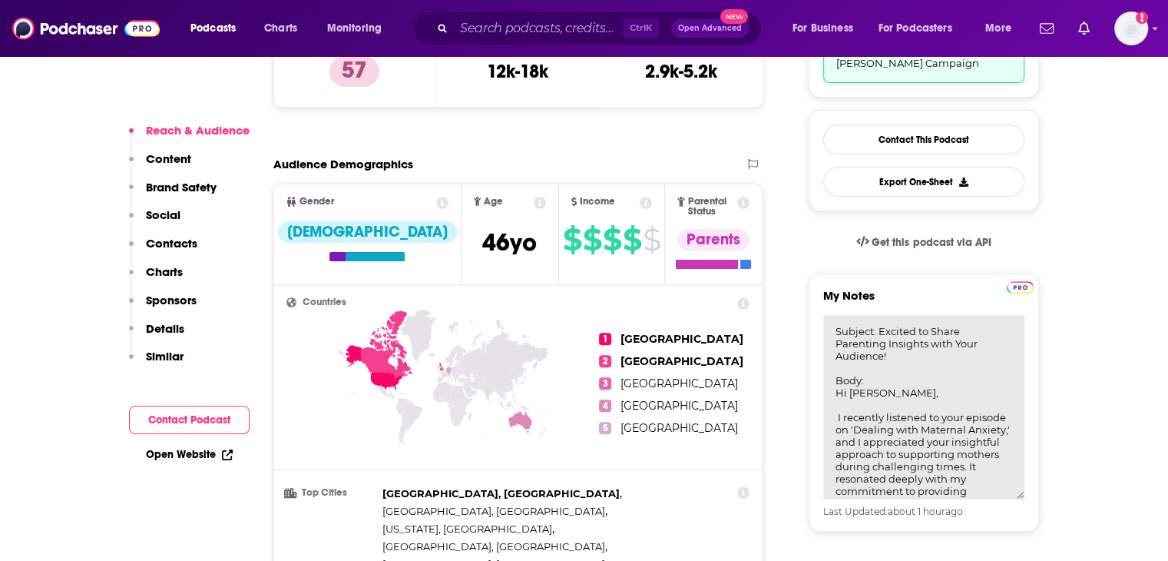
click at [916, 342] on textarea "Subject: Excited to Share Parenting Insights with Your Audience! Body: Hi [PERS…" at bounding box center [923, 407] width 201 height 184
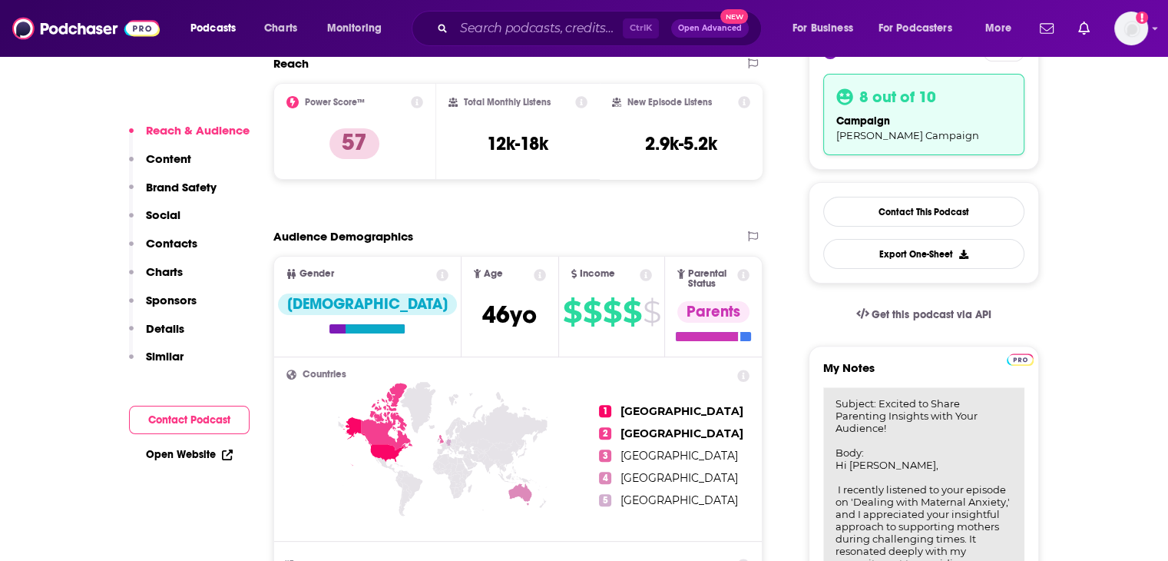
scroll to position [306, 0]
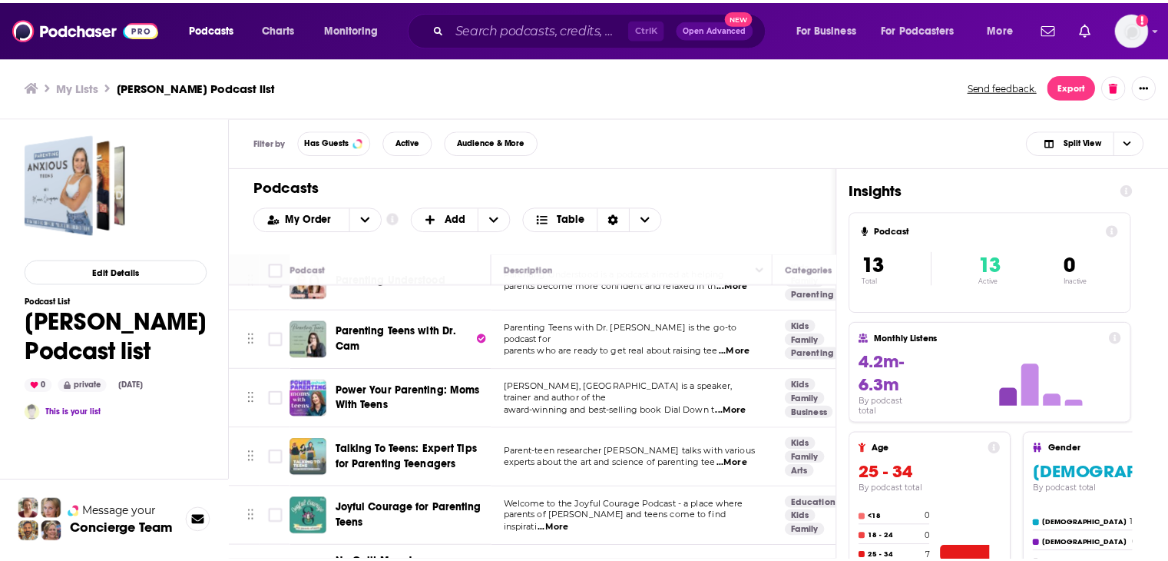
scroll to position [384, 0]
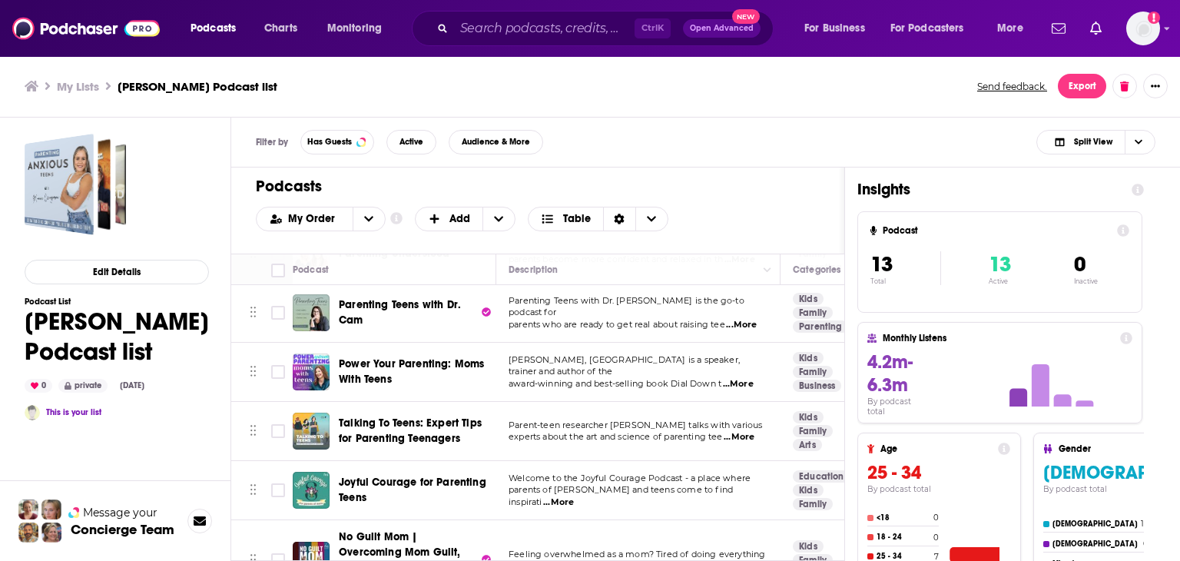
click at [445, 422] on span "Talking To Teens: Expert Tips for Parenting Teenagers" at bounding box center [410, 430] width 143 height 28
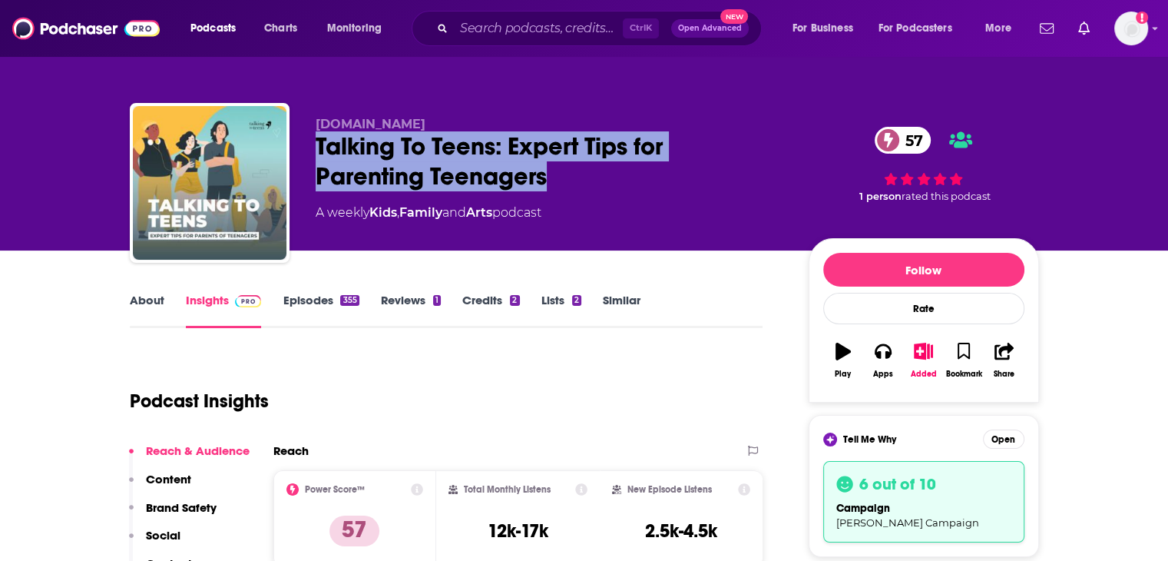
drag, startPoint x: 581, startPoint y: 179, endPoint x: 300, endPoint y: 139, distance: 283.9
click at [300, 139] on div "[DOMAIN_NAME] Talking To Teens: Expert Tips for Parenting Teenagers 57 A weekly…" at bounding box center [584, 186] width 909 height 166
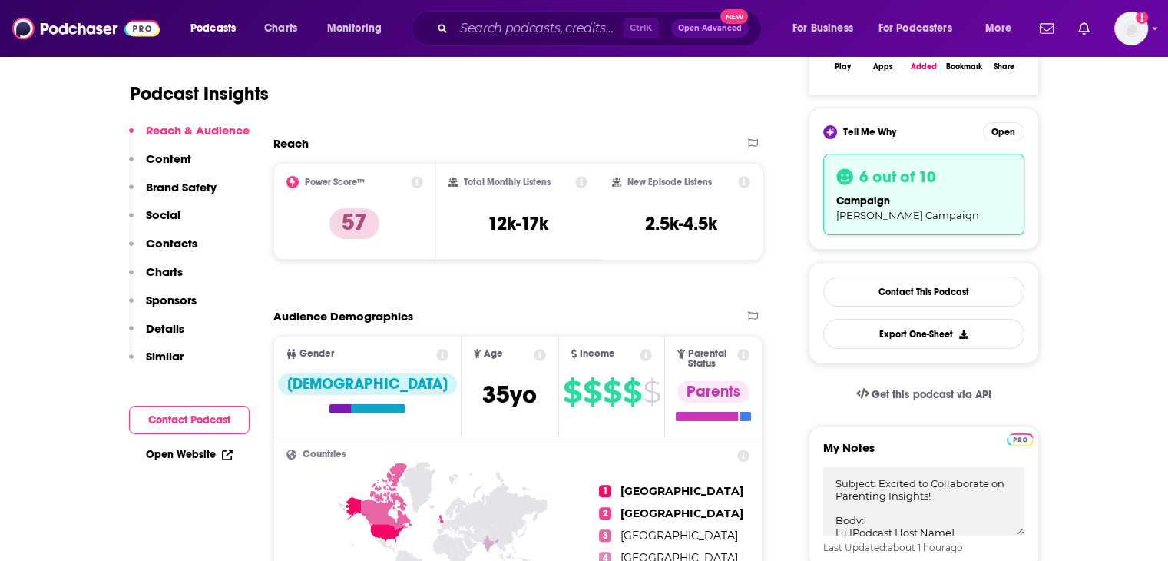
click at [197, 247] on div "Reach & Audience Content Brand Safety Social Contacts Charts Sponsors Details S…" at bounding box center [189, 250] width 121 height 254
click at [185, 244] on p "Contacts" at bounding box center [171, 243] width 51 height 15
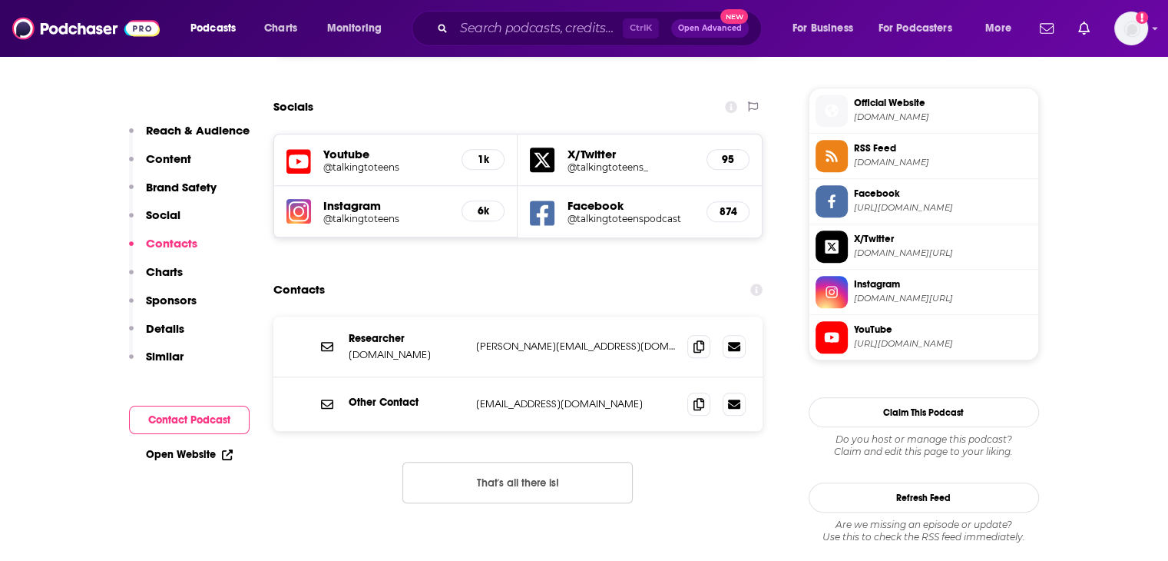
scroll to position [1481, 0]
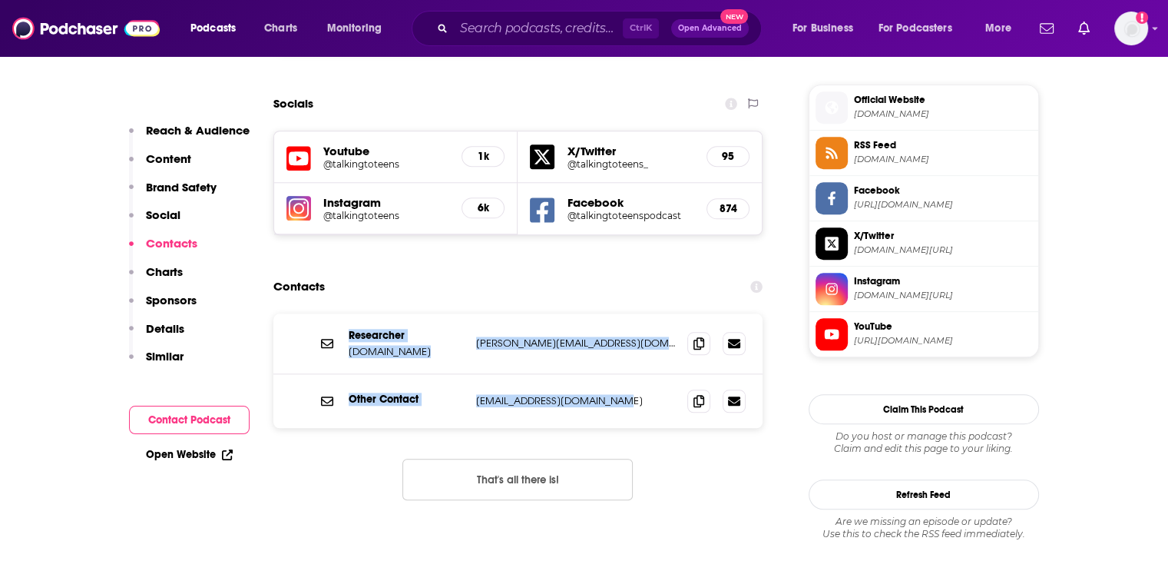
drag, startPoint x: 347, startPoint y: 277, endPoint x: 645, endPoint y: 302, distance: 299.0
click at [612, 343] on div "Researcher [DOMAIN_NAME] [PERSON_NAME][EMAIL_ADDRESS][DOMAIN_NAME] [PERSON_NAME…" at bounding box center [518, 370] width 490 height 114
click at [194, 133] on p "Reach & Audience" at bounding box center [198, 130] width 104 height 15
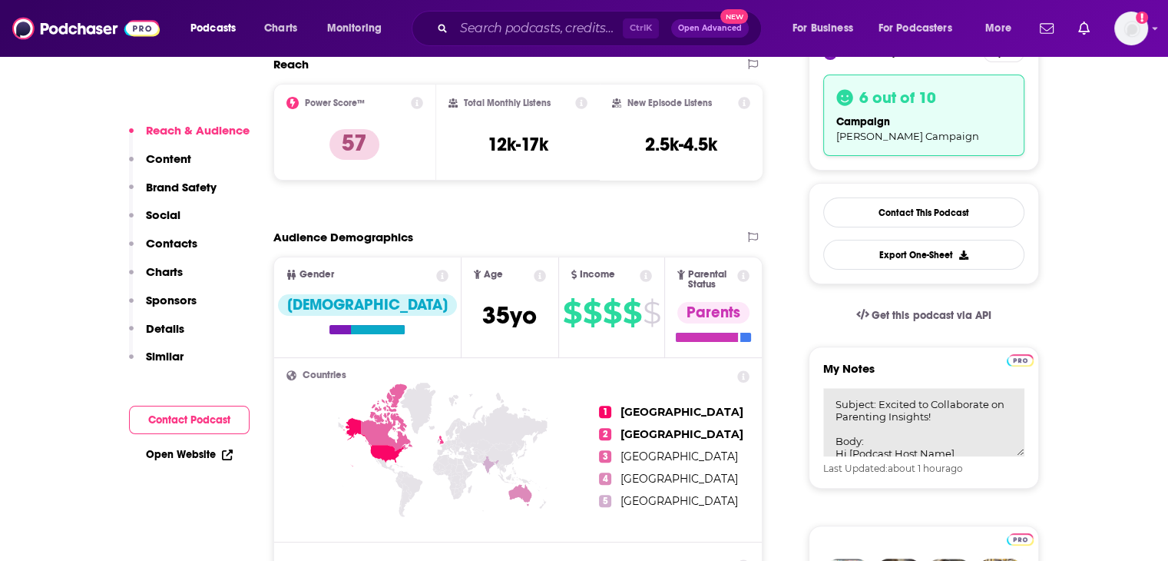
scroll to position [459, 0]
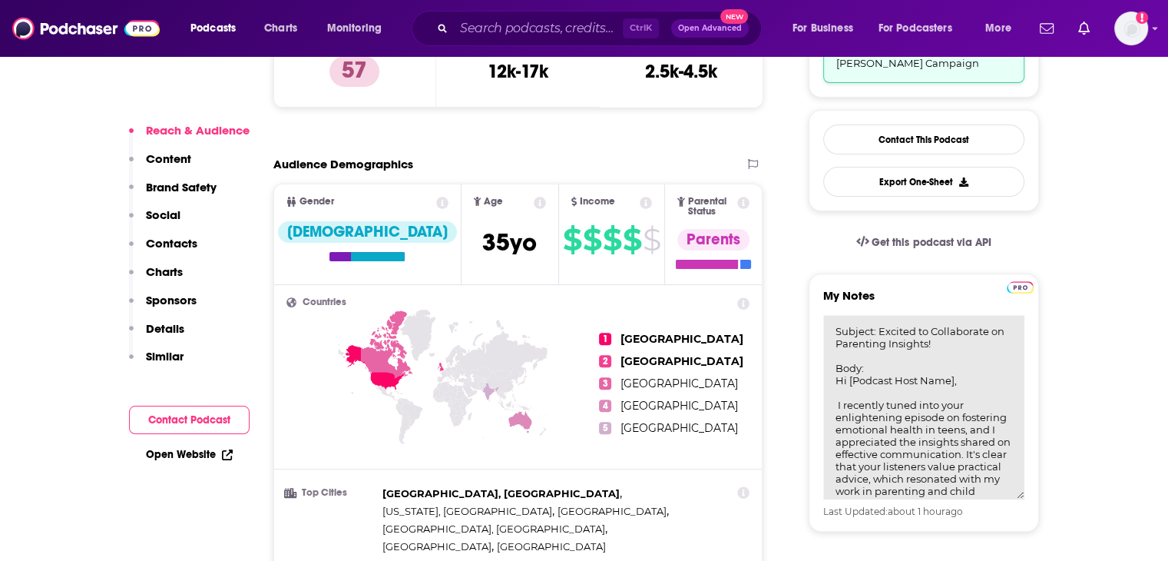
click at [913, 352] on textarea "Subject: Excited to Collaborate on Parenting Insights! Body: Hi [Podcast Host N…" at bounding box center [923, 407] width 201 height 184
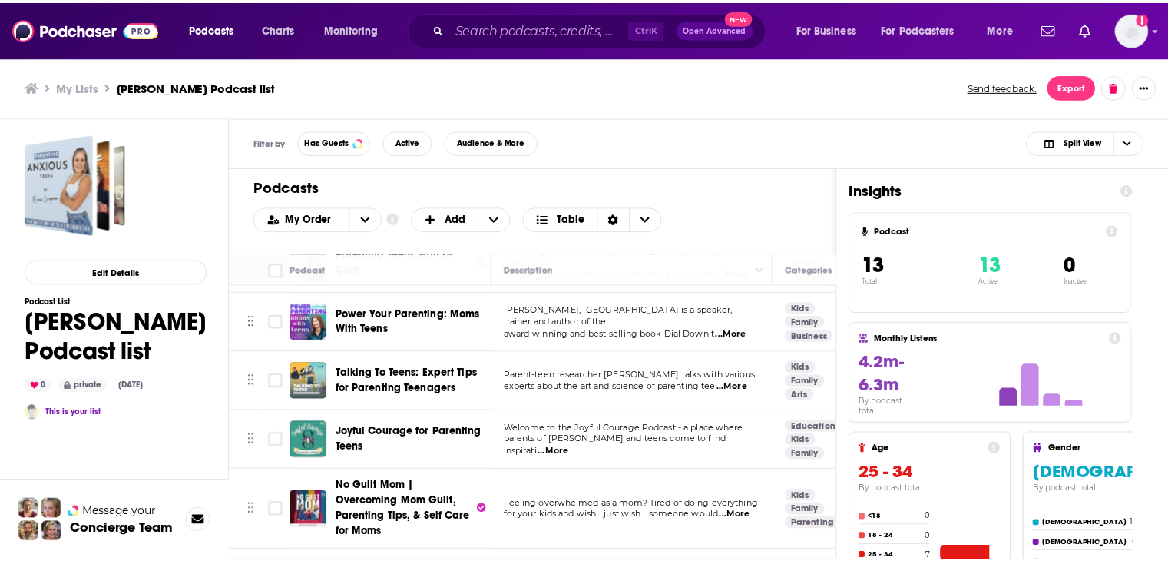
scroll to position [461, 0]
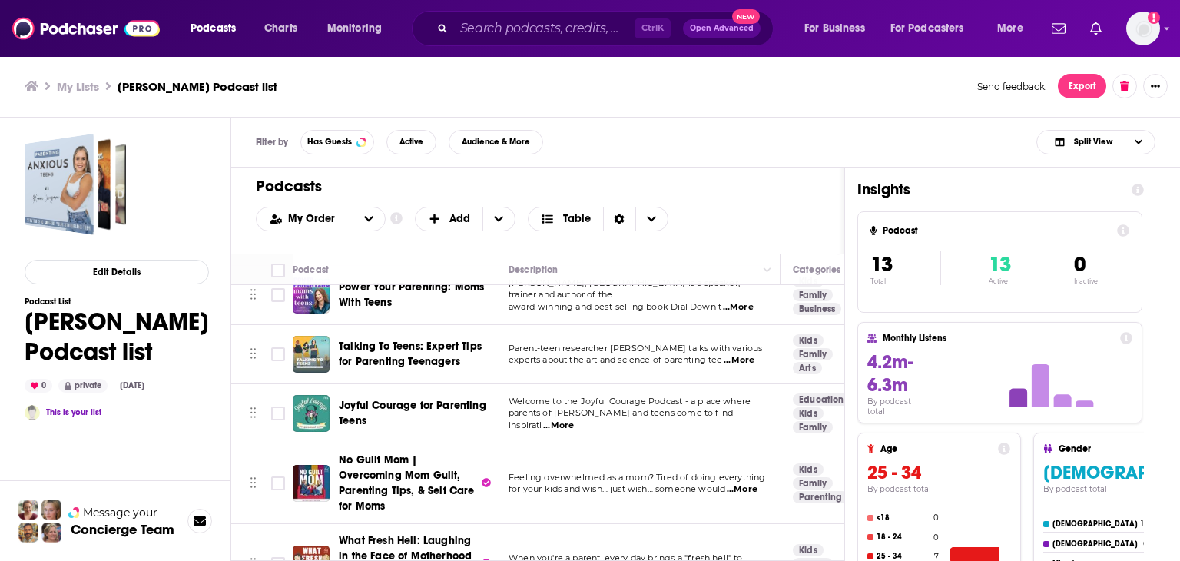
click at [424, 400] on span "Joyful Courage for Parenting Teens" at bounding box center [412, 413] width 147 height 28
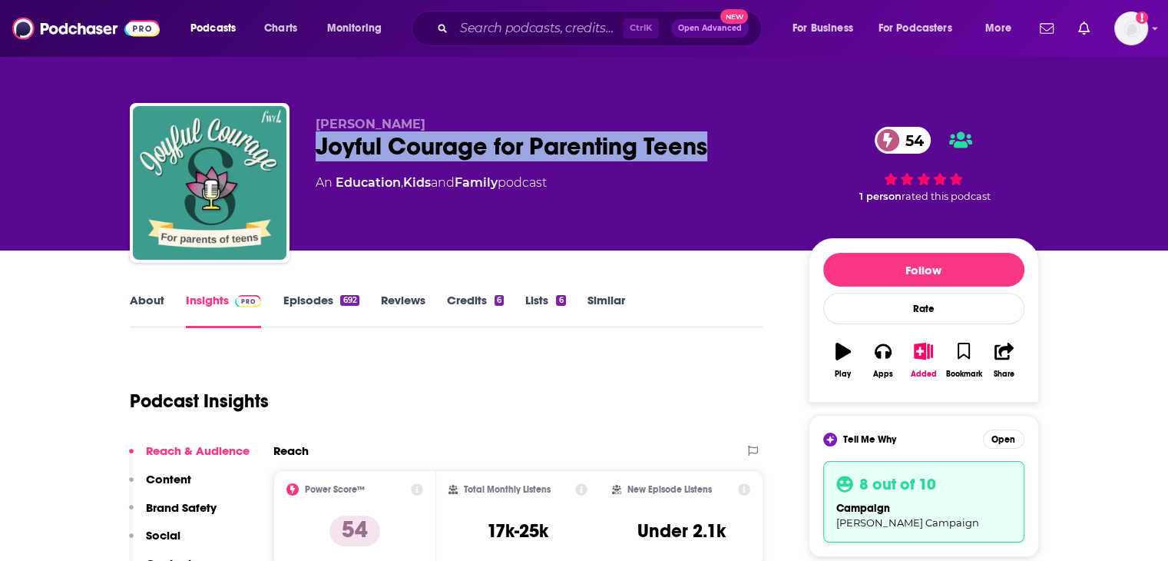
drag, startPoint x: 718, startPoint y: 150, endPoint x: 320, endPoint y: 141, distance: 397.9
click at [320, 141] on div "Joyful Courage for Parenting Teens 54" at bounding box center [550, 146] width 468 height 30
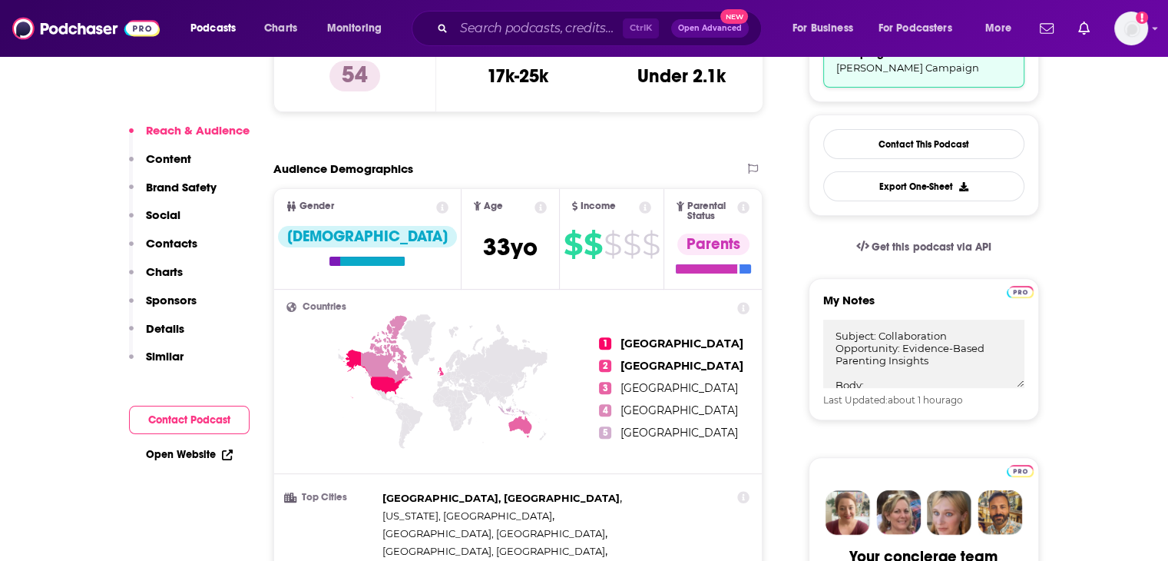
scroll to position [461, 0]
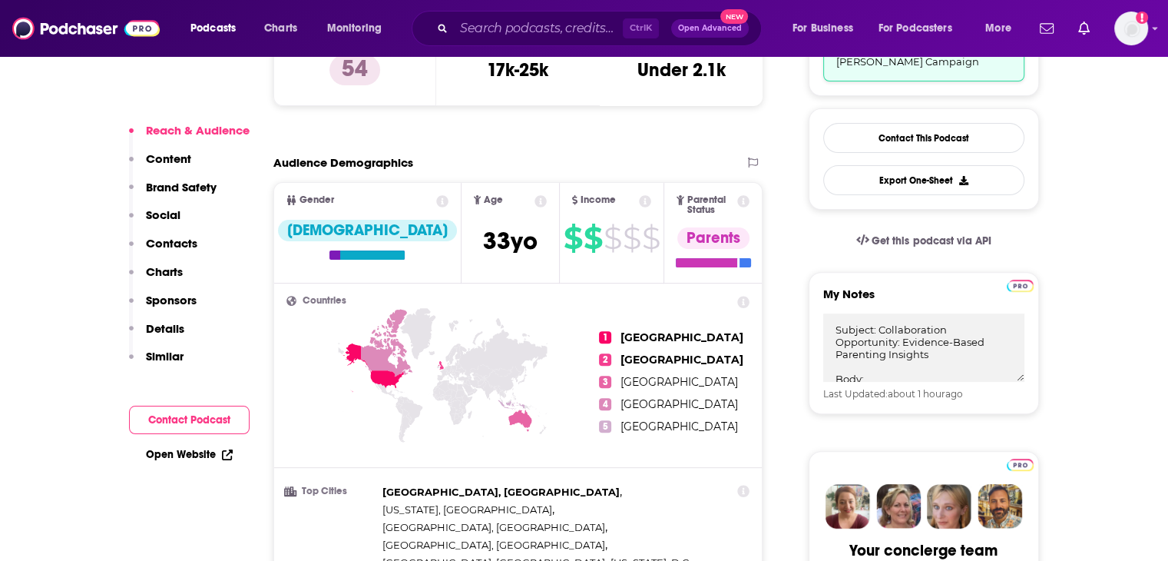
drag, startPoint x: 187, startPoint y: 240, endPoint x: 214, endPoint y: 241, distance: 26.9
click at [187, 240] on p "Contacts" at bounding box center [171, 243] width 51 height 15
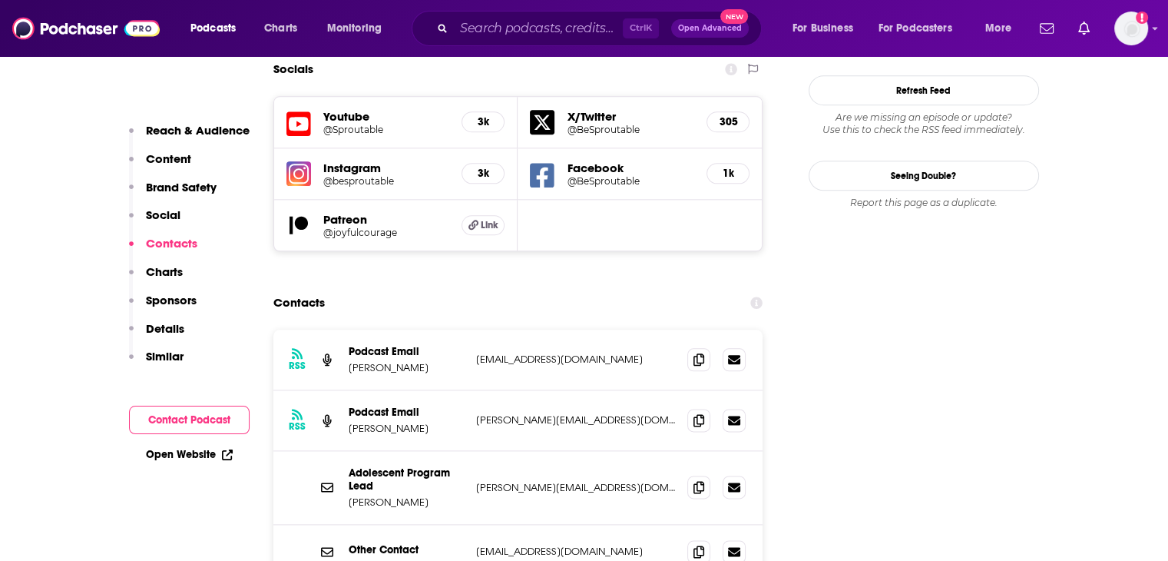
scroll to position [1866, 0]
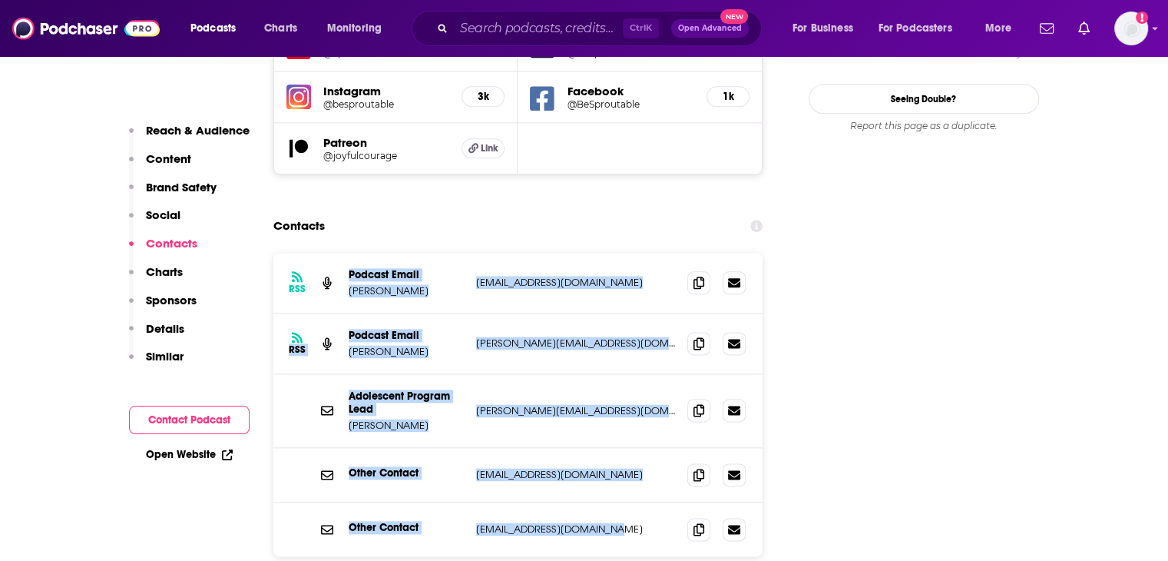
drag, startPoint x: 344, startPoint y: 207, endPoint x: 630, endPoint y: 454, distance: 377.9
click at [630, 454] on div "RSS Podcast Email [PERSON_NAME] [EMAIL_ADDRESS][DOMAIN_NAME] [EMAIL_ADDRESS][DO…" at bounding box center [518, 404] width 490 height 303
click at [186, 131] on p "Reach & Audience" at bounding box center [198, 130] width 104 height 15
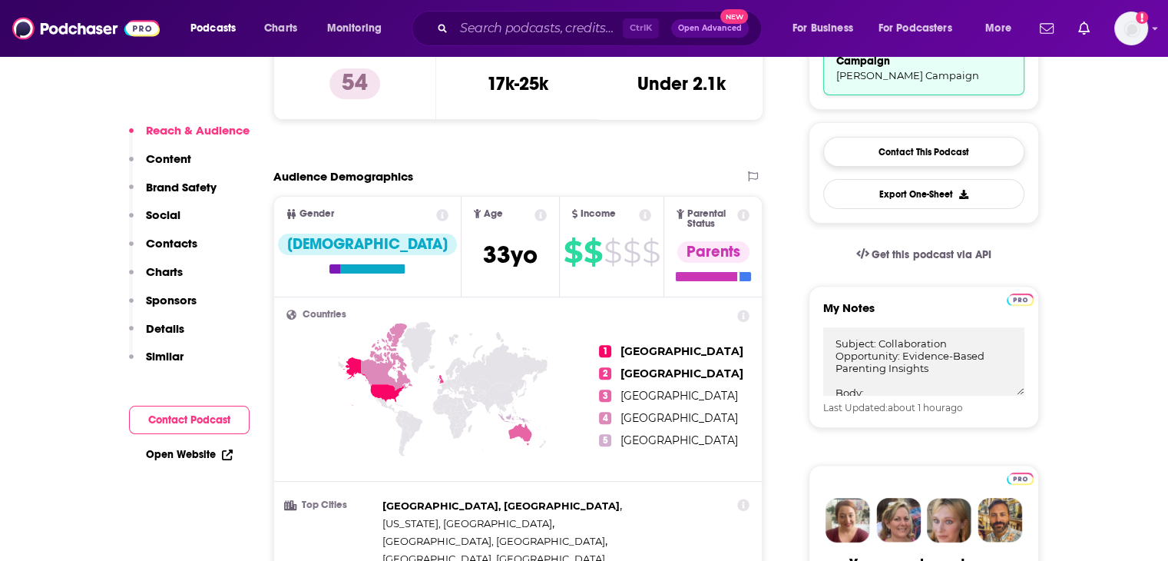
scroll to position [459, 0]
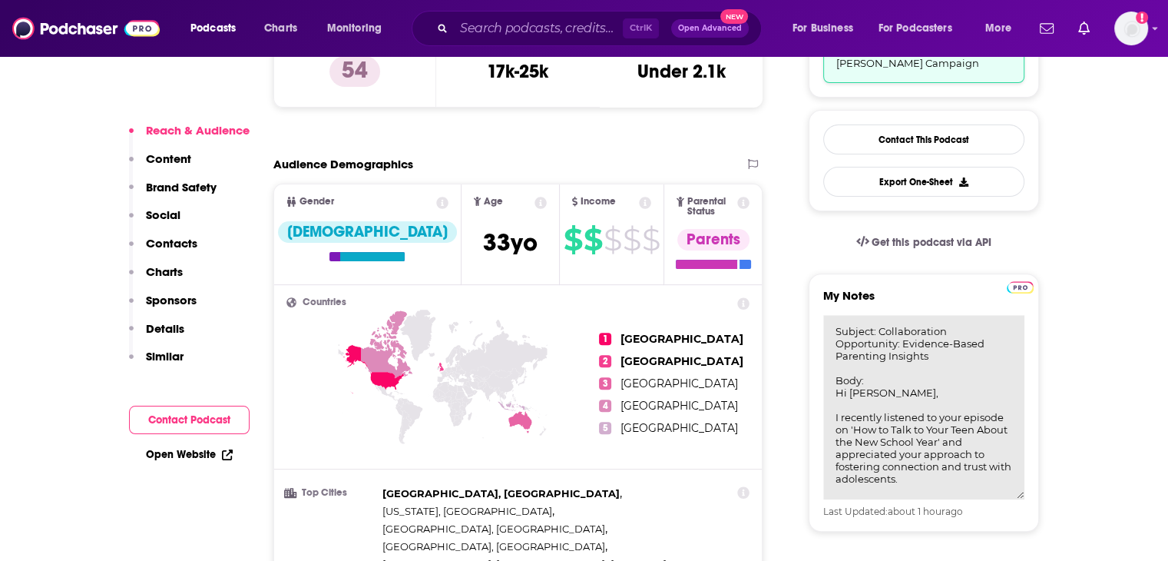
click at [897, 361] on textarea "Subject: Collaboration Opportunity: Evidence-Based Parenting Insights Body: Hi …" at bounding box center [923, 407] width 201 height 184
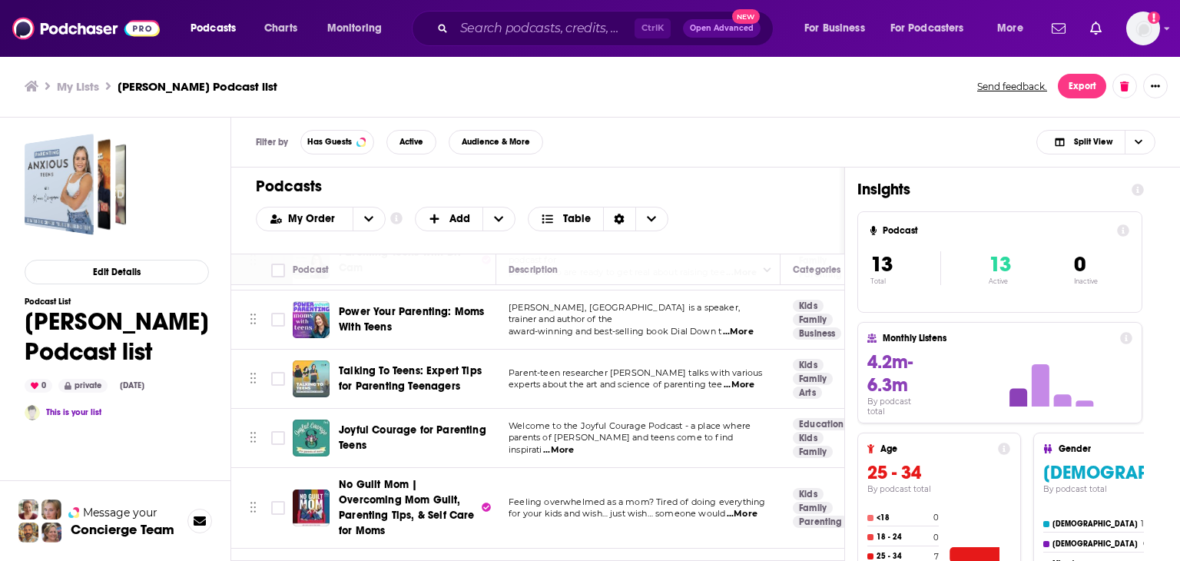
scroll to position [461, 0]
